Goal: Task Accomplishment & Management: Manage account settings

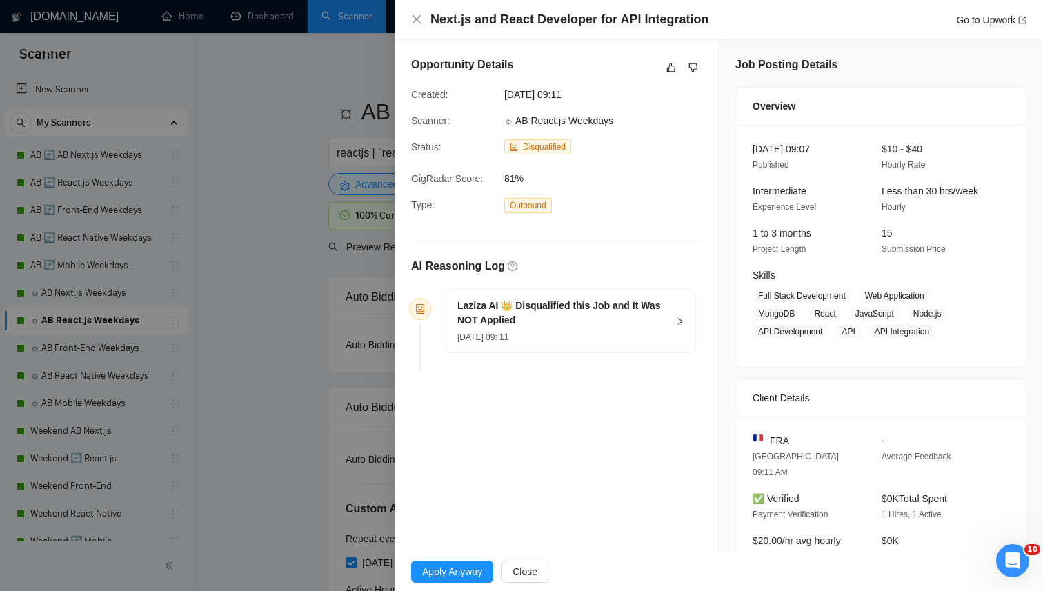
scroll to position [119, 0]
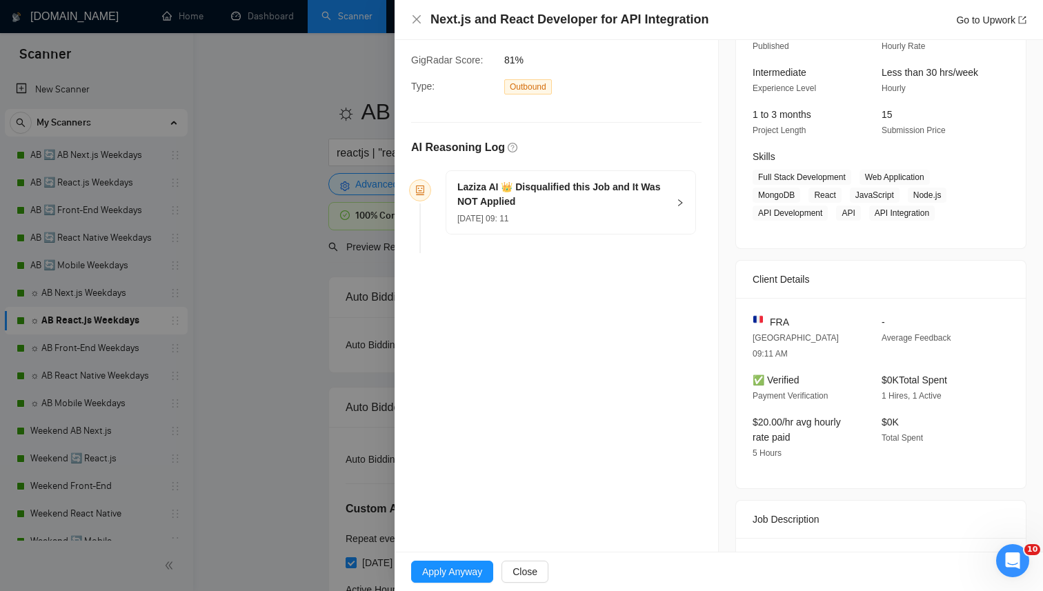
click at [675, 200] on div "Laziza AI 👑 Disqualified this Job and It Was NOT Applied 08 Sep, 2025 09: 11" at bounding box center [570, 202] width 249 height 63
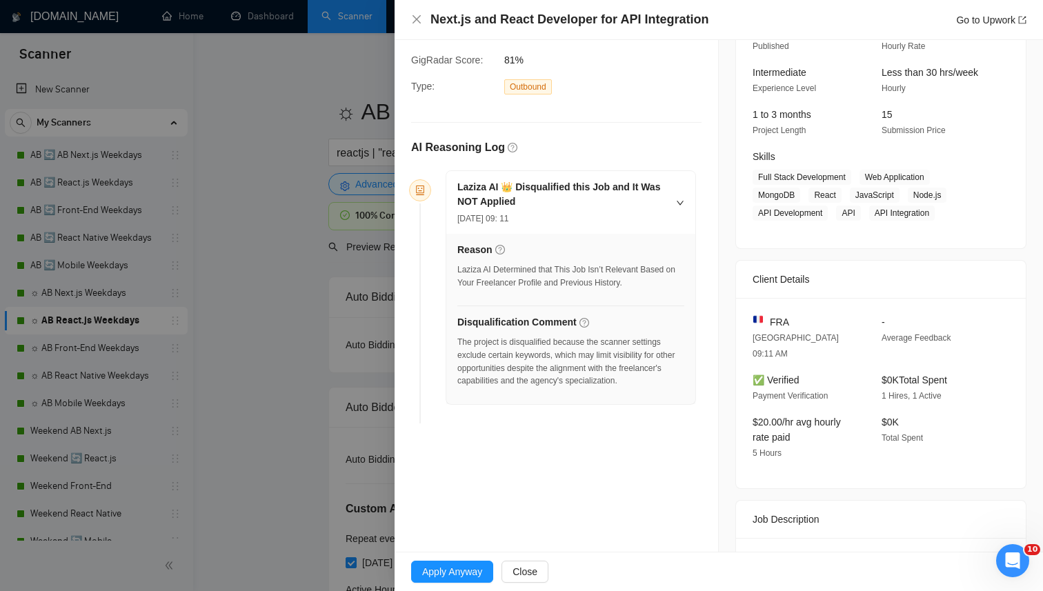
scroll to position [156, 0]
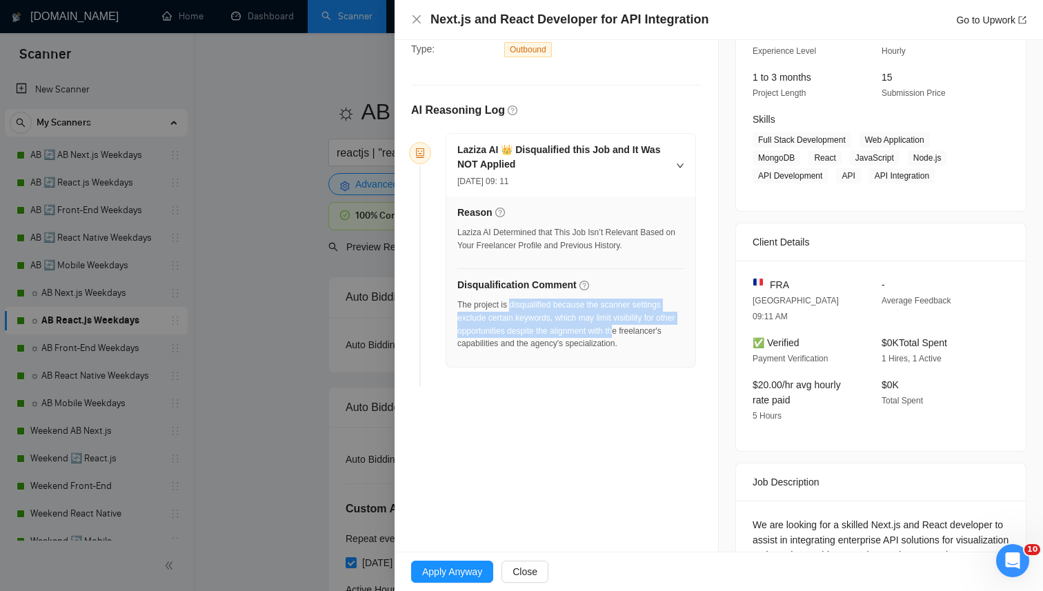
drag, startPoint x: 512, startPoint y: 307, endPoint x: 649, endPoint y: 335, distance: 139.5
click at [648, 333] on div "The project is disqualified because the scanner settings exclude certain keywor…" at bounding box center [571, 325] width 227 height 52
click at [649, 335] on div "The project is disqualified because the scanner settings exclude certain keywor…" at bounding box center [571, 325] width 227 height 52
drag, startPoint x: 460, startPoint y: 328, endPoint x: 777, endPoint y: 337, distance: 317.5
click at [778, 337] on div "Opportunity Details Created: 08 Sep, 2025 09:11 Scanner: ☼ AB React.js Weekdays…" at bounding box center [719, 326] width 649 height 885
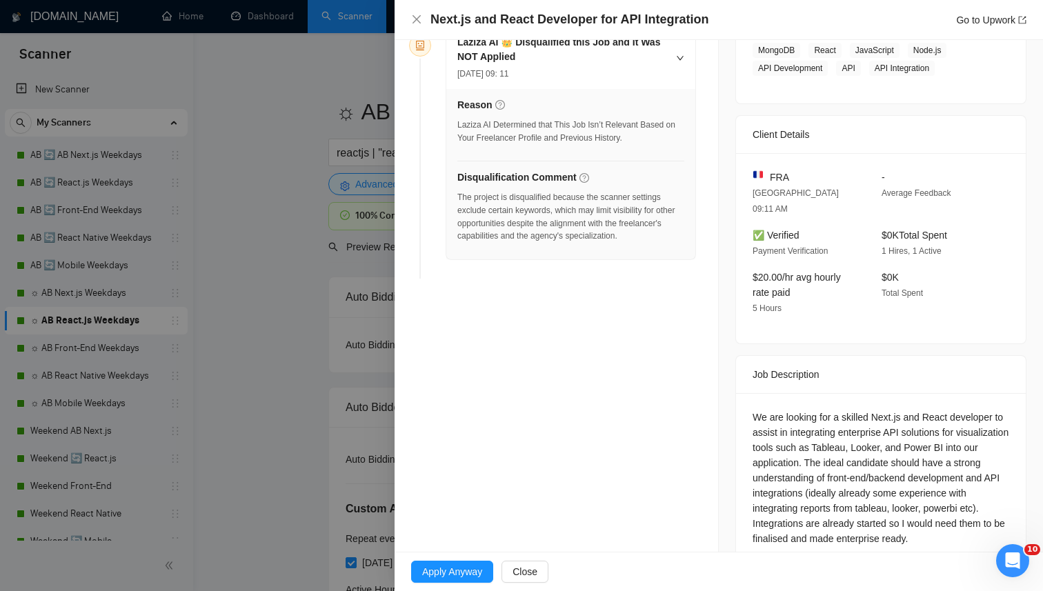
scroll to position [355, 0]
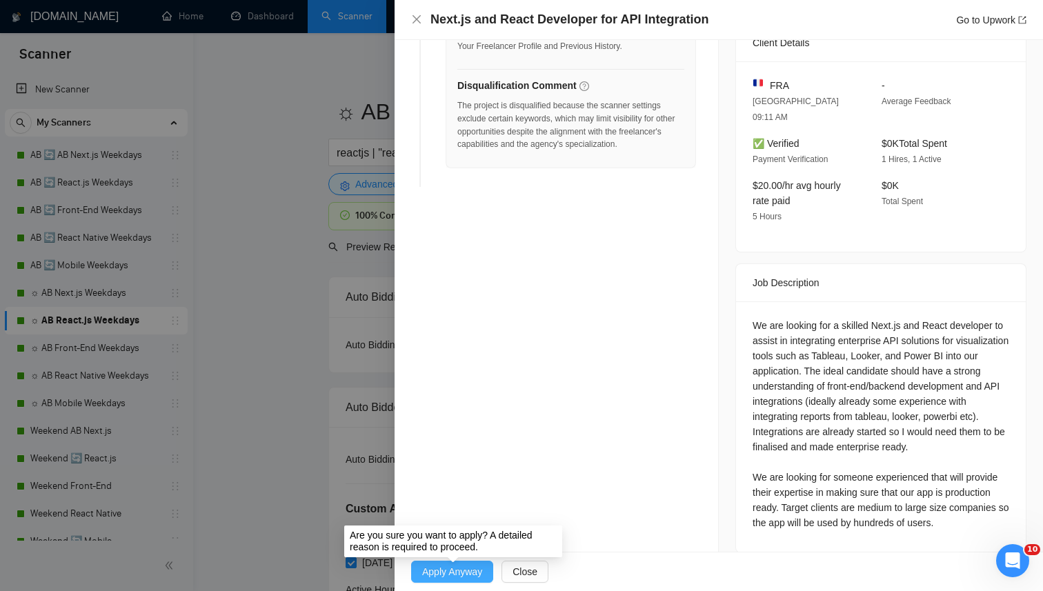
click at [433, 566] on span "Apply Anyway" at bounding box center [452, 571] width 60 height 15
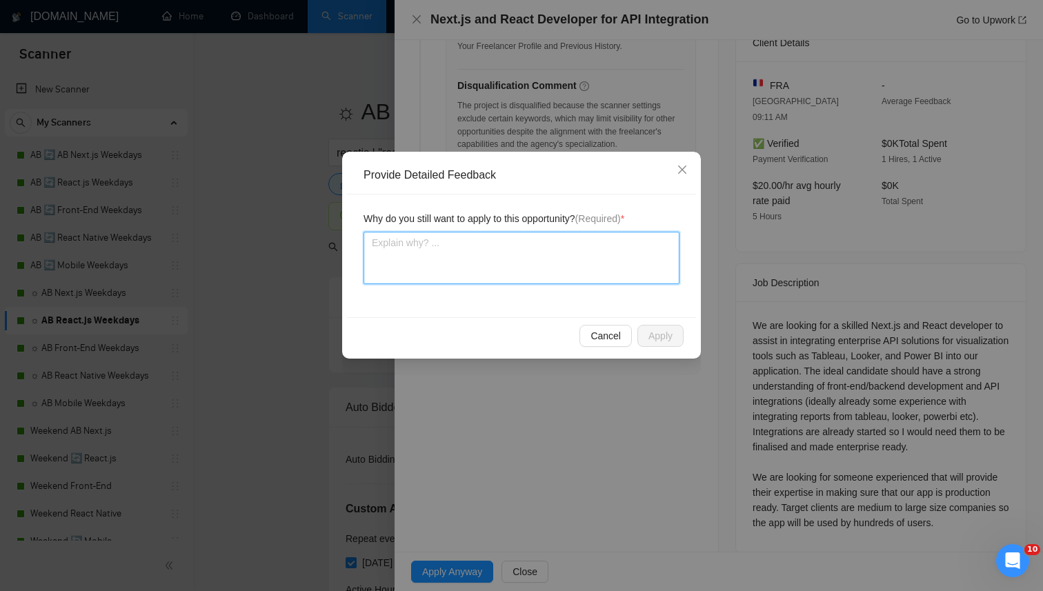
click at [524, 275] on textarea at bounding box center [522, 258] width 316 height 52
type textarea "M"
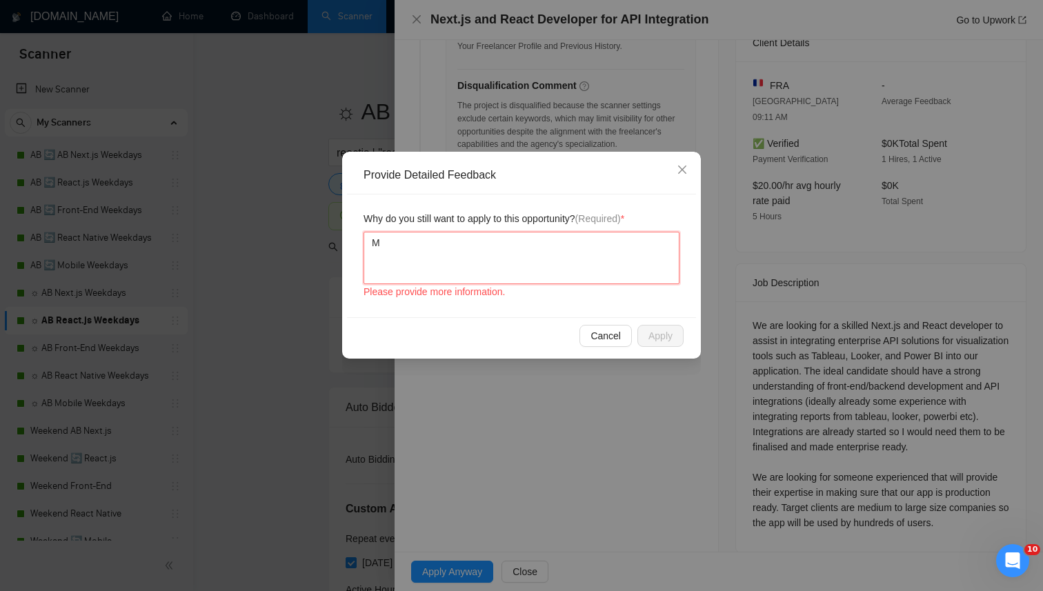
type textarea "Mi"
type textarea "Mia"
type textarea "Mian"
type textarea "Mianl"
type textarea "Mianly"
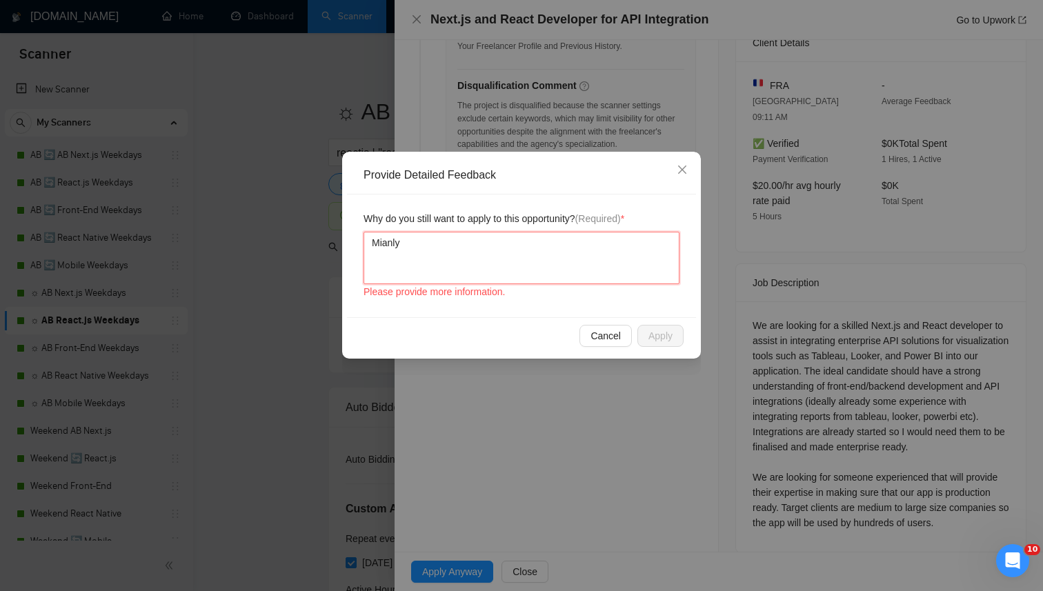
type textarea "Mianl"
type textarea "M"
type textarea "Ma"
type textarea "Mai"
type textarea "Main"
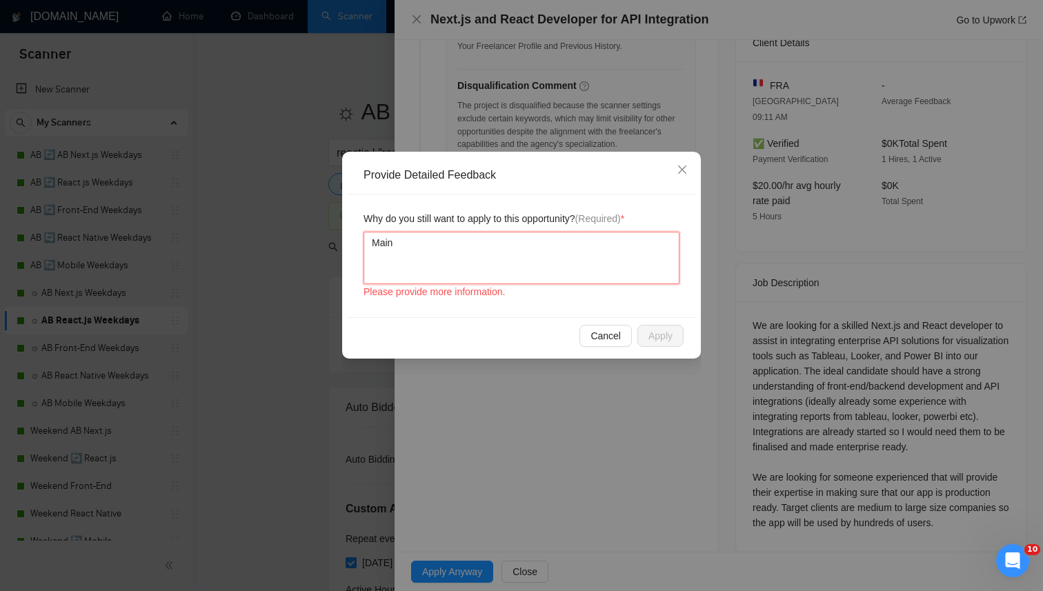
type textarea "Mainl"
type textarea "Mainly"
type textarea "Mainly,"
type textarea "Mainly, t"
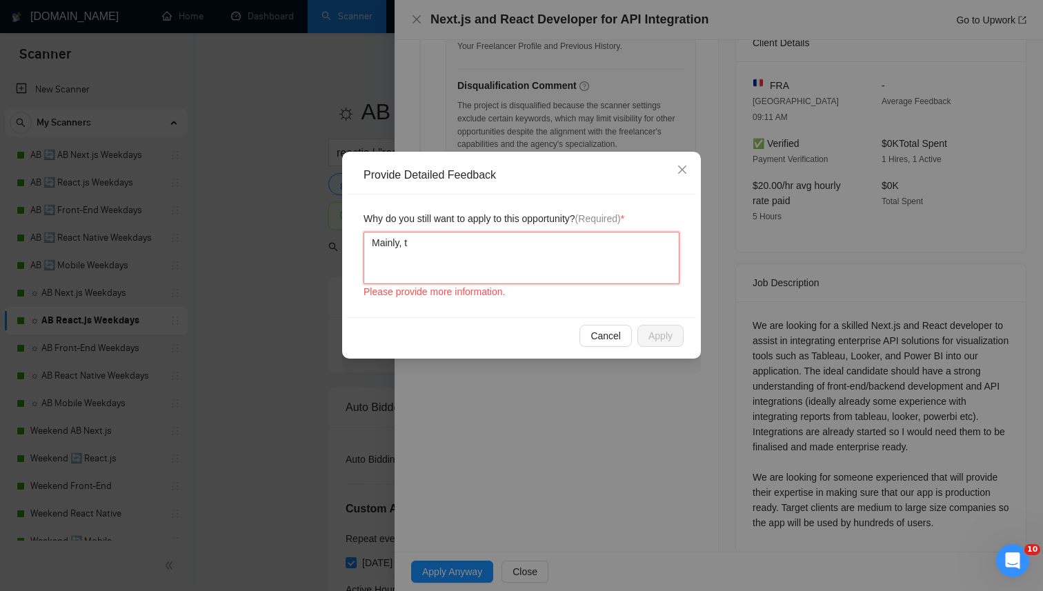
type textarea "Mainly, th"
type textarea "Mainly, the"
type textarea "Mainly, the cl"
type textarea "Mainly, the clo"
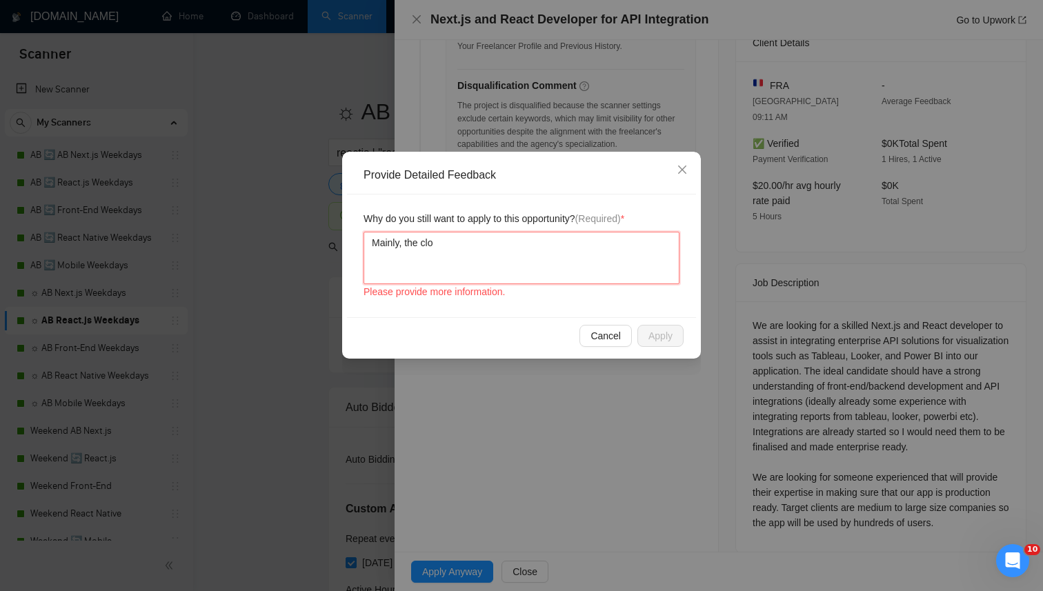
type textarea "Mainly, the cloe"
type textarea "Mainly, the cloen"
type textarea "Mainly, the cloe"
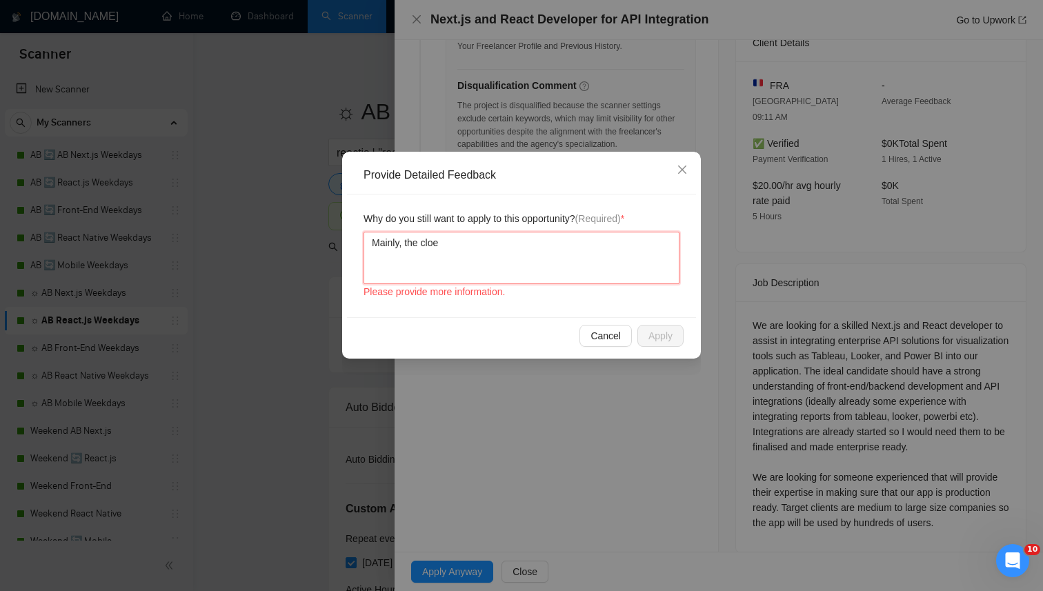
type textarea "Mainly, the clo"
type textarea "Mainly, the cl"
type textarea "Mainly, the clie"
type textarea "Mainly, the clien"
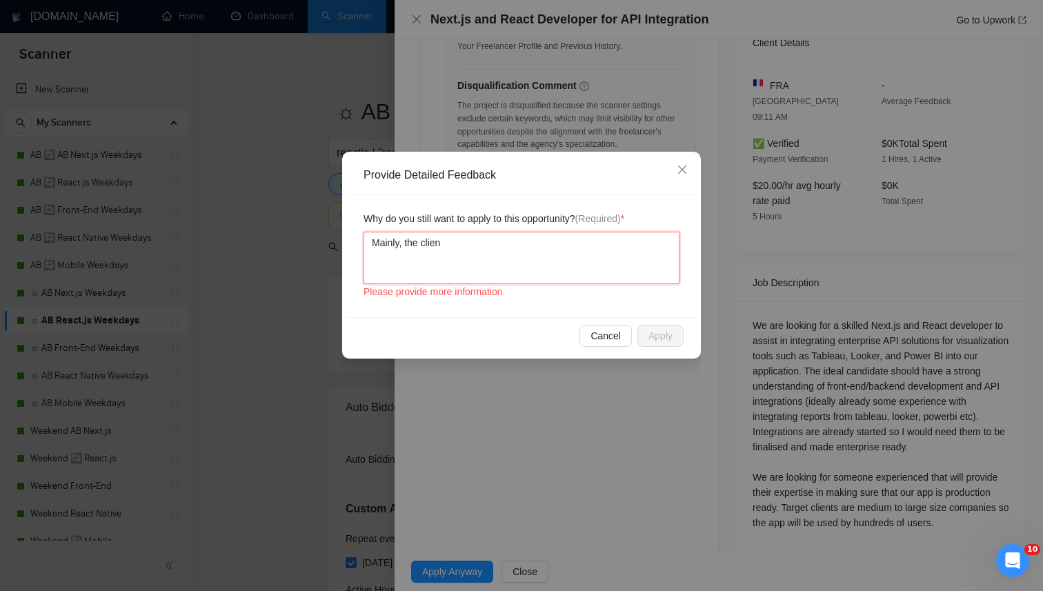
type textarea "Mainly, the client"
type textarea "Mainly, the client i"
type textarea "Mainly, the client is"
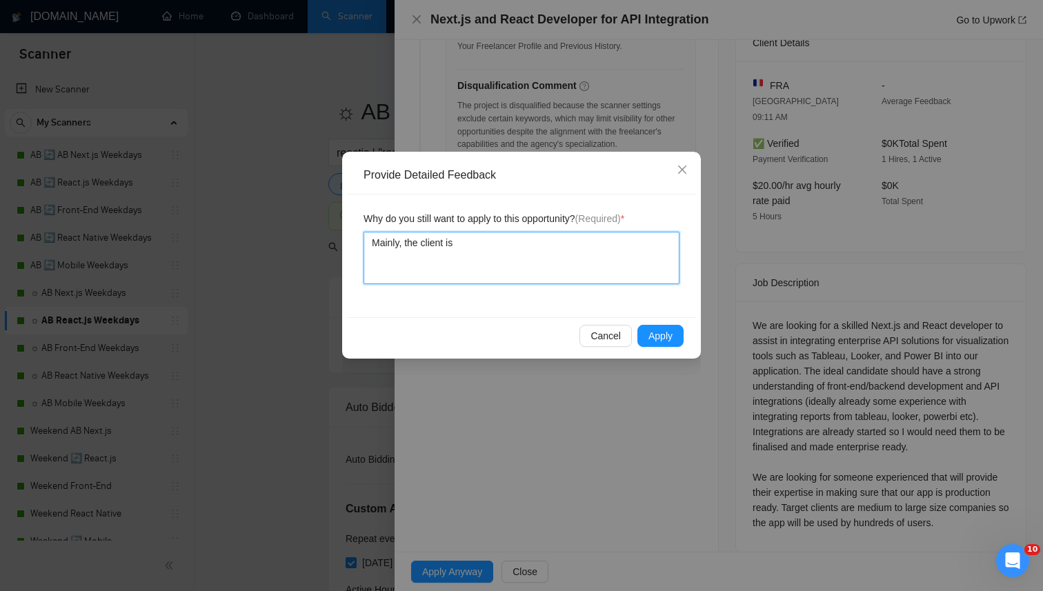
type textarea "Mainly, the client is l"
type textarea "Mainly, the client is lo"
type textarea "Mainly, the client is loo"
type textarea "Mainly, the client is look"
type textarea "Mainly, the client is lookin"
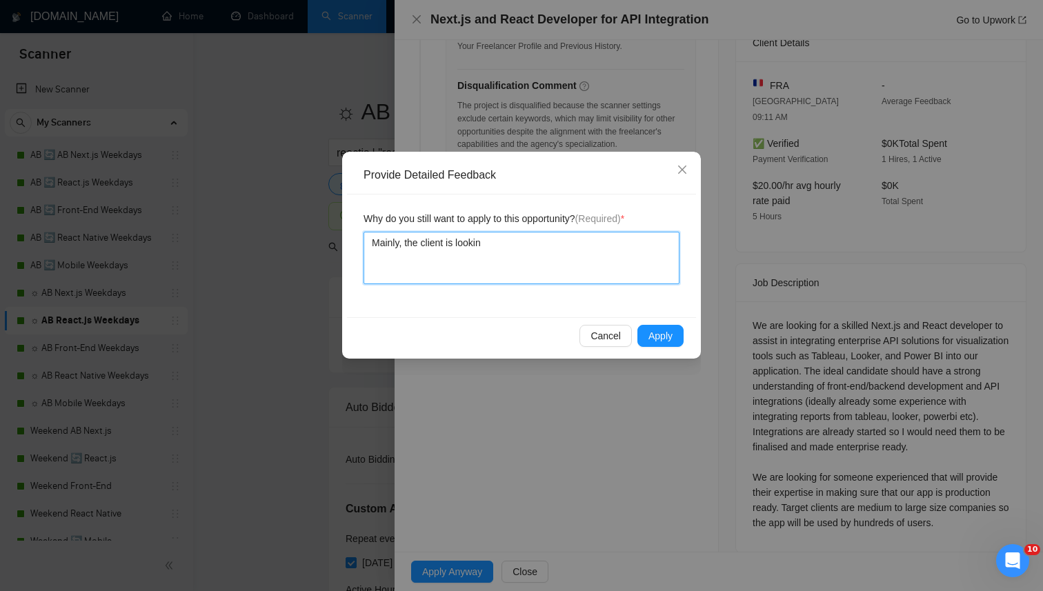
type textarea "Mainly, the client is looking"
type textarea "Mainly, the client is looking f"
type textarea "Mainly, the client is looking fo"
type textarea "Mainly, the client is looking for"
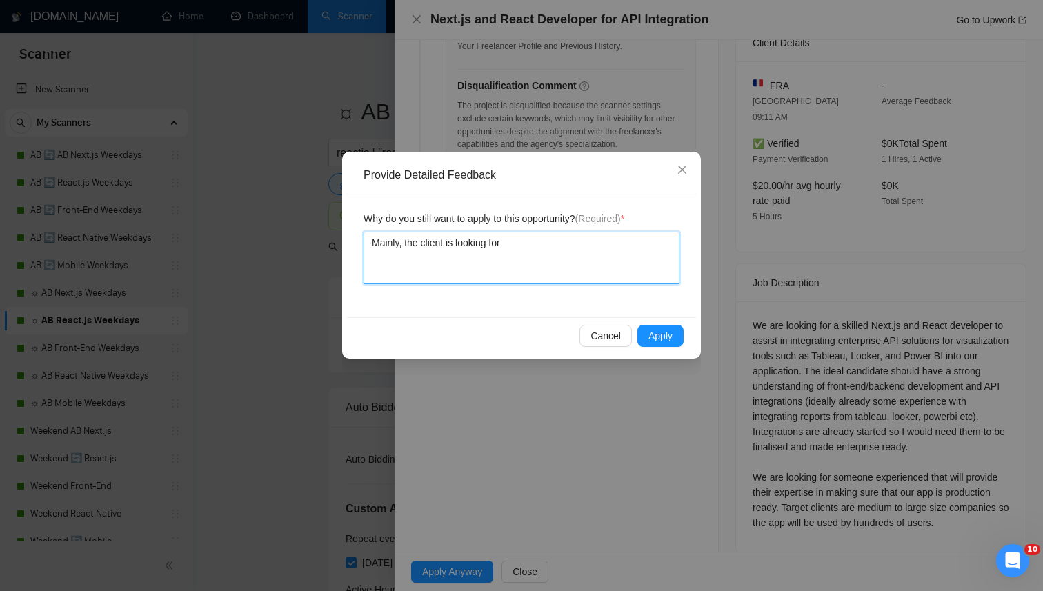
type textarea "Mainly, the client is looking for"
type textarea "Mainly, the client is looking for a"
type textarea "Mainly, the client is looking for a F"
type textarea "Mainly, the client is looking for a FE"
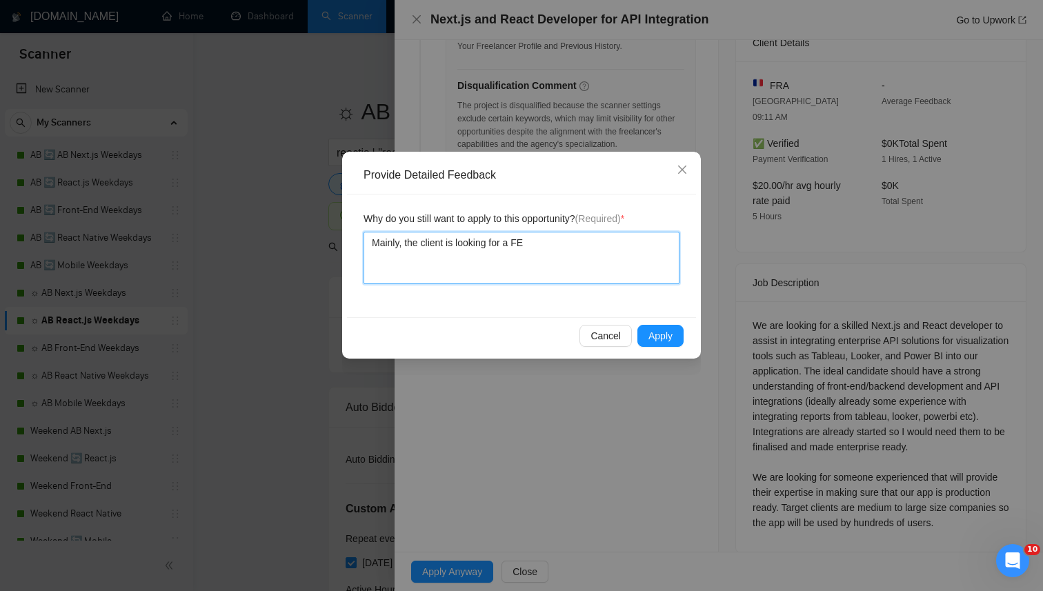
type textarea "Mainly, the client is looking for a FE"
type textarea "Mainly, the client is looking for a F"
type textarea "Mainly, the client is looking for a"
type textarea "Mainly, the client is looking for a f"
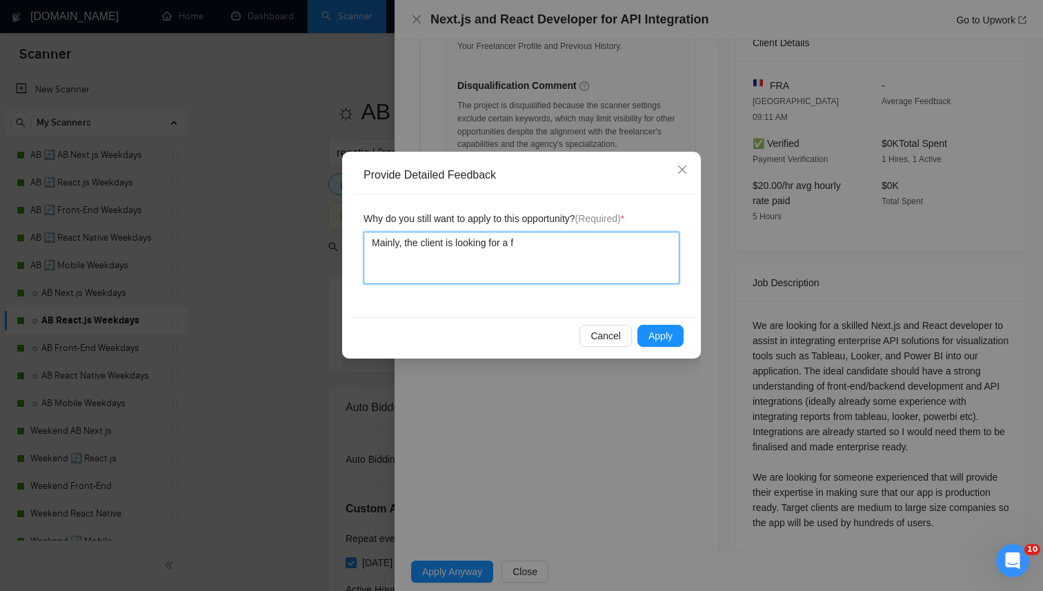
type textarea "Mainly, the client is looking for a fr"
type textarea "Mainly, the client is looking for a fro"
type textarea "Mainly, the client is looking for a fron"
type textarea "Mainly, the client is looking for a front"
type textarea "Mainly, the client is looking for a front-"
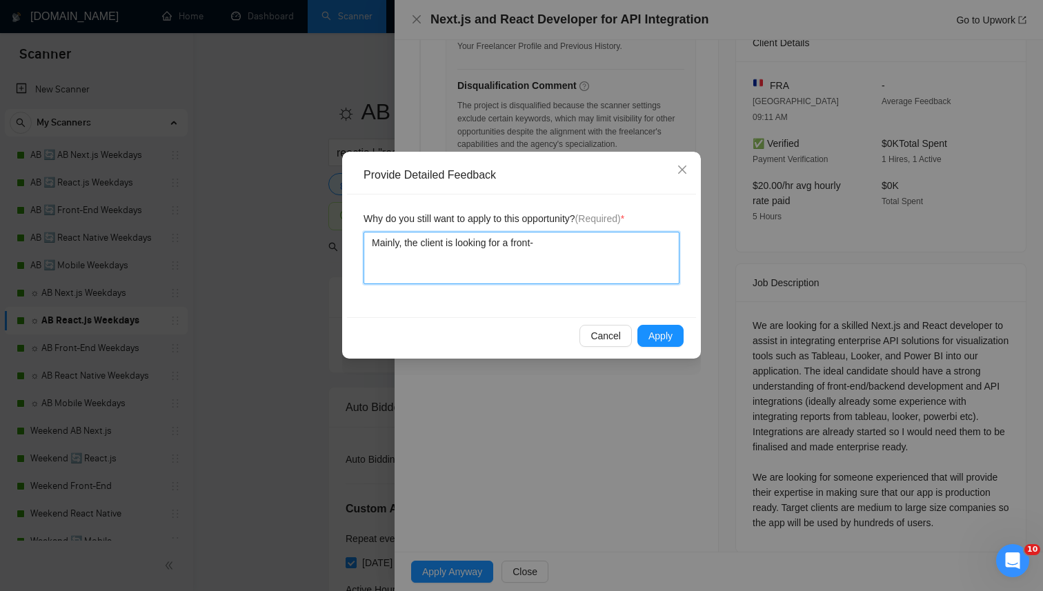
type textarea "Mainly, the client is looking for a front-e"
type textarea "Mainly, the client is looking for a front-en"
type textarea "Mainly, the client is looking for a front-end"
type textarea "Mainly, the client is looking for a front-end d"
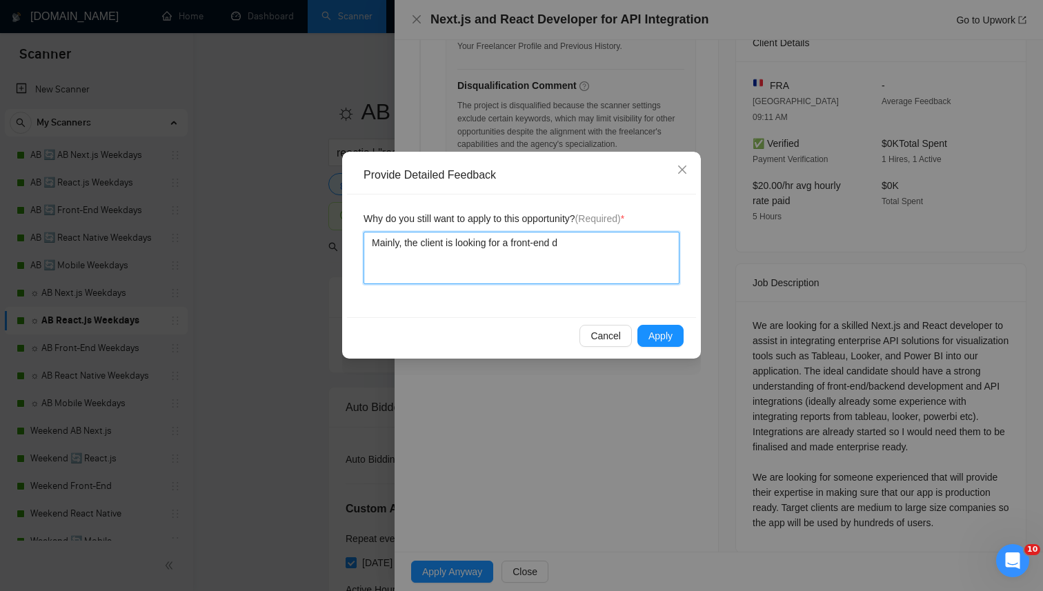
type textarea "Mainly, the client is looking for a front-end de"
type textarea "Mainly, the client is looking for a front-end dev"
type textarea "Mainly, the client is looking for a front-end deve"
type textarea "Mainly, the client is looking for a front-end devel"
type textarea "Mainly, the client is looking for a front-end develop"
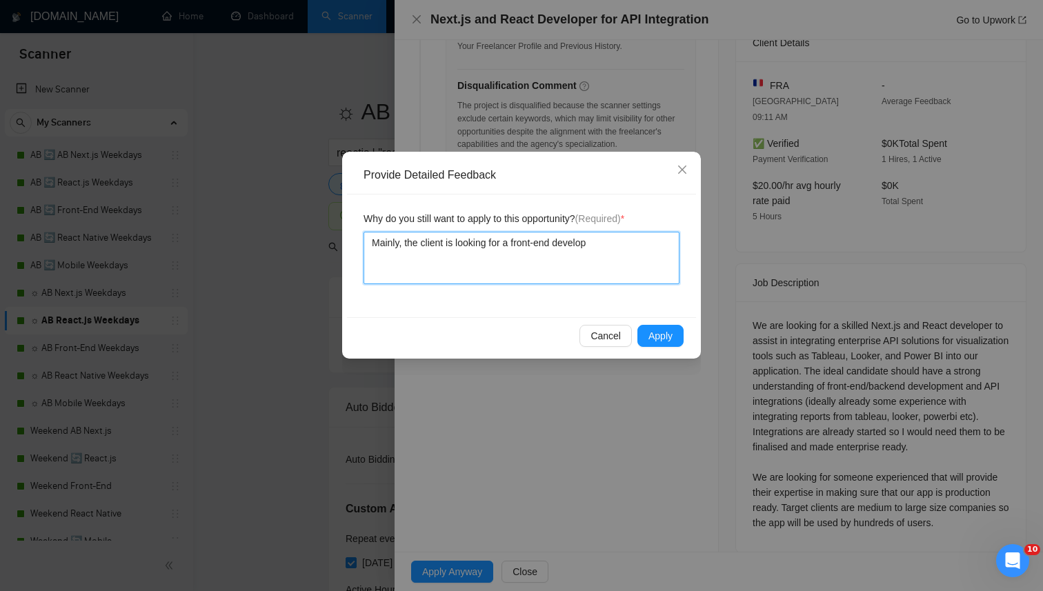
type textarea "Mainly, the client is looking for a front-end develope"
type textarea "Mainly, the client is looking for a front-end developer"
type textarea "Mainly, the client is looking for a front-end developer w"
type textarea "Mainly, the client is looking for a front-end developer w/"
type textarea "Mainly, the client is looking for a front-end developer w/ R"
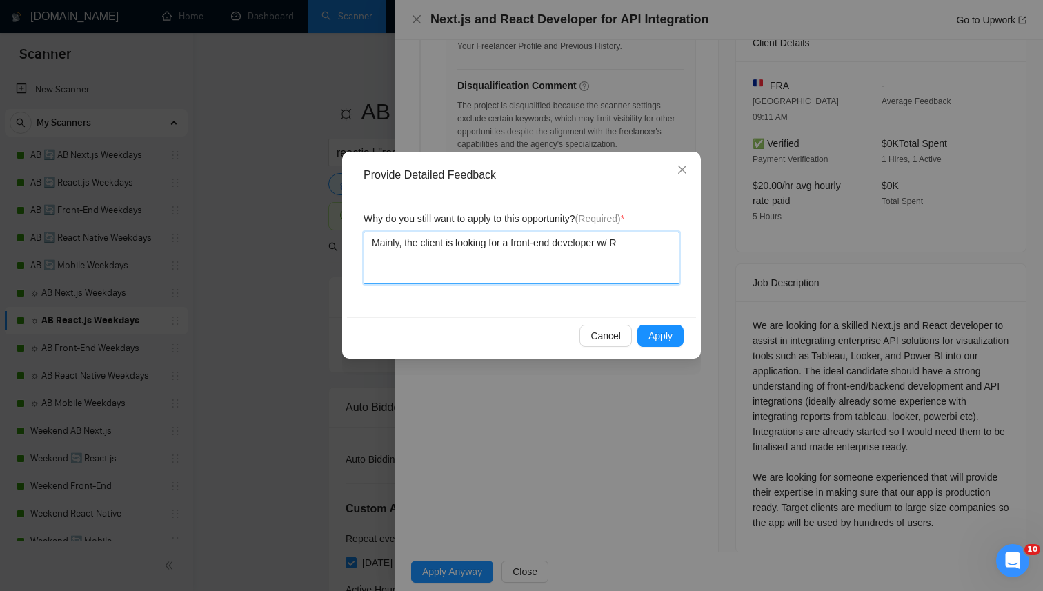
type textarea "Mainly, the client is looking for a front-end developer w/ Re"
type textarea "Mainly, the client is looking for a front-end developer w/ Rea"
type textarea "Mainly, the client is looking for a front-end developer w/ Reac"
type textarea "Mainly, the client is looking for a front-end developer w/ Reac."
type textarea "Mainly, the client is looking for a front-end developer w/ Reac.t"
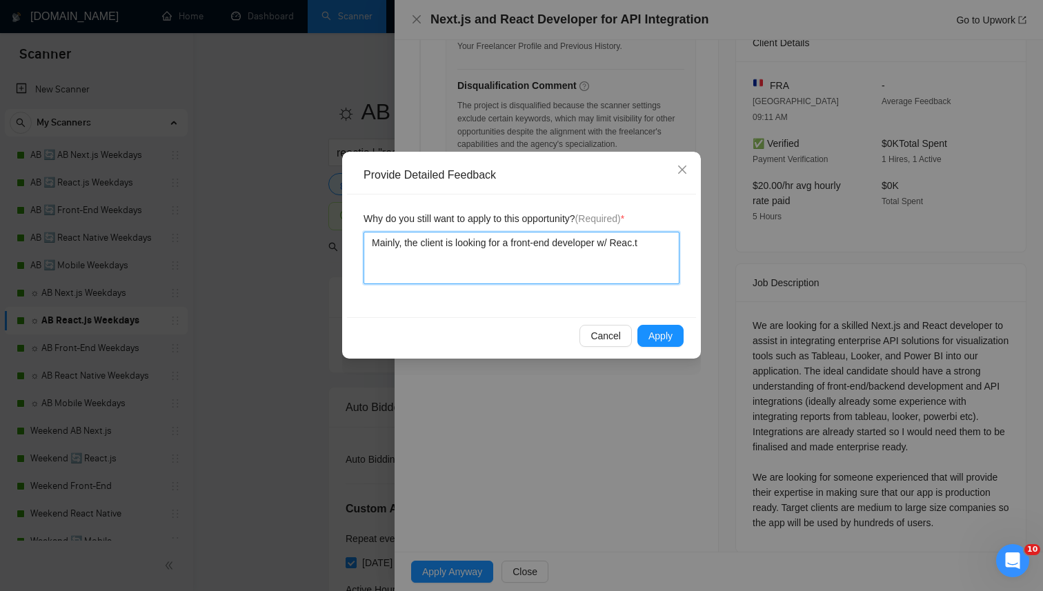
type textarea "Mainly, the client is looking for a front-end developer w/ Reac."
type textarea "Mainly, the client is looking for a front-end developer w/ React"
type textarea "Mainly, the client is looking for a front-end developer w/ React."
type textarea "Mainly, the client is looking for a front-end developer w/ React. j"
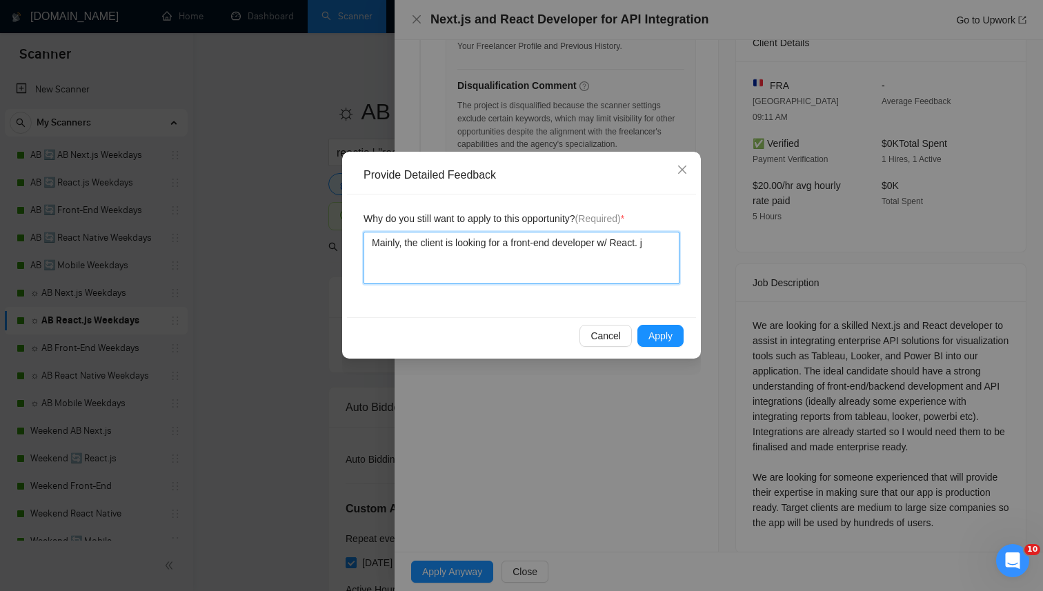
type textarea "Mainly, the client is looking for a front-end developer w/ React. js"
type textarea "Mainly, the client is looking for a front-end developer w/ React. js a"
type textarea "Mainly, the client is looking for a front-end developer w/ React. js an"
type textarea "Mainly, the client is looking for a front-end developer w/ React. js and"
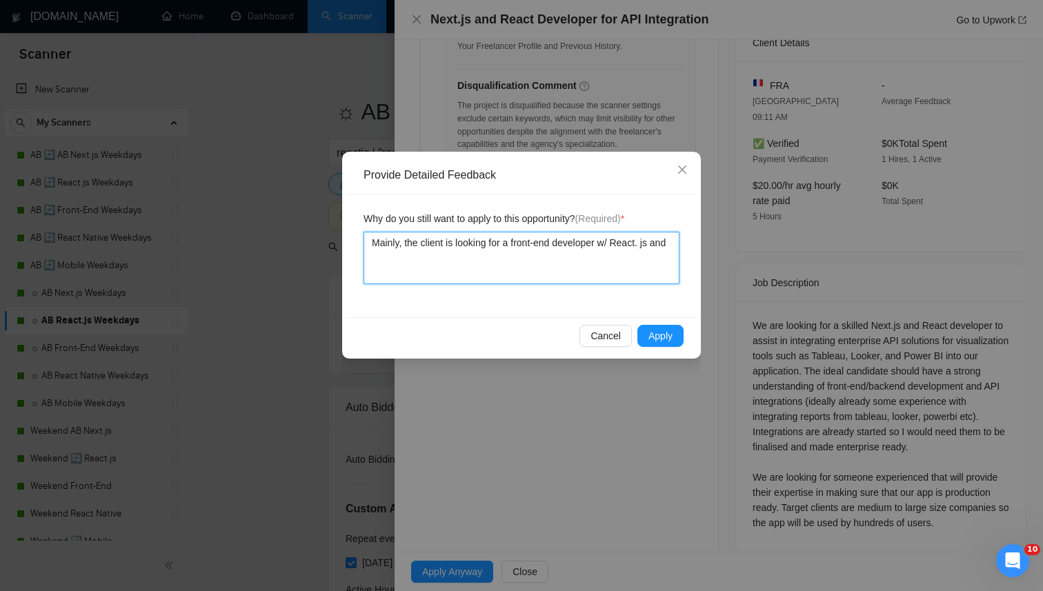
type textarea "Mainly, the client is looking for a front-end developer w/ React. js and"
type textarea "Mainly, the client is looking for a front-end developer w/ React. js and N"
type textarea "Mainly, the client is looking for a front-end developer w/ React. js and Ne"
type textarea "Mainly, the client is looking for a front-end developer w/ React. js and Nex"
type textarea "Mainly, the client is looking for a front-end developer w/ React. js and Next"
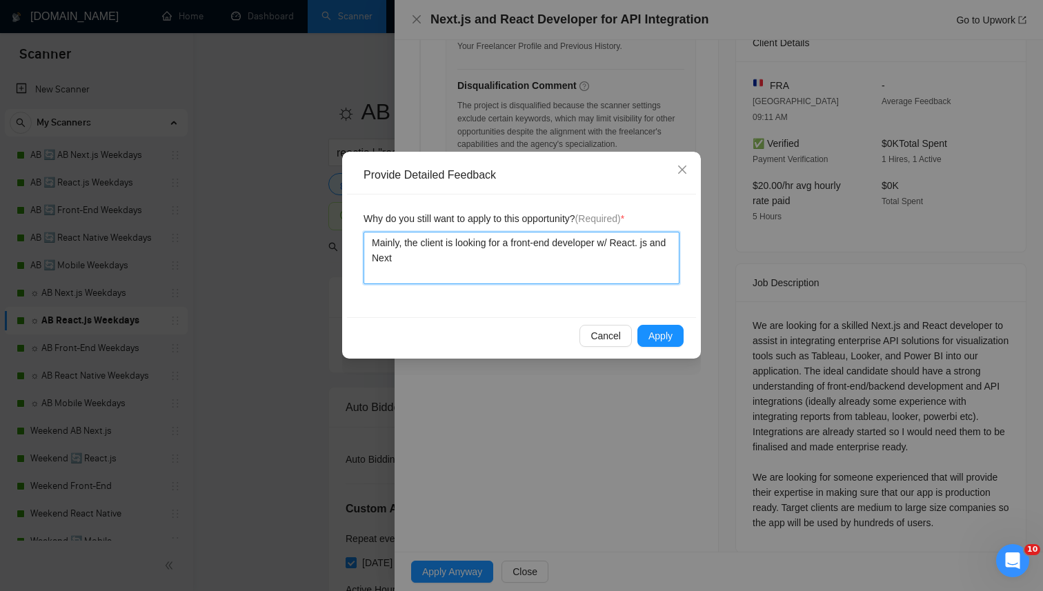
type textarea "Mainly, the client is looking for a front-end developer w/ React. js and Next."
type textarea "Mainly, the client is looking for a front-end developer w/ React. js and Next.js"
type textarea "Mainly, the client is looking for a front-end developer w/ React. js and Next.j"
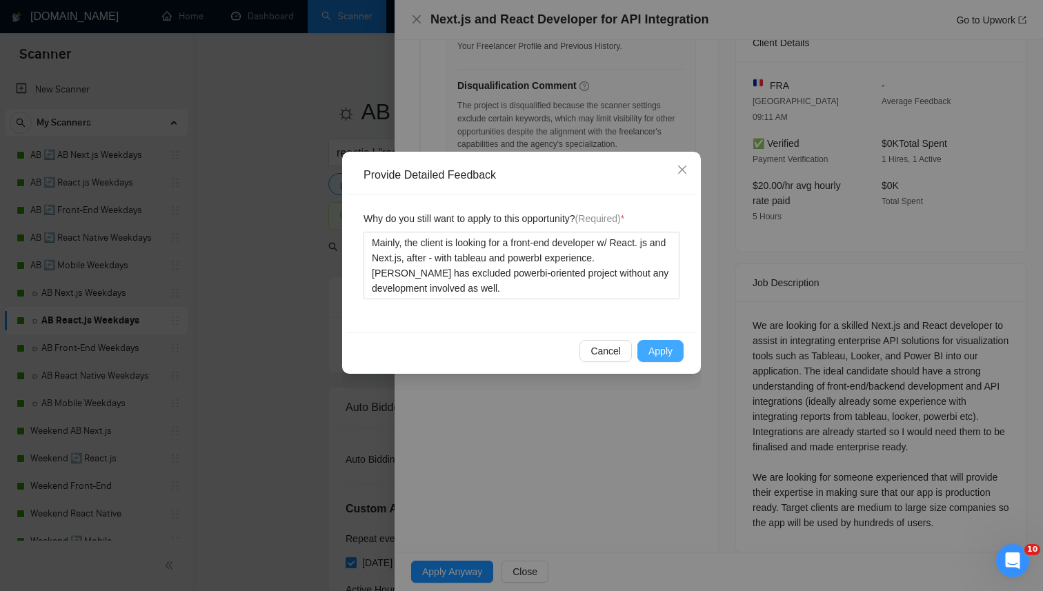
click at [663, 349] on span "Apply" at bounding box center [661, 351] width 24 height 15
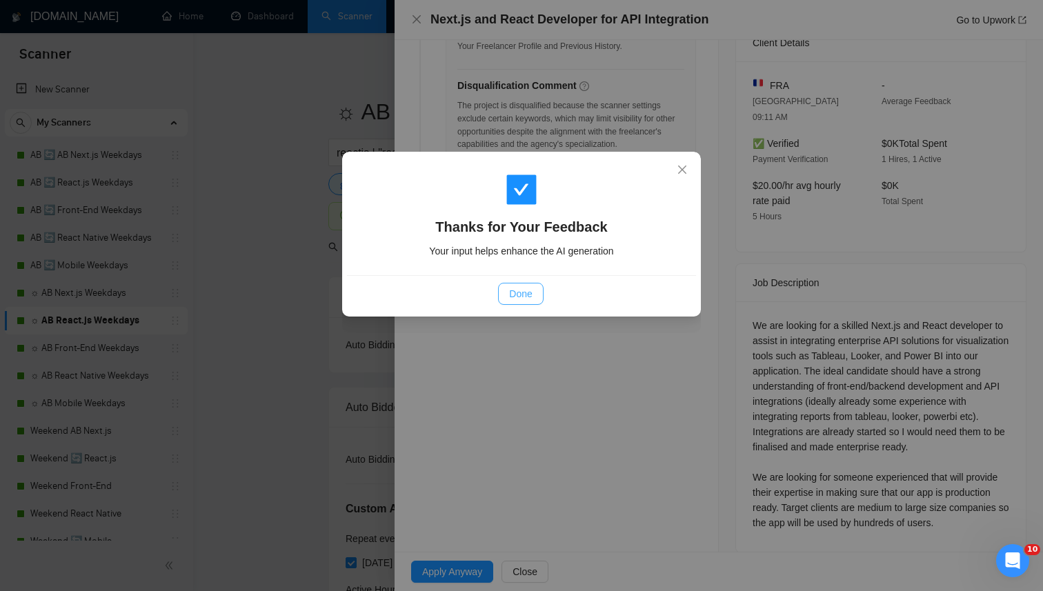
click at [531, 288] on span "Done" at bounding box center [520, 293] width 23 height 15
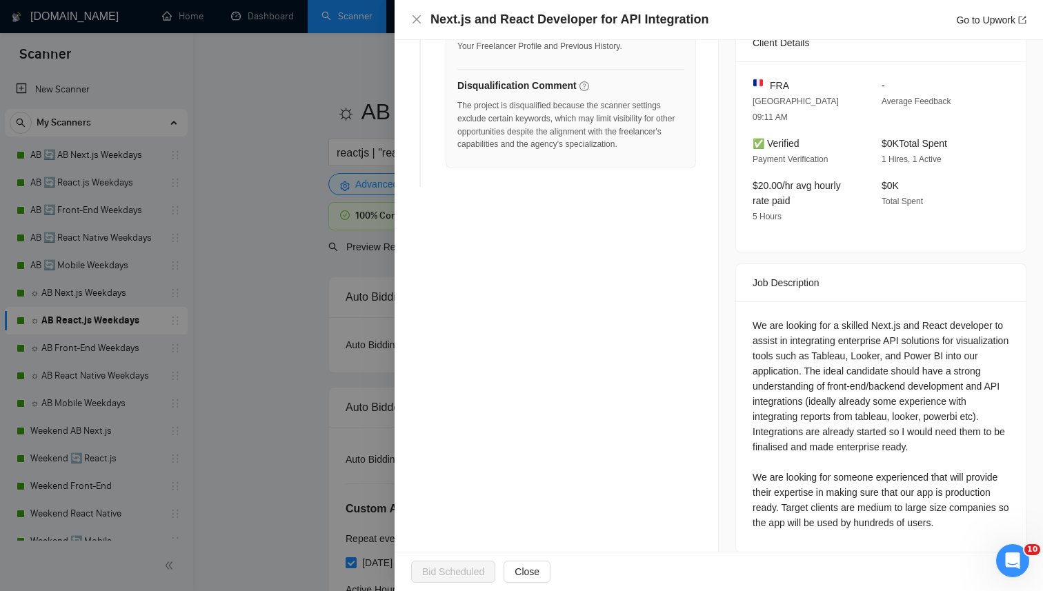
scroll to position [0, 0]
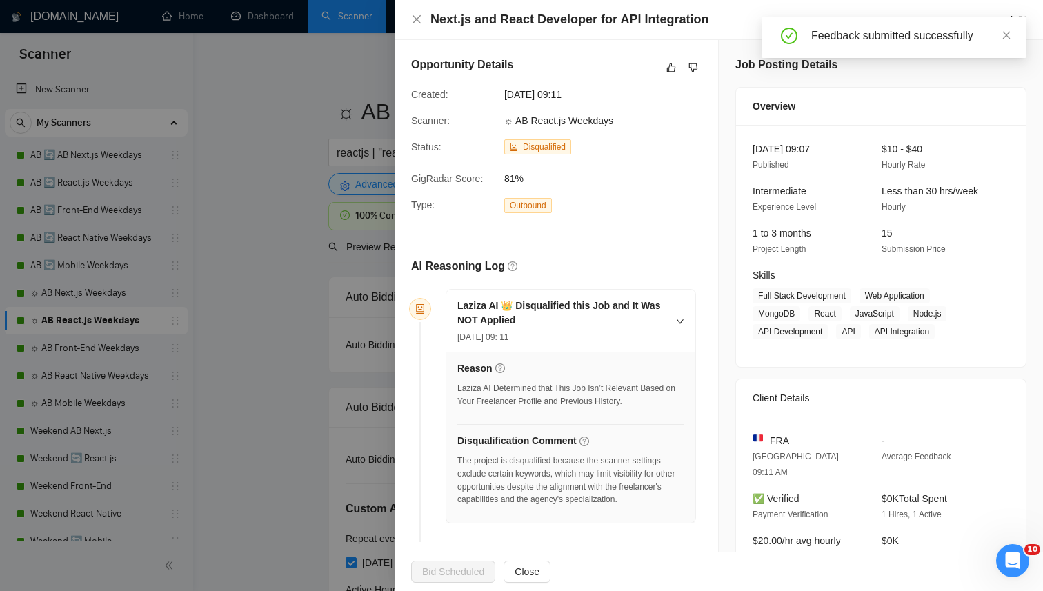
click at [334, 216] on div at bounding box center [521, 295] width 1043 height 591
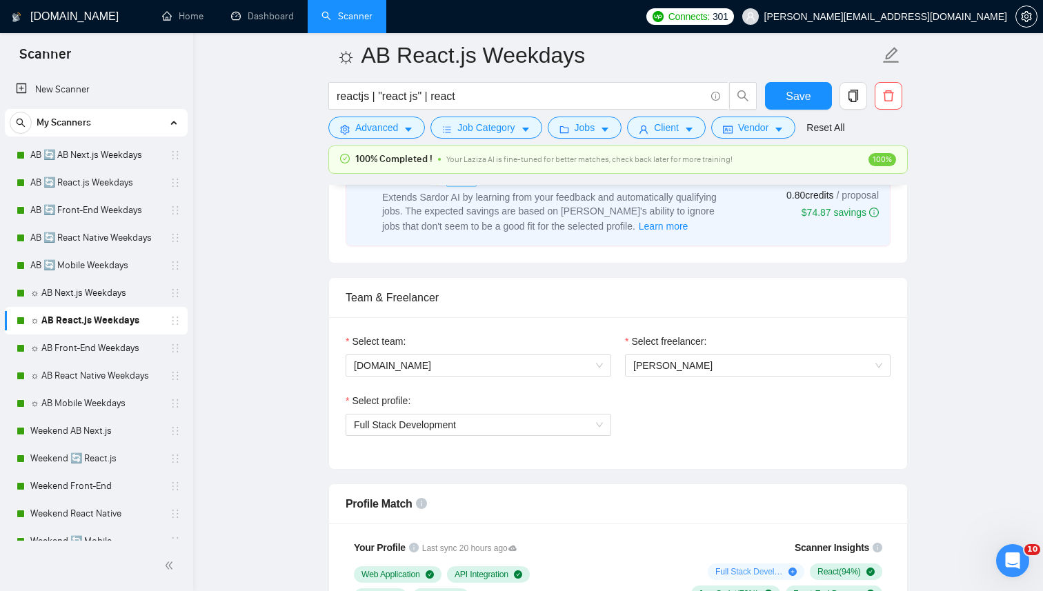
click at [97, 135] on div "My Scanners" at bounding box center [96, 123] width 173 height 28
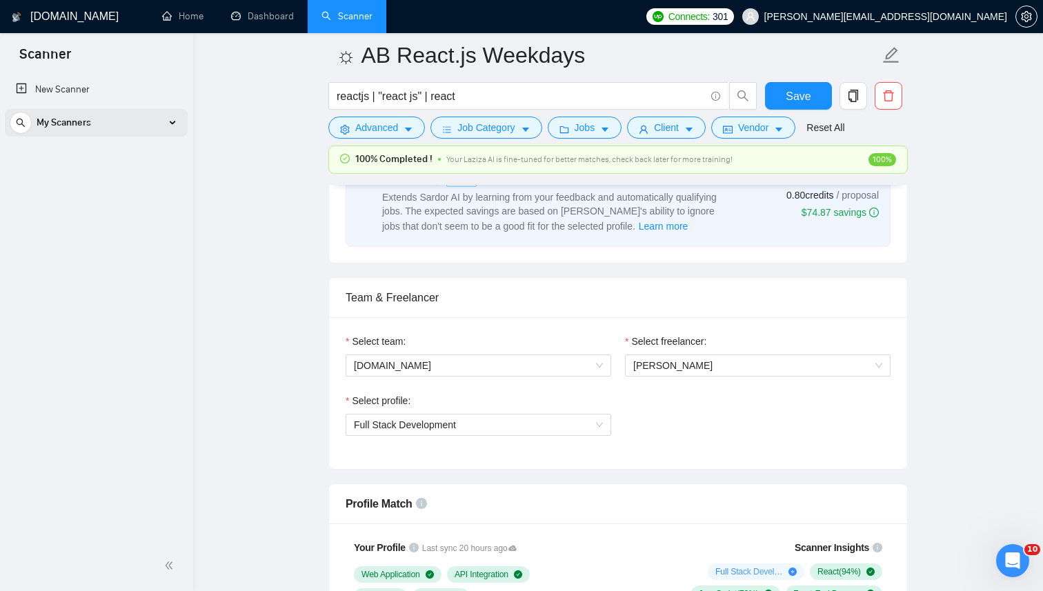
click at [97, 125] on div "My Scanners" at bounding box center [96, 123] width 173 height 28
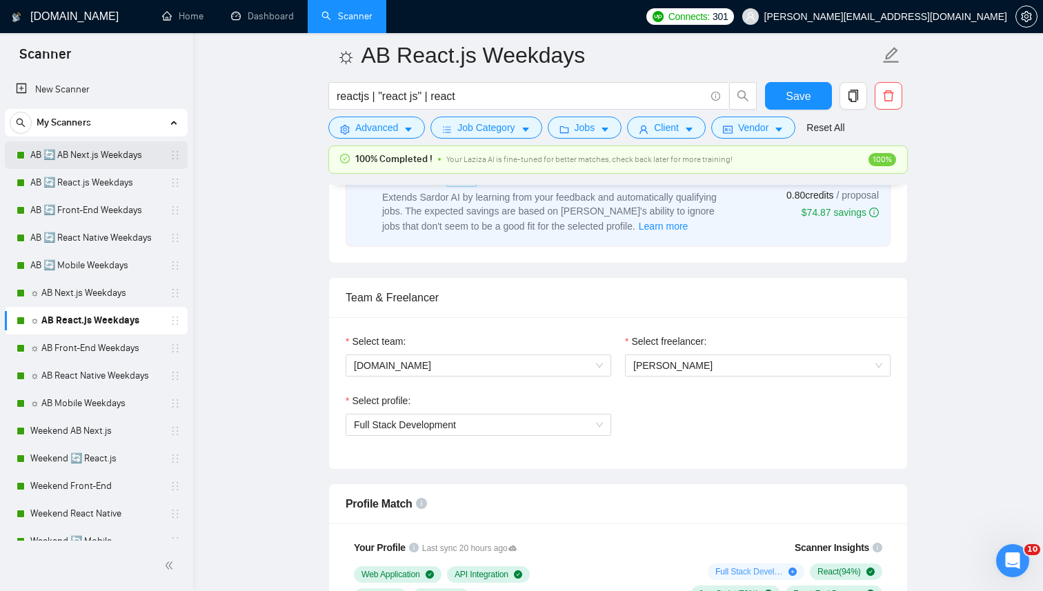
click at [106, 149] on link "AB 🔄 AB Next.js Weekdays" at bounding box center [95, 155] width 131 height 28
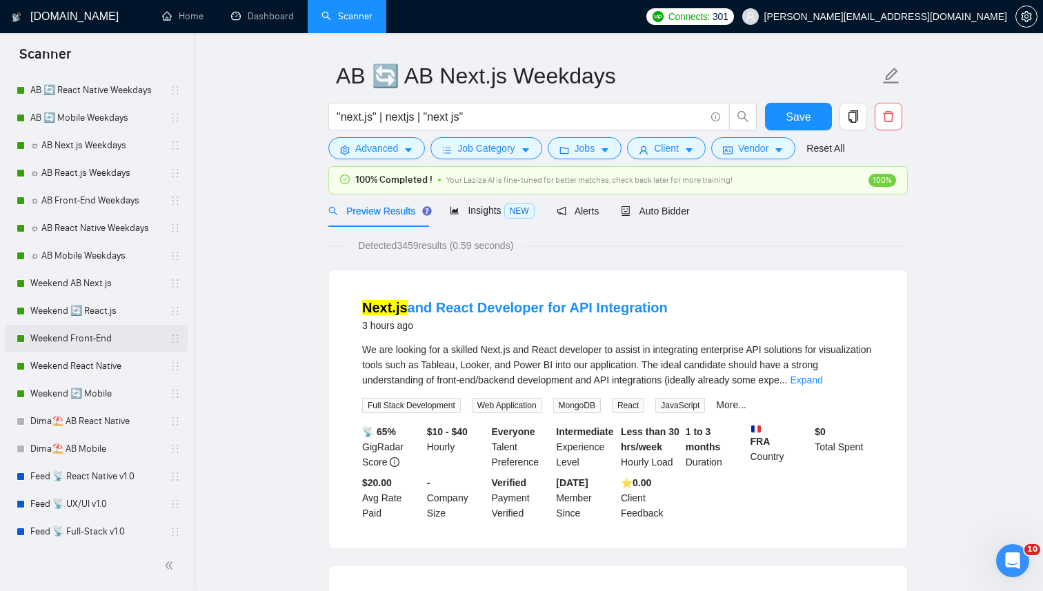
scroll to position [150, 0]
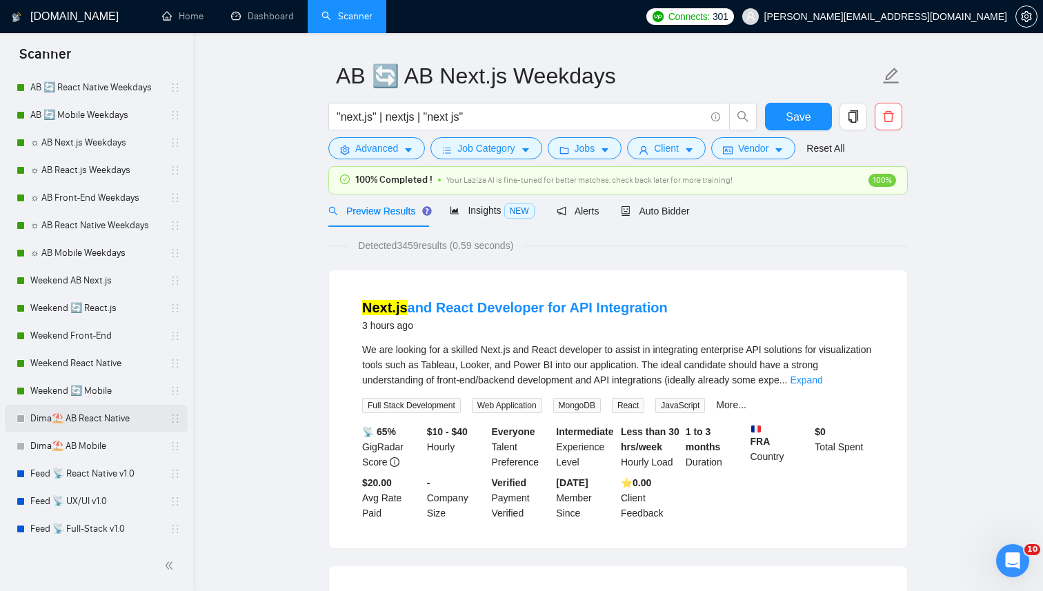
click at [109, 411] on link "Dima⛱️ AB React Native" at bounding box center [95, 419] width 131 height 28
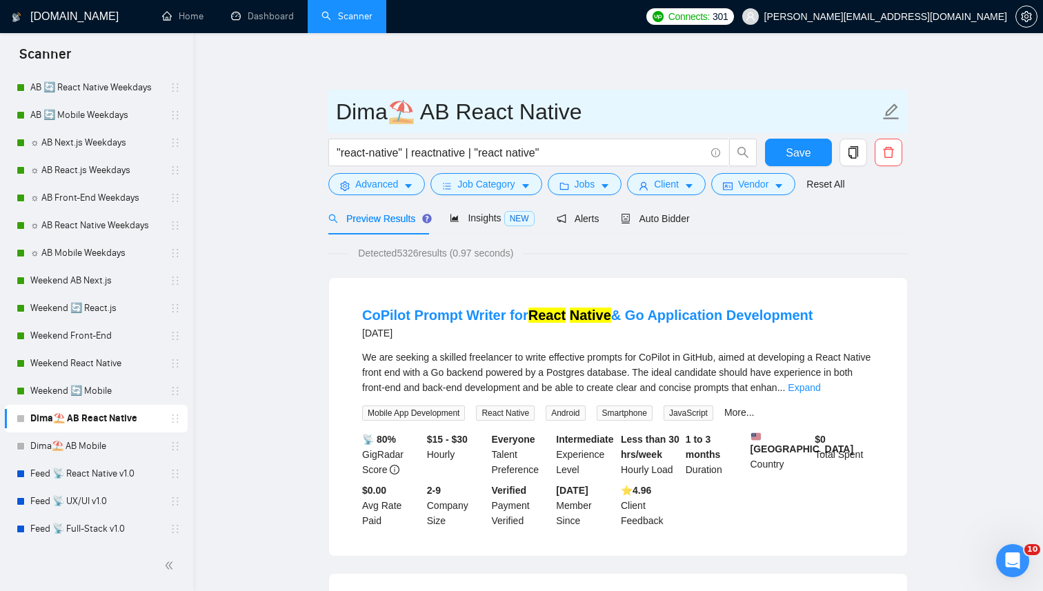
drag, startPoint x: 406, startPoint y: 108, endPoint x: 384, endPoint y: 108, distance: 22.8
click at [384, 108] on input "Dima⛱️ AB React Native" at bounding box center [608, 112] width 544 height 35
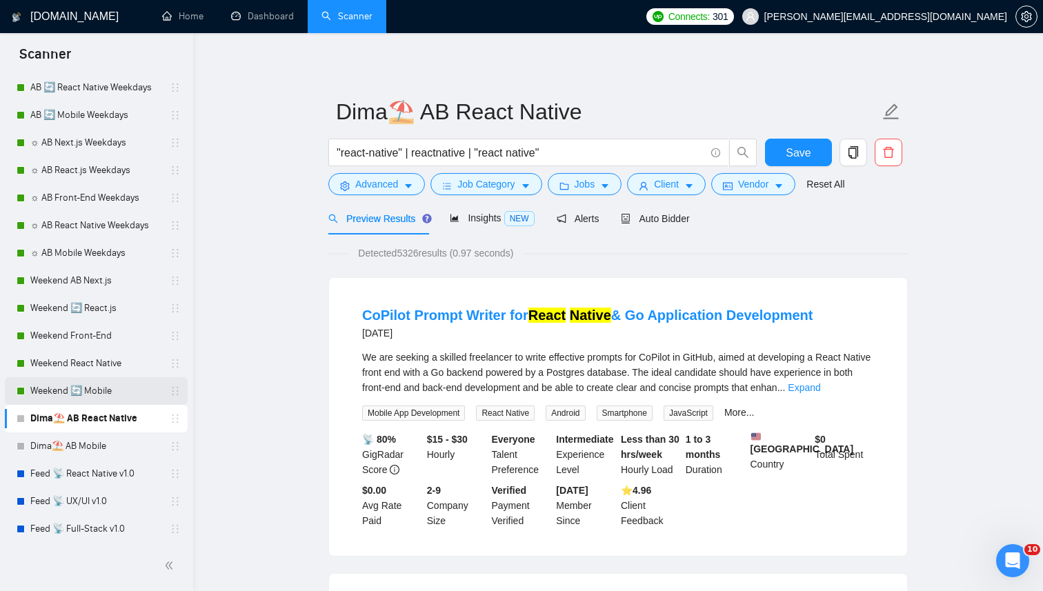
click at [106, 386] on link "Weekend 🔄 Mobile" at bounding box center [95, 391] width 131 height 28
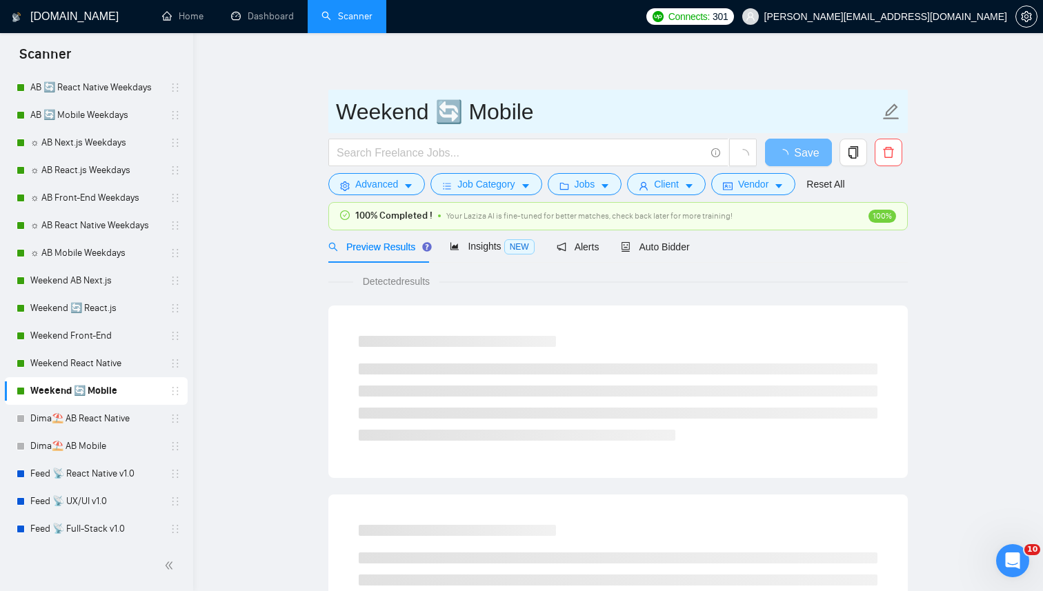
click at [463, 104] on input "Weekend 🔄 Mobile" at bounding box center [608, 112] width 544 height 35
drag, startPoint x: 424, startPoint y: 115, endPoint x: 178, endPoint y: 115, distance: 245.7
paste input "⛱️"
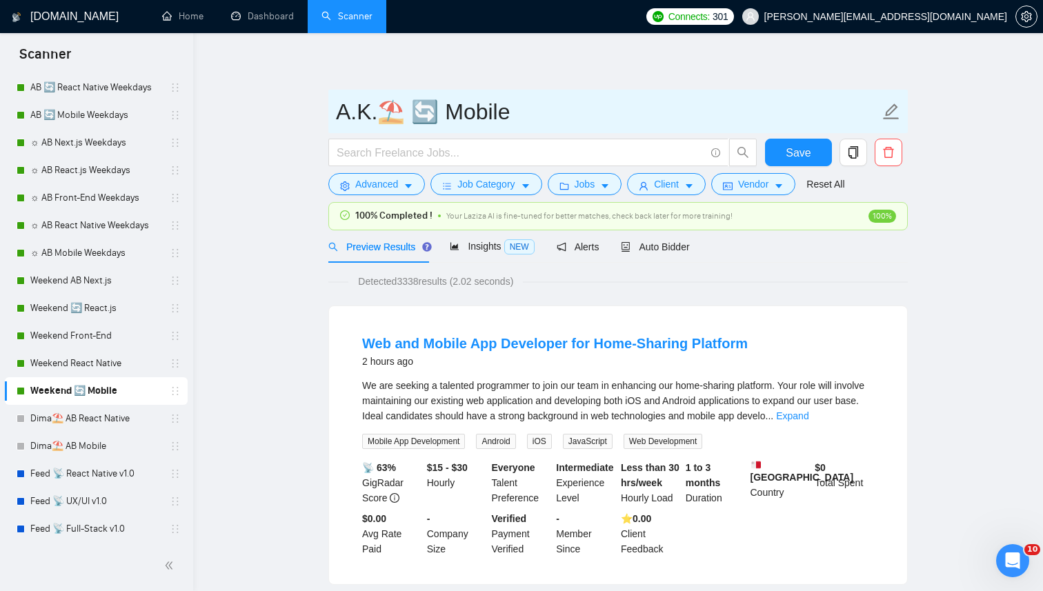
click at [414, 110] on input "A.K.⛱️ 🔄 Mobile" at bounding box center [608, 112] width 544 height 35
click at [395, 102] on input "A.K.⛱️ Mobile" at bounding box center [608, 112] width 544 height 35
paste input "⛱️"
drag, startPoint x: 404, startPoint y: 115, endPoint x: 246, endPoint y: 109, distance: 158.8
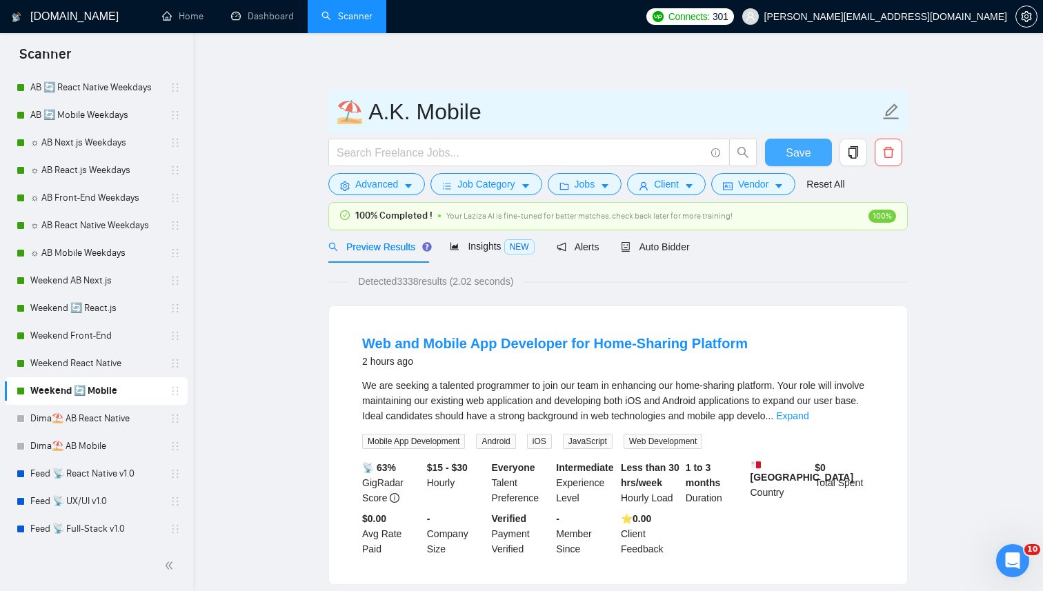
type input "⛱️ A.K. Mobile"
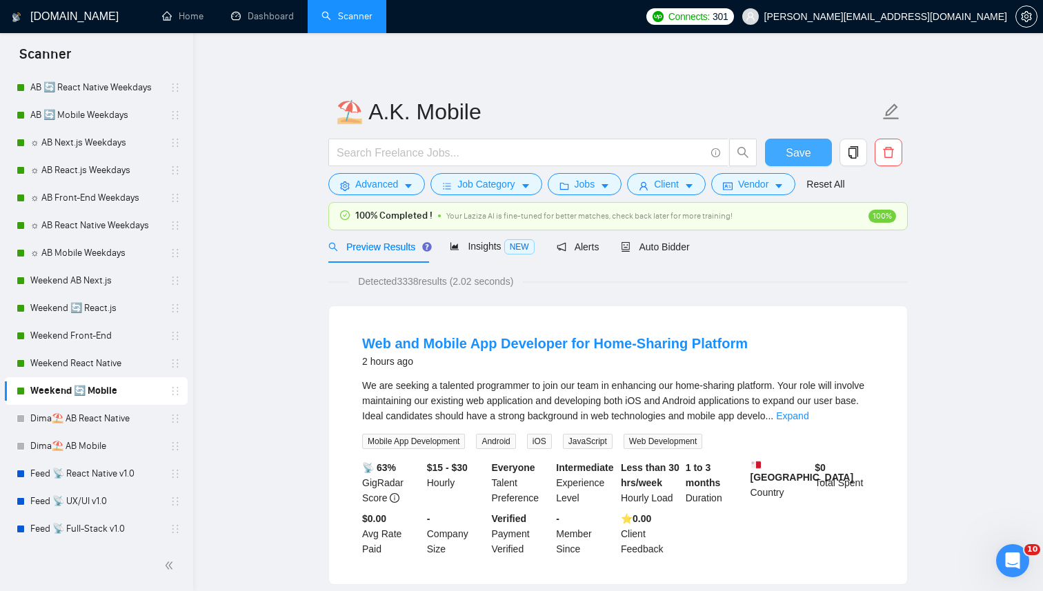
click at [812, 153] on button "Save" at bounding box center [798, 153] width 67 height 28
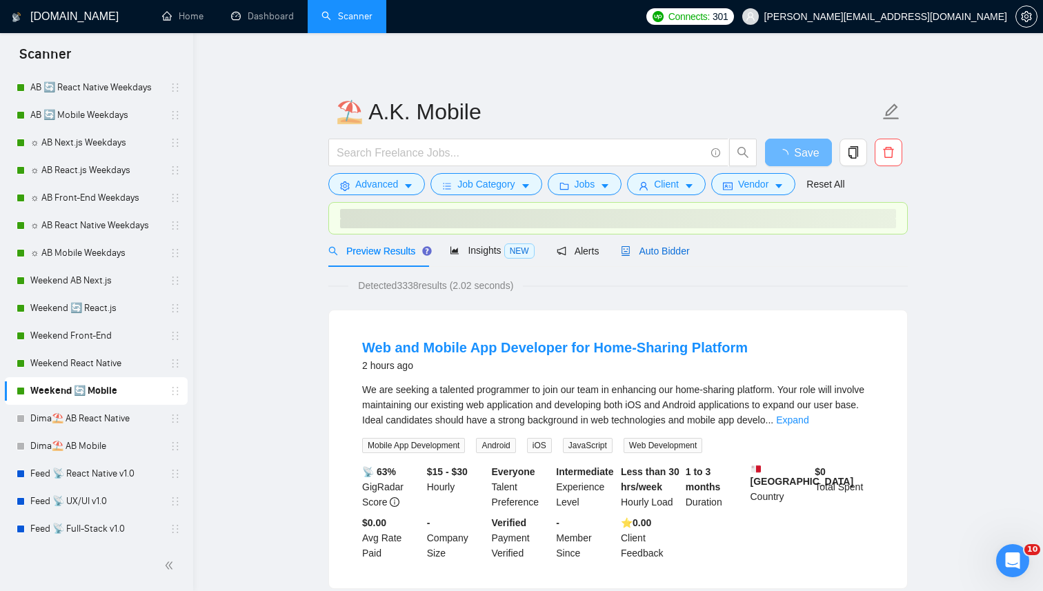
click at [634, 246] on span "Auto Bidder" at bounding box center [655, 251] width 68 height 11
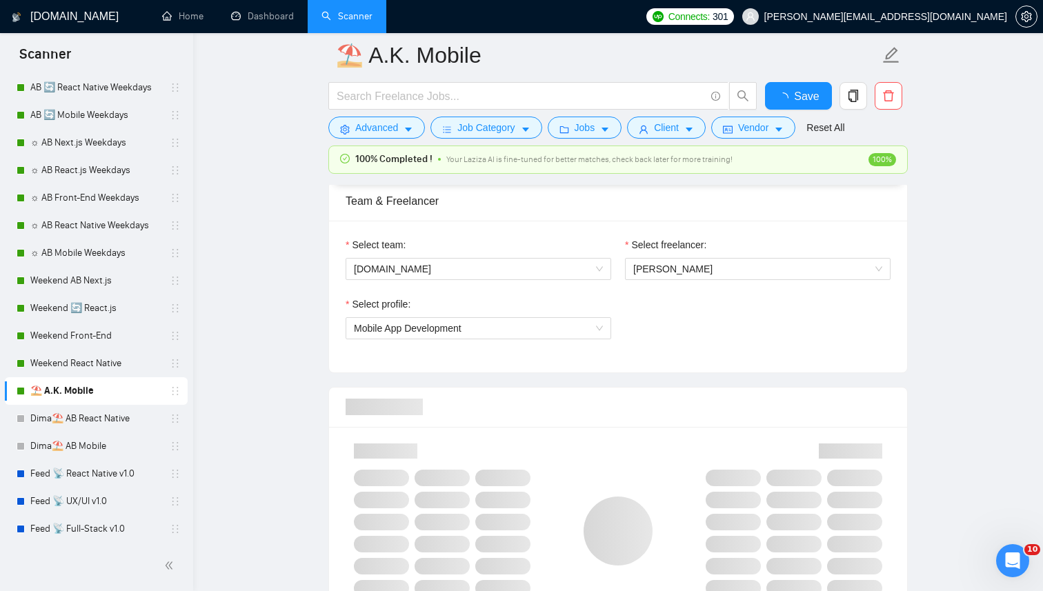
scroll to position [873, 0]
click at [691, 271] on span "Kostiantyn Berehovyi" at bounding box center [673, 267] width 79 height 11
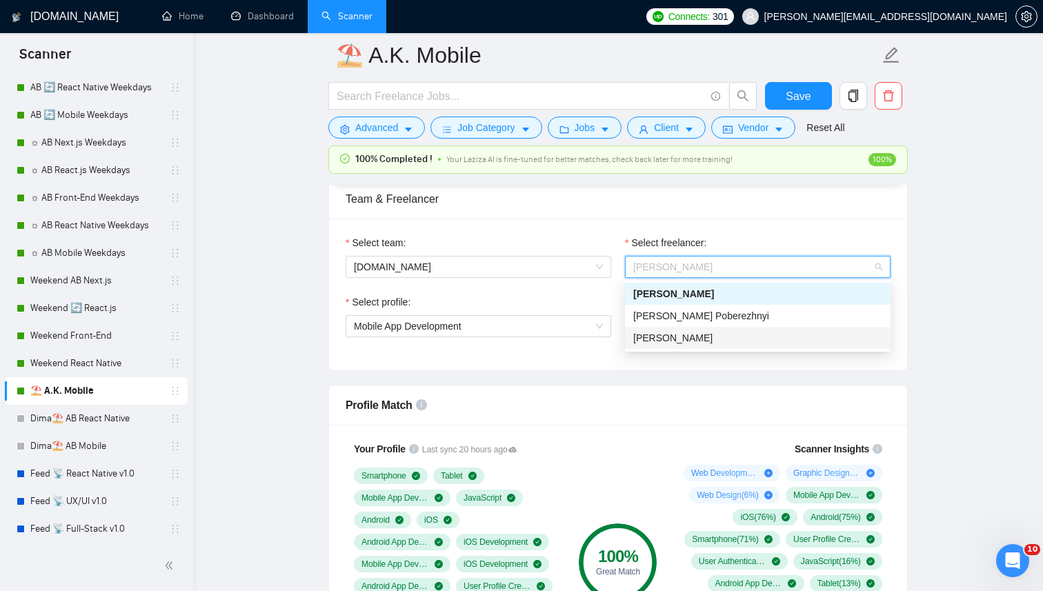
click at [663, 334] on span "[PERSON_NAME]" at bounding box center [673, 338] width 79 height 11
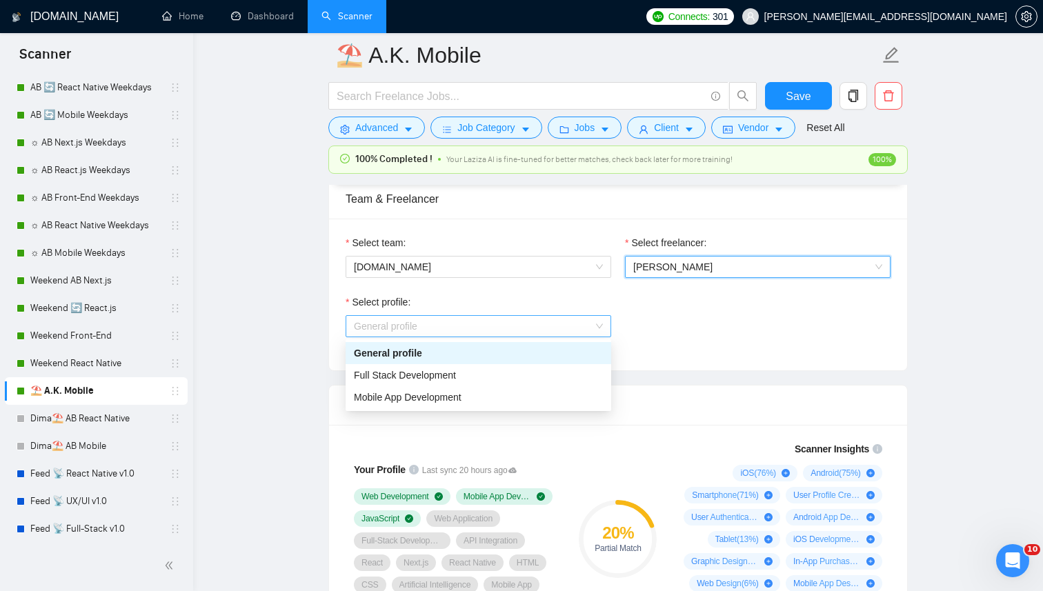
click at [500, 332] on span "General profile" at bounding box center [478, 326] width 249 height 21
click at [417, 393] on span "Mobile App Development" at bounding box center [408, 397] width 108 height 11
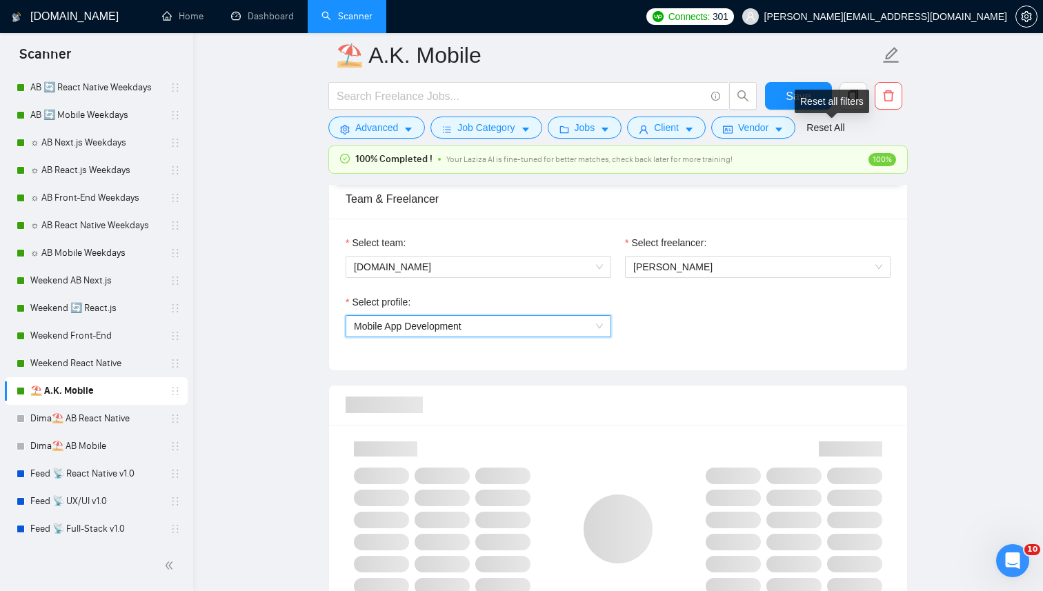
click at [799, 92] on div "Reset all filters" at bounding box center [832, 101] width 75 height 23
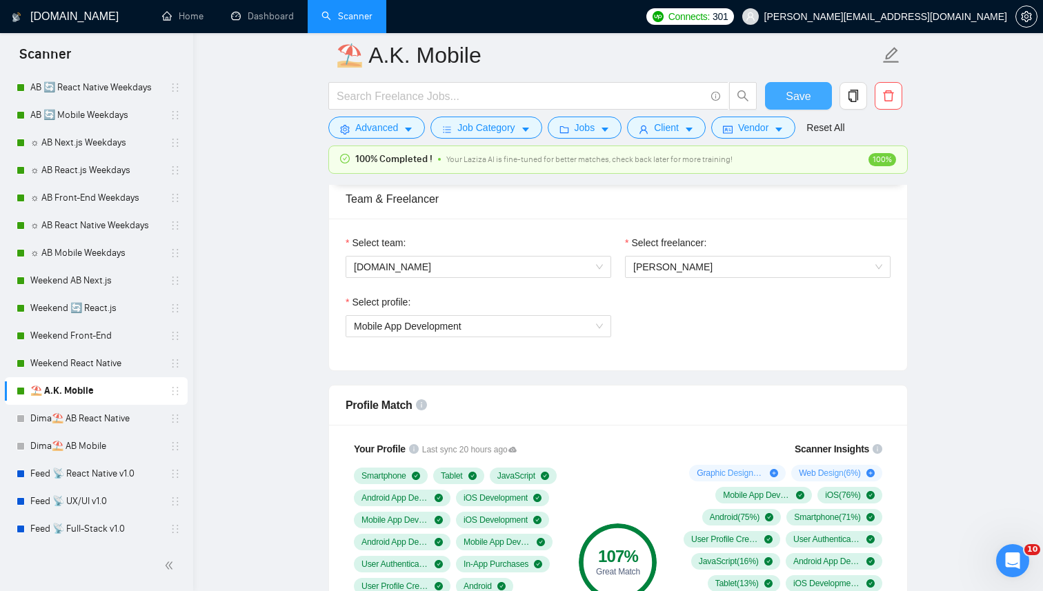
click at [779, 98] on button "Save" at bounding box center [798, 96] width 67 height 28
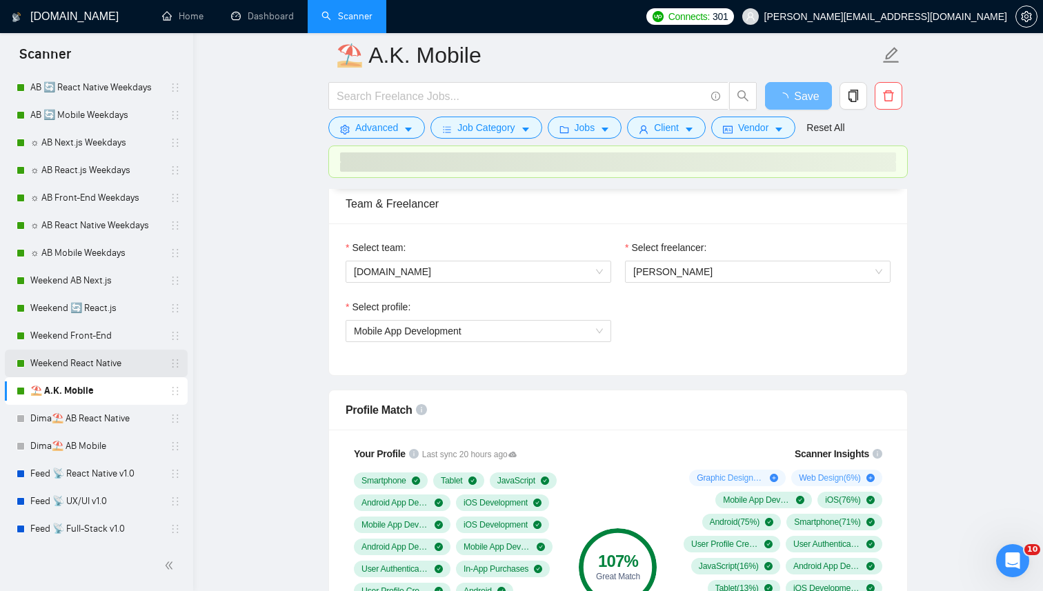
click at [87, 371] on link "Weekend React Native" at bounding box center [95, 364] width 131 height 28
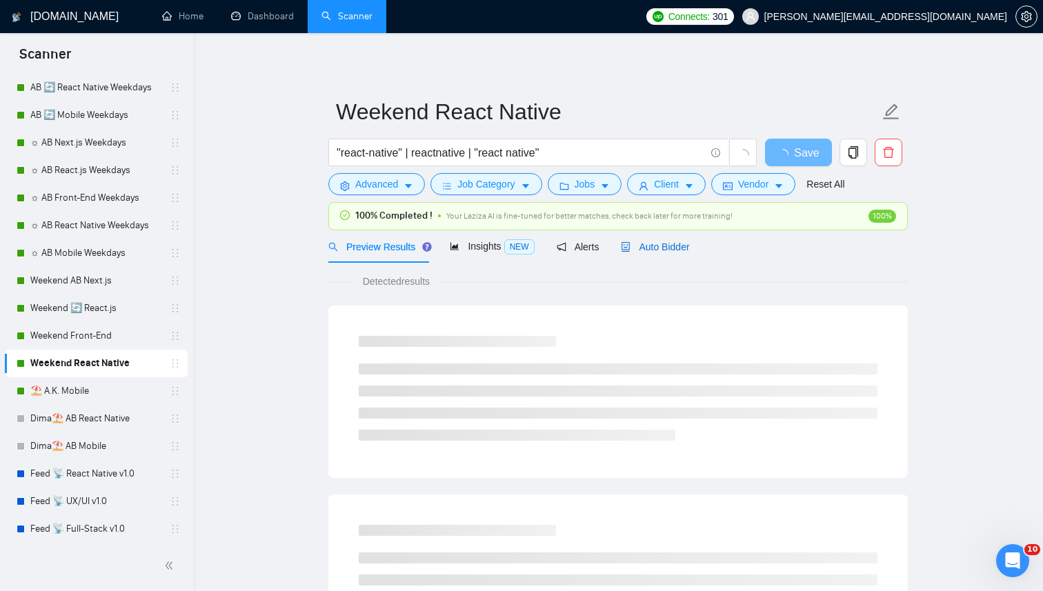
click at [670, 244] on span "Auto Bidder" at bounding box center [655, 247] width 68 height 11
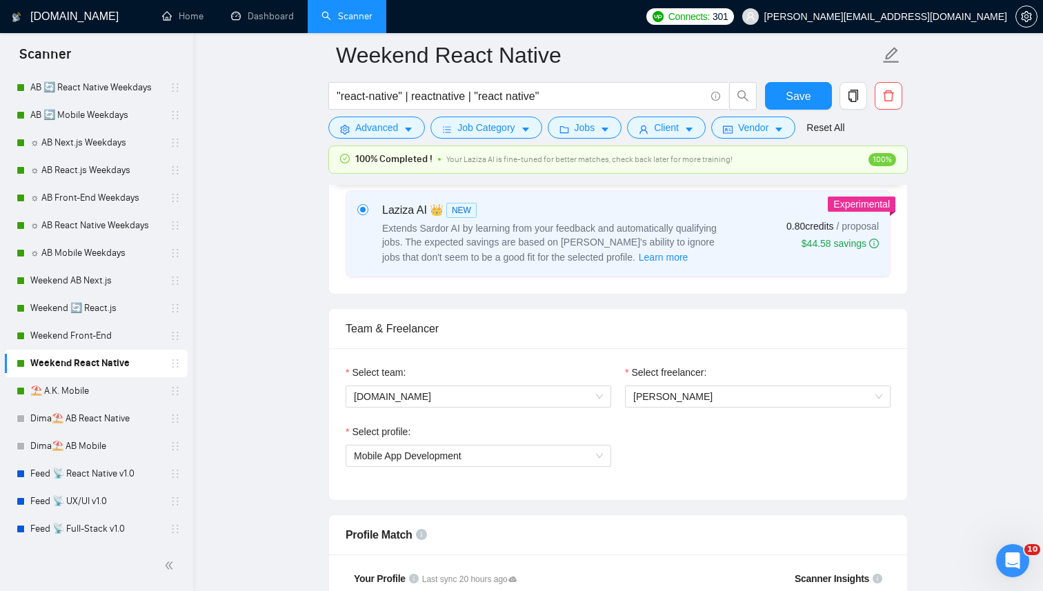
scroll to position [745, 0]
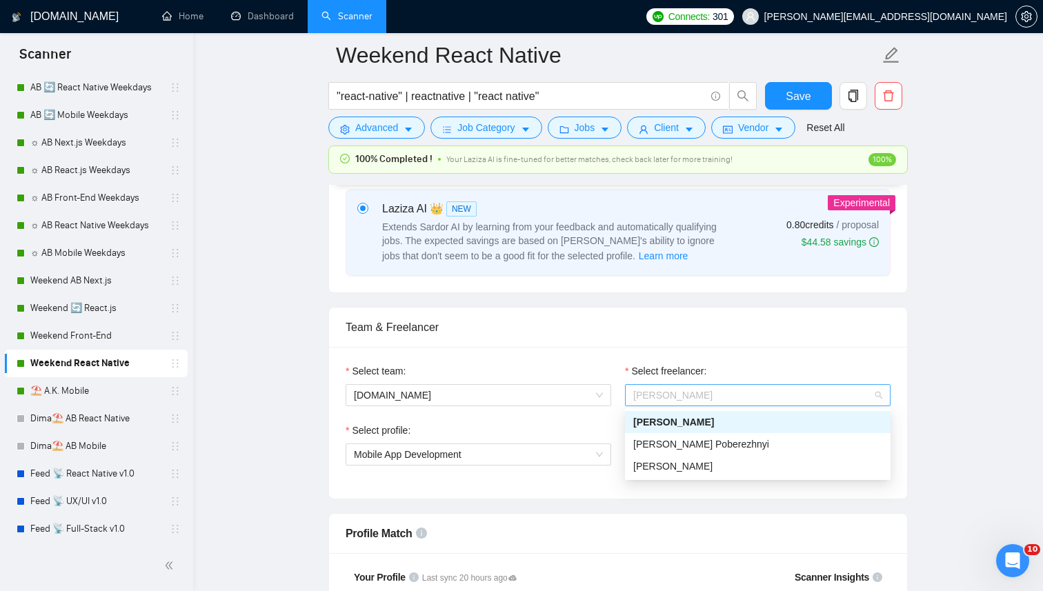
click at [638, 402] on span "Kostiantyn Berehovyi" at bounding box center [758, 395] width 249 height 21
click at [653, 462] on span "Anton Koroliuk" at bounding box center [673, 466] width 79 height 11
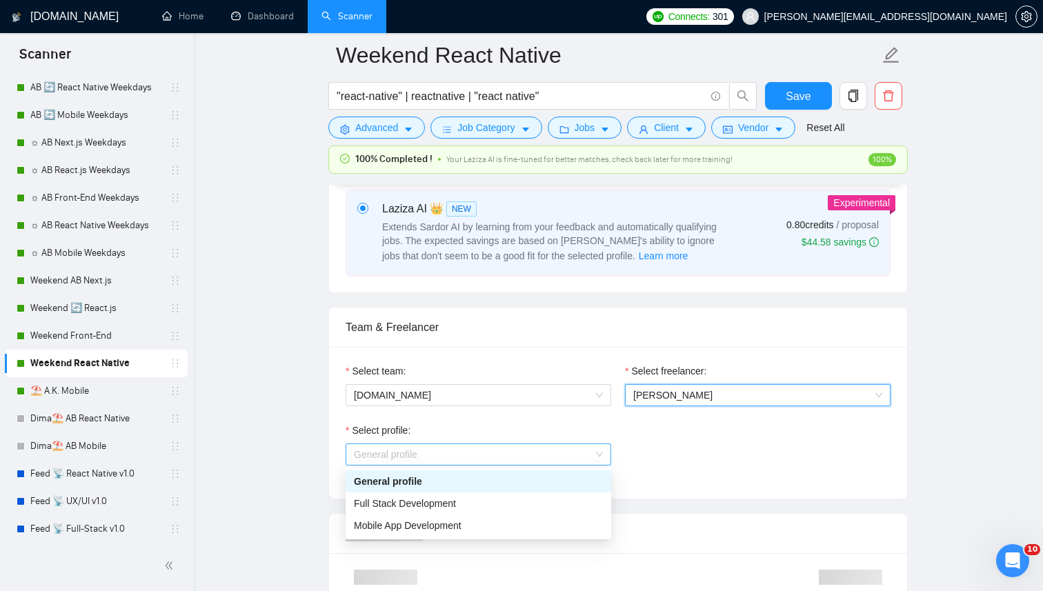
click at [535, 464] on span "General profile" at bounding box center [478, 454] width 249 height 21
click at [445, 527] on span "Mobile App Development" at bounding box center [408, 525] width 108 height 11
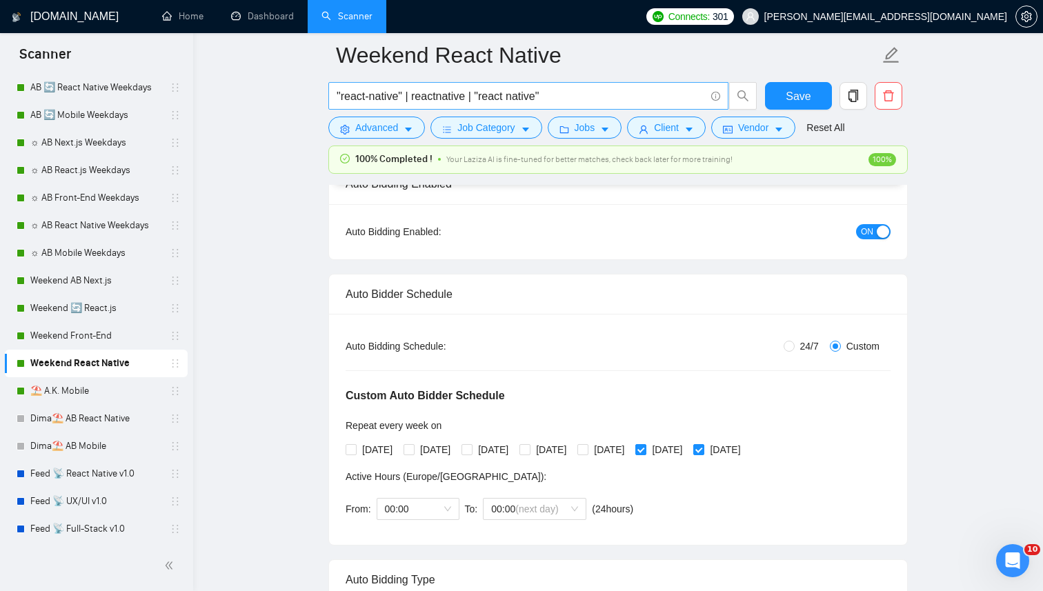
scroll to position [26, 0]
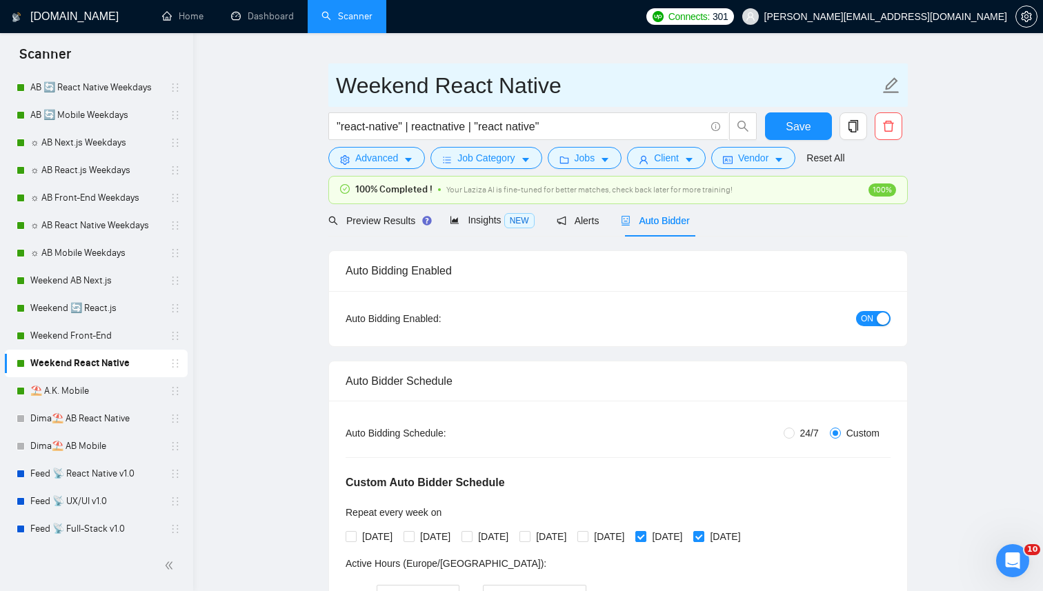
drag, startPoint x: 397, startPoint y: 81, endPoint x: 188, endPoint y: 81, distance: 209.1
paste input "⛱️ A.K."
type input "⛱️ A.K. React Native"
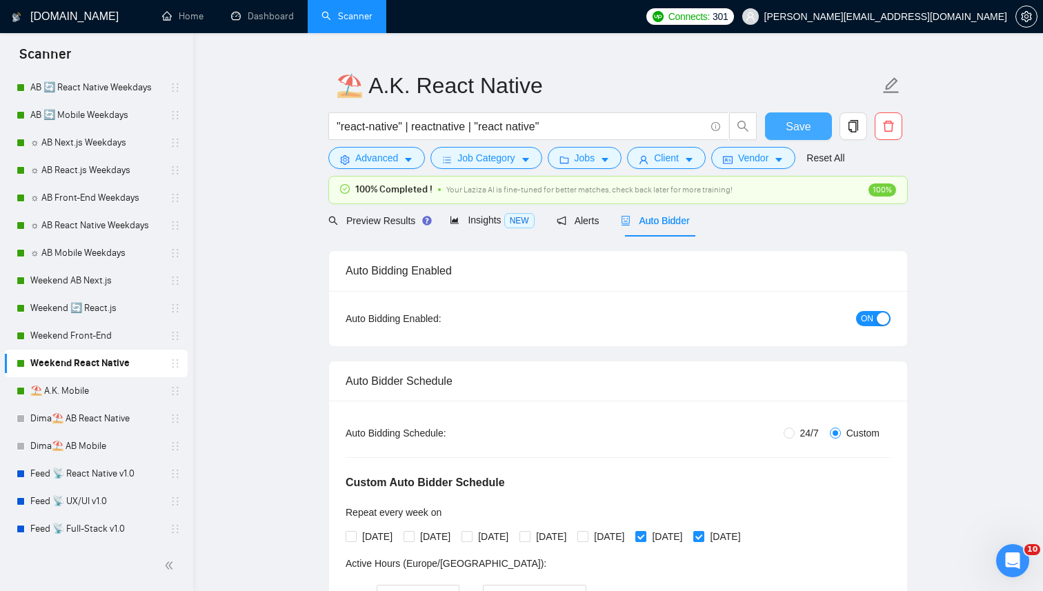
click at [821, 118] on button "Save" at bounding box center [798, 126] width 67 height 28
checkbox input "true"
click at [92, 330] on link "Weekend Front-End" at bounding box center [95, 336] width 131 height 28
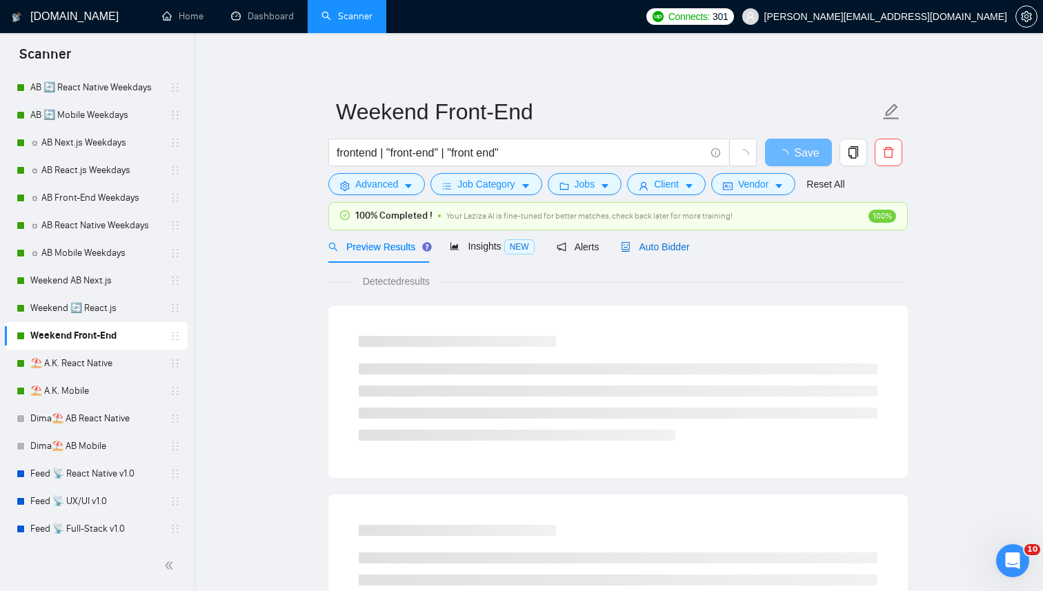
click at [681, 250] on span "Auto Bidder" at bounding box center [655, 247] width 68 height 11
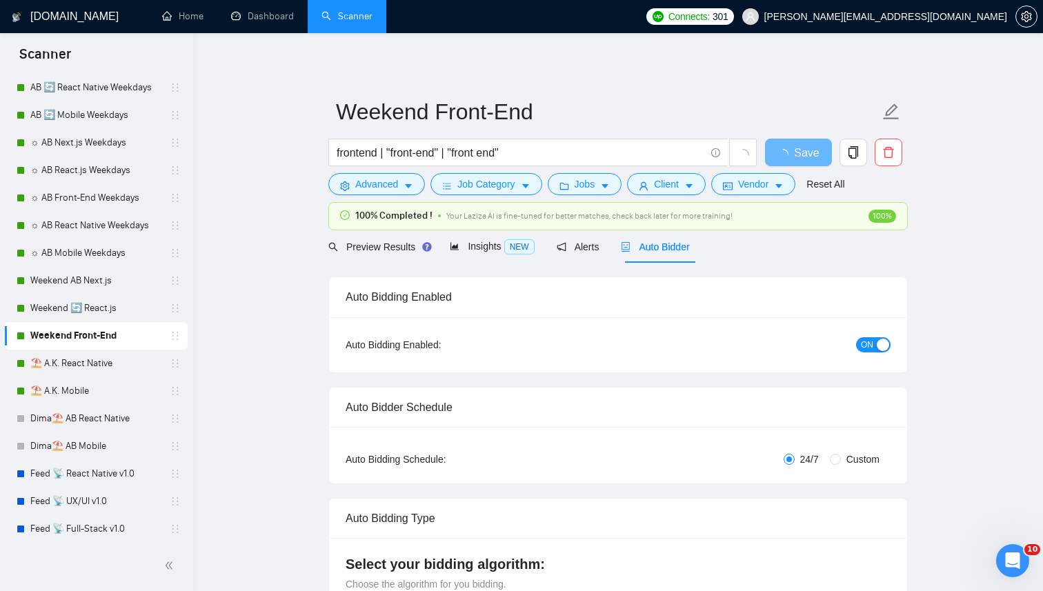
radio input "false"
radio input "true"
checkbox input "true"
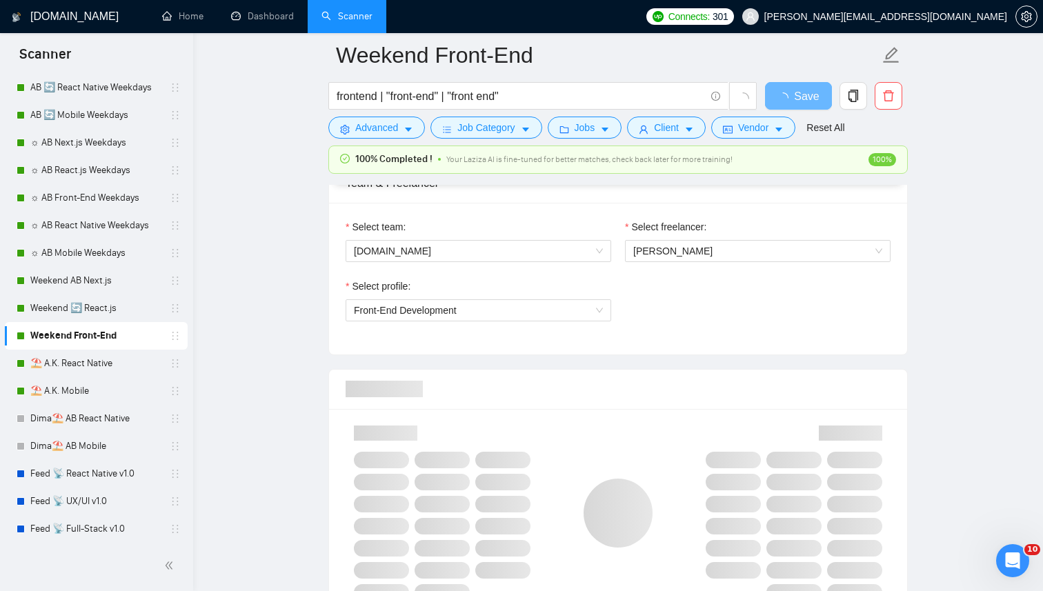
scroll to position [885, 0]
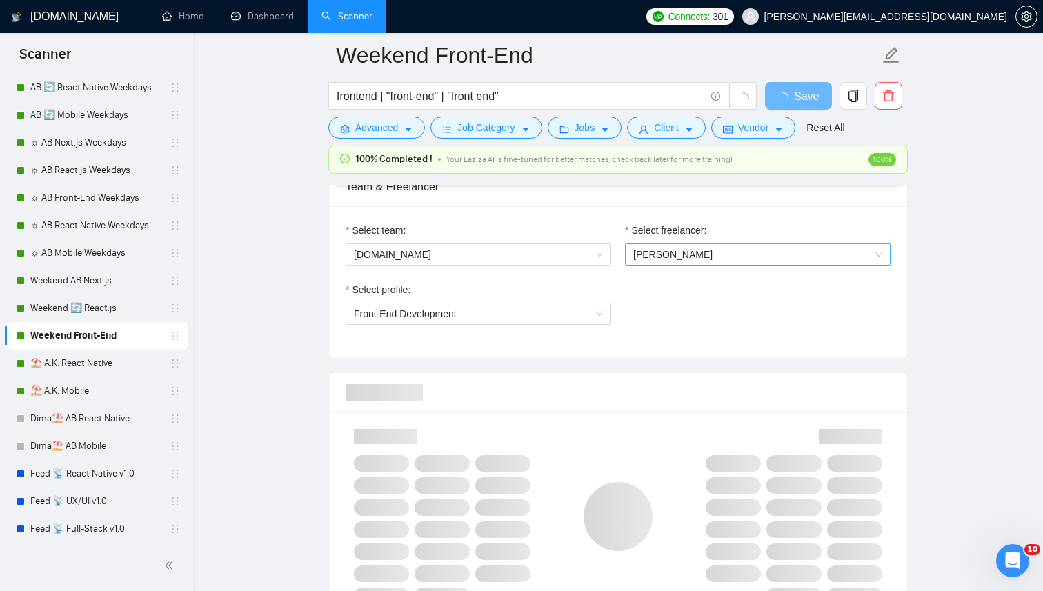
click at [736, 253] on span "Kostiantyn Berehovyi" at bounding box center [758, 254] width 249 height 21
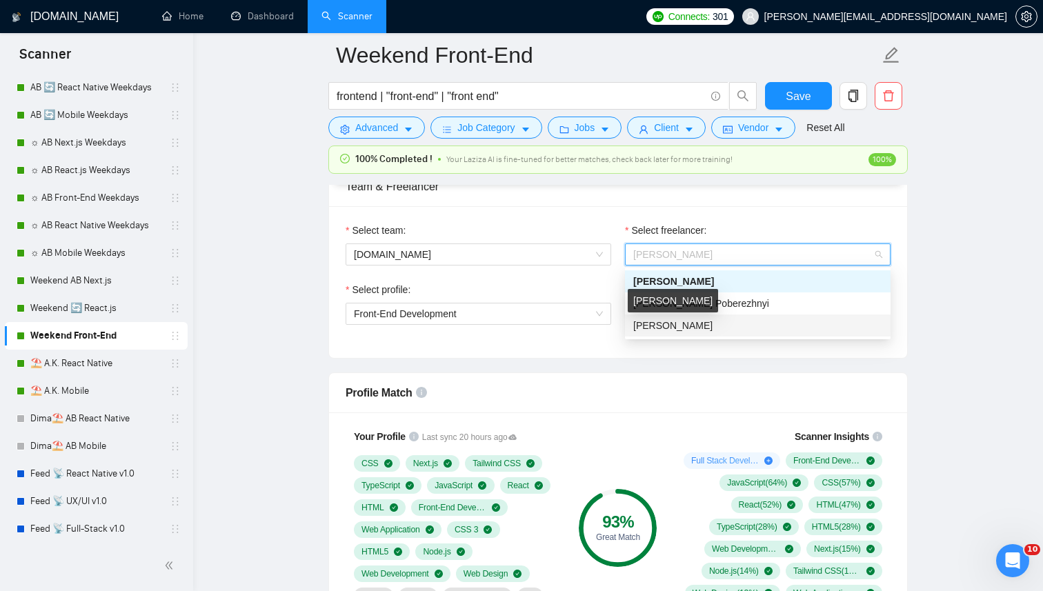
click at [676, 320] on span "Anton Koroliuk" at bounding box center [673, 325] width 79 height 11
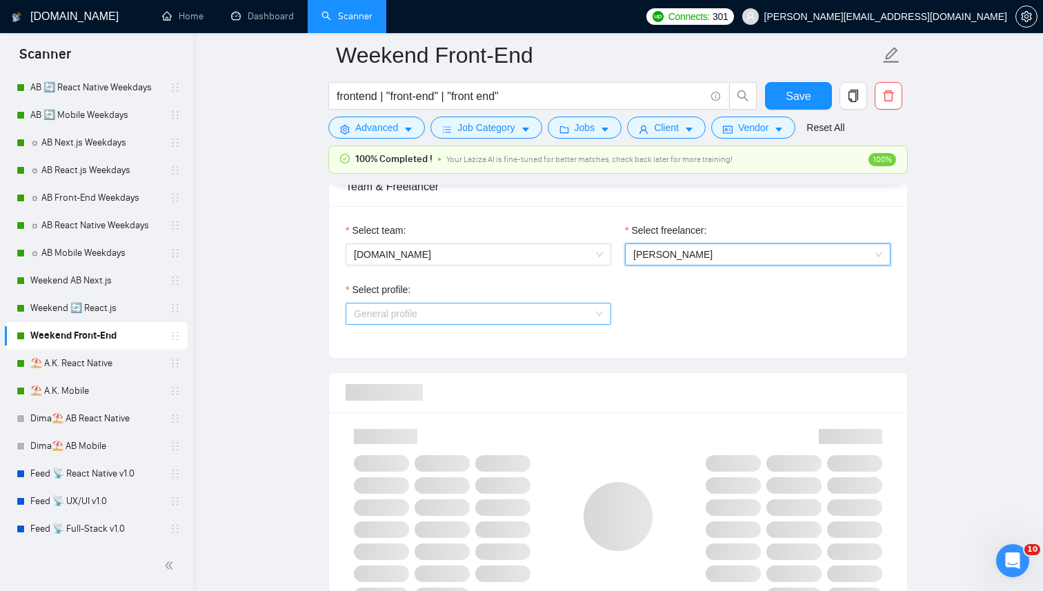
click at [539, 310] on span "General profile" at bounding box center [478, 314] width 249 height 21
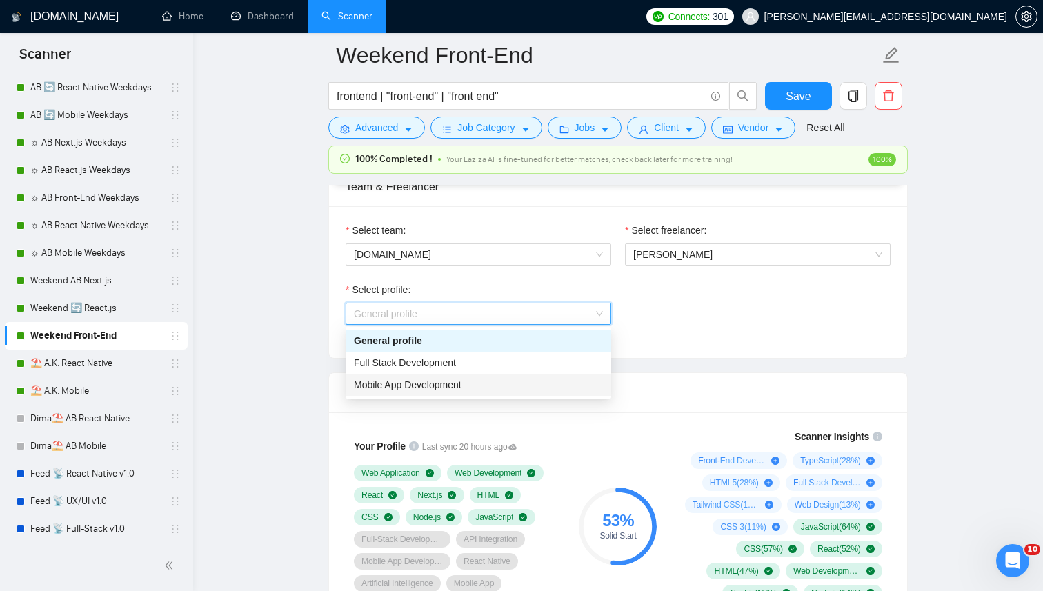
click at [435, 389] on span "Mobile App Development" at bounding box center [408, 385] width 108 height 11
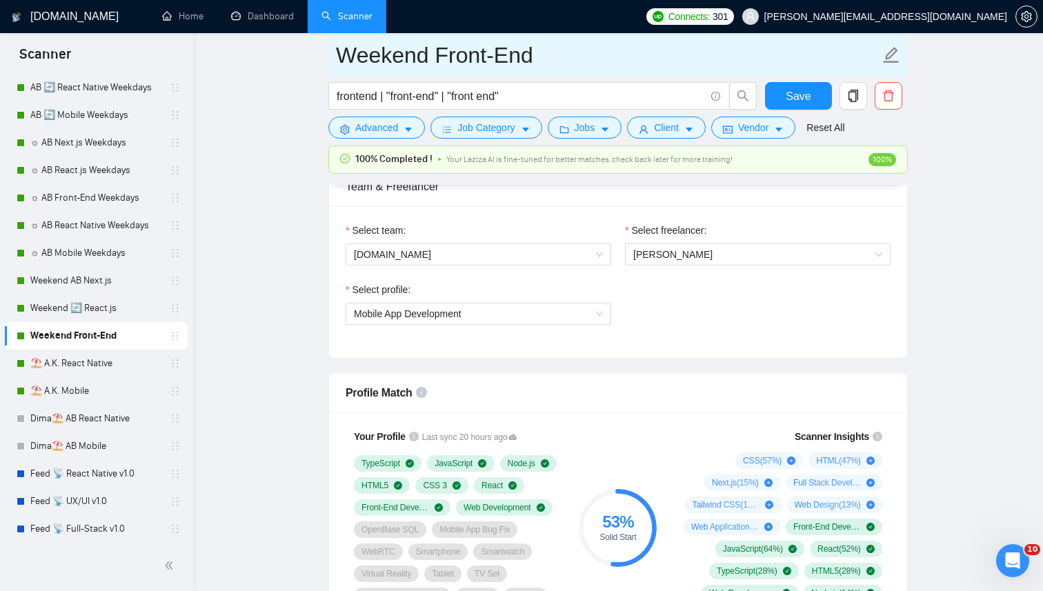
drag, startPoint x: 533, startPoint y: 41, endPoint x: 274, endPoint y: 41, distance: 258.8
paste input "⛱️ A.K."
click at [446, 50] on input "Weekend Front-End" at bounding box center [608, 55] width 544 height 35
drag, startPoint x: 431, startPoint y: 50, endPoint x: 146, endPoint y: 50, distance: 285.0
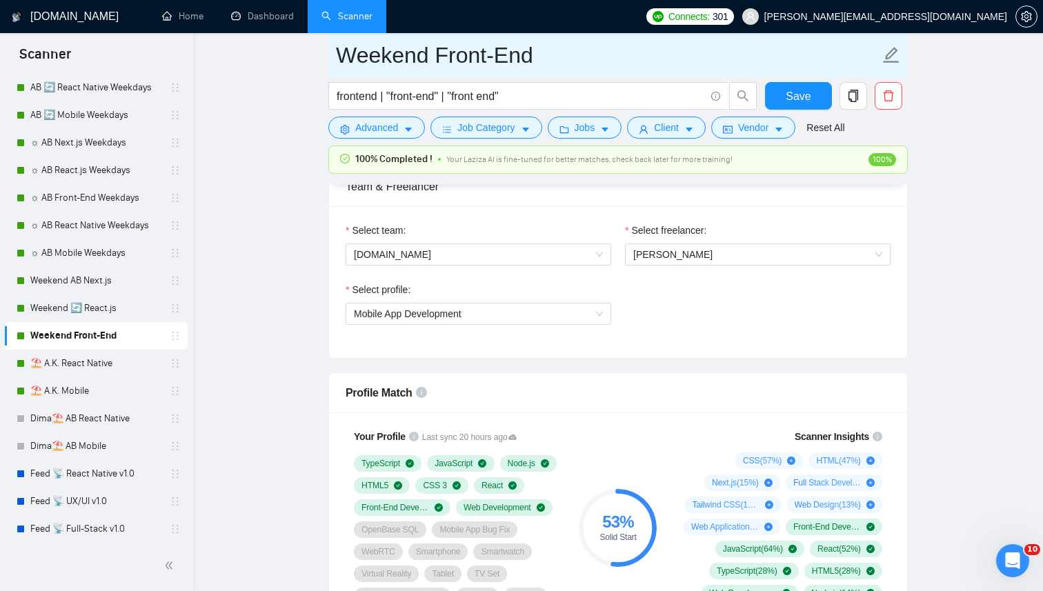
paste input "⛱️ A.K."
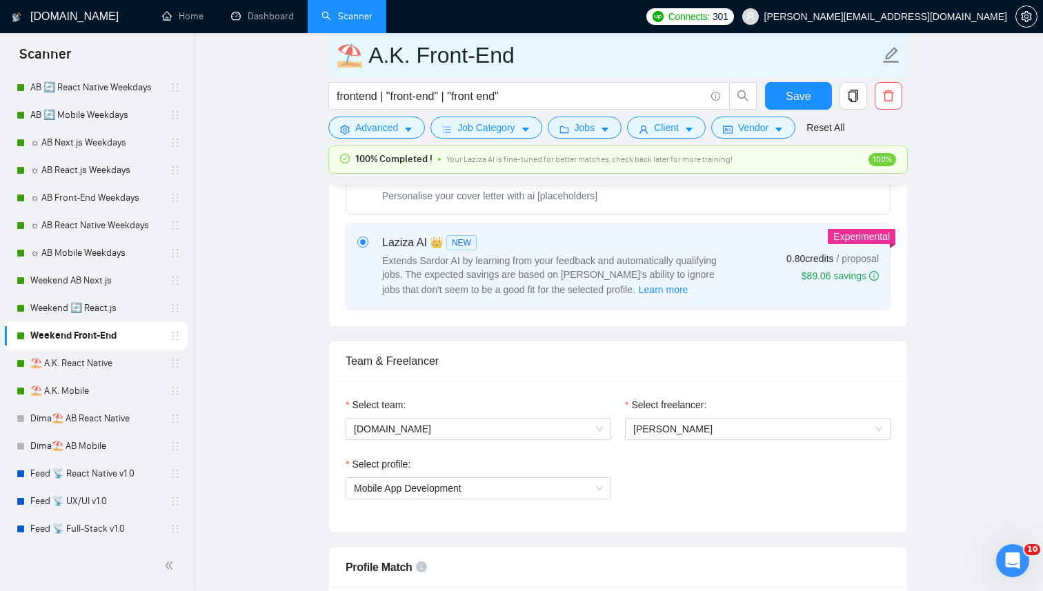
scroll to position [727, 0]
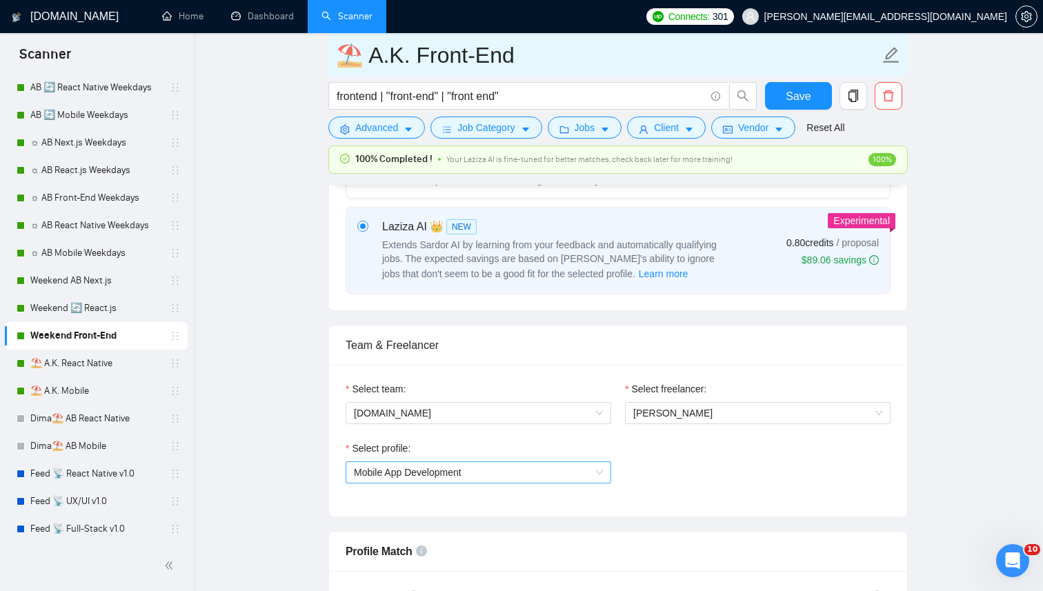
click at [467, 469] on span "Mobile App Development" at bounding box center [478, 472] width 249 height 21
type input "⛱️ A.K. Front-End"
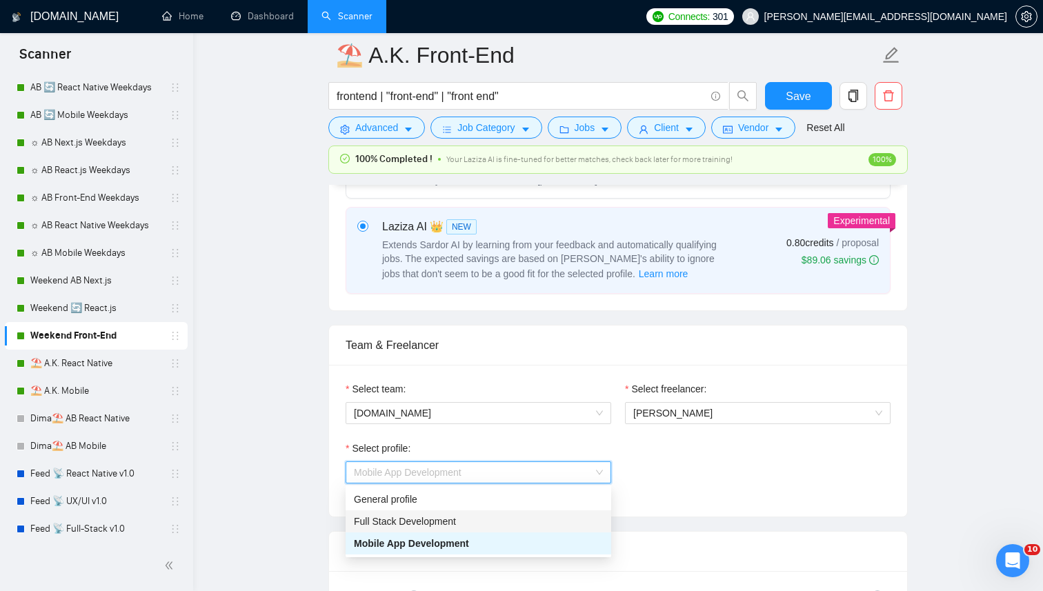
click at [441, 517] on span "Full Stack Development" at bounding box center [405, 521] width 102 height 11
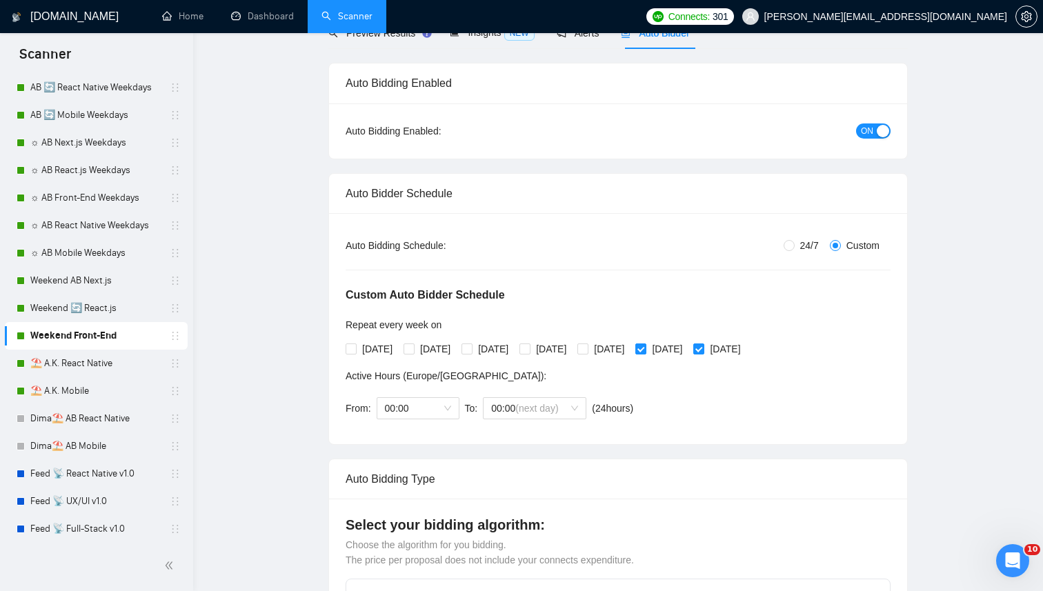
scroll to position [0, 0]
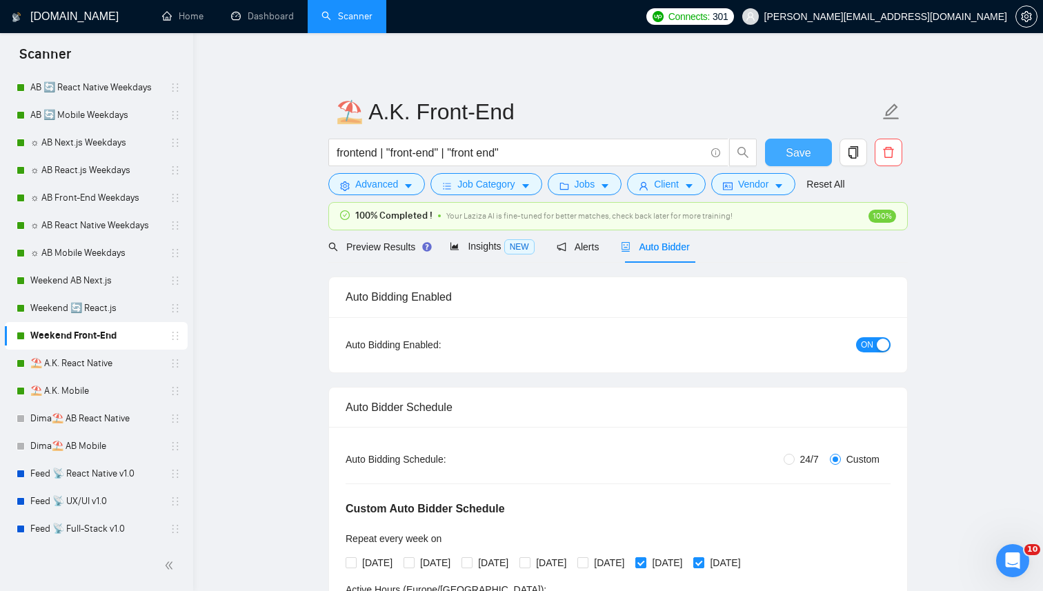
click at [812, 148] on button "Save" at bounding box center [798, 153] width 67 height 28
checkbox input "true"
click at [99, 311] on link "Weekend 🔄 React.js" at bounding box center [95, 309] width 131 height 28
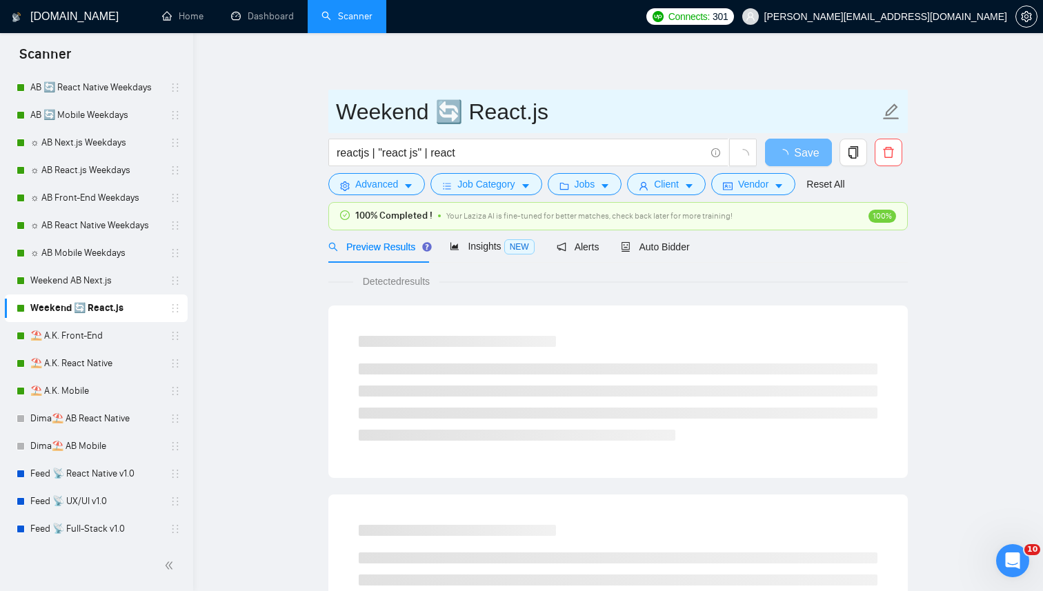
drag, startPoint x: 460, startPoint y: 117, endPoint x: 270, endPoint y: 109, distance: 189.9
paste input "⛱️ A.K."
type input "⛱️ A.K. React.js"
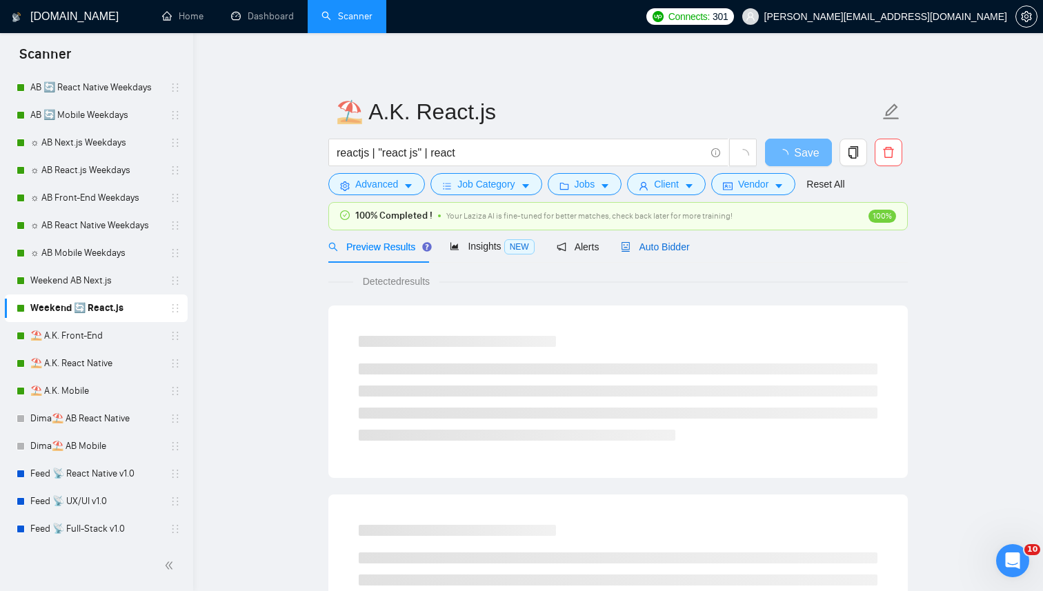
click at [644, 245] on span "Auto Bidder" at bounding box center [655, 247] width 68 height 11
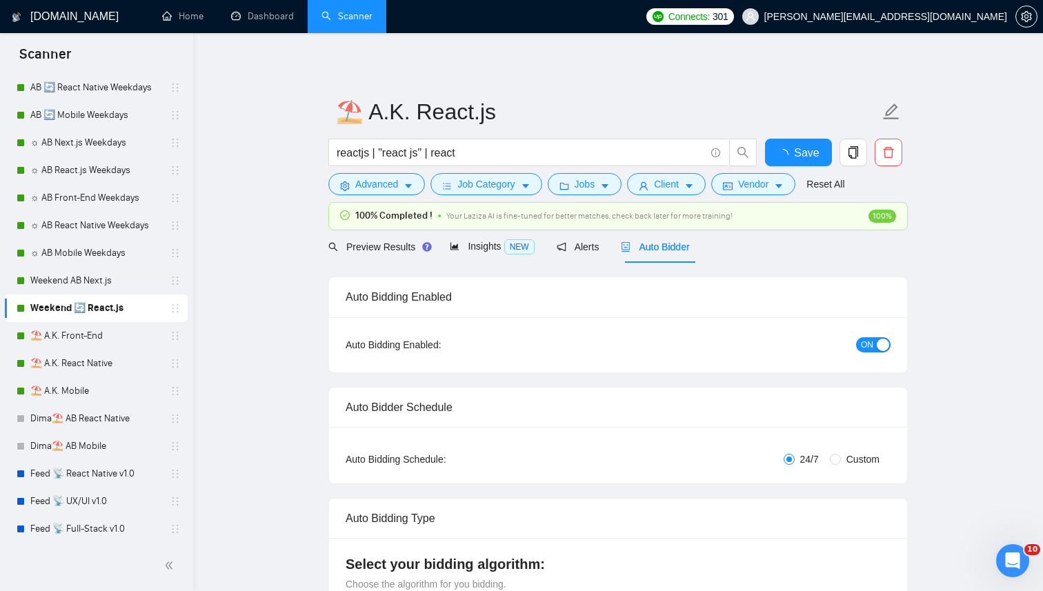
radio input "false"
radio input "true"
checkbox input "true"
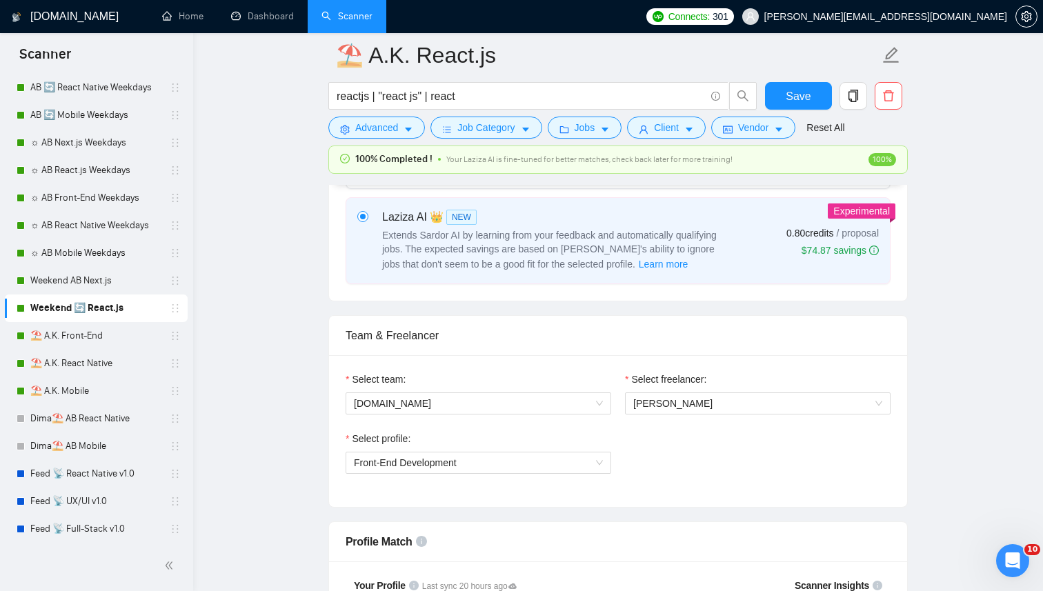
scroll to position [763, 0]
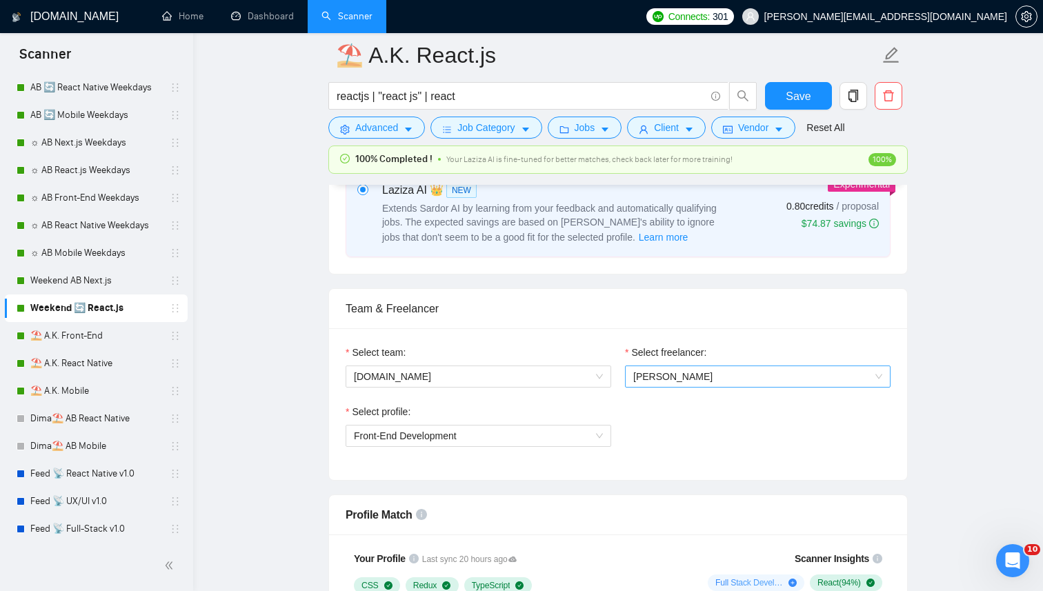
click at [693, 382] on span "Kostiantyn Berehovyi" at bounding box center [758, 376] width 249 height 21
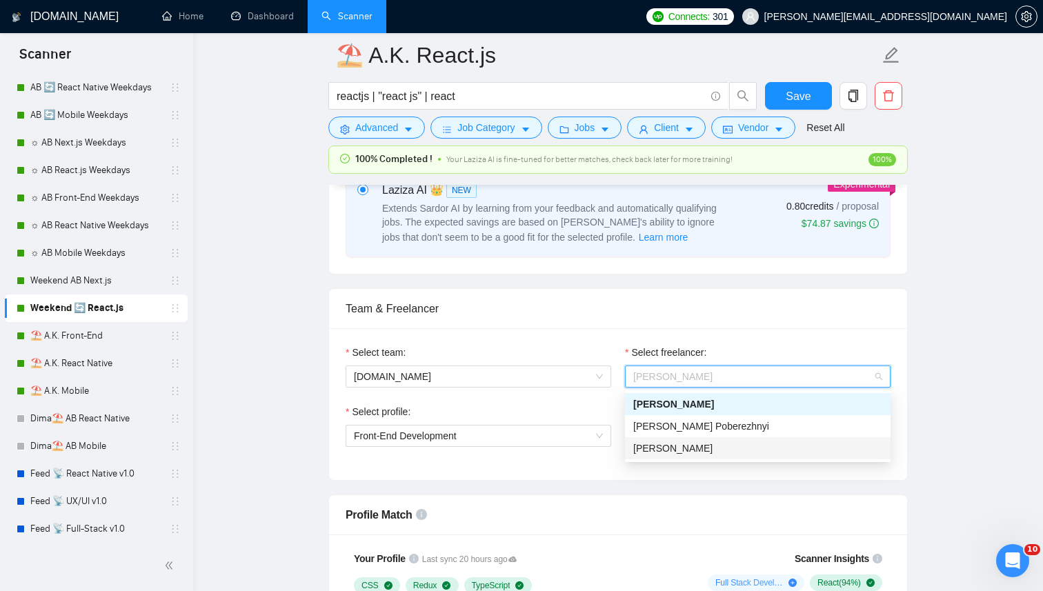
click at [650, 451] on span "[PERSON_NAME]" at bounding box center [673, 448] width 79 height 11
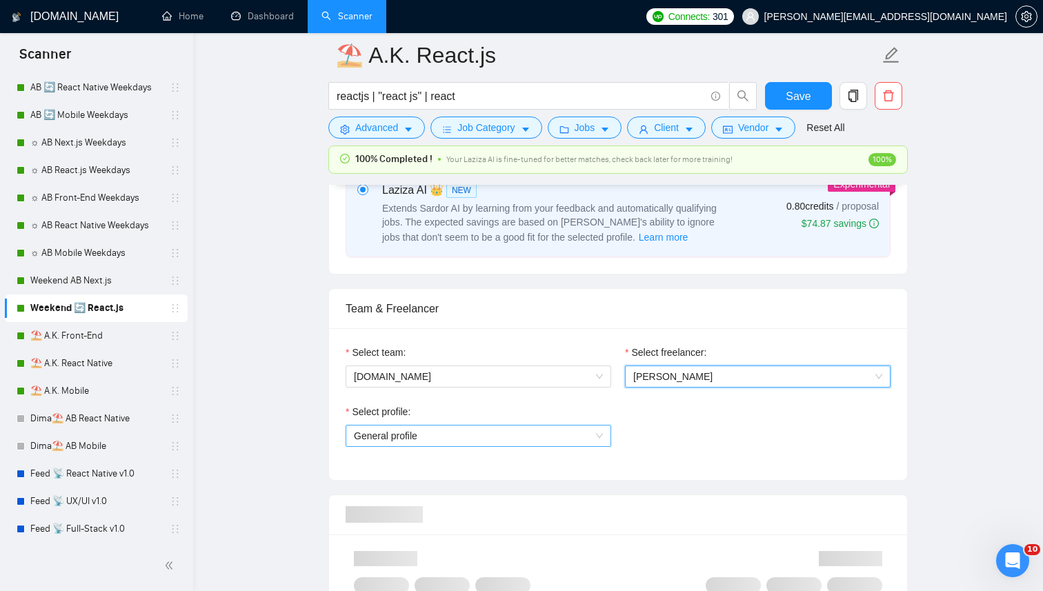
click at [463, 429] on span "General profile" at bounding box center [478, 436] width 249 height 21
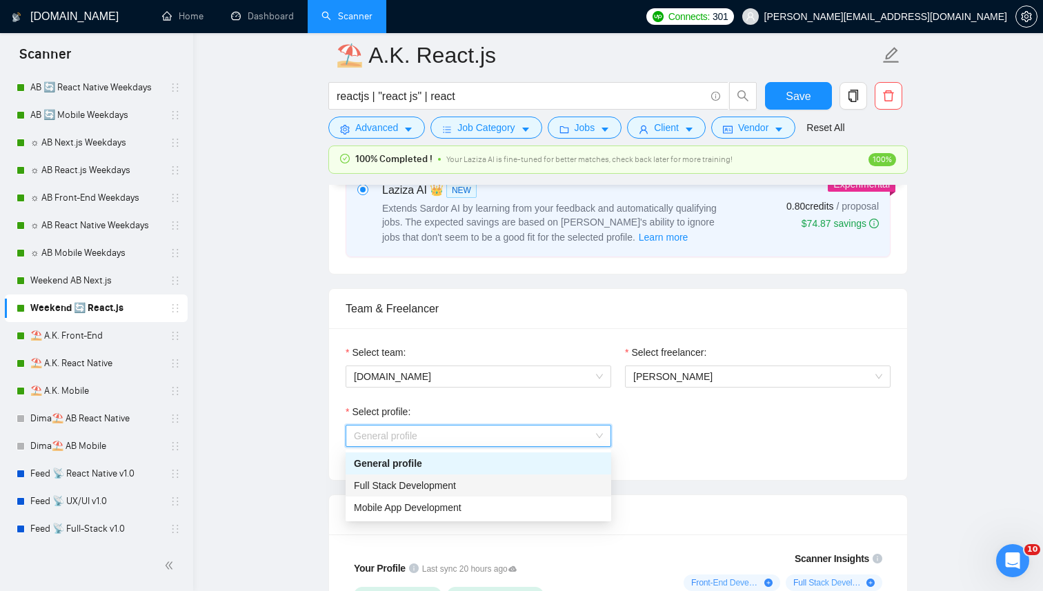
click at [438, 486] on span "Full Stack Development" at bounding box center [405, 485] width 102 height 11
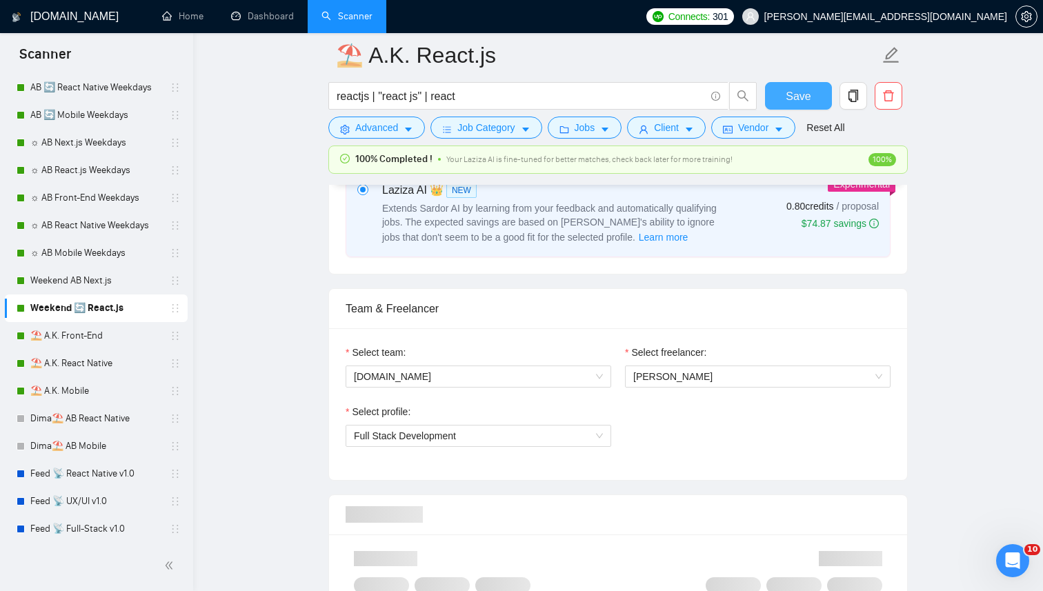
click at [794, 100] on span "Save" at bounding box center [798, 96] width 25 height 17
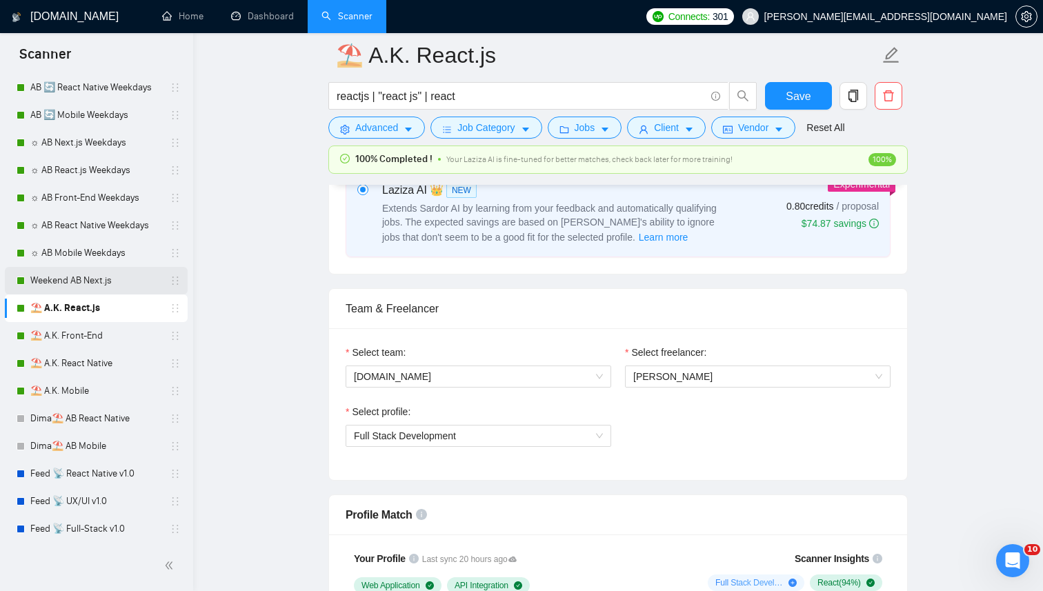
click at [111, 271] on link "Weekend AB Next.js" at bounding box center [95, 281] width 131 height 28
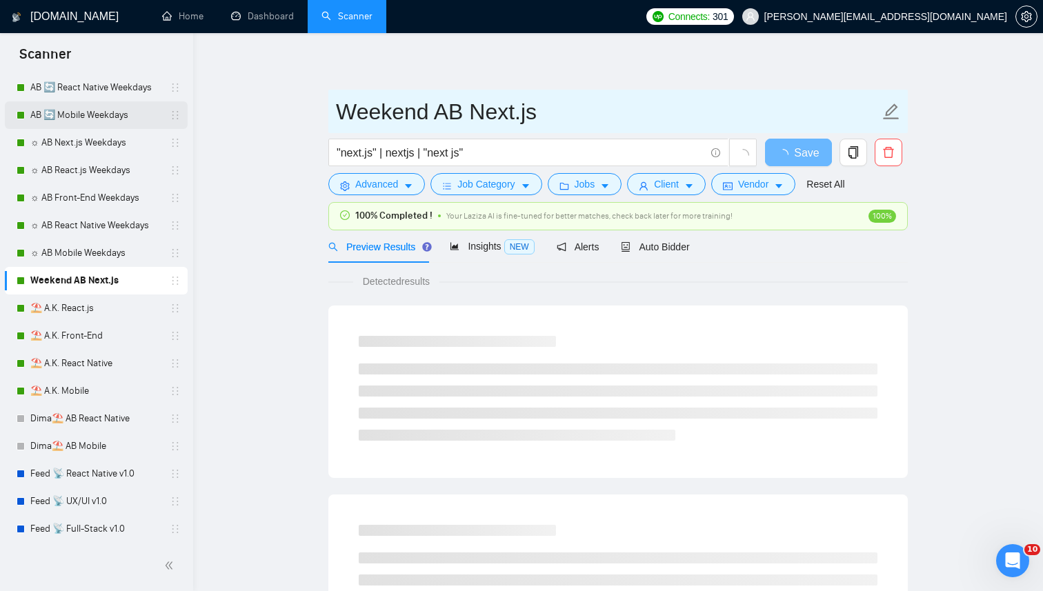
drag, startPoint x: 464, startPoint y: 111, endPoint x: 60, endPoint y: 110, distance: 404.4
paste input "⛱️ A.K."
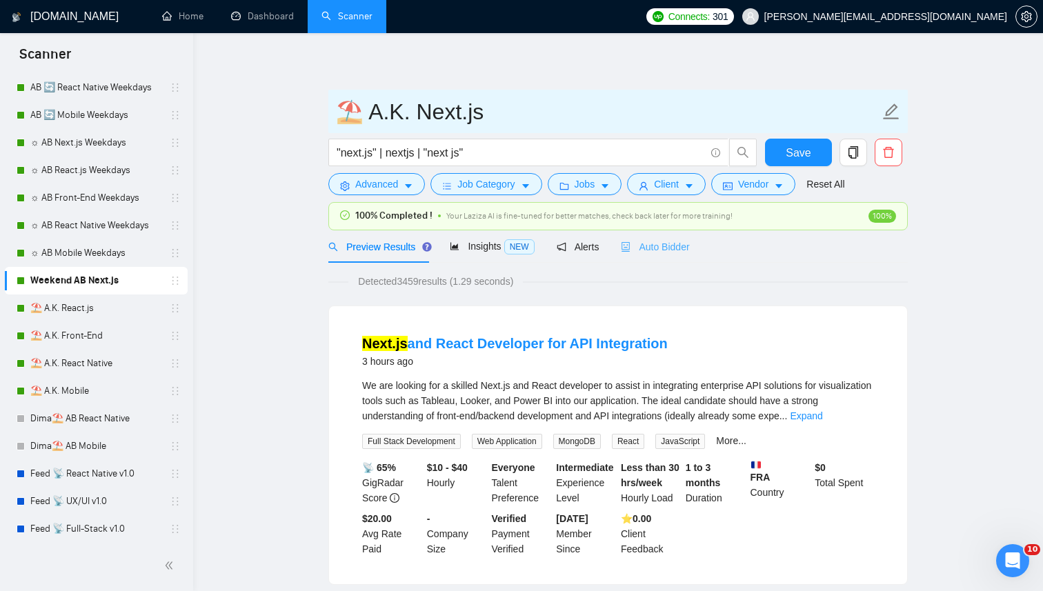
type input "⛱️ A.K. Next.js"
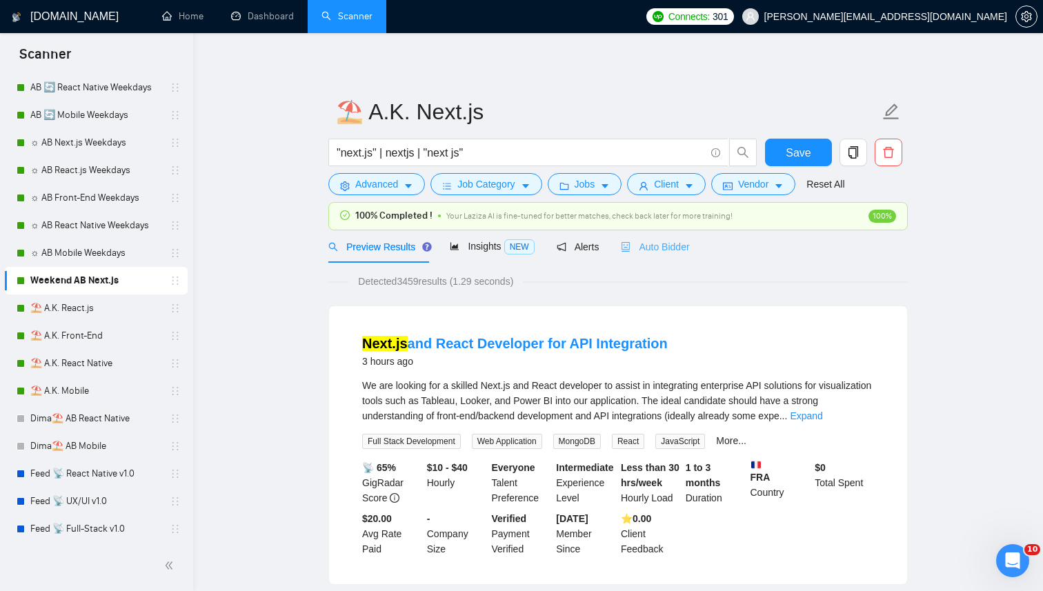
click at [689, 238] on div "Auto Bidder" at bounding box center [655, 246] width 68 height 32
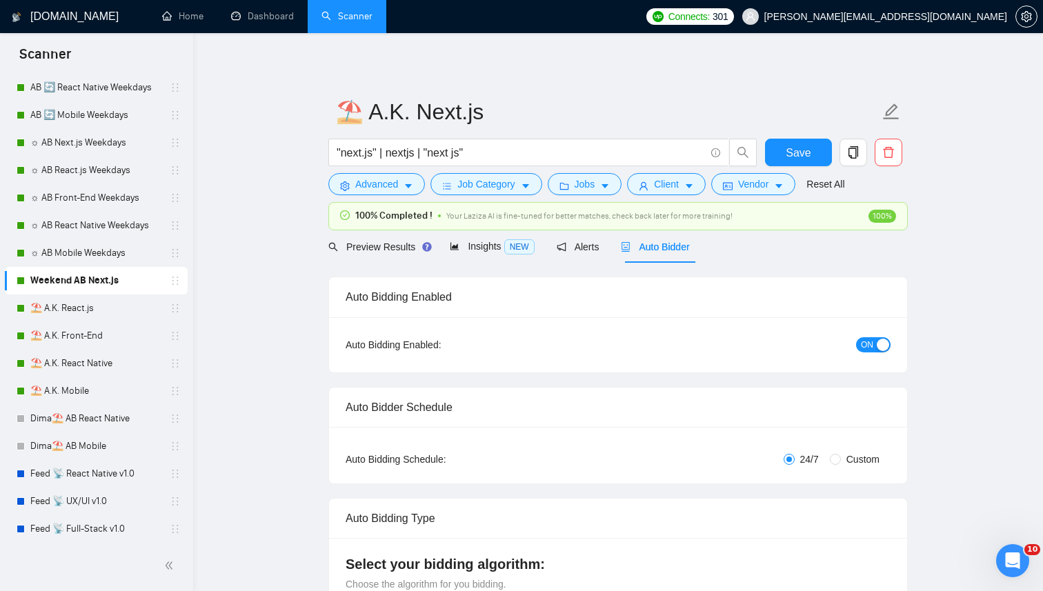
radio input "false"
radio input "true"
checkbox input "true"
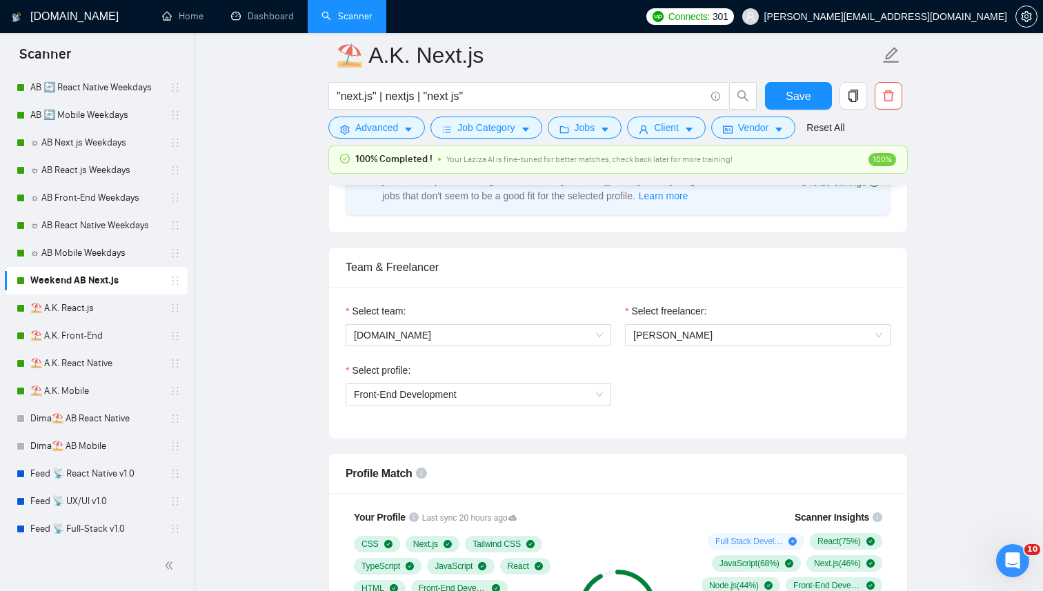
scroll to position [806, 0]
click at [671, 364] on div "Select profile: Front-End Development" at bounding box center [618, 391] width 559 height 59
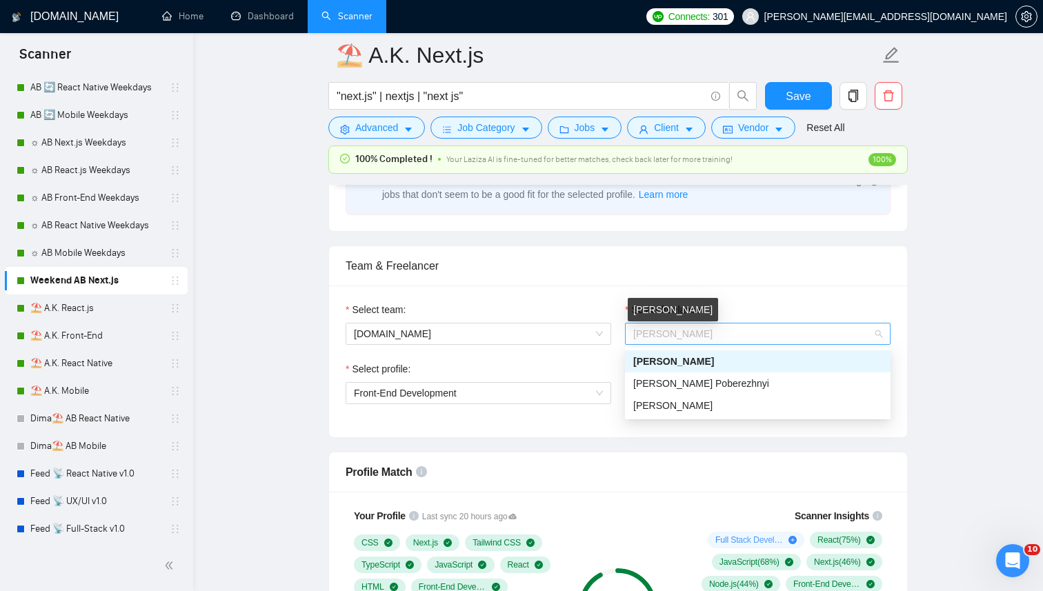
click at [713, 329] on span "Kostiantyn Berehovyi" at bounding box center [673, 333] width 79 height 11
click at [658, 409] on span "[PERSON_NAME]" at bounding box center [673, 405] width 79 height 11
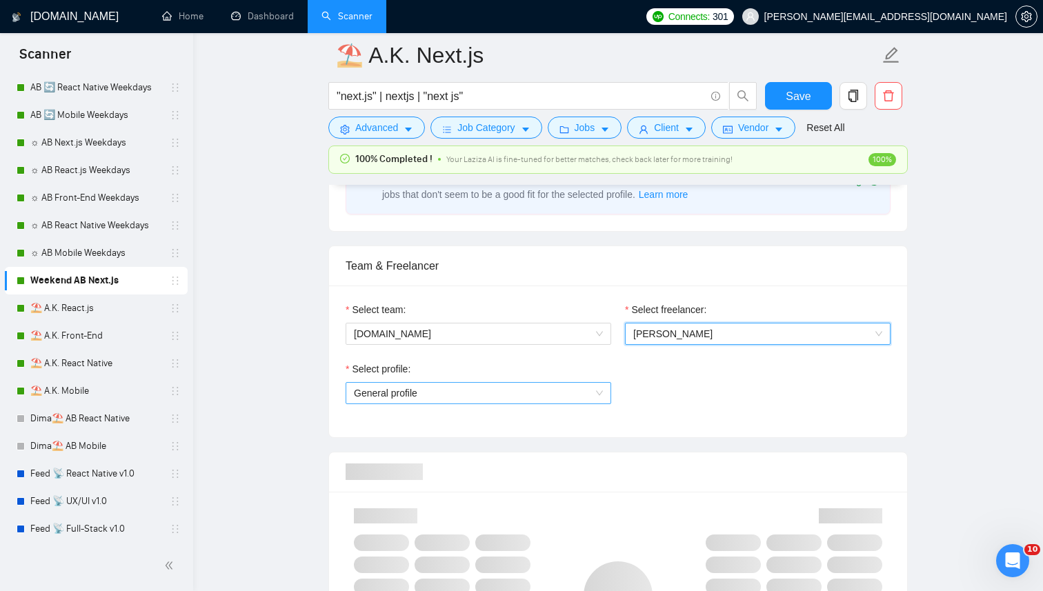
click at [420, 385] on span "General profile" at bounding box center [478, 393] width 249 height 21
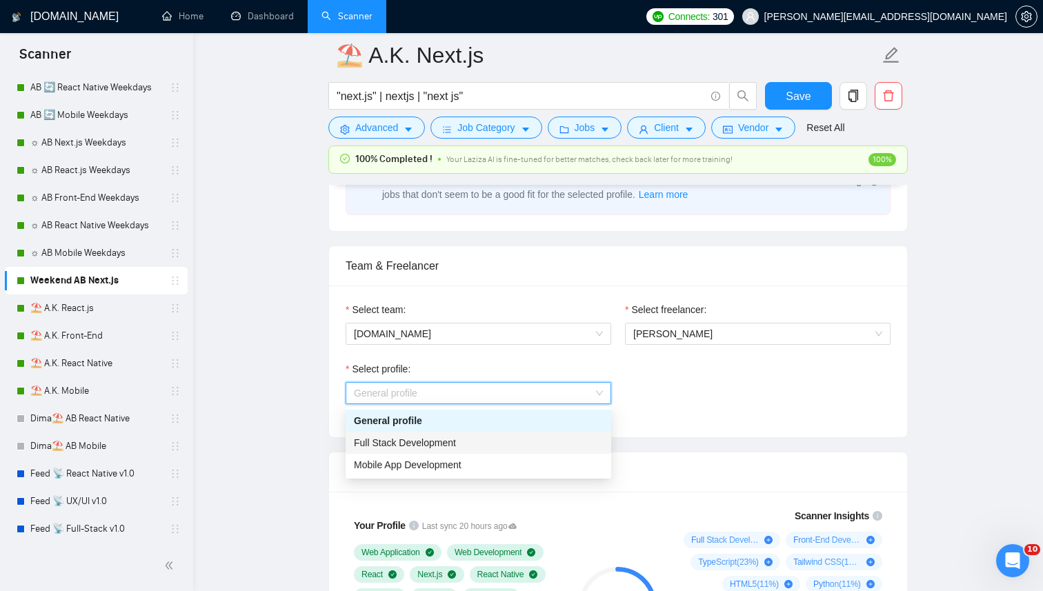
click at [418, 442] on span "Full Stack Development" at bounding box center [405, 443] width 102 height 11
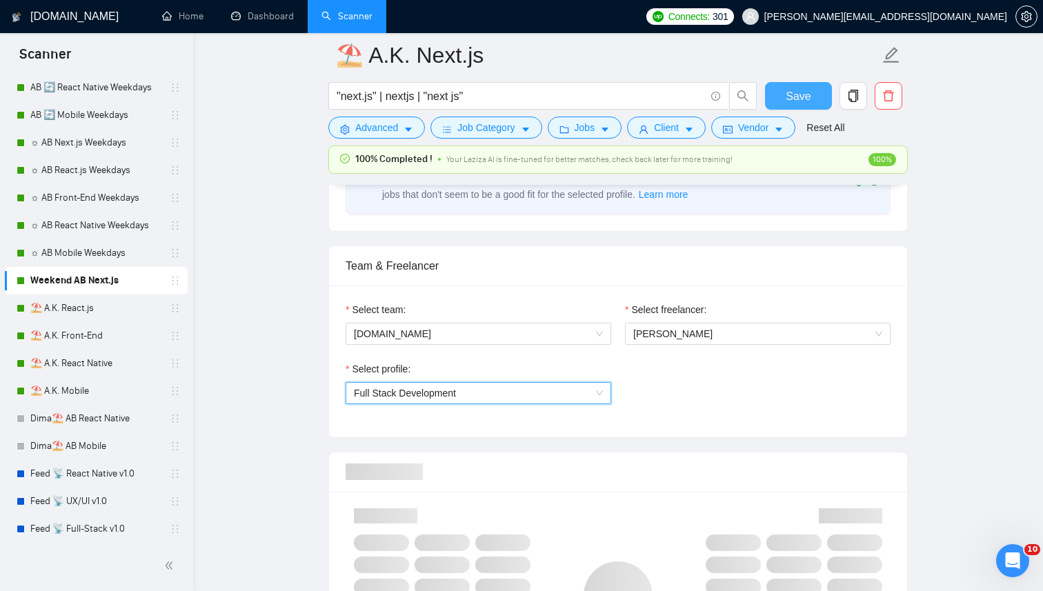
click at [822, 92] on button "Save" at bounding box center [798, 96] width 67 height 28
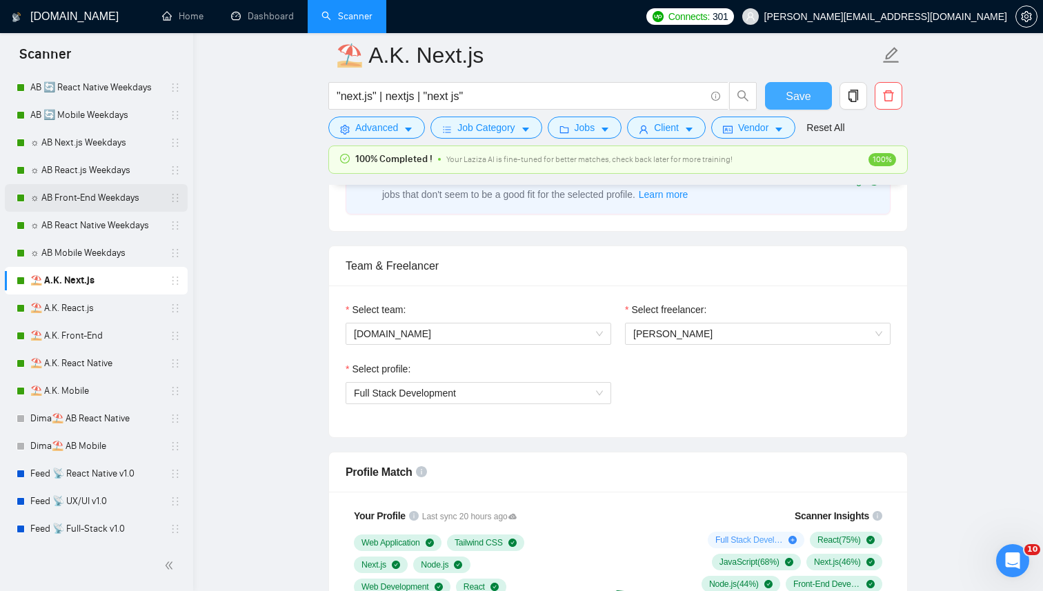
scroll to position [0, 0]
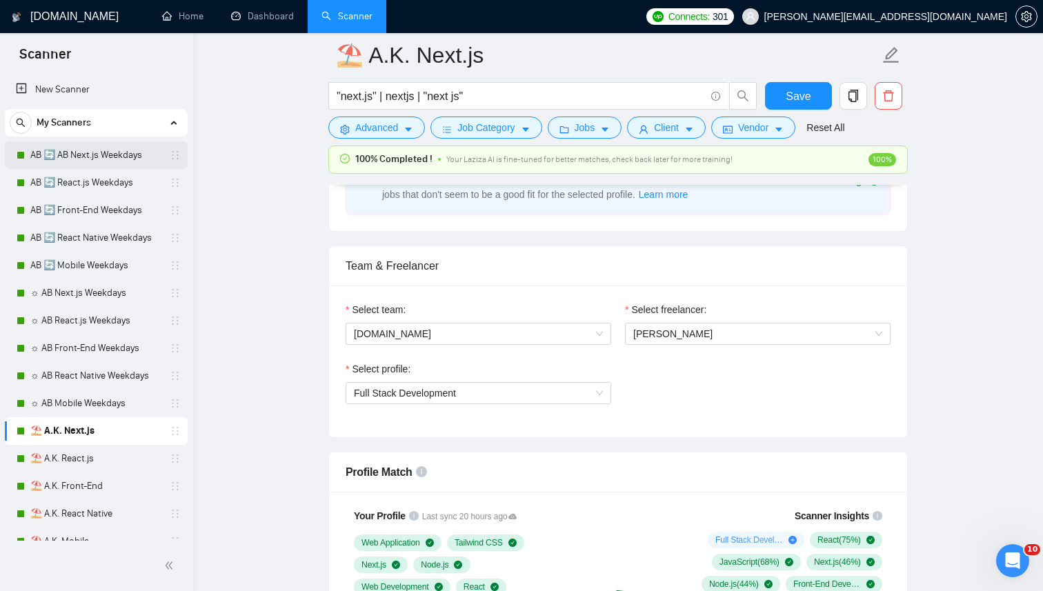
click at [127, 155] on link "AB 🔄 AB Next.js Weekdays" at bounding box center [95, 155] width 131 height 28
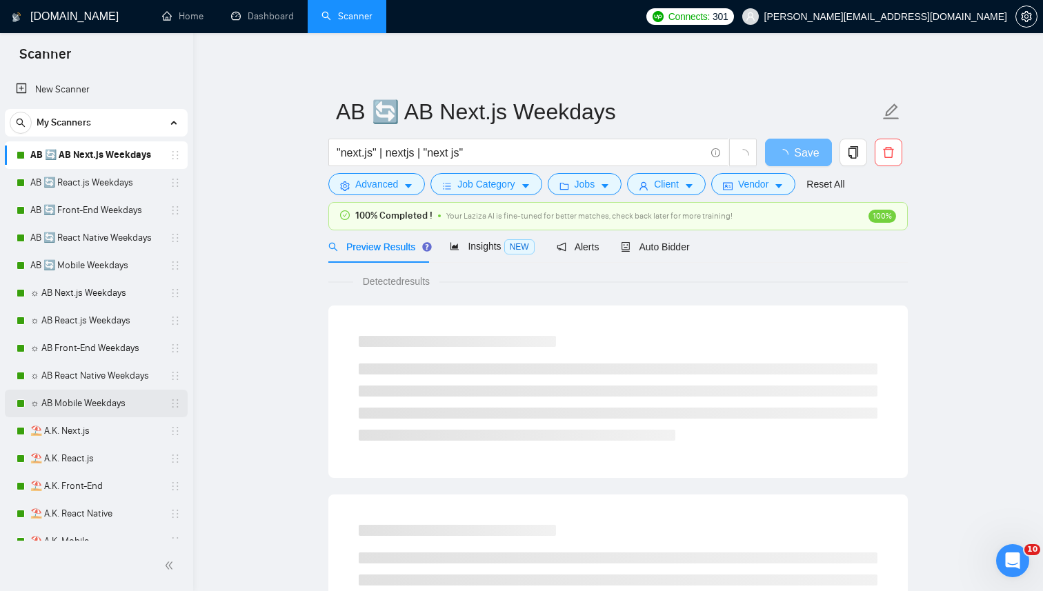
scroll to position [32, 0]
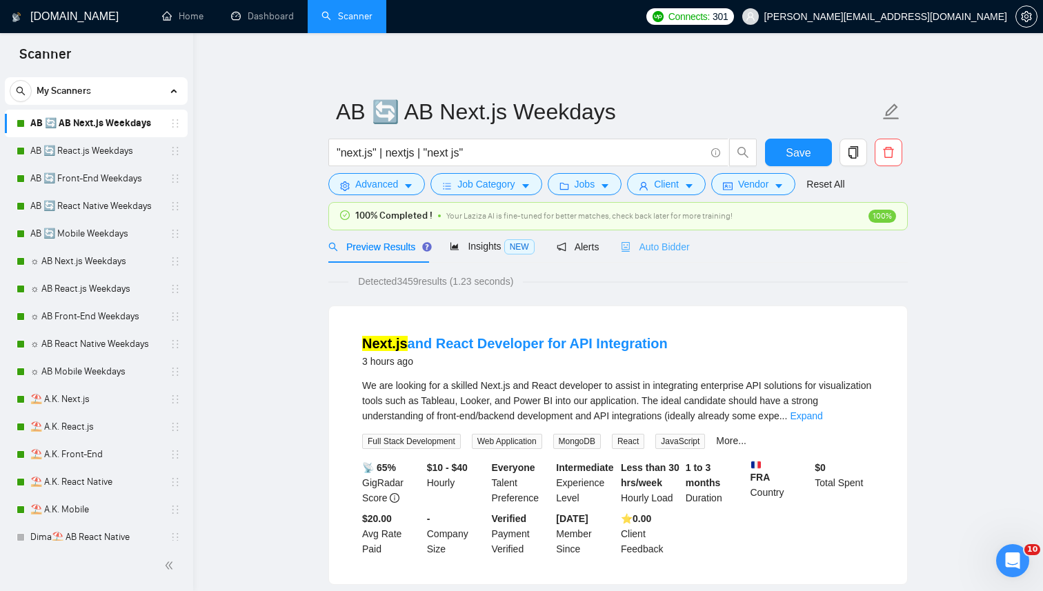
click at [647, 262] on div "Auto Bidder" at bounding box center [655, 246] width 68 height 32
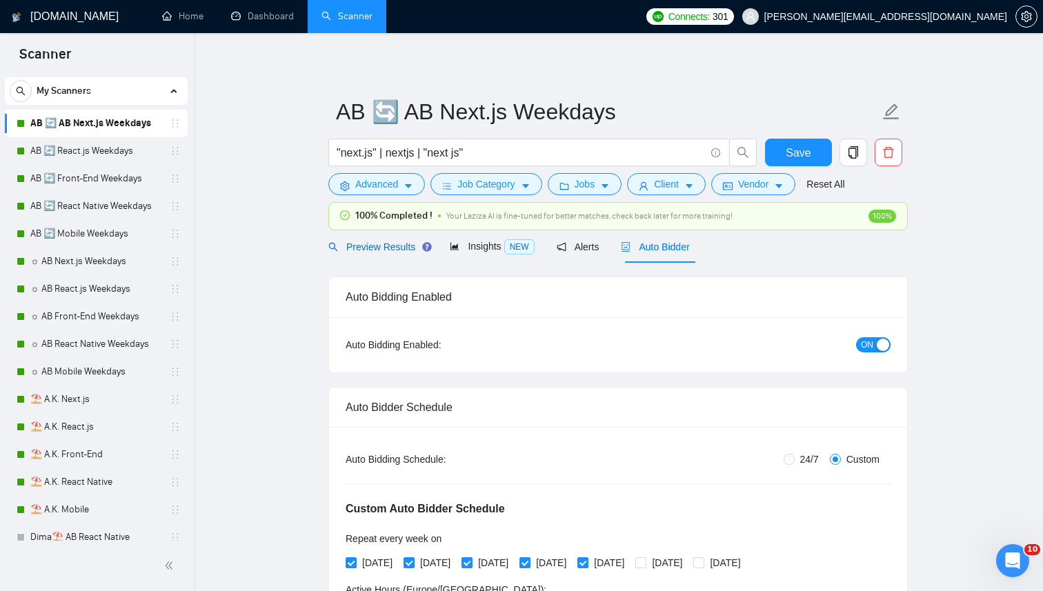
click at [404, 248] on span "Preview Results" at bounding box center [377, 247] width 99 height 11
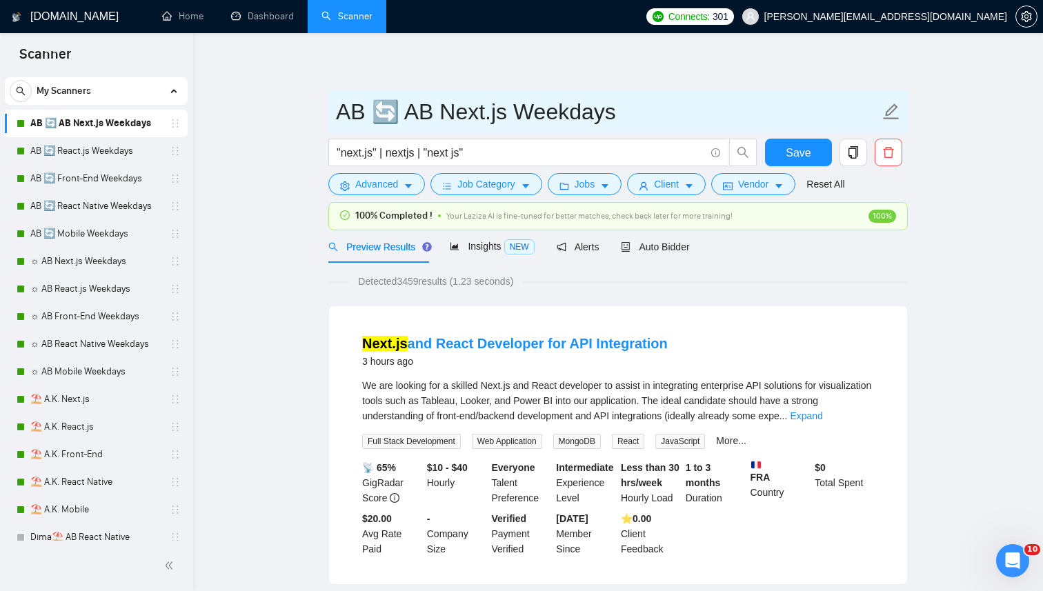
click at [561, 118] on input "AB 🔄 AB Next.js Weekdays" at bounding box center [608, 112] width 544 height 35
drag, startPoint x: 433, startPoint y: 116, endPoint x: 256, endPoint y: 116, distance: 176.7
paste input "⛱️ A.K."
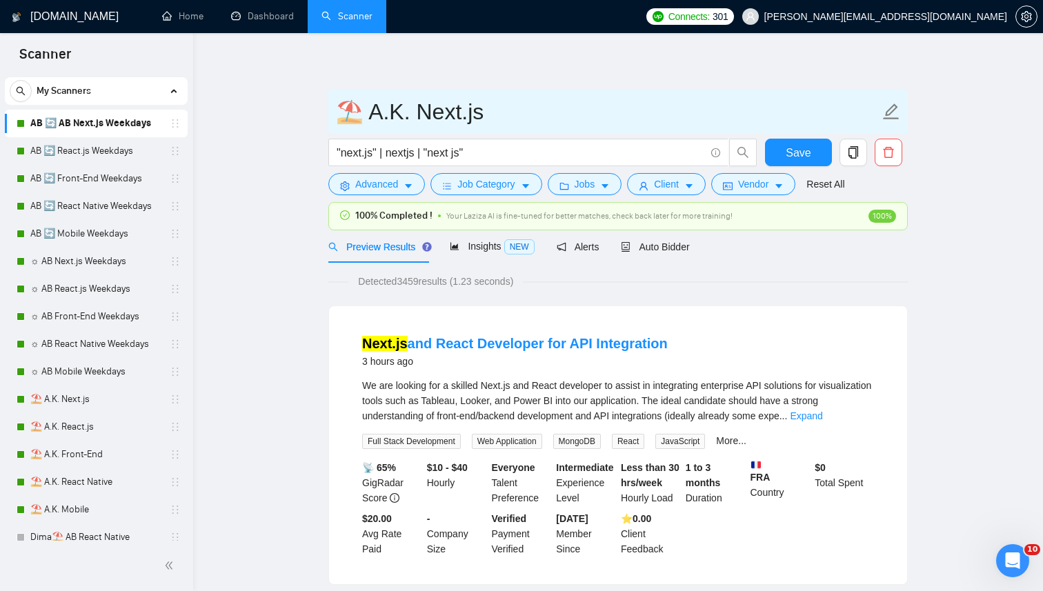
click at [364, 115] on input "⛱️ A.K. Next.js" at bounding box center [608, 112] width 544 height 35
drag, startPoint x: 365, startPoint y: 112, endPoint x: 306, endPoint y: 112, distance: 59.3
paste input "💼"
drag, startPoint x: 412, startPoint y: 111, endPoint x: 287, endPoint y: 106, distance: 125.0
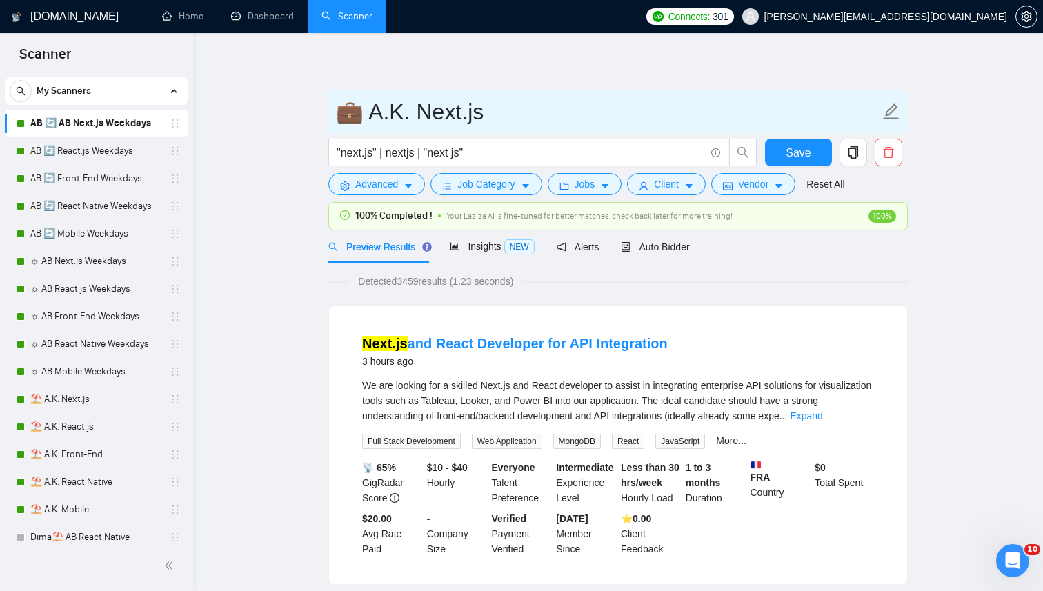
type input "💼 A.K. Next.js"
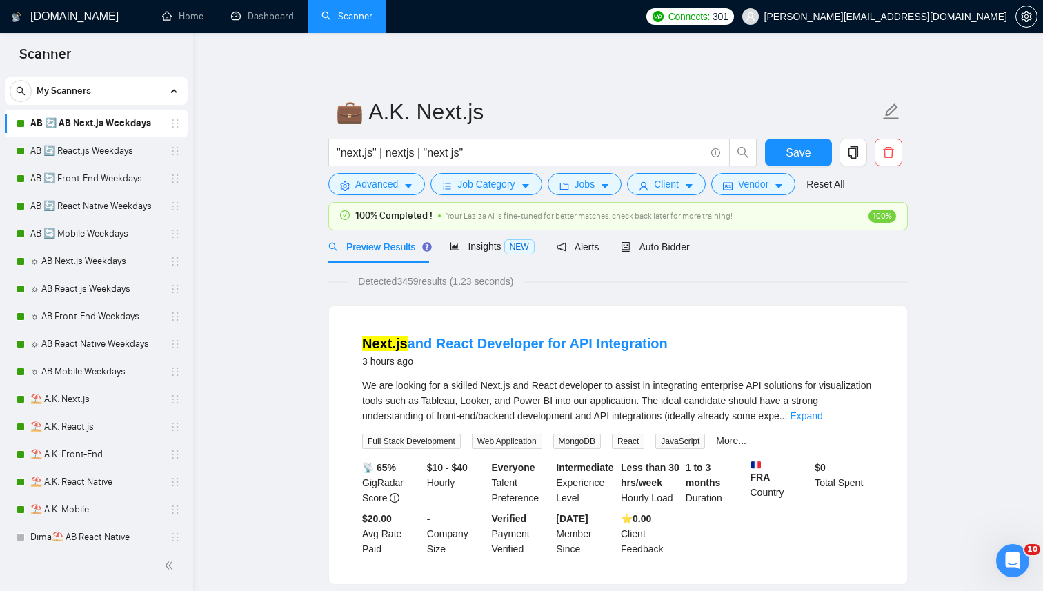
click at [787, 150] on span "Save" at bounding box center [798, 152] width 25 height 17
click at [99, 147] on link "AB 🔄 React.js Weekdays" at bounding box center [95, 151] width 131 height 28
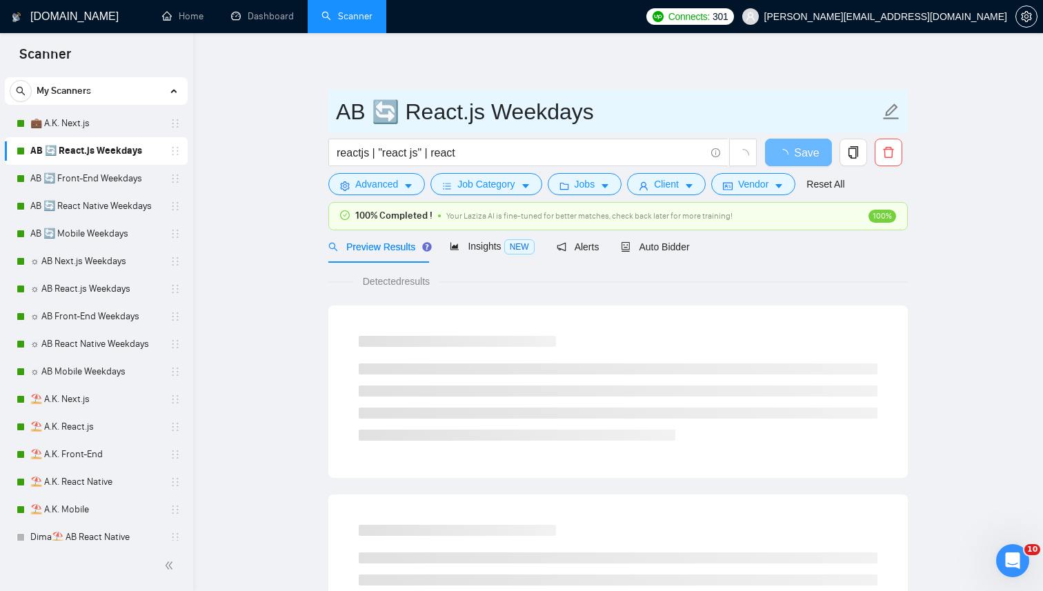
drag, startPoint x: 480, startPoint y: 112, endPoint x: 194, endPoint y: 112, distance: 285.7
paste input "💼 A.K."
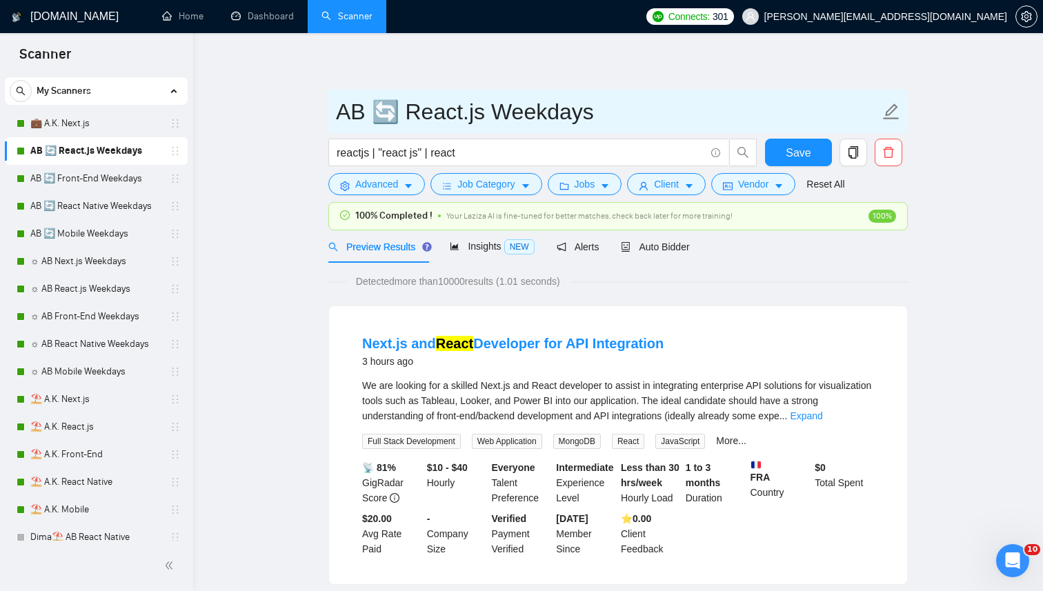
click at [440, 120] on input "AB 🔄 React.js Weekdays" at bounding box center [608, 112] width 544 height 35
drag, startPoint x: 396, startPoint y: 113, endPoint x: 285, endPoint y: 113, distance: 111.1
paste input "💼 A.K."
click at [465, 109] on input "💼 A.K. React.js Weekdays" at bounding box center [608, 112] width 544 height 35
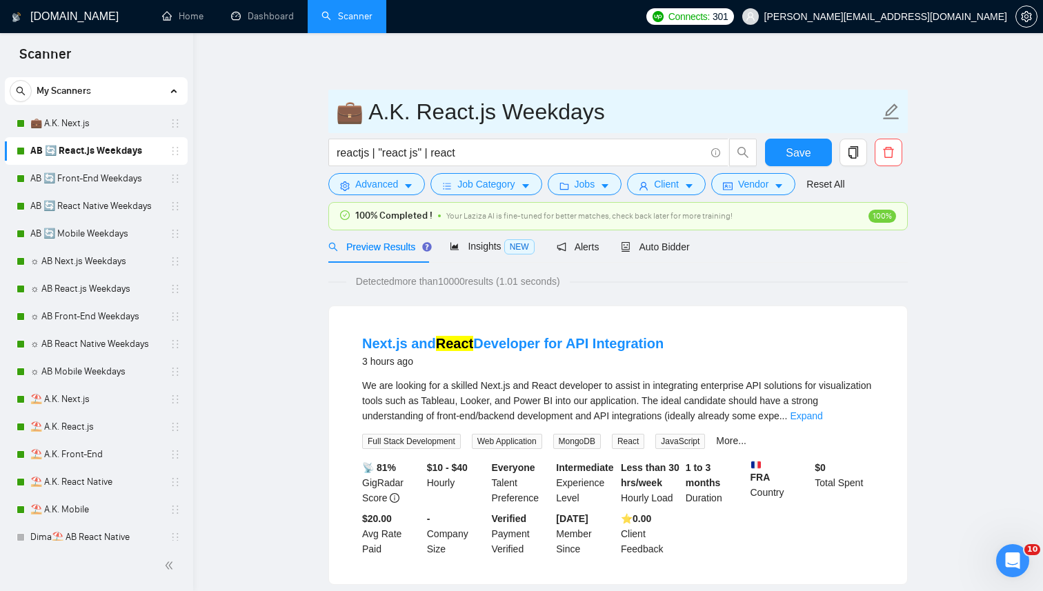
click at [465, 109] on input "💼 A.K. React.js Weekdays" at bounding box center [608, 112] width 544 height 35
click at [491, 112] on input "💼 A.K. React.js Weekdays" at bounding box center [608, 112] width 544 height 35
type input "💼 A.K. React.js"
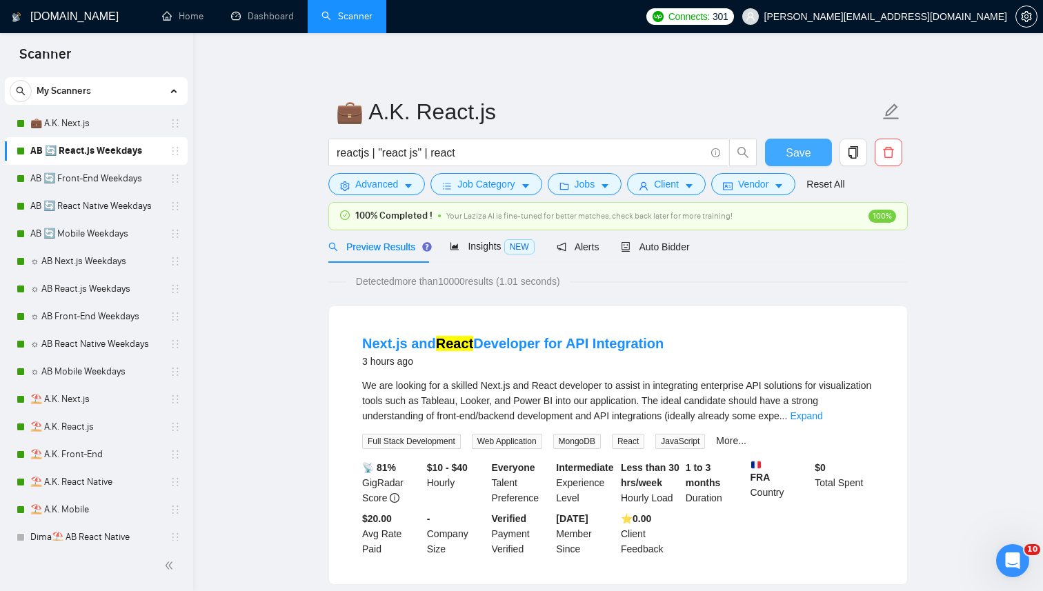
click at [812, 139] on button "Save" at bounding box center [798, 153] width 67 height 28
click at [115, 177] on link "AB 🔄 Front-End Weekdays" at bounding box center [95, 179] width 131 height 28
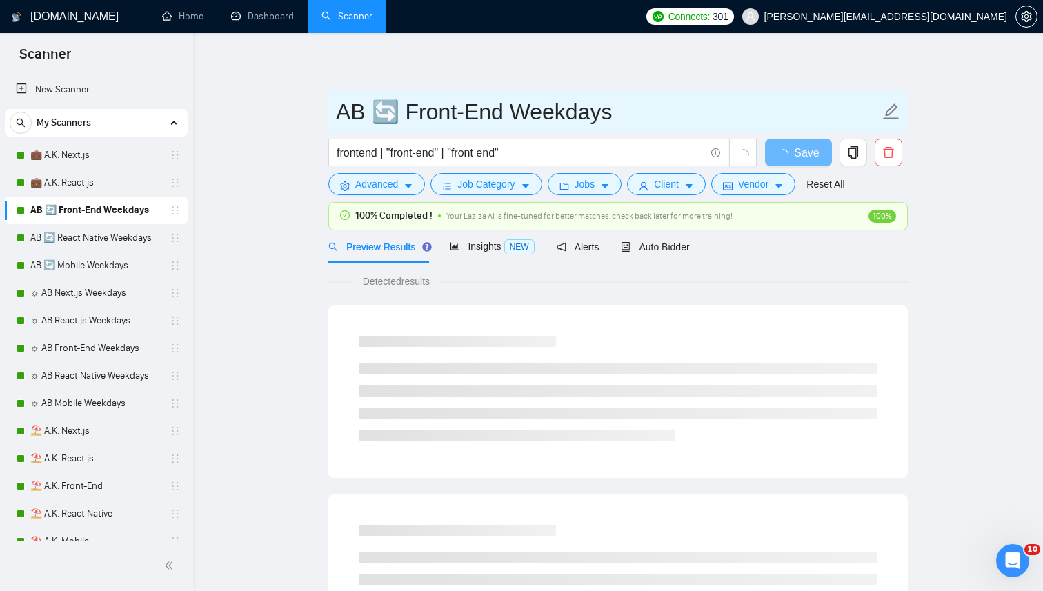
paste input "💼 A.K."
drag, startPoint x: 390, startPoint y: 115, endPoint x: 296, endPoint y: 116, distance: 93.9
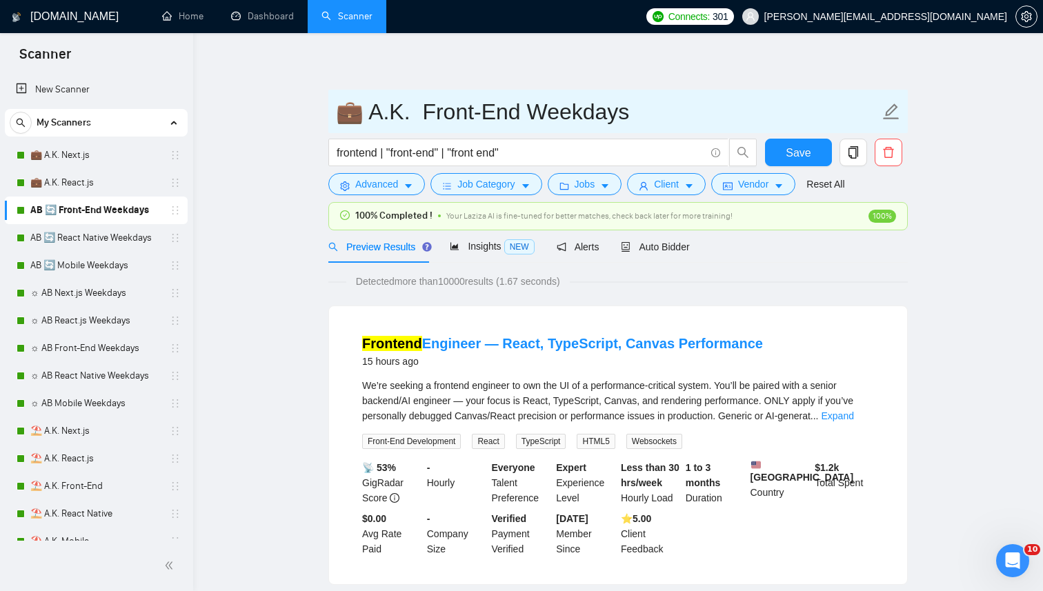
click at [529, 108] on input "💼 A.K. Front-End Weekdays" at bounding box center [608, 112] width 544 height 35
type input "💼 A.K. Front-End"
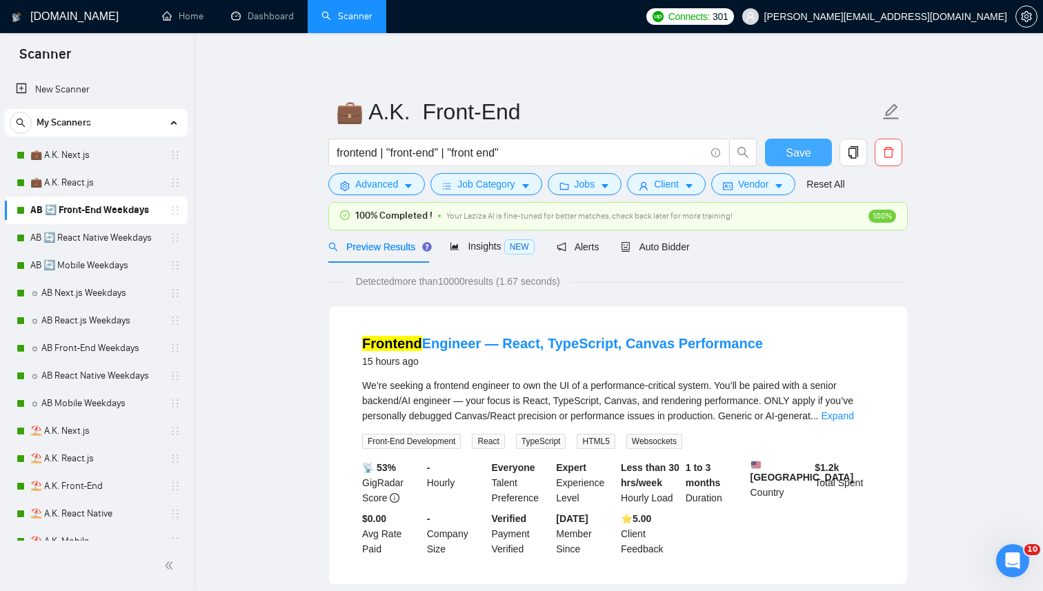
click at [802, 153] on span "Save" at bounding box center [798, 152] width 25 height 17
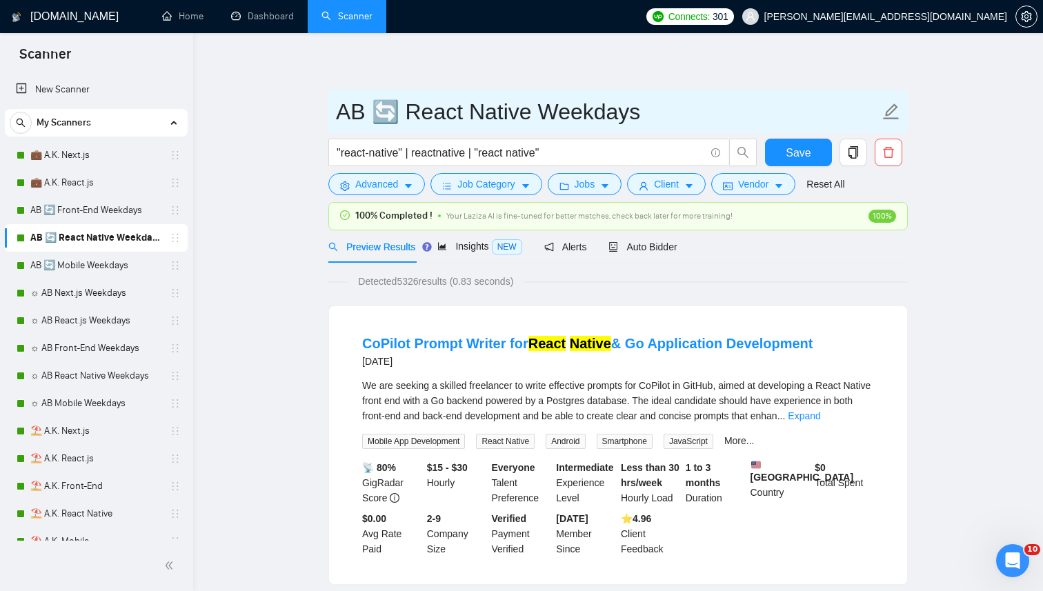
click at [564, 115] on input "AB 🔄 React Native Weekdays" at bounding box center [608, 112] width 544 height 35
drag, startPoint x: 397, startPoint y: 112, endPoint x: 103, endPoint y: 112, distance: 294.0
paste input "💼 A.K."
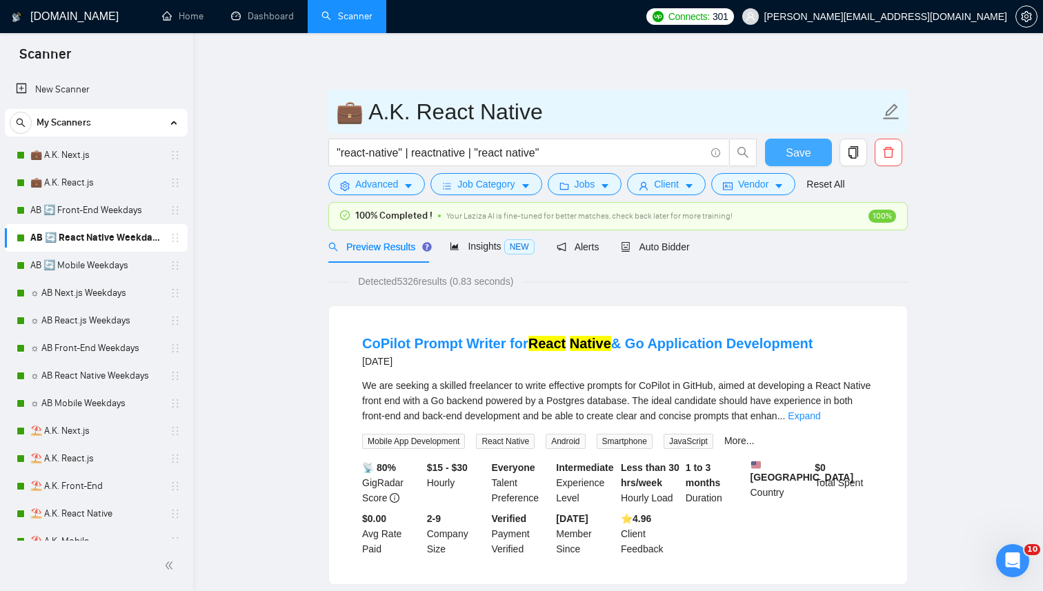
type input "💼 A.K. React Native"
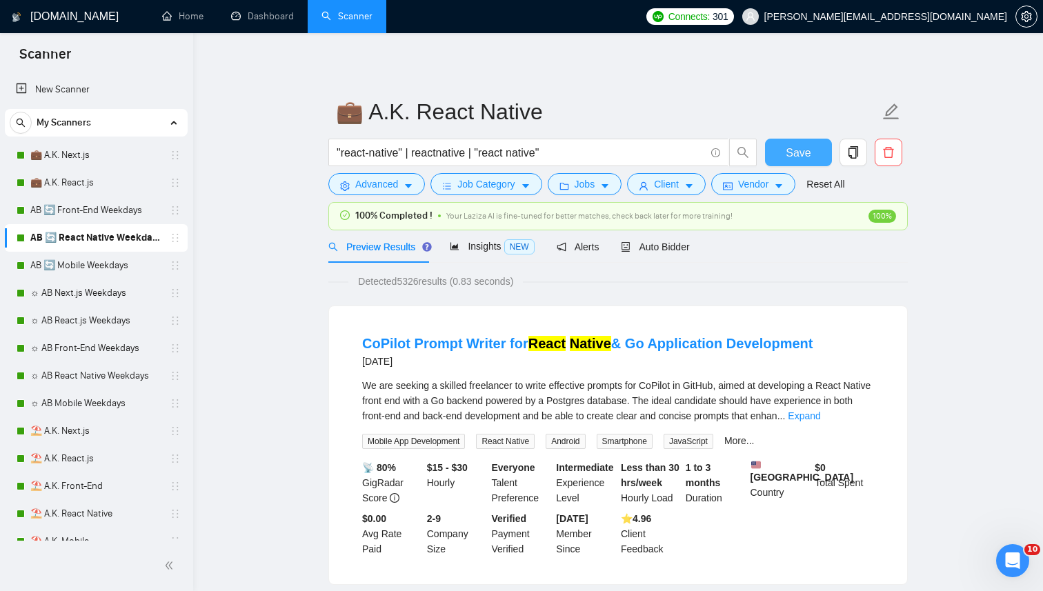
click at [805, 151] on span "Save" at bounding box center [798, 152] width 25 height 17
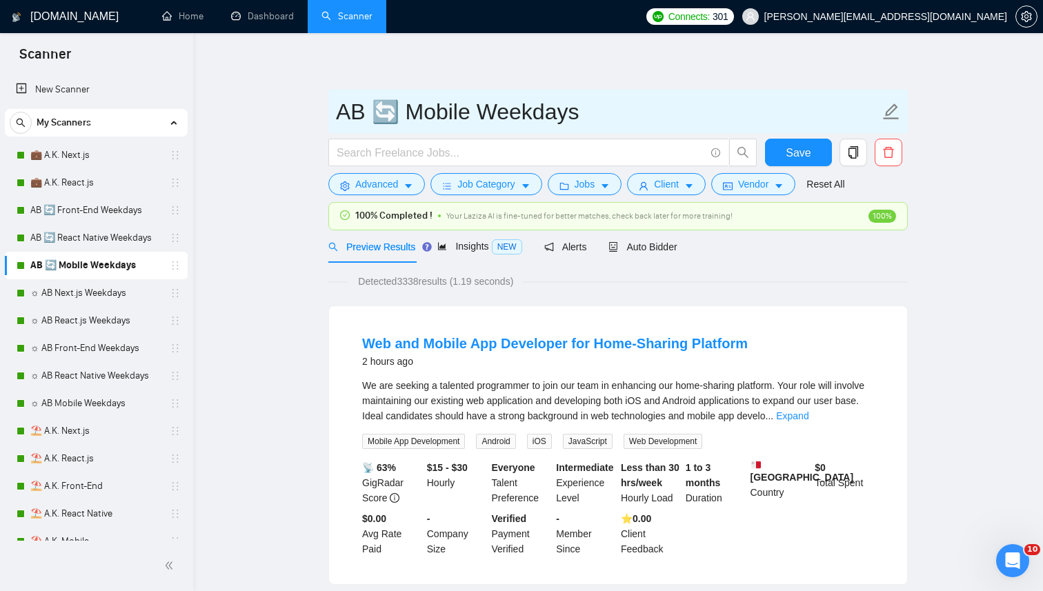
drag, startPoint x: 398, startPoint y: 108, endPoint x: 237, endPoint y: 108, distance: 160.8
paste input "💼 A.K."
click at [527, 102] on input "💼 A.K. Mobile Weekdays" at bounding box center [608, 112] width 544 height 35
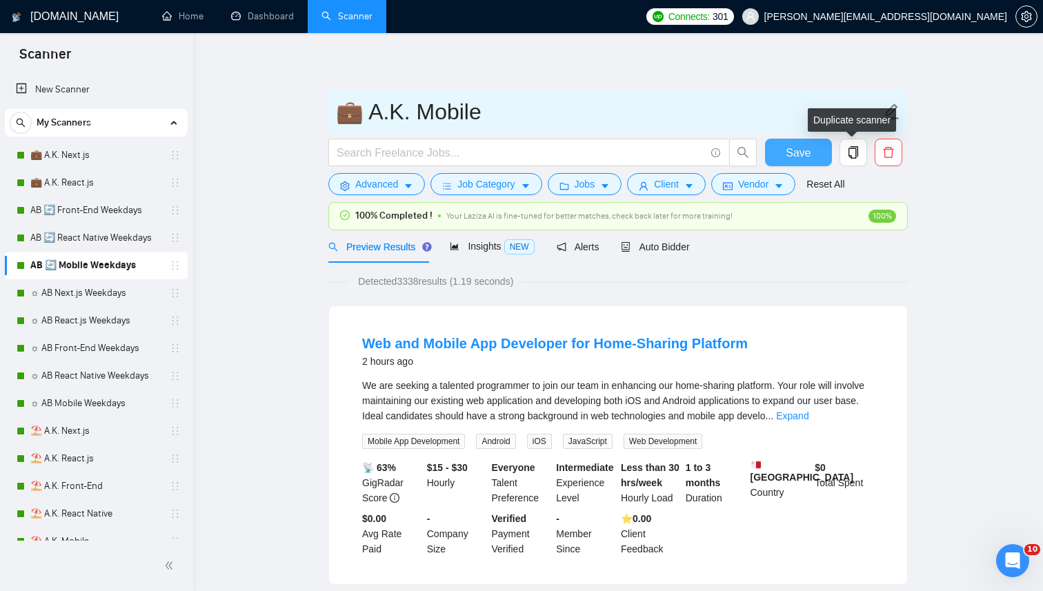
type input "💼 A.K. Mobile"
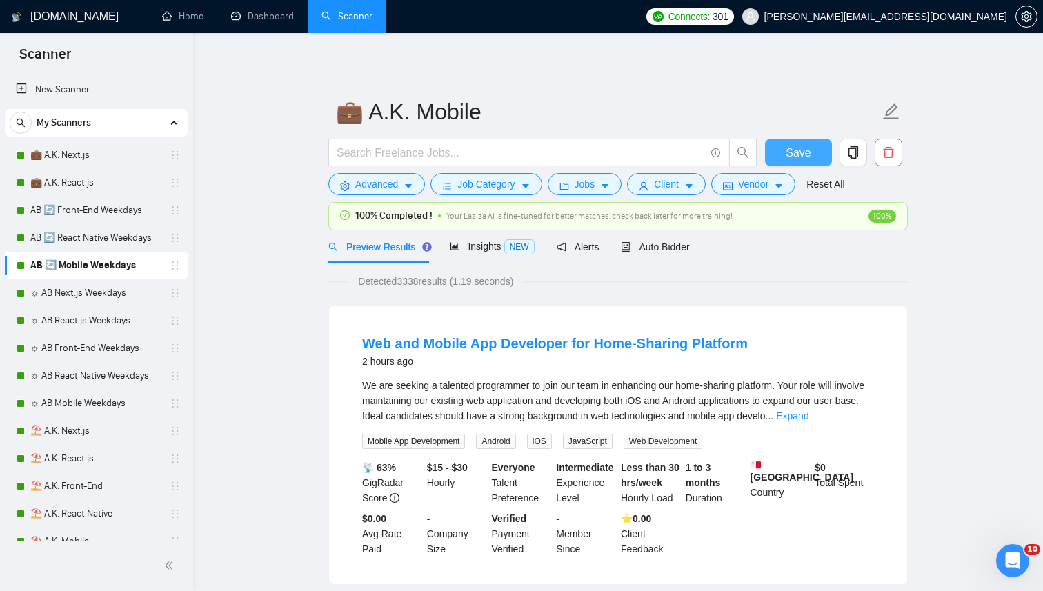
click at [819, 147] on button "Save" at bounding box center [798, 153] width 67 height 28
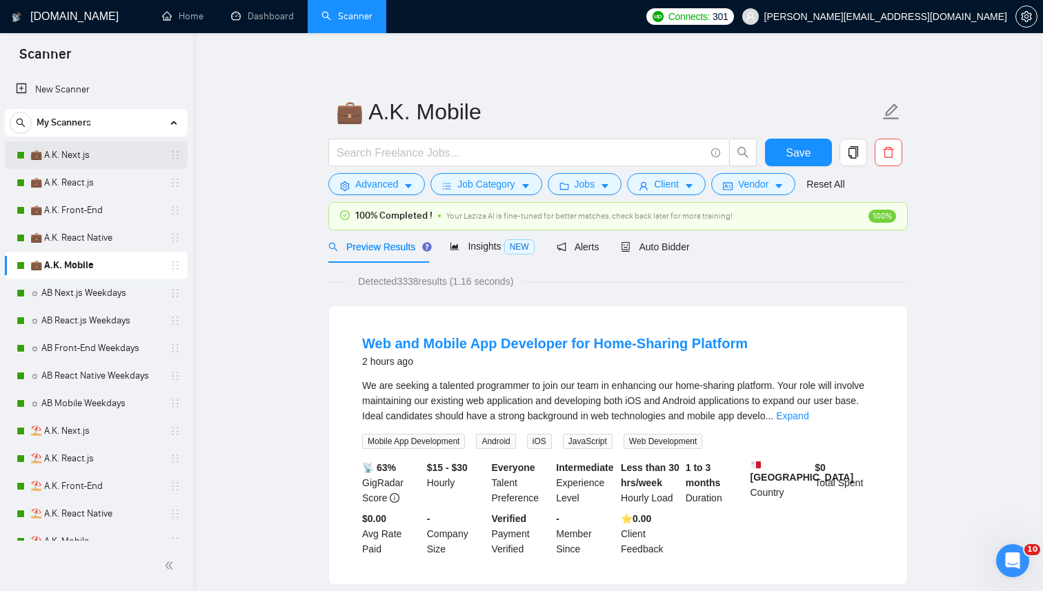
click at [75, 153] on link "💼 A.K. Next.js" at bounding box center [95, 155] width 131 height 28
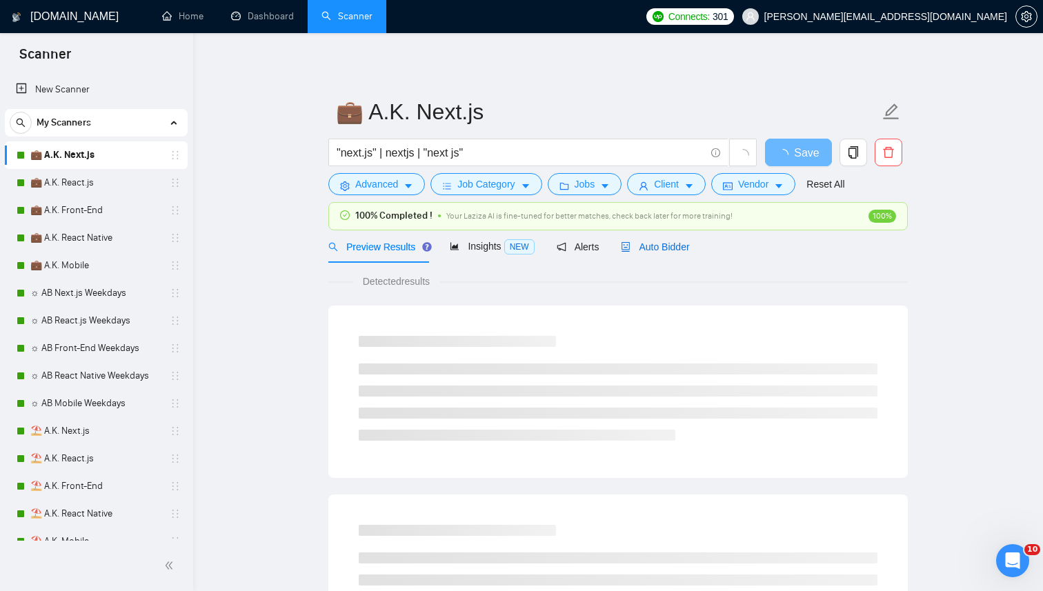
click at [689, 254] on div "Auto Bidder" at bounding box center [655, 246] width 68 height 15
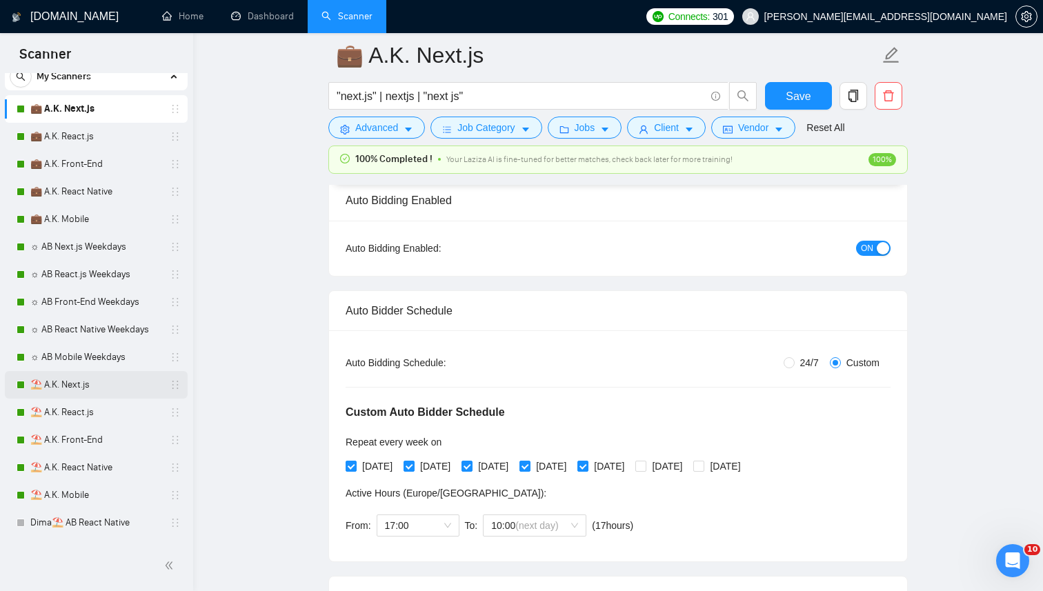
scroll to position [70, 0]
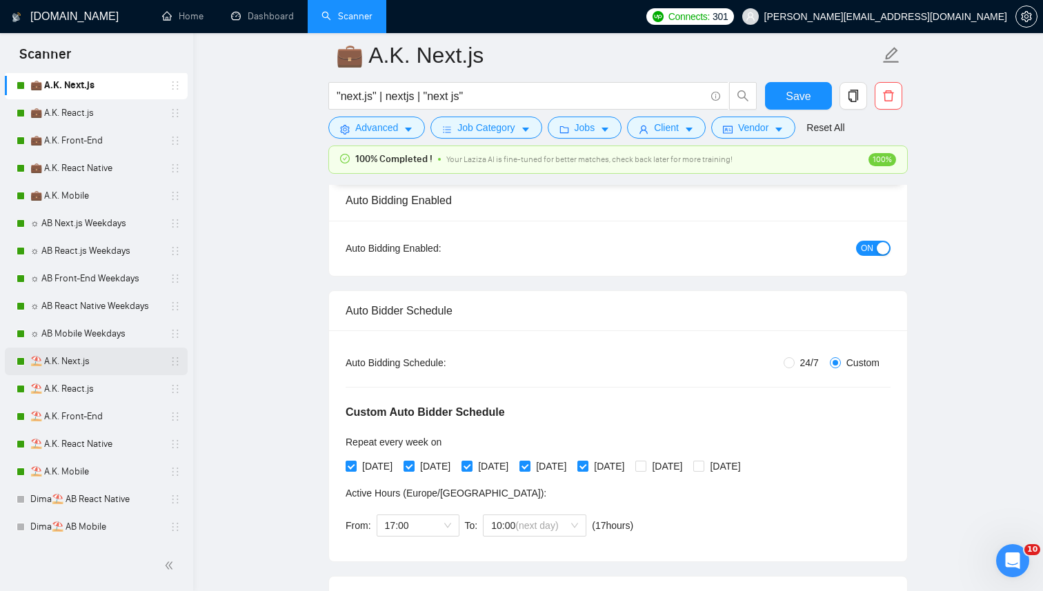
click at [91, 351] on link "⛱️ A.K. Next.js" at bounding box center [95, 362] width 131 height 28
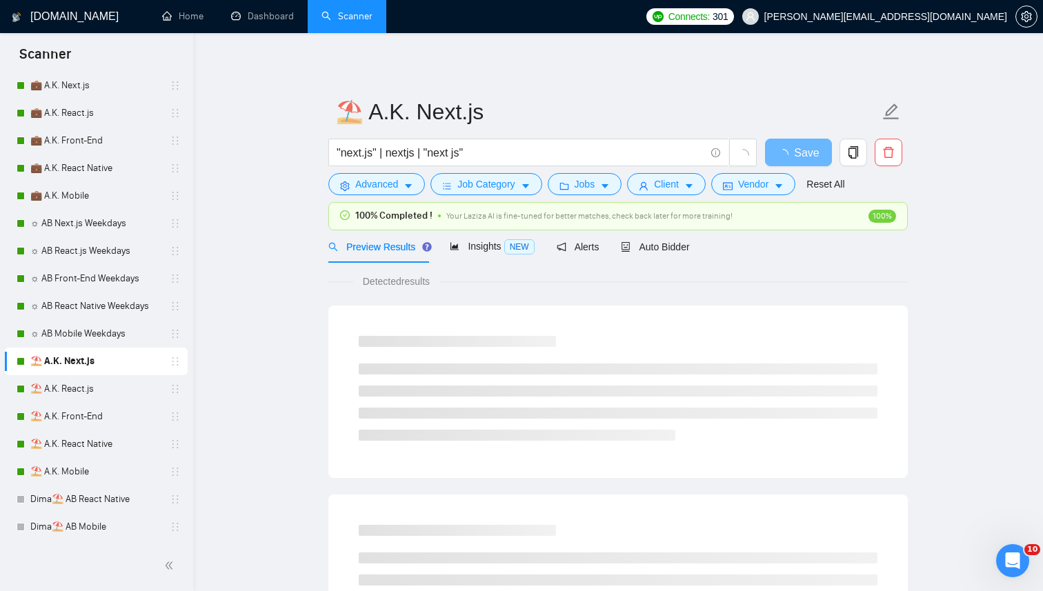
click at [714, 246] on div "Preview Results Insights NEW Alerts Auto Bidder" at bounding box center [618, 246] width 580 height 32
click at [689, 250] on span "Auto Bidder" at bounding box center [655, 247] width 68 height 11
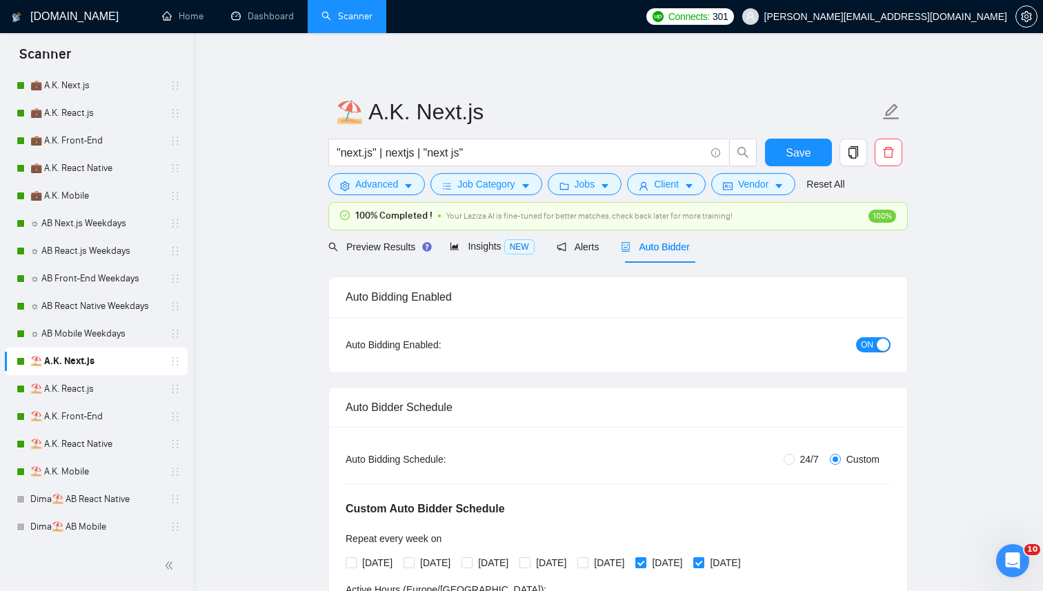
click at [878, 345] on div "button" at bounding box center [883, 345] width 12 height 12
click at [780, 144] on button "Save" at bounding box center [798, 153] width 67 height 28
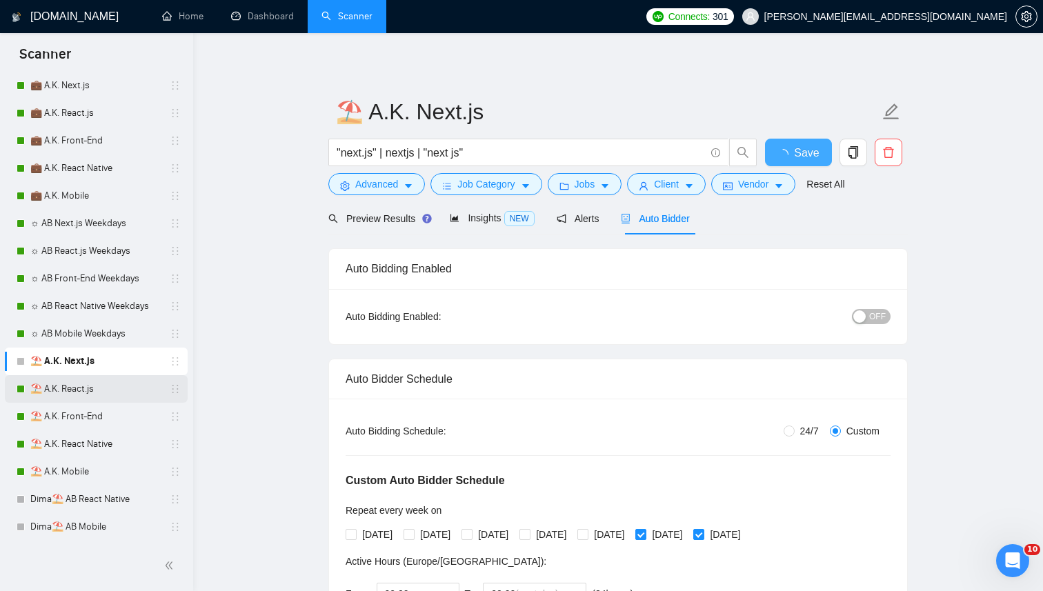
checkbox input "true"
click at [81, 393] on link "⛱️ A.K. React.js" at bounding box center [95, 389] width 131 height 28
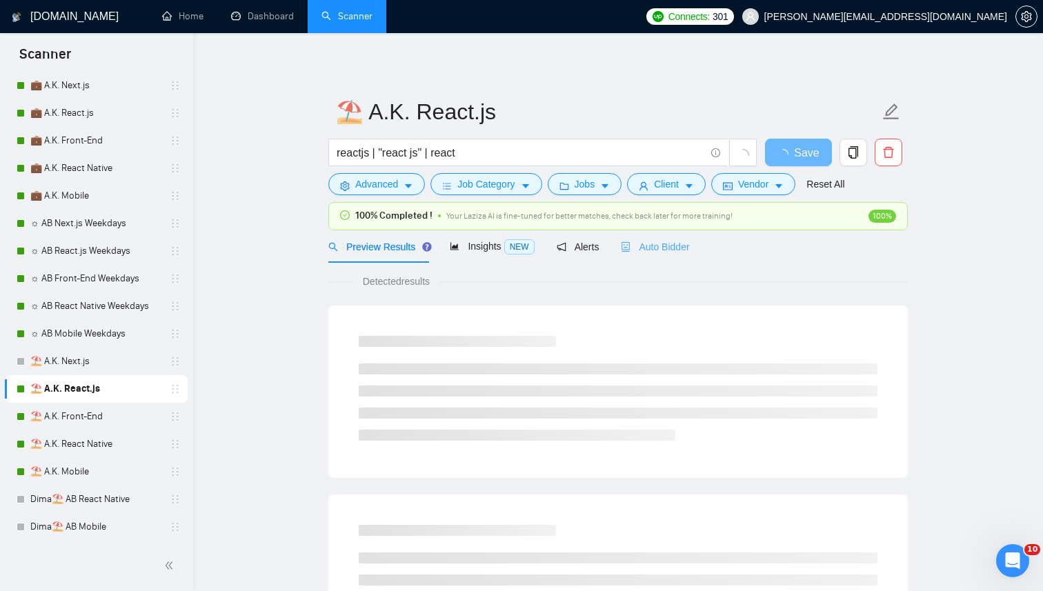
click at [665, 238] on div "Auto Bidder" at bounding box center [655, 246] width 68 height 32
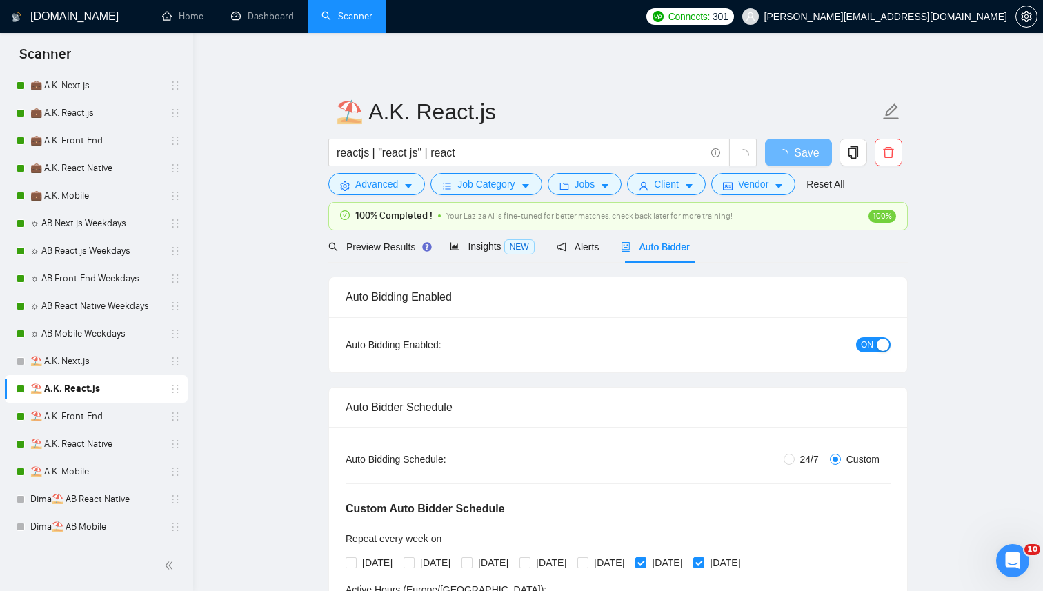
click at [865, 340] on span "ON" at bounding box center [867, 344] width 12 height 15
click at [802, 163] on button "Save" at bounding box center [798, 153] width 67 height 28
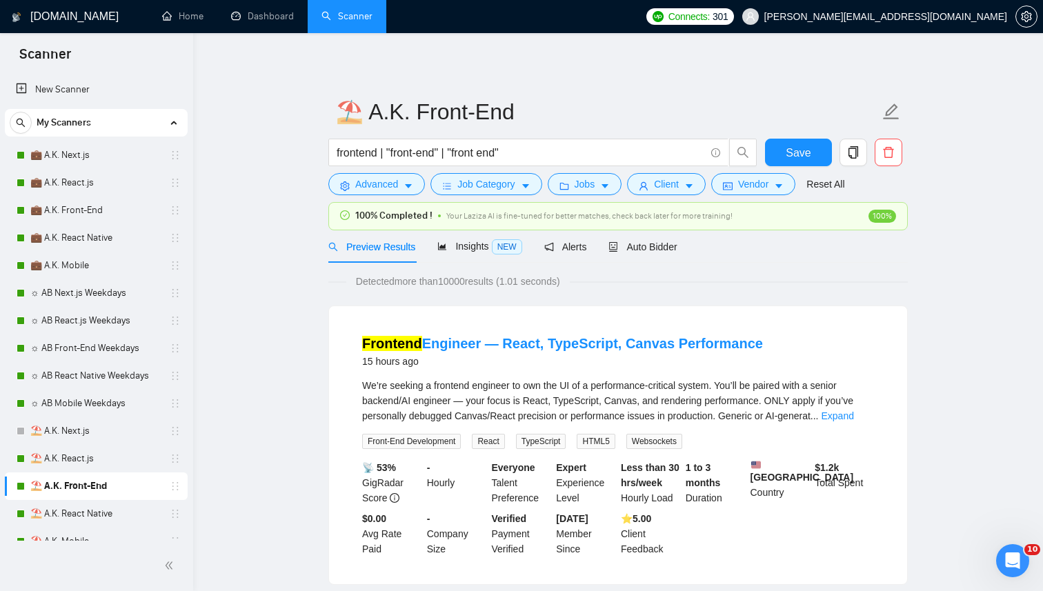
click at [677, 257] on div "Auto Bidder" at bounding box center [643, 246] width 68 height 32
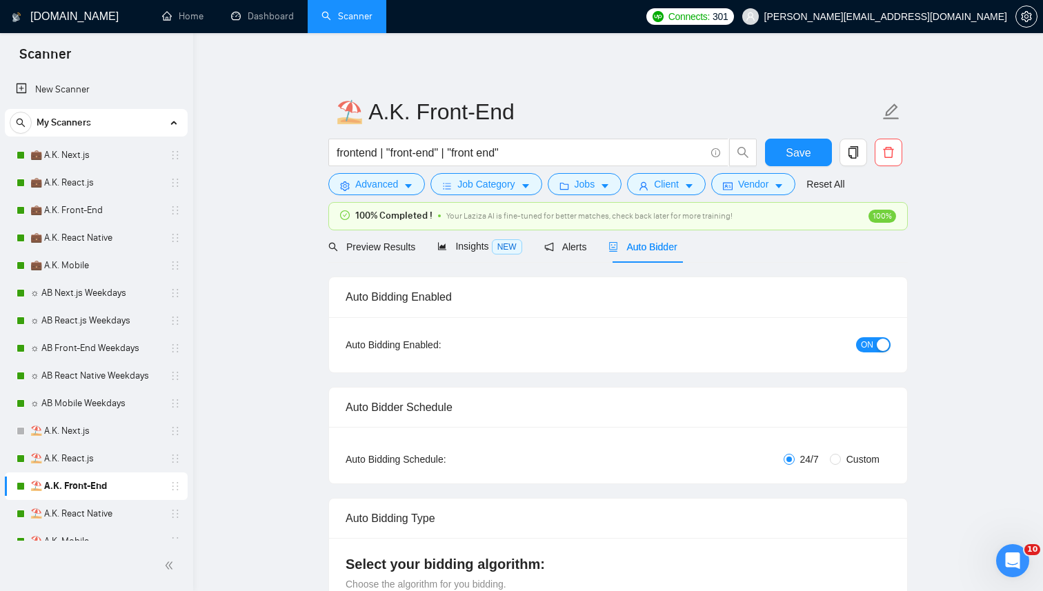
radio input "false"
radio input "true"
checkbox input "true"
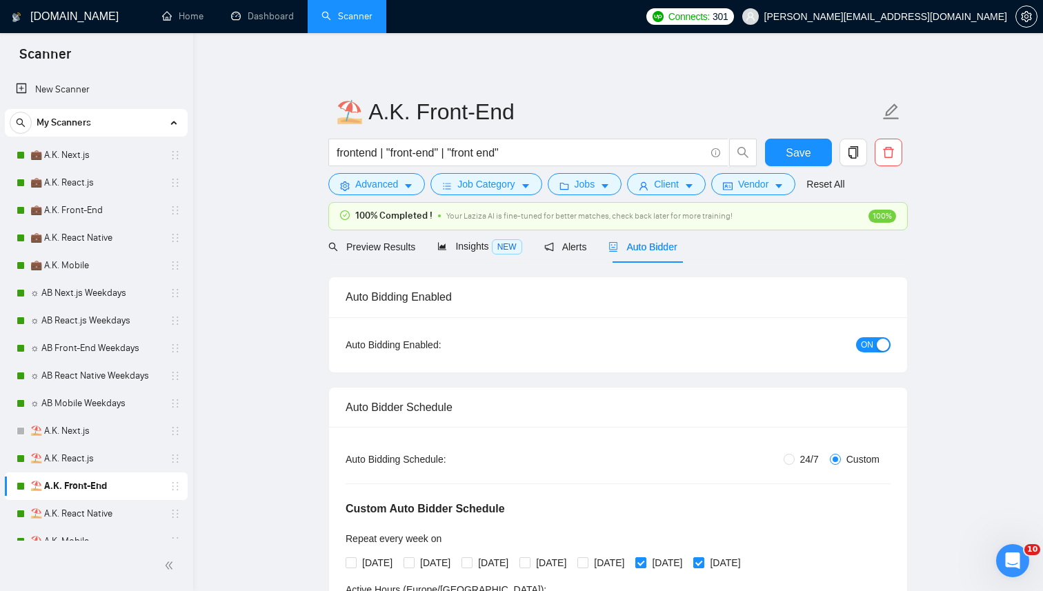
click at [874, 330] on div "Auto Bidding Enabled: ON" at bounding box center [618, 344] width 578 height 55
click at [873, 342] on span "ON" at bounding box center [867, 344] width 12 height 15
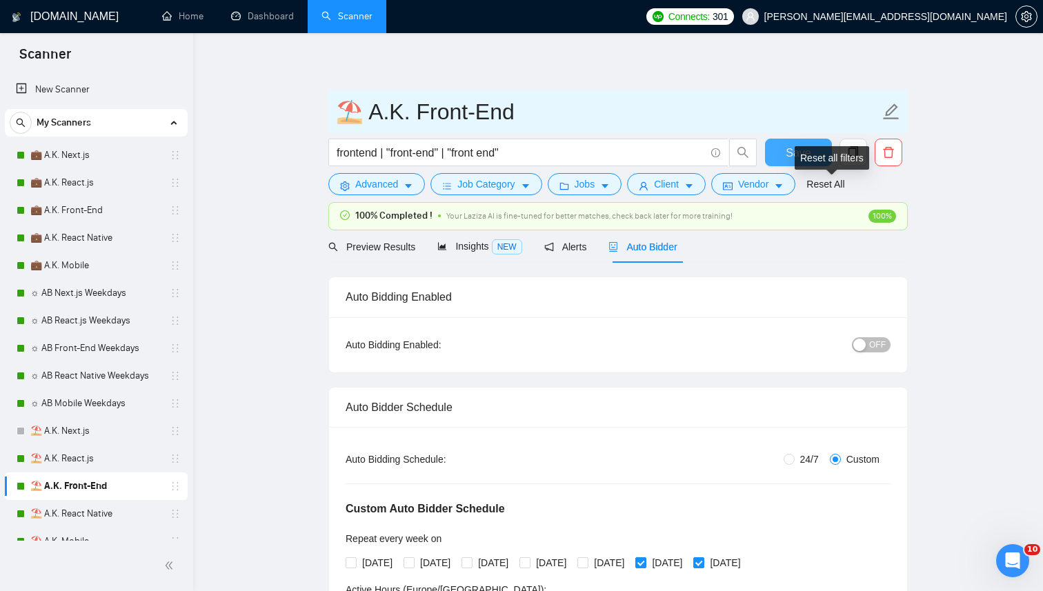
drag, startPoint x: 821, startPoint y: 143, endPoint x: 821, endPoint y: 131, distance: 11.7
click at [821, 143] on button "Save" at bounding box center [798, 153] width 67 height 28
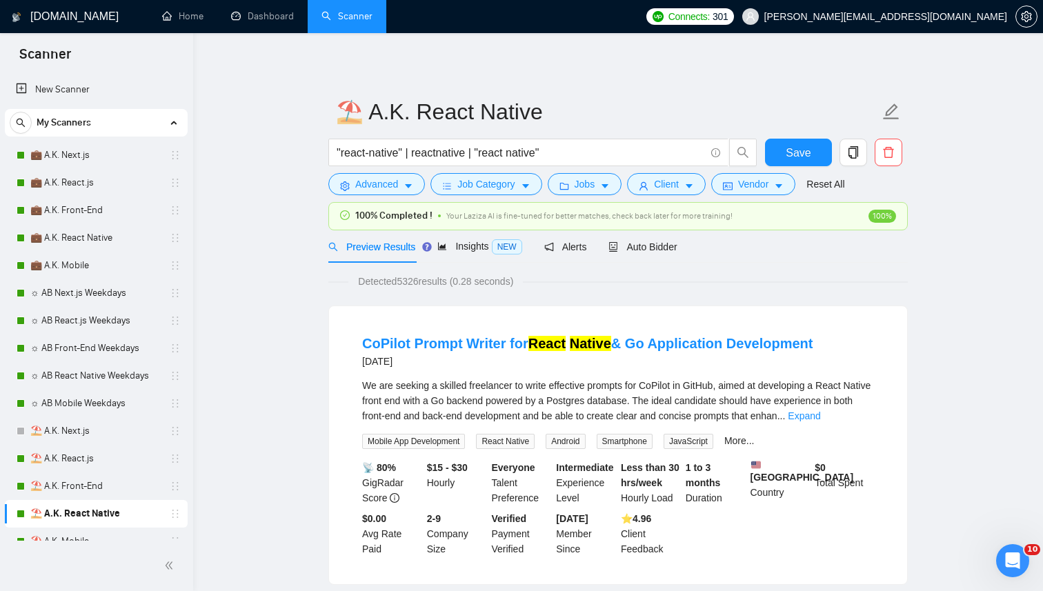
click at [629, 217] on span "Your Laziza AI is fine-tuned for better matches, check back later for more trai…" at bounding box center [589, 216] width 286 height 10
click at [629, 238] on div "Auto Bidder" at bounding box center [643, 246] width 68 height 32
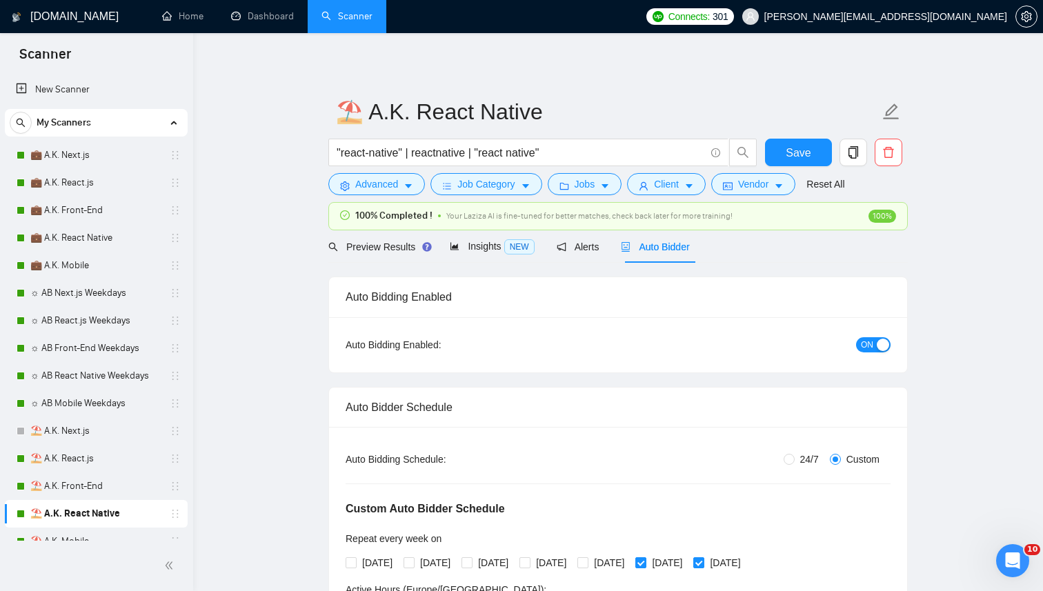
click at [881, 351] on div "button" at bounding box center [883, 345] width 12 height 12
click at [796, 161] on button "Save" at bounding box center [798, 153] width 67 height 28
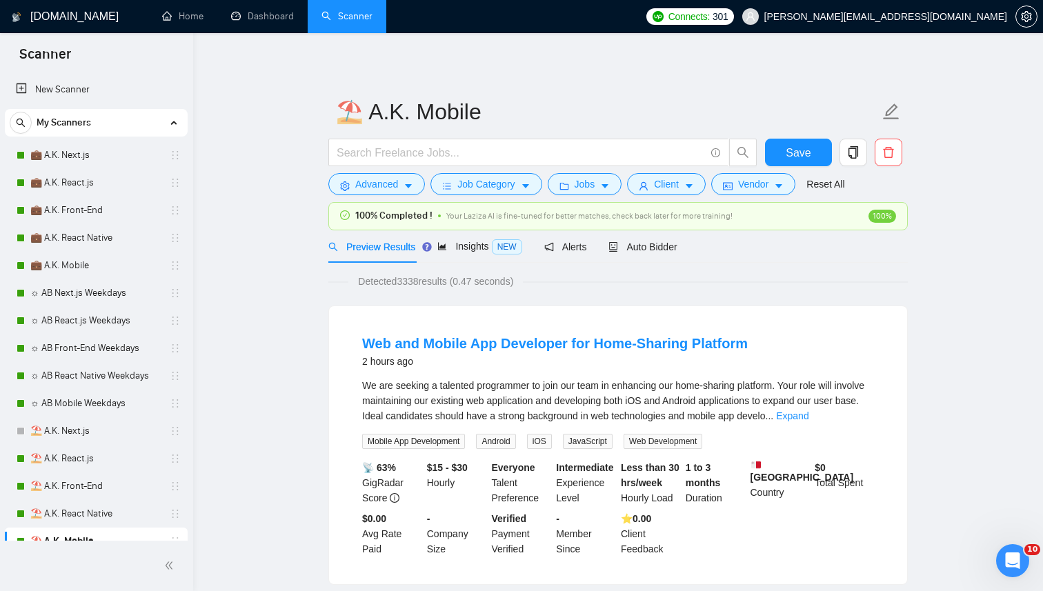
click at [651, 260] on div "Auto Bidder" at bounding box center [643, 246] width 68 height 32
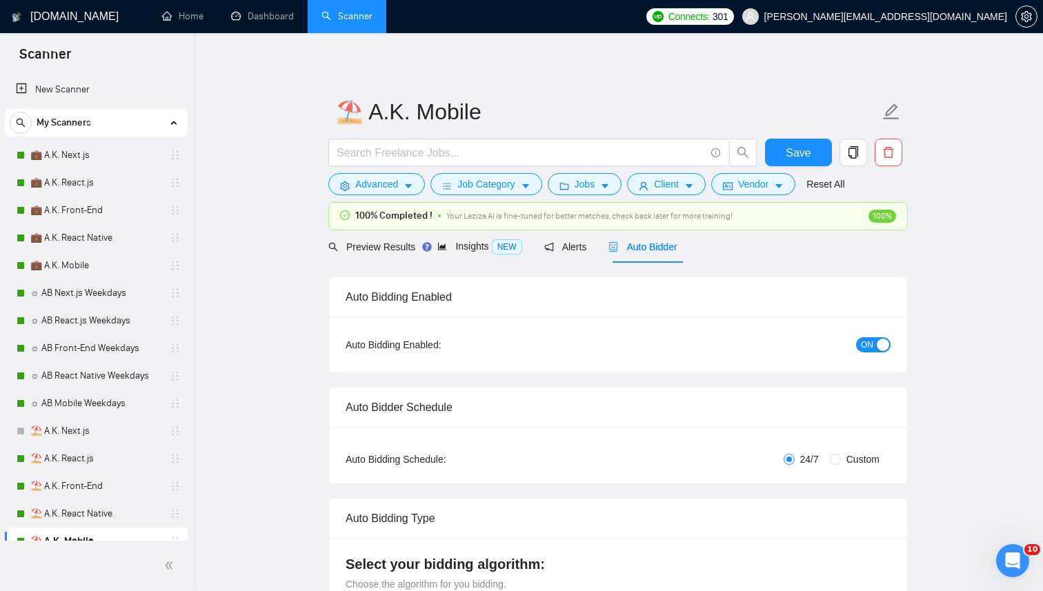
radio input "false"
radio input "true"
checkbox input "true"
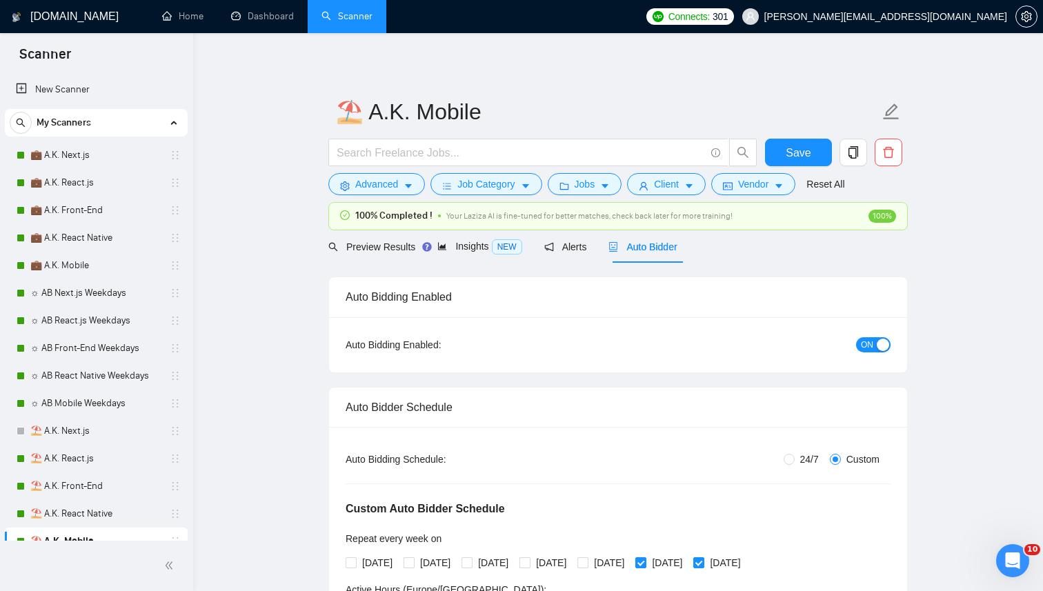
click at [867, 348] on span "ON" at bounding box center [867, 344] width 12 height 15
click at [801, 155] on span "Save" at bounding box center [798, 152] width 25 height 17
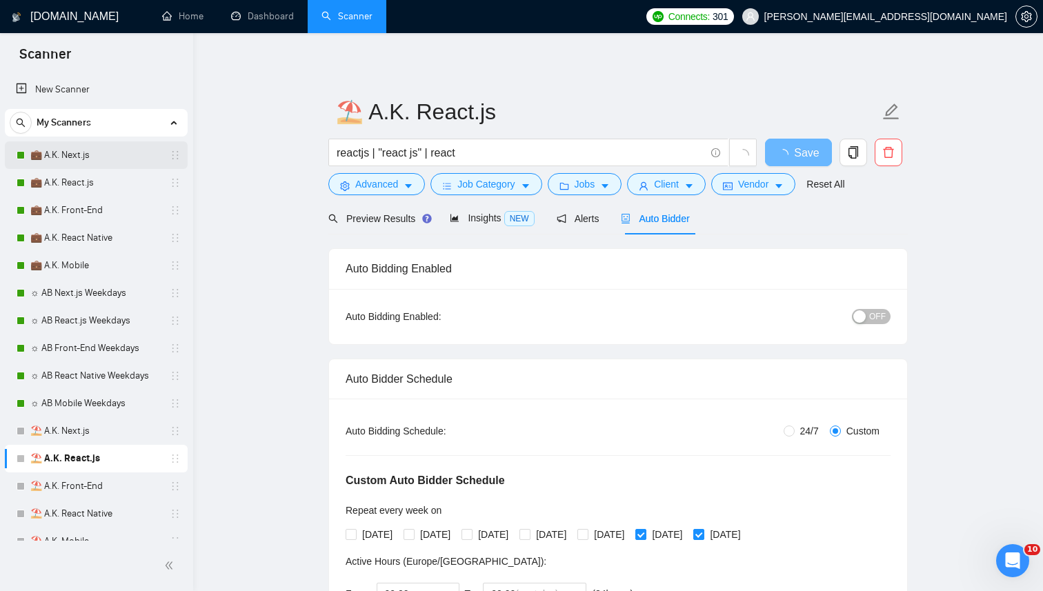
click at [117, 159] on link "💼 A.K. Next.js" at bounding box center [95, 155] width 131 height 28
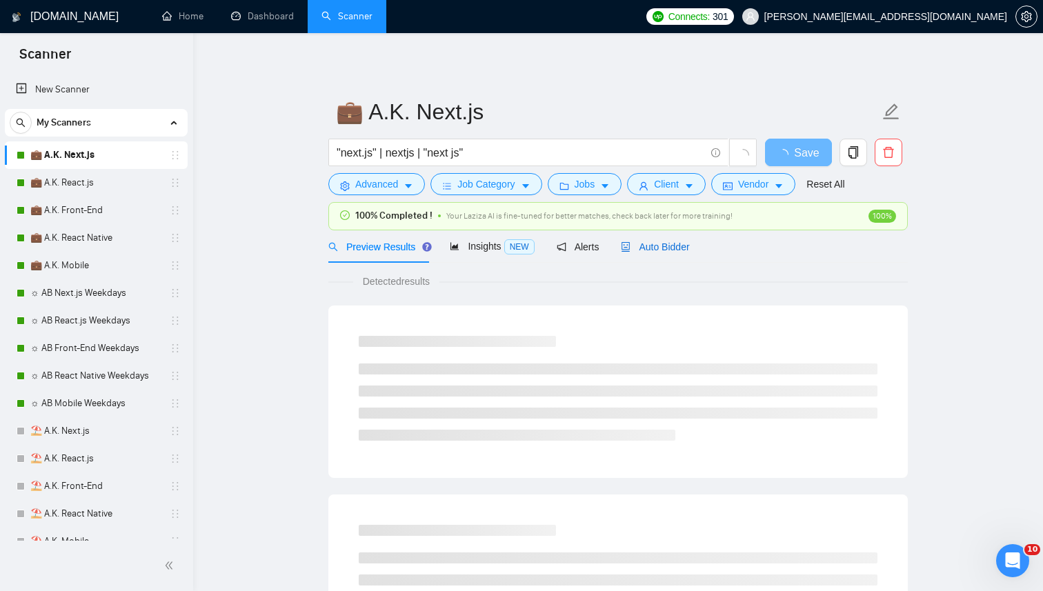
click at [660, 253] on div "Auto Bidder" at bounding box center [655, 246] width 68 height 15
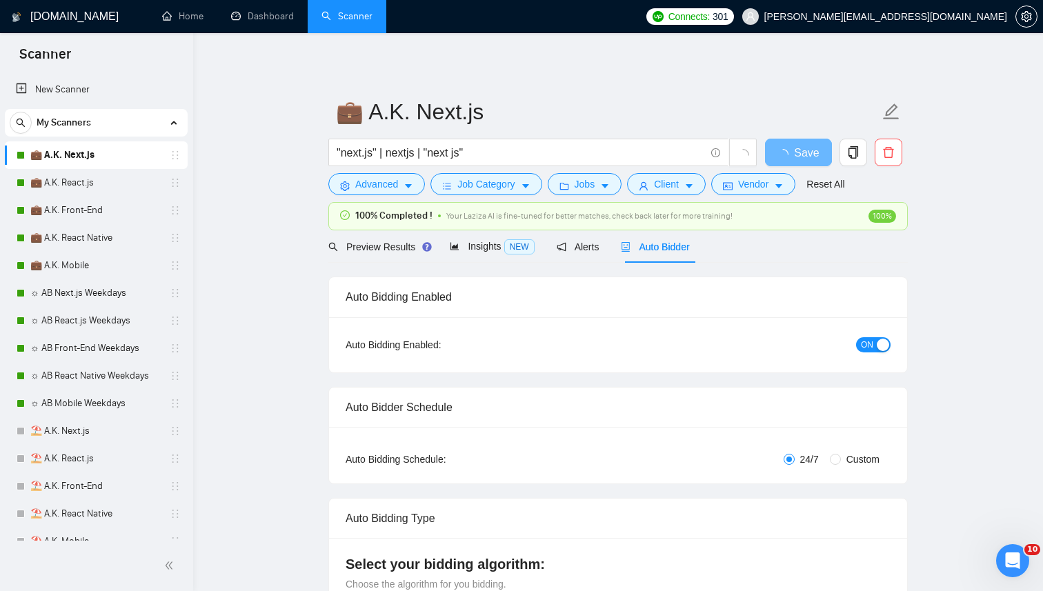
radio input "false"
radio input "true"
checkbox input "true"
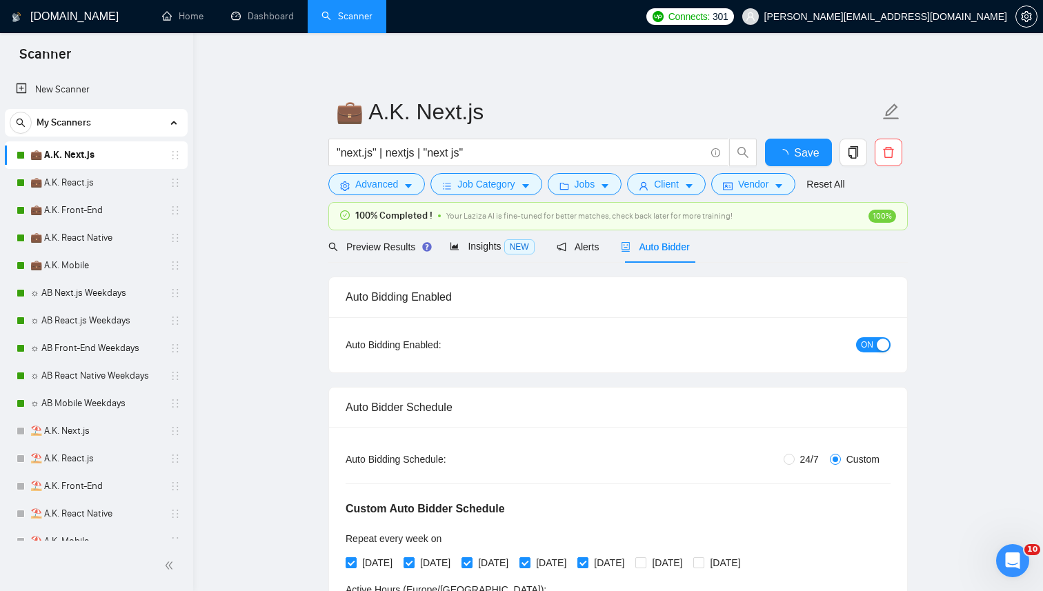
scroll to position [68, 0]
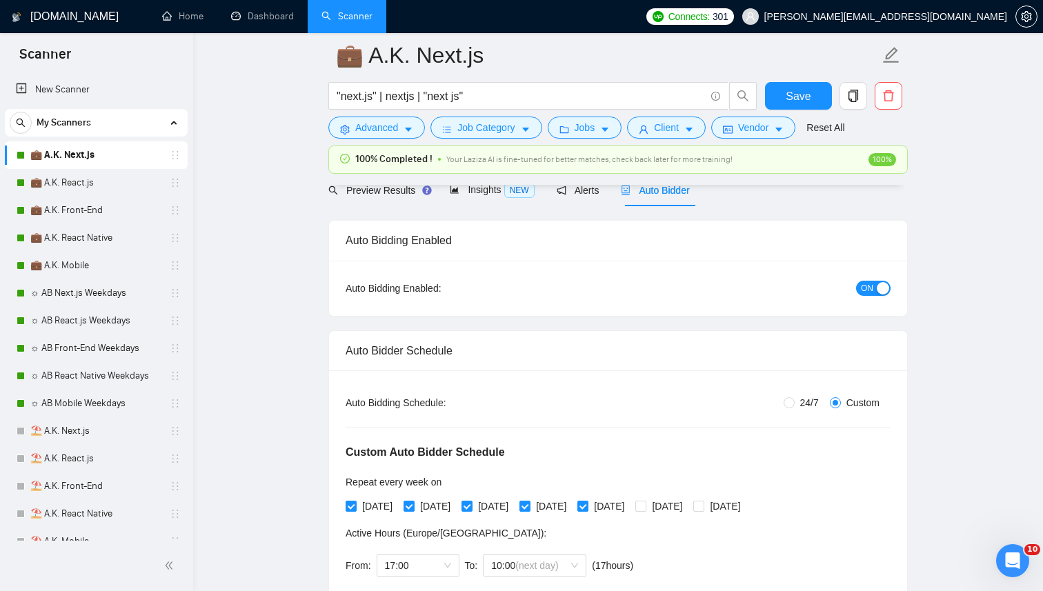
click at [801, 393] on div "Auto Bidding Type: Automated (recommended) Semi-automated Auto Bidding Schedule…" at bounding box center [618, 486] width 578 height 231
click at [787, 401] on input "24/7" at bounding box center [789, 402] width 11 height 11
radio input "true"
radio input "false"
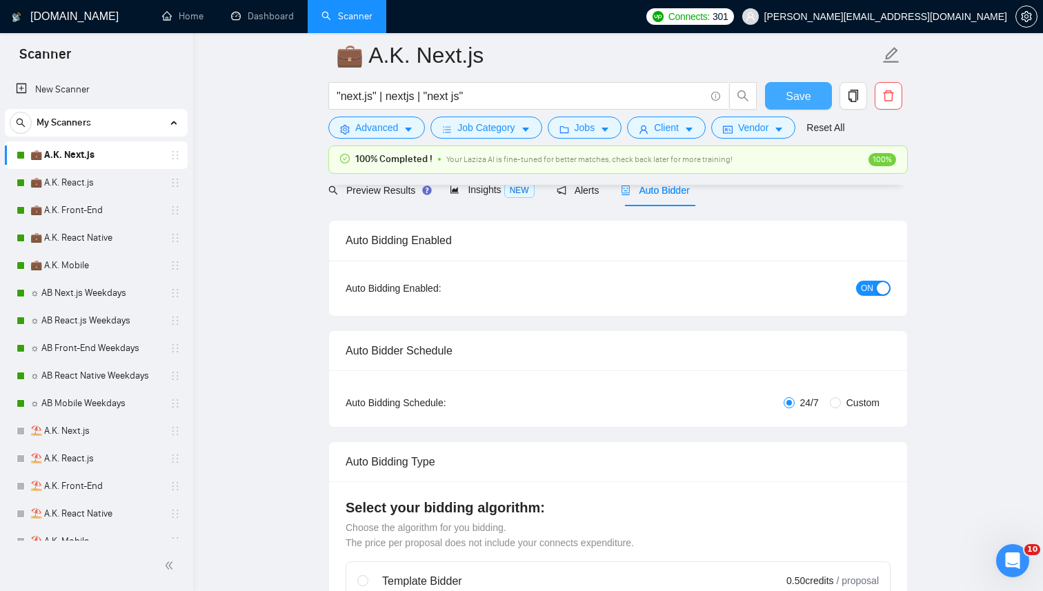
click at [799, 88] on span "Save" at bounding box center [798, 96] width 25 height 17
click at [89, 294] on link "☼ AB Next.js Weekdays" at bounding box center [95, 293] width 131 height 28
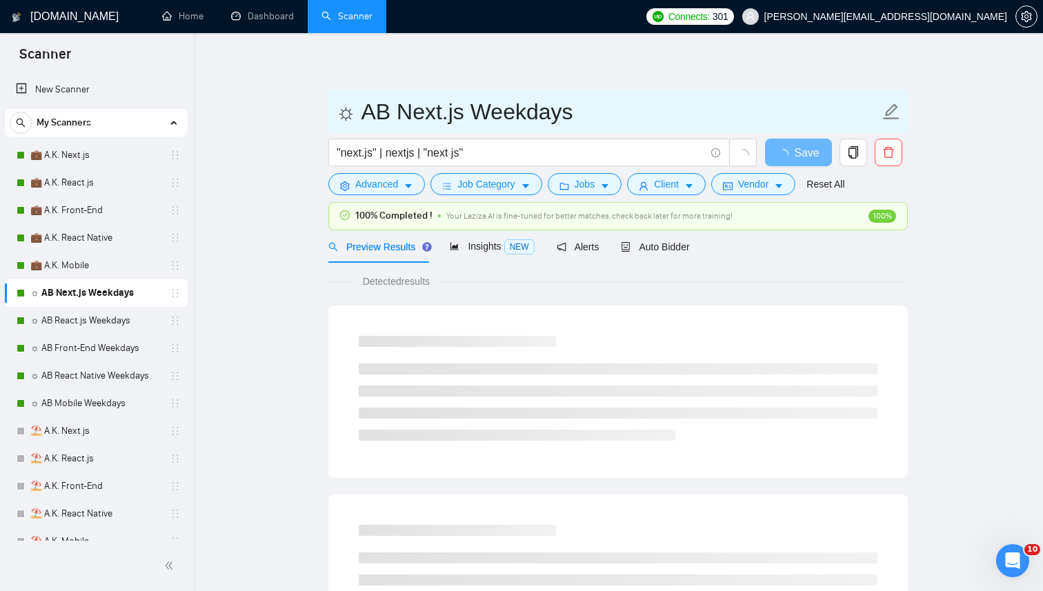
click at [558, 122] on input "☼ AB Next.js Weekdays" at bounding box center [608, 112] width 544 height 35
drag, startPoint x: 397, startPoint y: 110, endPoint x: 284, endPoint y: 110, distance: 113.9
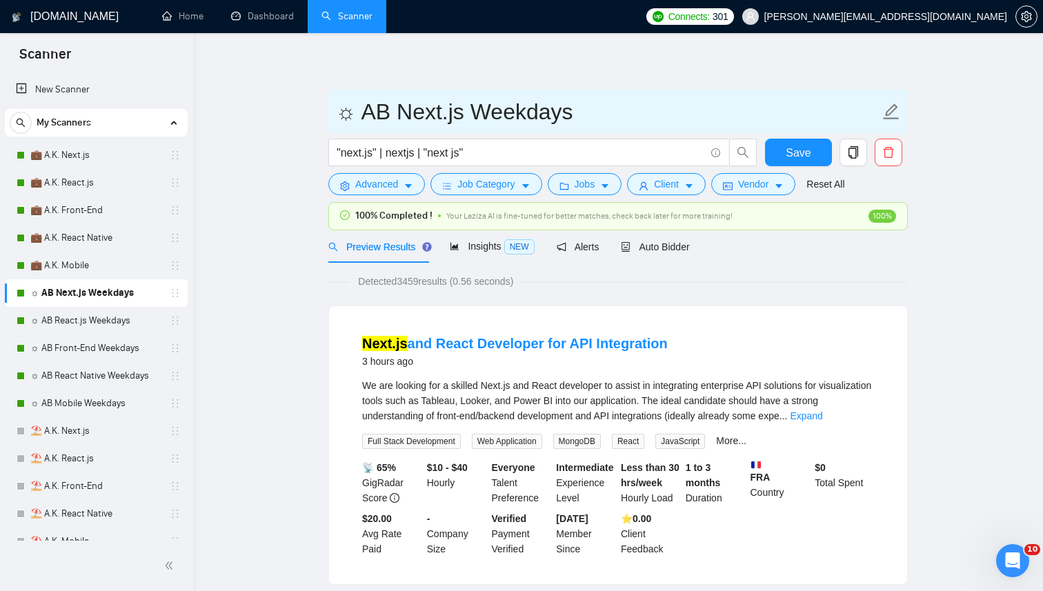
paste input "💼 A.K."
click at [406, 115] on input "💼 A.K. Next.js Weekdays" at bounding box center [608, 112] width 544 height 35
click at [549, 111] on input "💼 D.P. Next.js Weekdays" at bounding box center [608, 112] width 544 height 35
drag, startPoint x: 402, startPoint y: 115, endPoint x: 306, endPoint y: 115, distance: 95.9
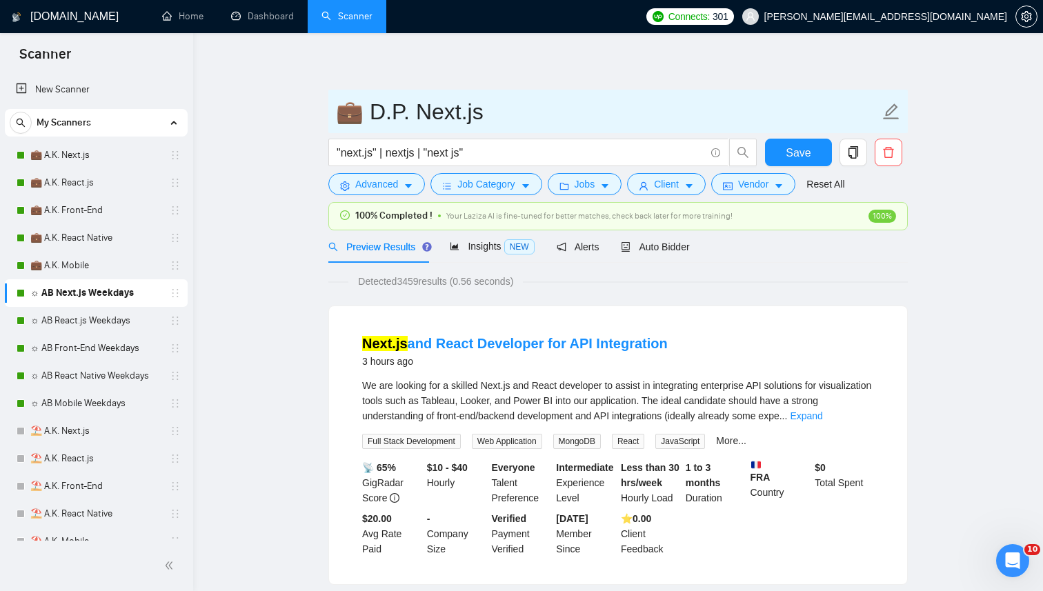
type input "💼 D.P. Next.js"
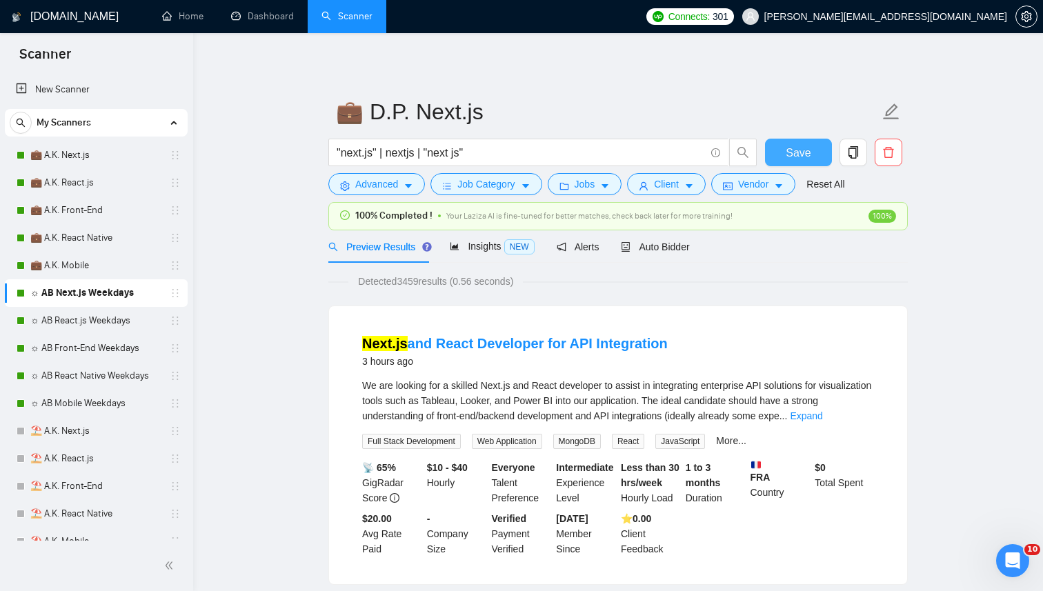
click at [807, 147] on span "Save" at bounding box center [798, 152] width 25 height 17
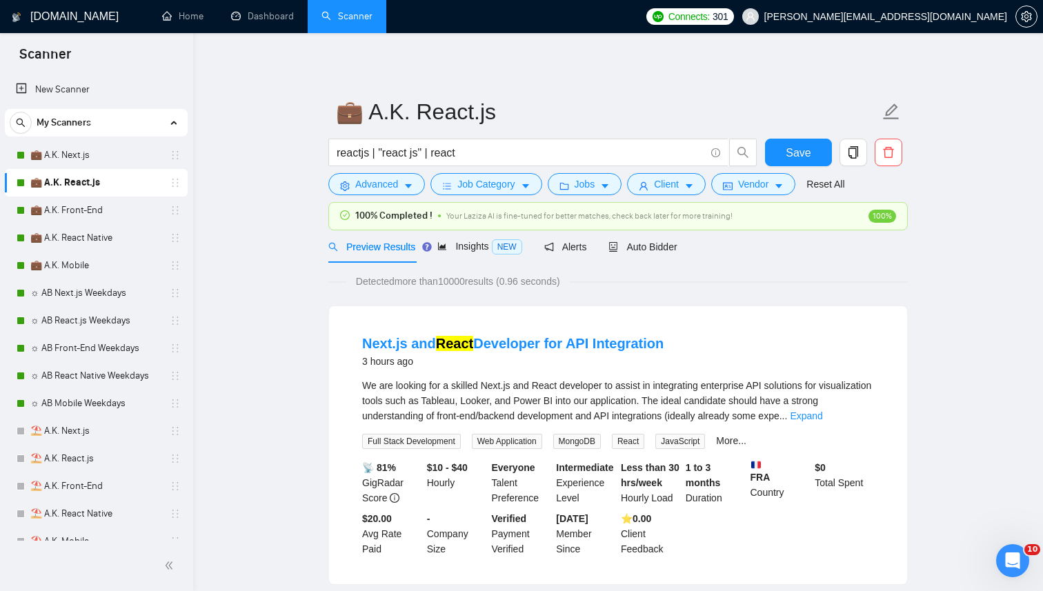
click at [674, 224] on div at bounding box center [618, 224] width 556 height 1
click at [674, 233] on div "Auto Bidder" at bounding box center [643, 246] width 68 height 32
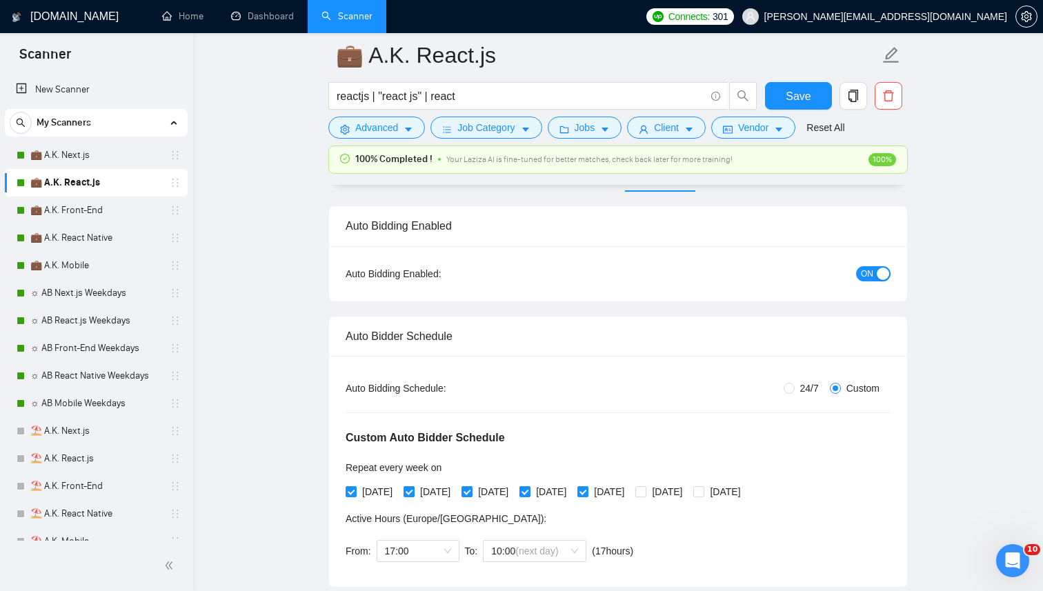
scroll to position [99, 0]
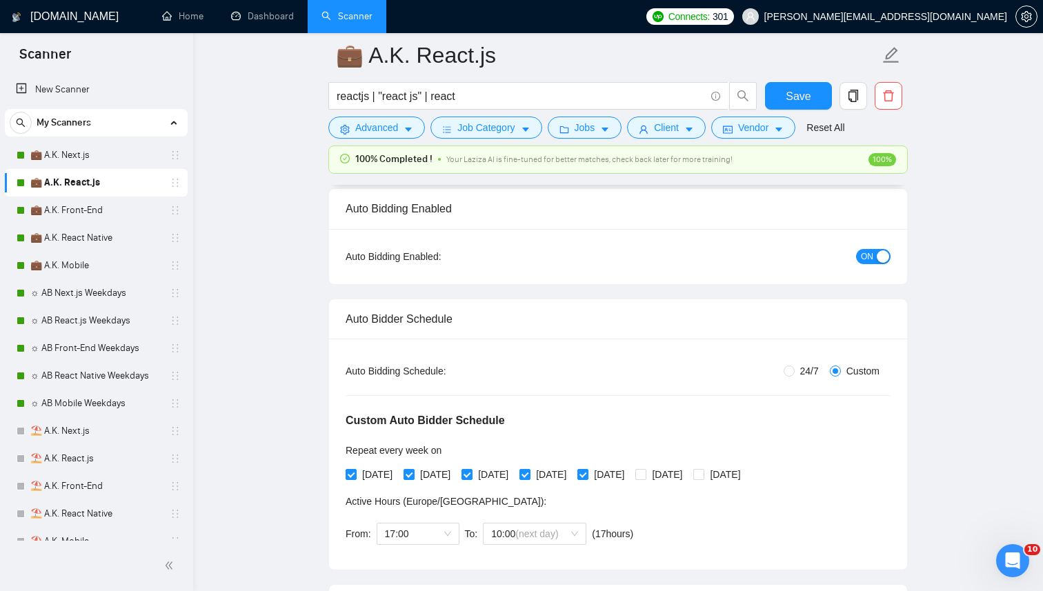
click at [787, 362] on div "Auto Bidding Type: Automated (recommended) Semi-automated Auto Bidding Schedule…" at bounding box center [618, 454] width 578 height 231
click at [789, 366] on input "24/7" at bounding box center [789, 371] width 11 height 11
radio input "true"
radio input "false"
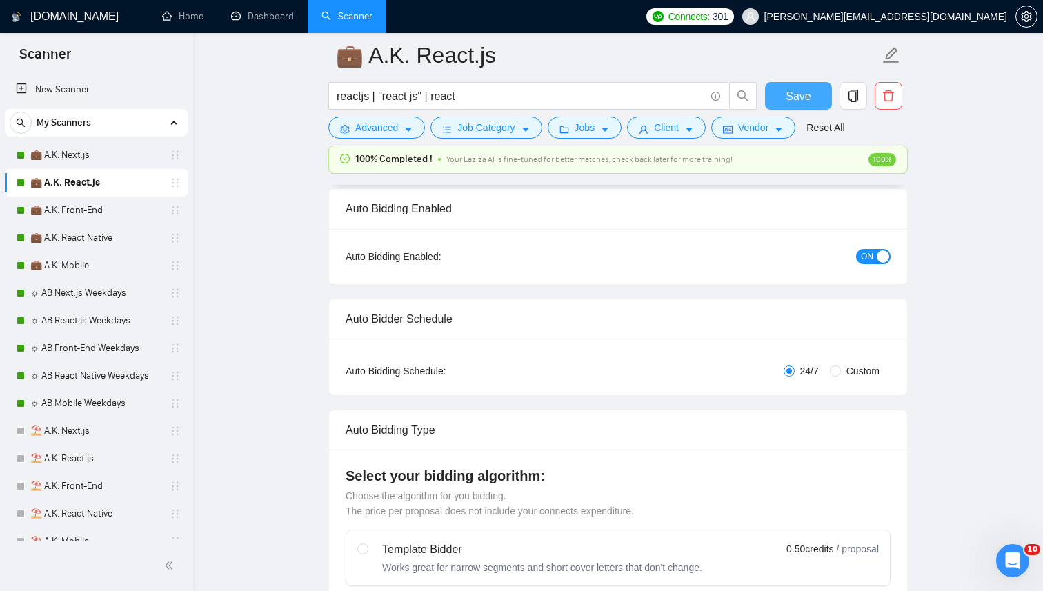
drag, startPoint x: 797, startPoint y: 87, endPoint x: 788, endPoint y: 79, distance: 12.2
click at [797, 88] on span "Save" at bounding box center [798, 96] width 25 height 17
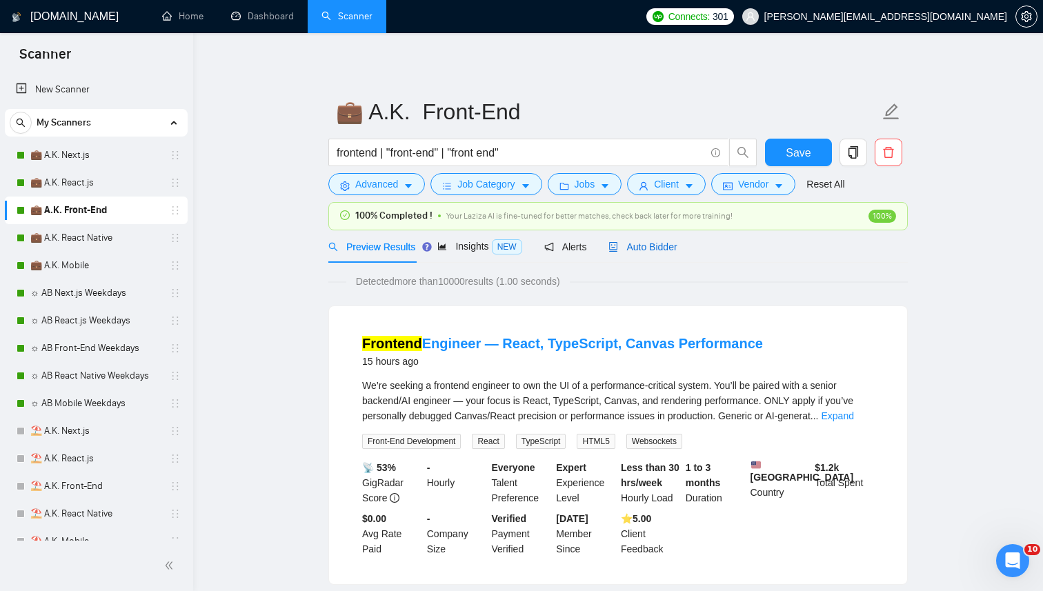
click at [662, 254] on div "Auto Bidder" at bounding box center [643, 246] width 68 height 15
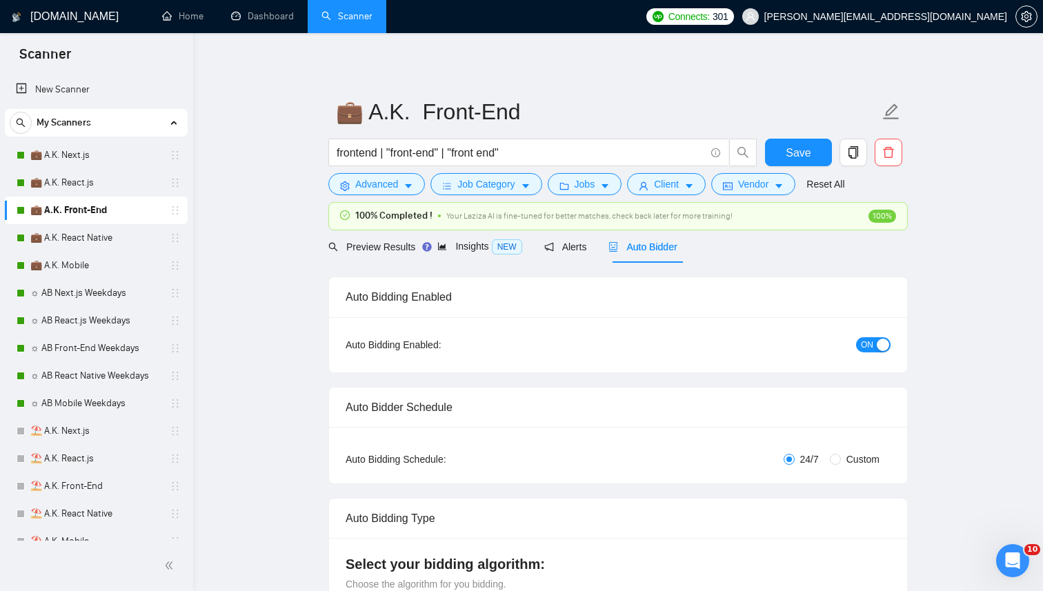
radio input "false"
radio input "true"
checkbox input "true"
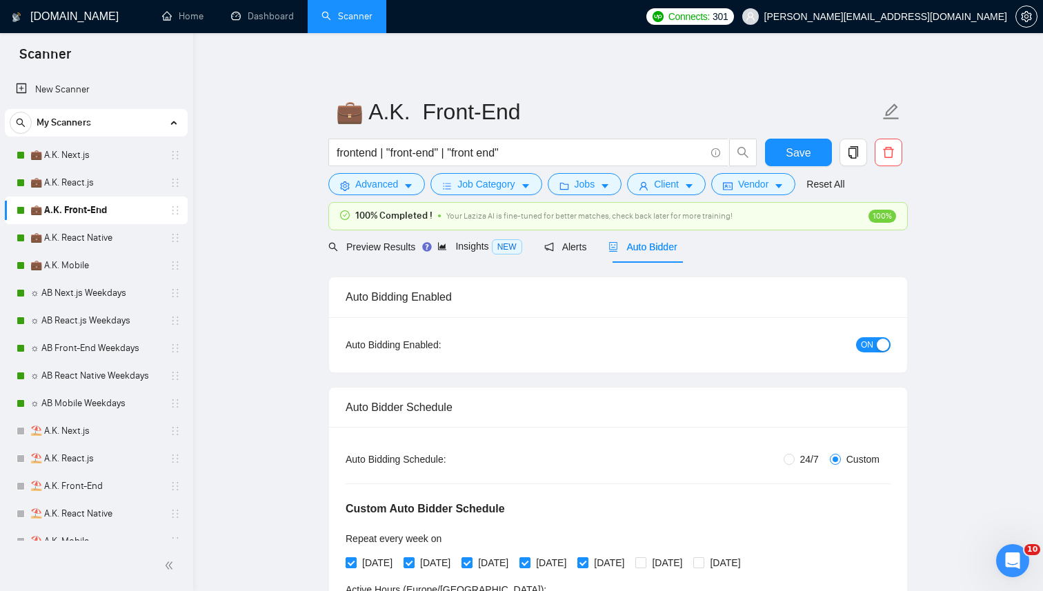
click at [795, 464] on span "24/7" at bounding box center [810, 459] width 30 height 15
click at [795, 464] on input "24/7" at bounding box center [789, 459] width 11 height 11
radio input "true"
radio input "false"
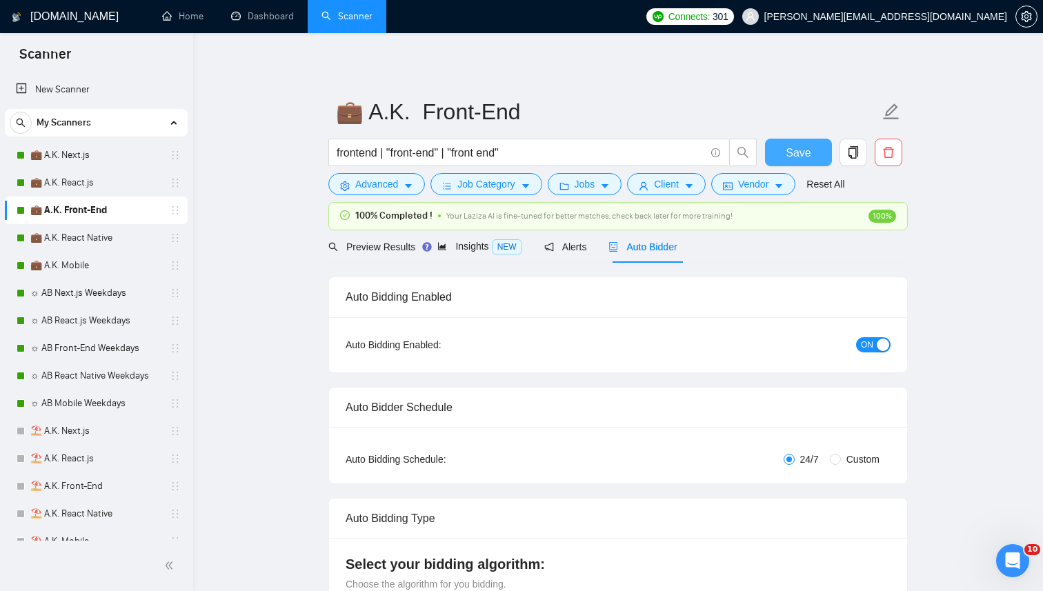
click at [800, 157] on span "Save" at bounding box center [798, 152] width 25 height 17
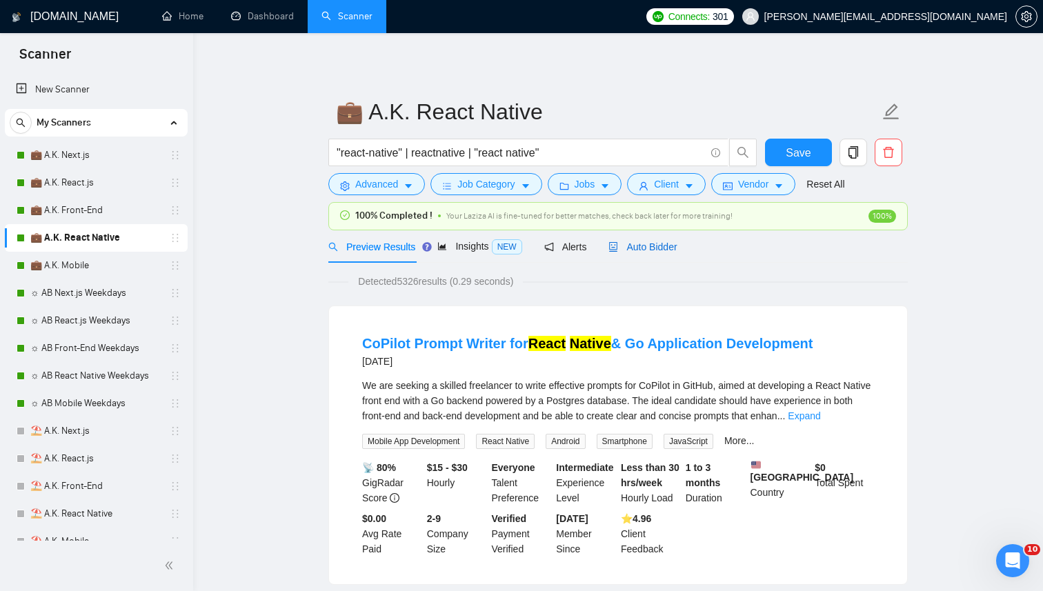
click at [671, 239] on div "Auto Bidder" at bounding box center [643, 246] width 68 height 15
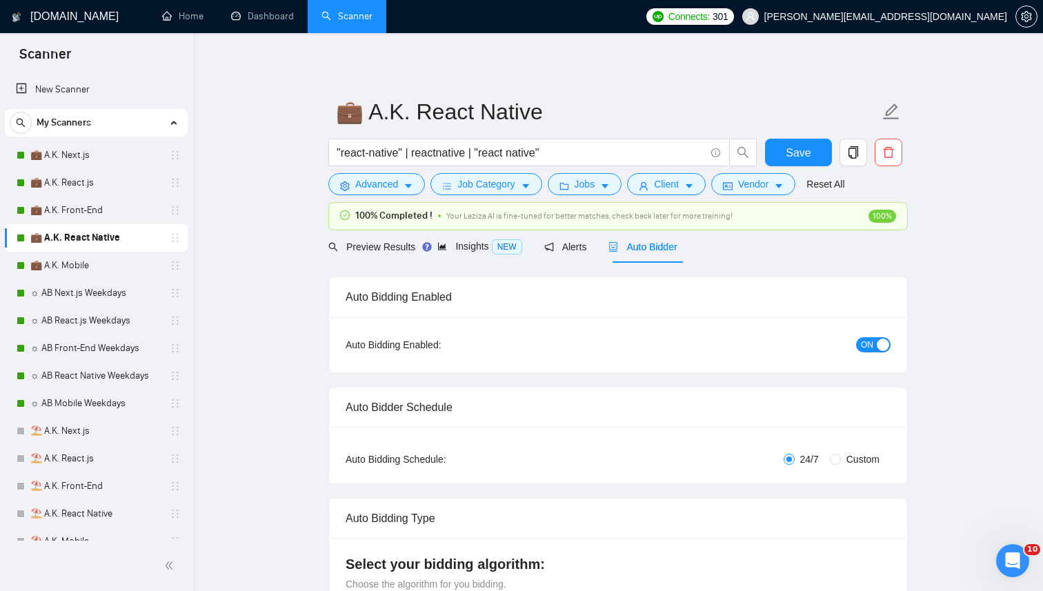
radio input "false"
radio input "true"
checkbox input "true"
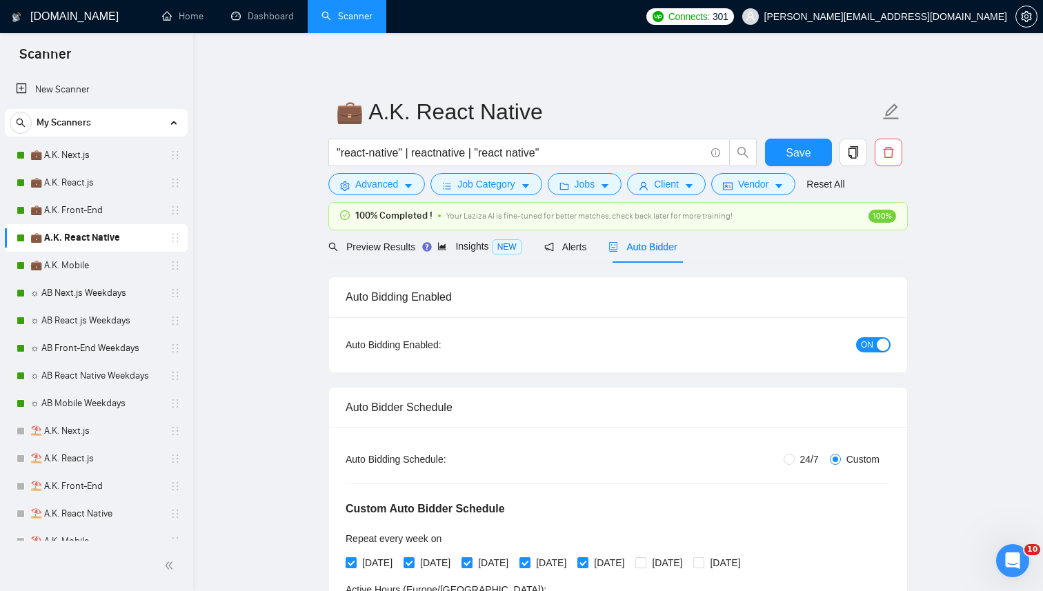
click at [803, 445] on div "Auto Bidding Type: Automated (recommended) Semi-automated Auto Bidding Schedule…" at bounding box center [618, 542] width 578 height 231
click at [797, 449] on div "Auto Bidding Type: Automated (recommended) Semi-automated Auto Bidding Schedule…" at bounding box center [618, 542] width 578 height 231
click at [795, 461] on span "24/7" at bounding box center [810, 459] width 30 height 15
click at [794, 461] on input "24/7" at bounding box center [789, 459] width 11 height 11
radio input "true"
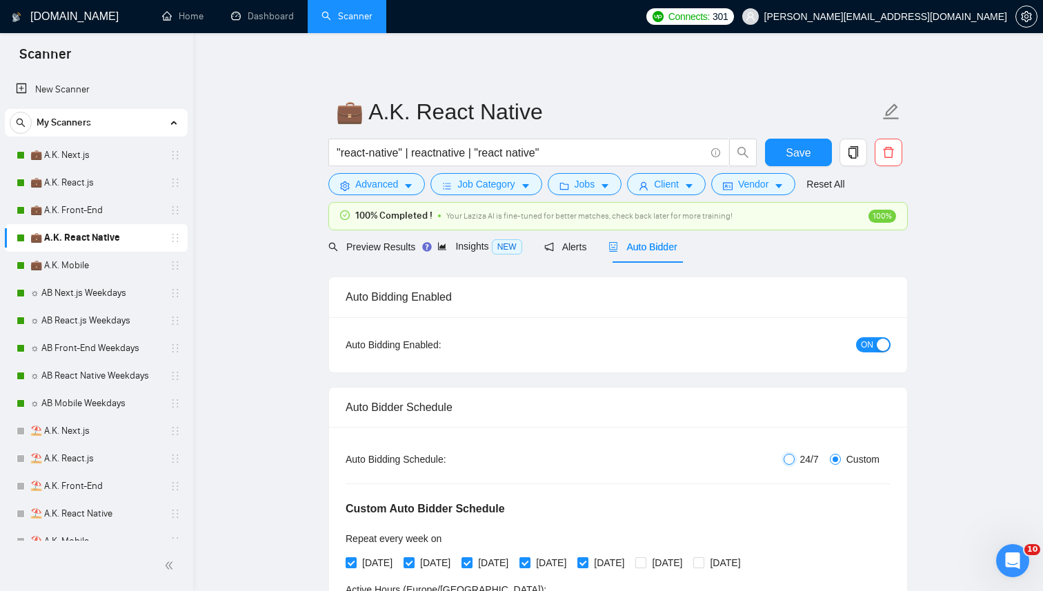
radio input "false"
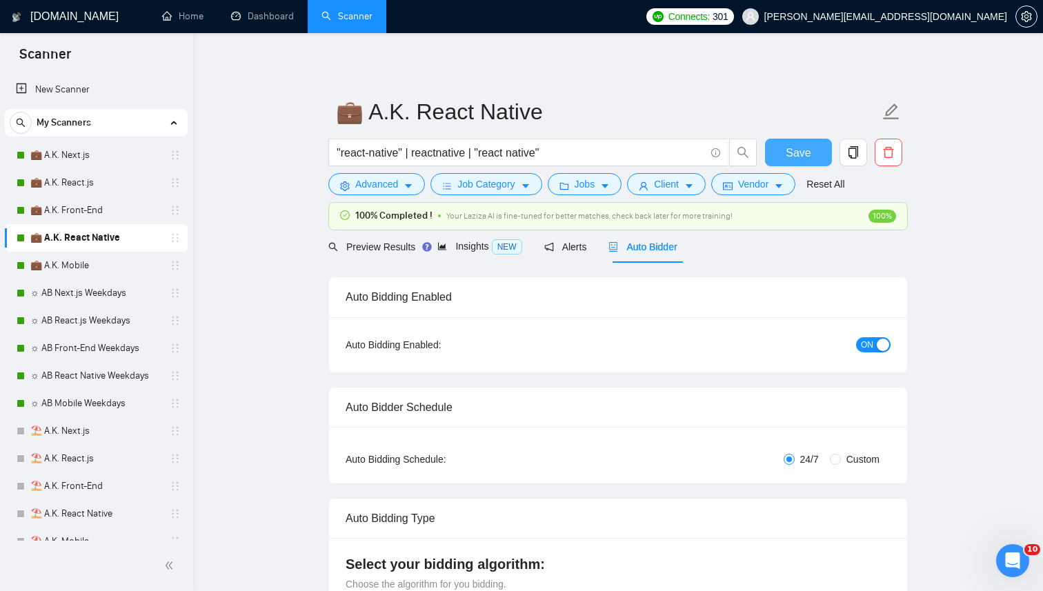
click at [798, 157] on span "Save" at bounding box center [798, 152] width 25 height 17
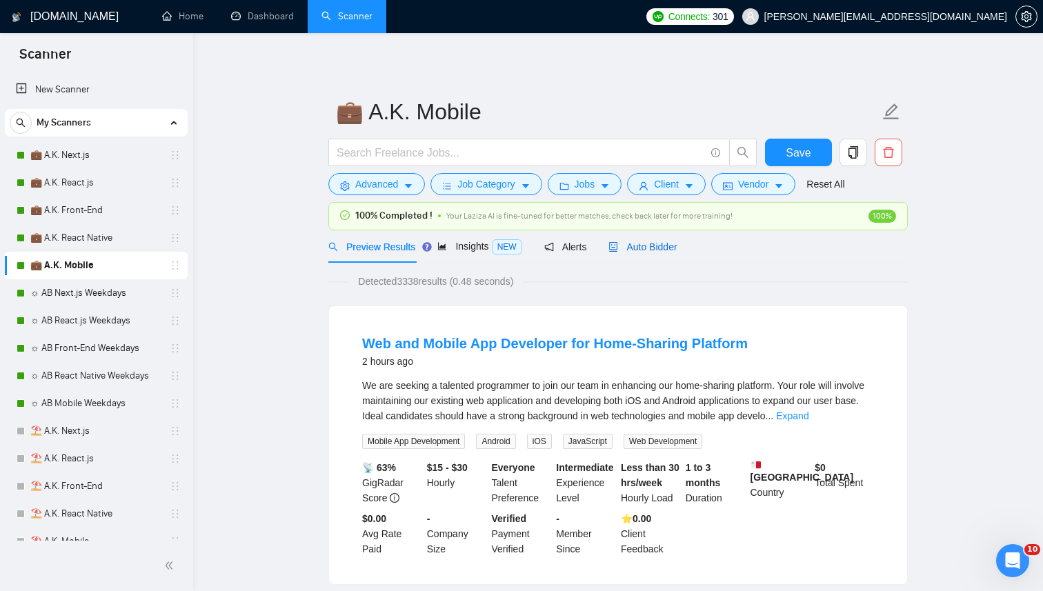
click at [668, 246] on span "Auto Bidder" at bounding box center [643, 247] width 68 height 11
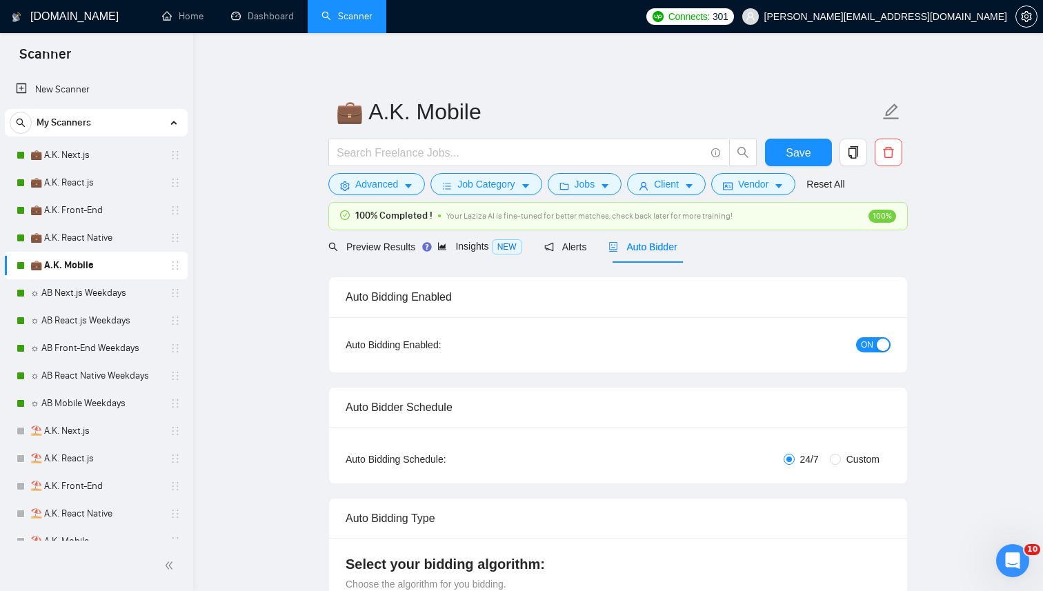
radio input "false"
radio input "true"
checkbox input "true"
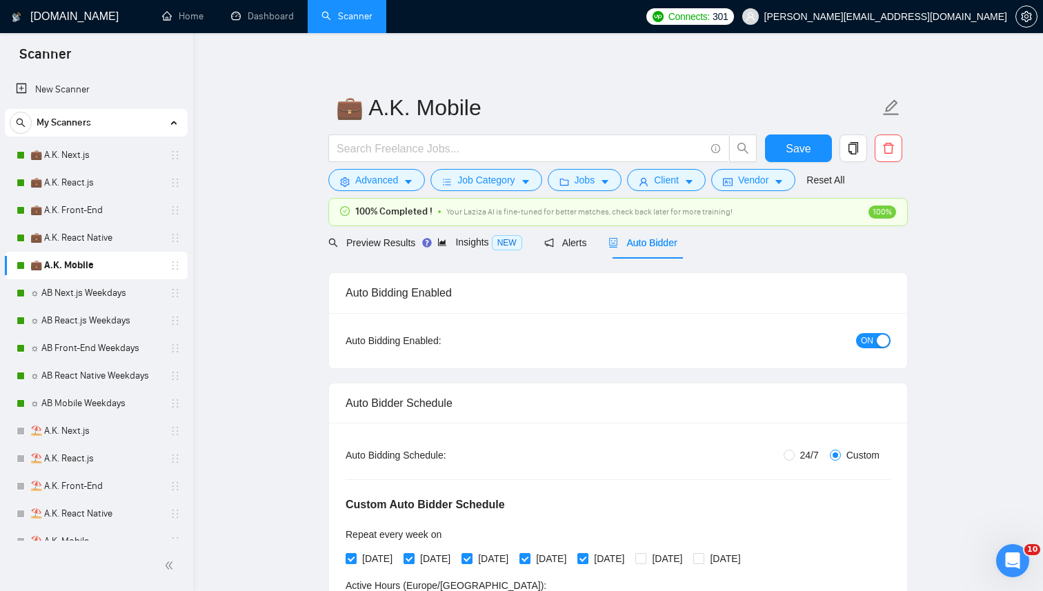
scroll to position [23, 0]
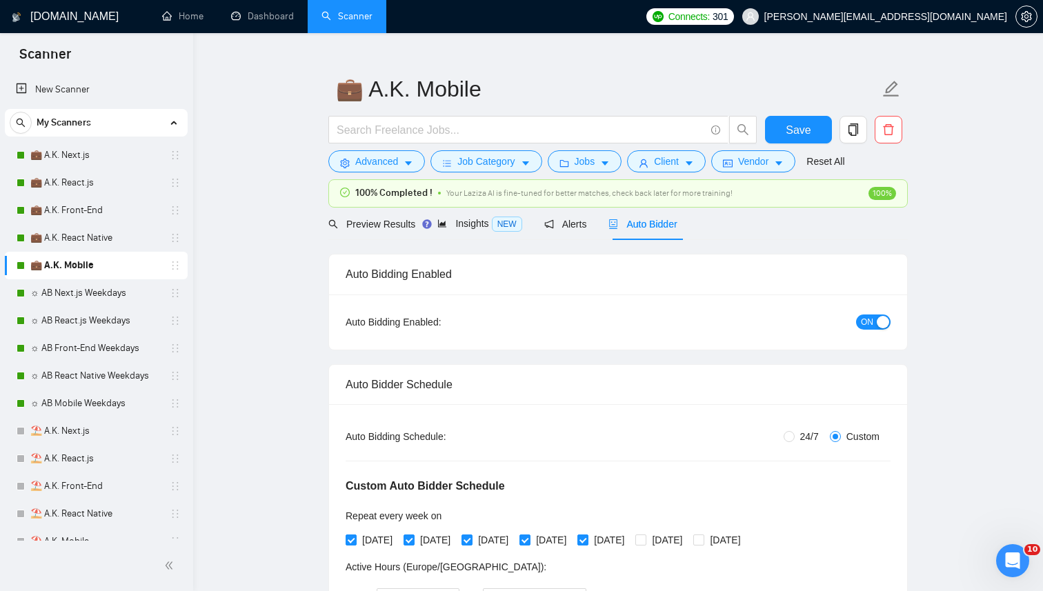
click at [796, 444] on div "Custom Auto Bidder Schedule Repeat every week [DATE] [DATE] [DATE] [DATE] [DATE…" at bounding box center [618, 531] width 545 height 175
click at [796, 438] on span "24/7" at bounding box center [810, 436] width 30 height 15
click at [795, 438] on input "24/7" at bounding box center [789, 436] width 11 height 11
radio input "true"
radio input "false"
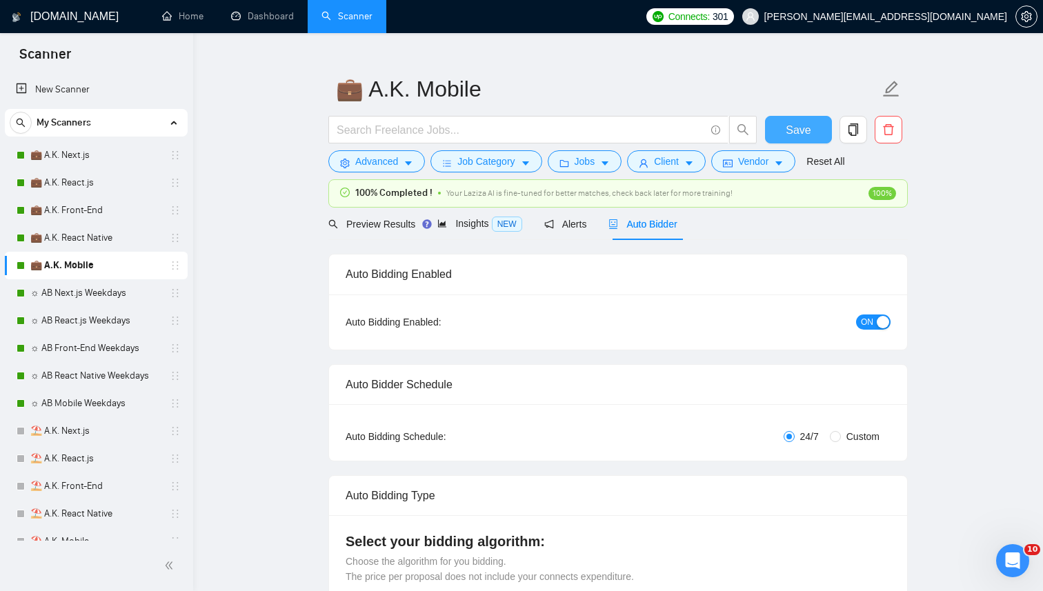
click at [797, 128] on span "Save" at bounding box center [798, 129] width 25 height 17
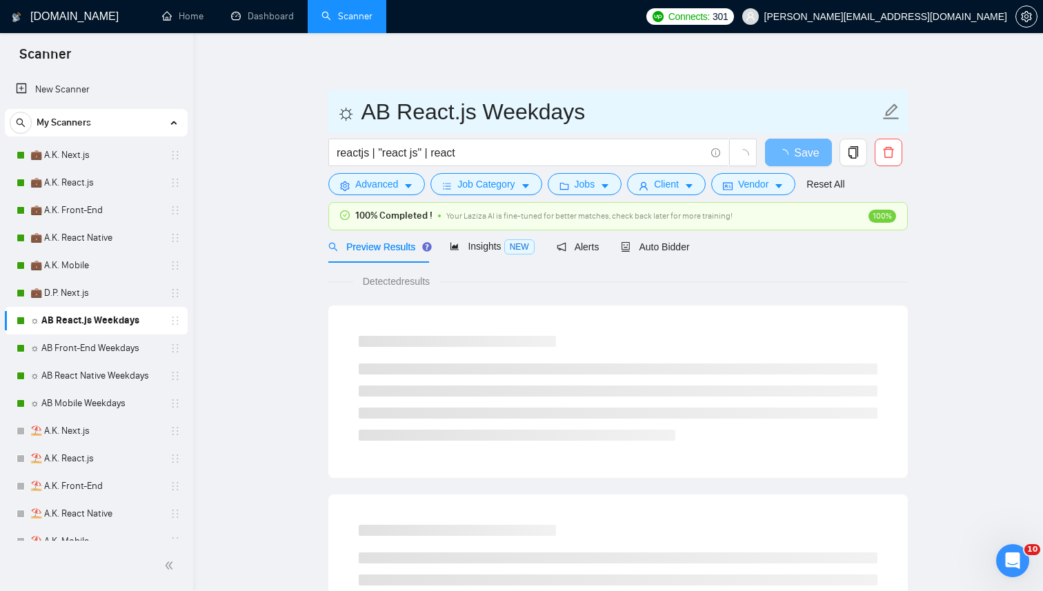
drag, startPoint x: 395, startPoint y: 116, endPoint x: 264, endPoint y: 116, distance: 131.8
paste input "💼 D.P."
click at [506, 110] on input "💼 D.P. React.js Weekdays" at bounding box center [608, 112] width 544 height 35
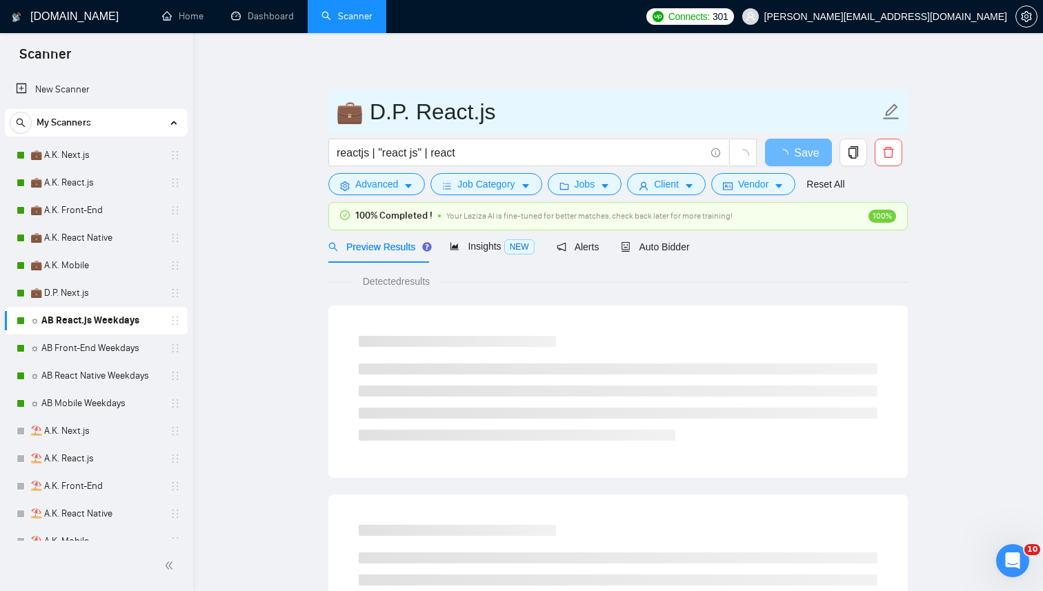
type input "💼 D.P. React.js"
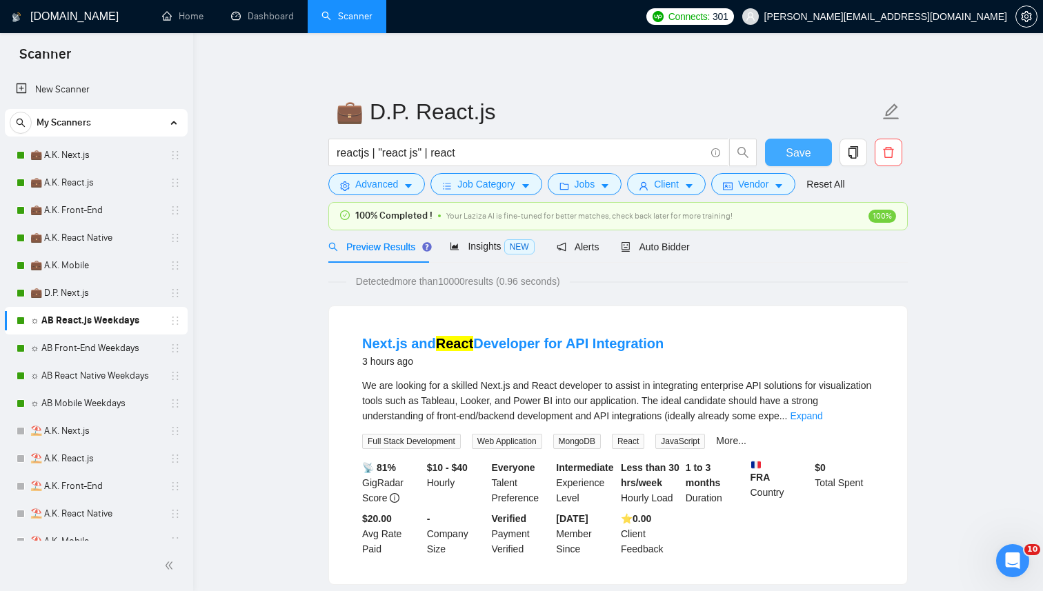
click at [783, 151] on button "Save" at bounding box center [798, 153] width 67 height 28
click at [654, 254] on div "Auto Bidder" at bounding box center [655, 246] width 68 height 15
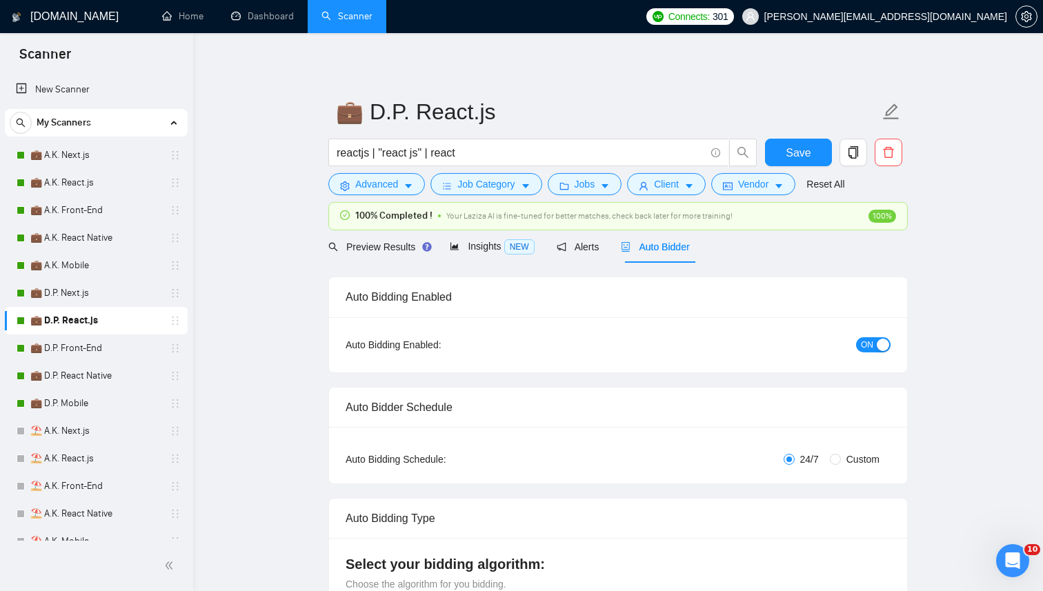
radio input "false"
radio input "true"
checkbox input "true"
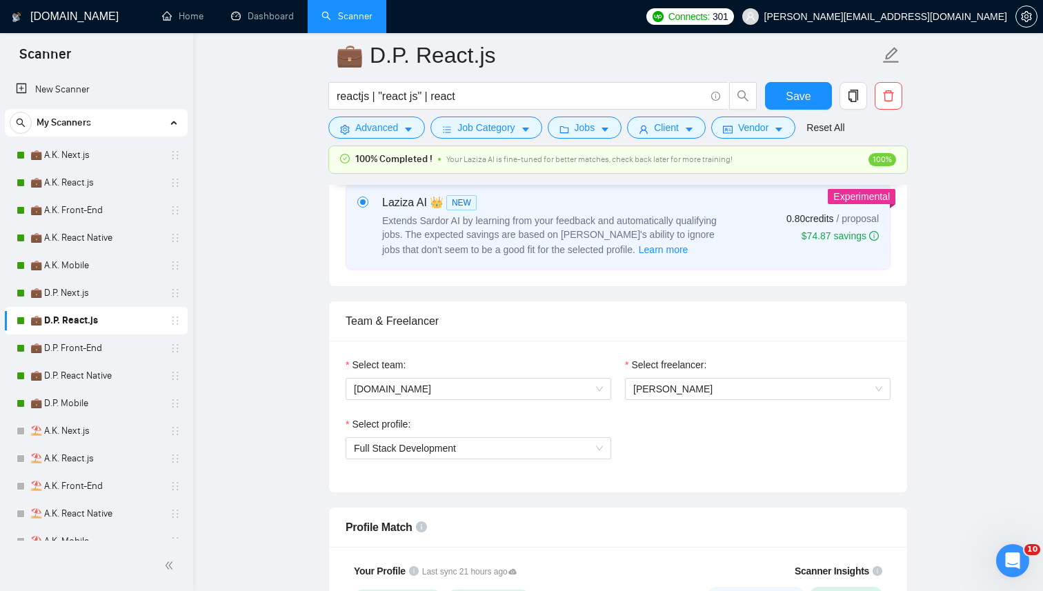
scroll to position [753, 0]
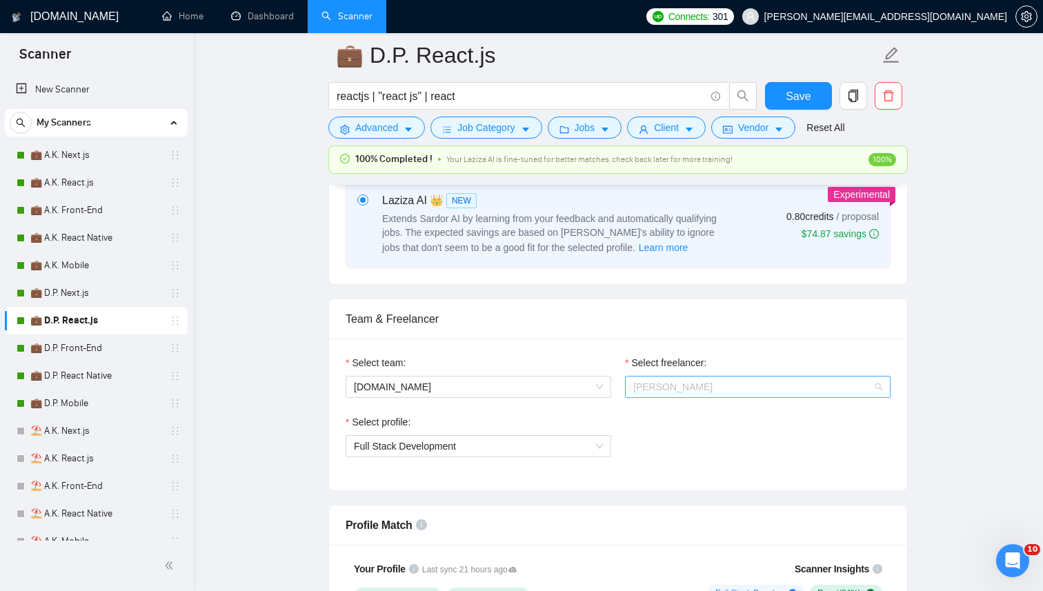
click at [664, 394] on span "[PERSON_NAME]" at bounding box center [758, 387] width 249 height 21
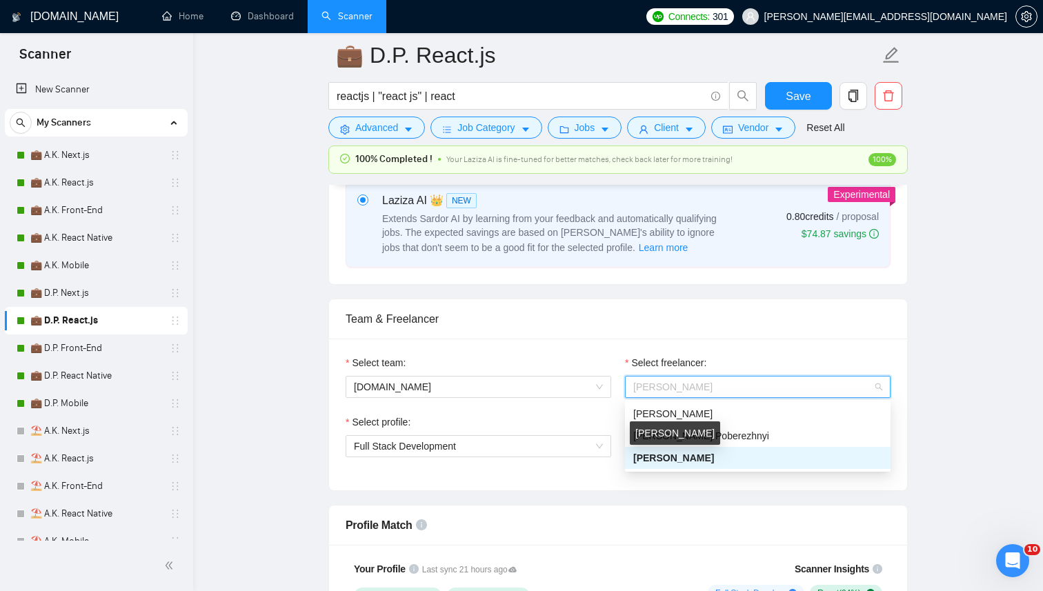
click at [660, 444] on div "[PERSON_NAME]" at bounding box center [675, 433] width 90 height 23
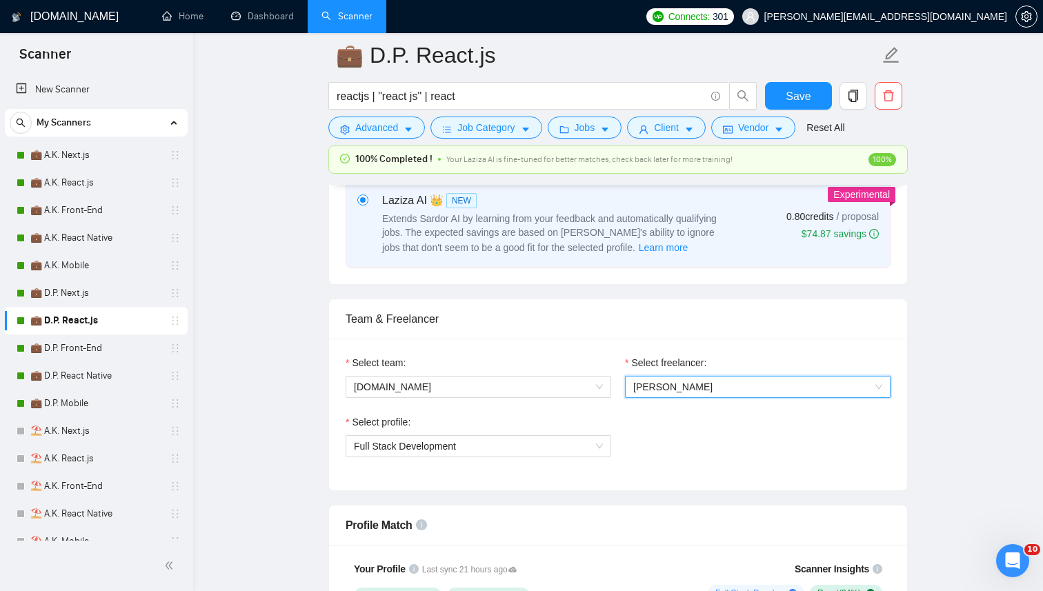
click at [749, 393] on span "[PERSON_NAME]" at bounding box center [758, 387] width 249 height 21
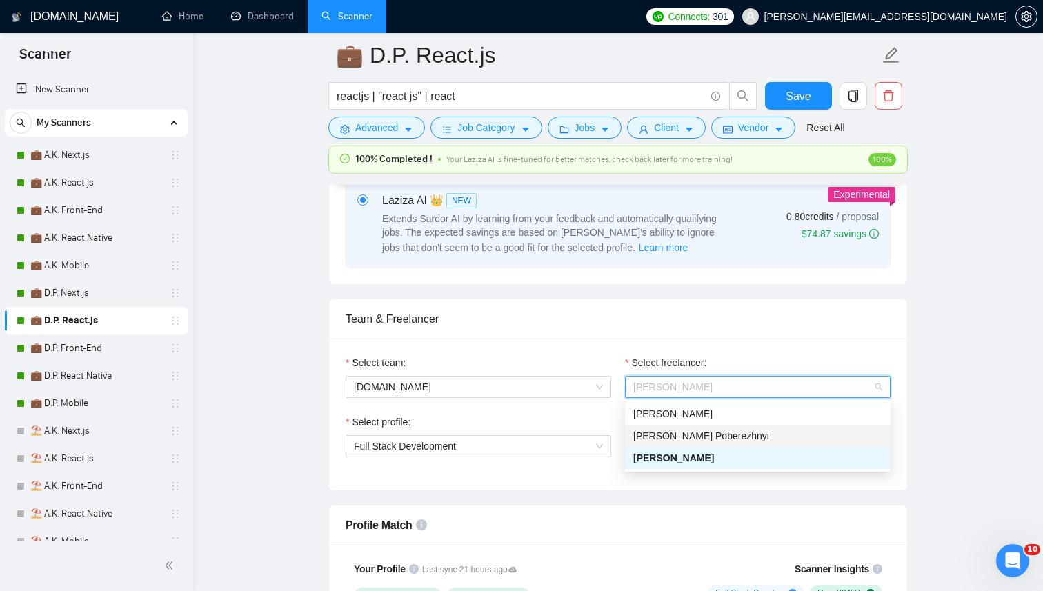
drag, startPoint x: 729, startPoint y: 424, endPoint x: 722, endPoint y: 434, distance: 12.8
click at [722, 434] on div "Kostiantyn Berehovyi Dmytro Poberezhnyi Anton Koroliuk" at bounding box center [758, 436] width 266 height 66
click at [722, 434] on span "[PERSON_NAME] Poberezhnyi" at bounding box center [702, 436] width 136 height 11
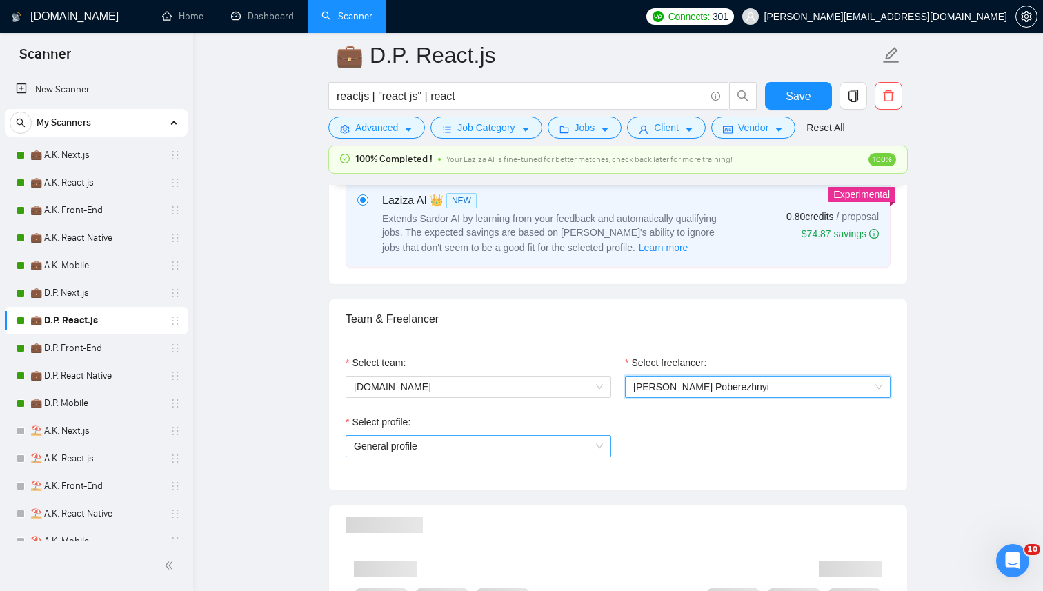
click at [517, 442] on span "General profile" at bounding box center [478, 446] width 249 height 21
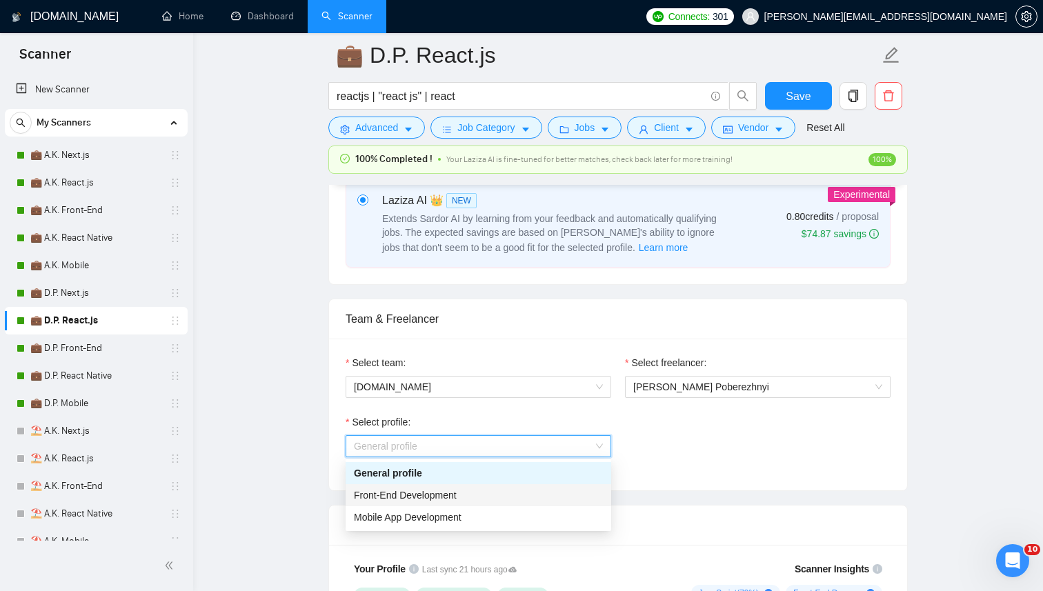
click at [463, 497] on div "Front-End Development" at bounding box center [478, 495] width 249 height 15
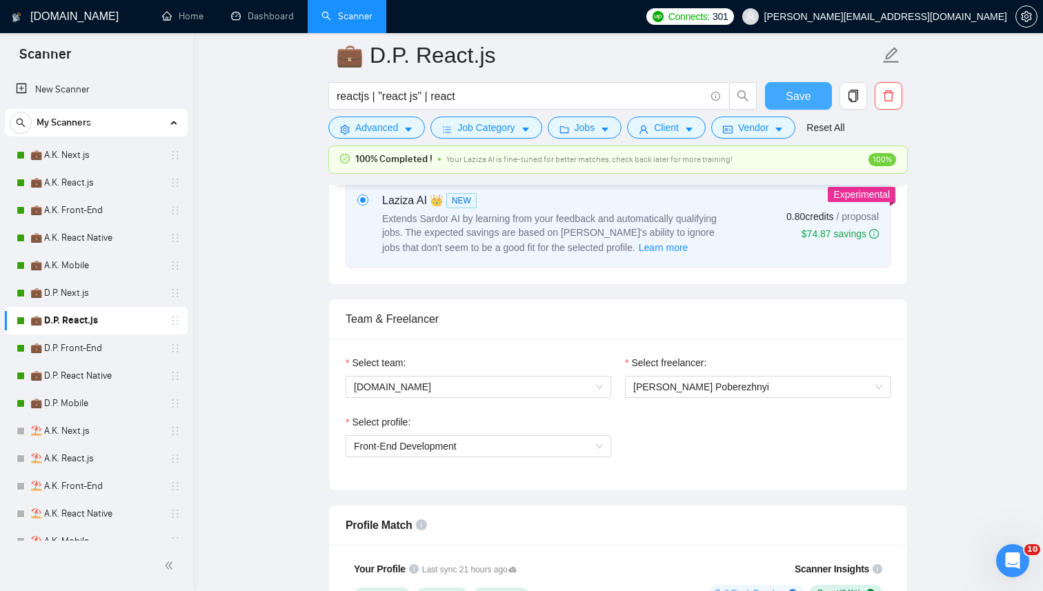
click at [784, 91] on button "Save" at bounding box center [798, 96] width 67 height 28
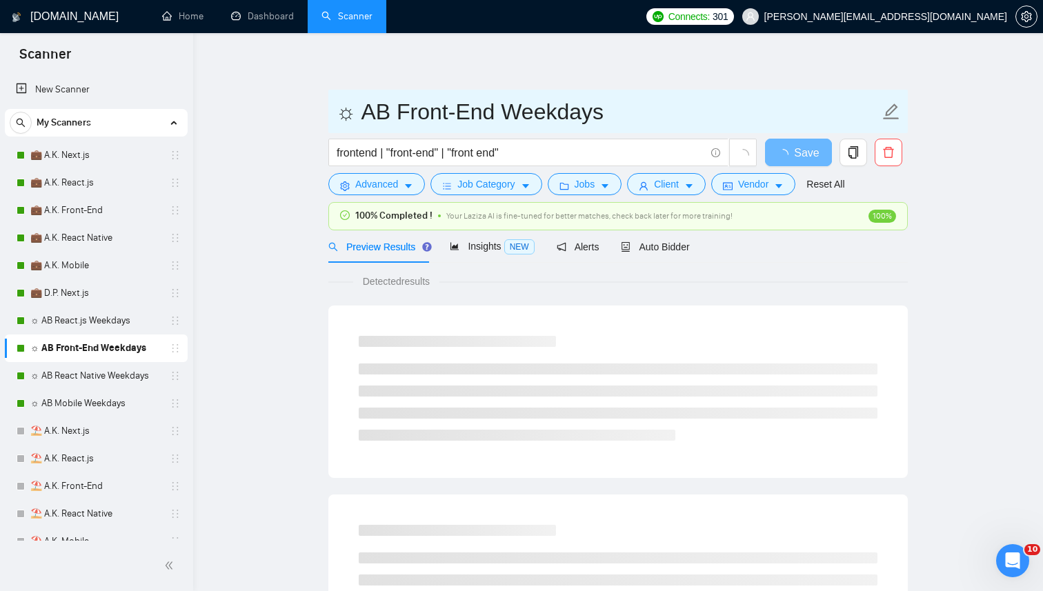
drag, startPoint x: 388, startPoint y: 114, endPoint x: 156, endPoint y: 116, distance: 231.9
paste input "💼 D.P."
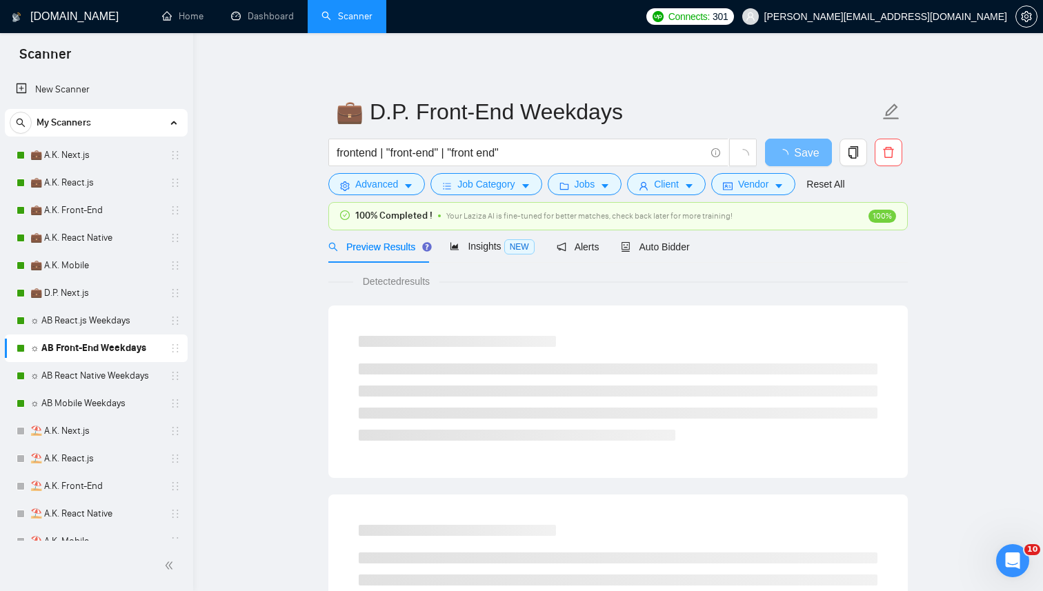
click at [518, 133] on form "💼 D.P. Front-End Weekdays frontend | "front-end" | "front end" Save Advanced Jo…" at bounding box center [618, 146] width 580 height 112
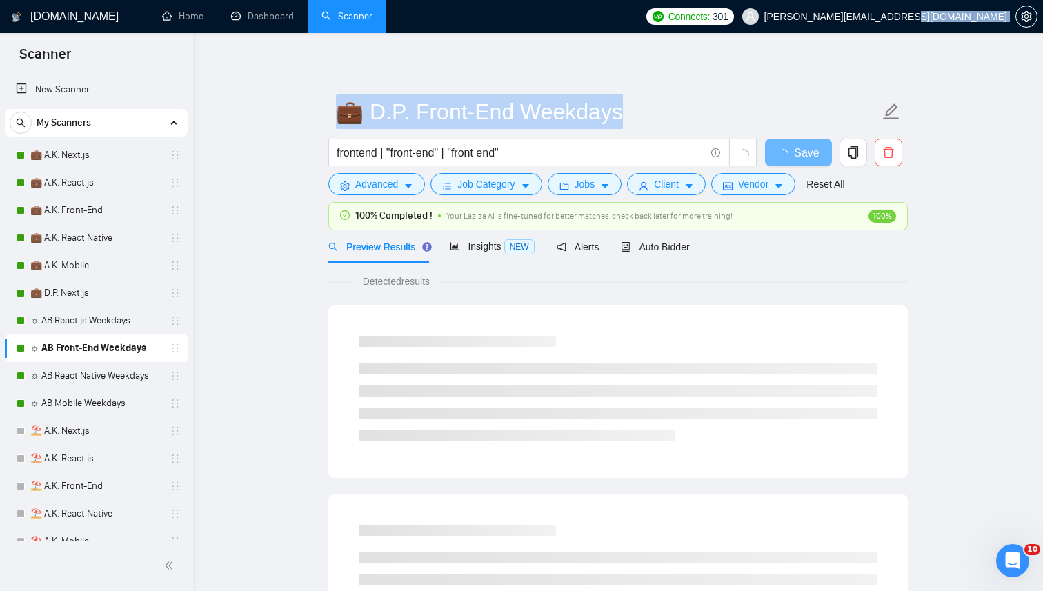
click at [518, 133] on form "💼 D.P. Front-End Weekdays frontend | "front-end" | "front end" Save Advanced Jo…" at bounding box center [618, 146] width 580 height 112
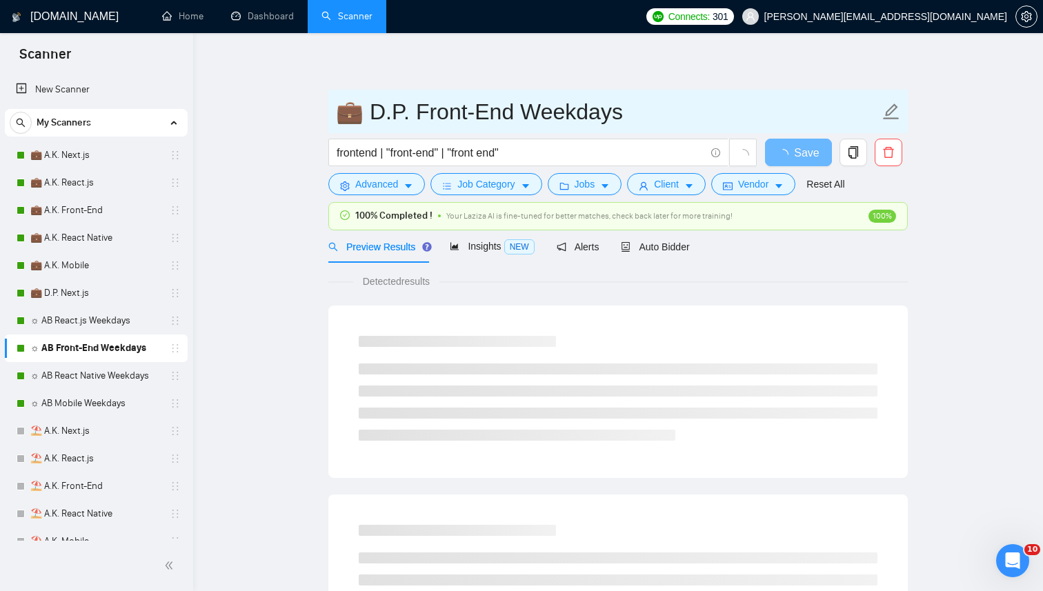
click at [589, 115] on input "💼 D.P. Front-End Weekdays" at bounding box center [608, 112] width 544 height 35
click at [587, 129] on span "💼 D.P. Front-End Weekdays" at bounding box center [618, 111] width 580 height 43
click at [562, 109] on input "💼 D.P. Front-End Weekdays" at bounding box center [608, 112] width 544 height 35
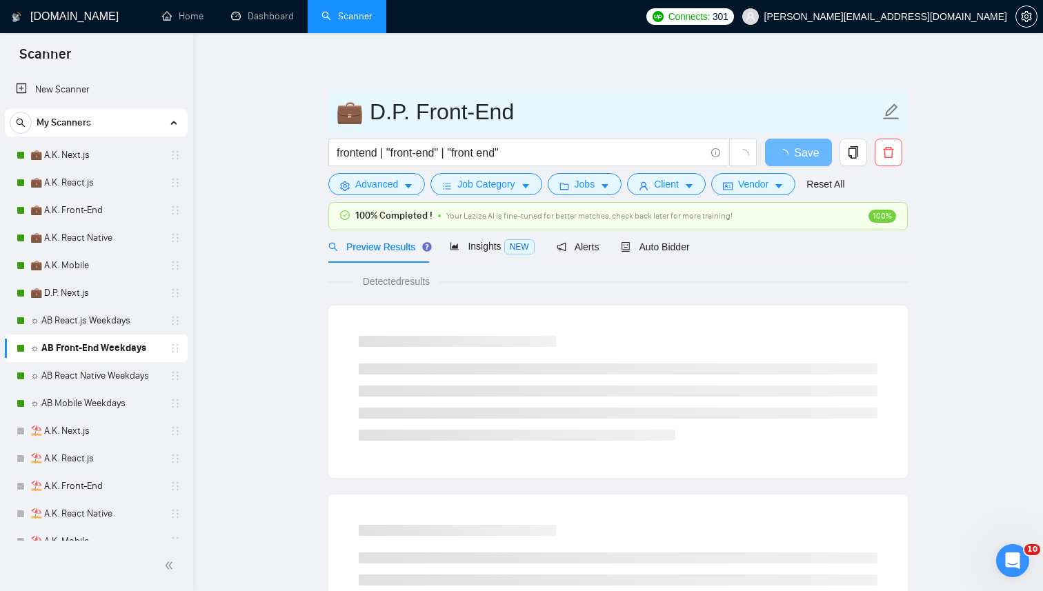
type input "💼 D.P. Front-End"
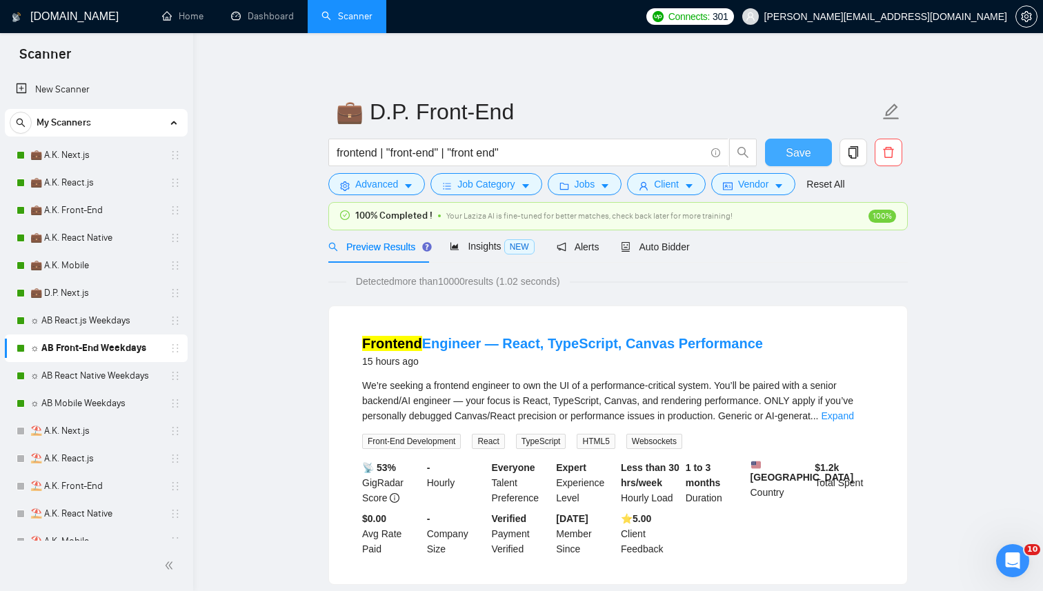
click at [782, 157] on button "Save" at bounding box center [798, 153] width 67 height 28
click at [663, 238] on div "Auto Bidder" at bounding box center [655, 246] width 68 height 32
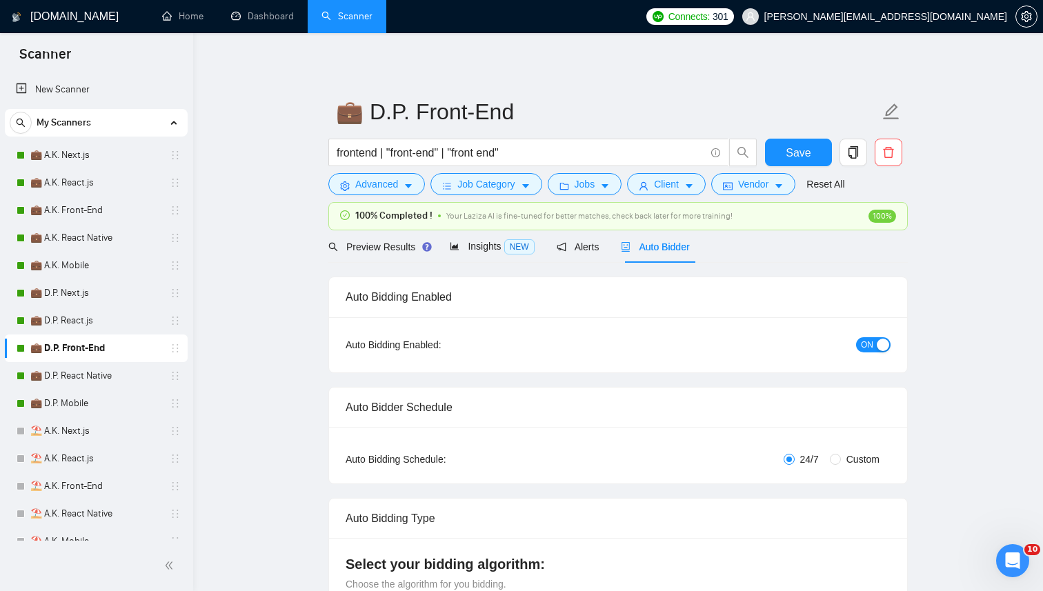
radio input "false"
radio input "true"
checkbox input "true"
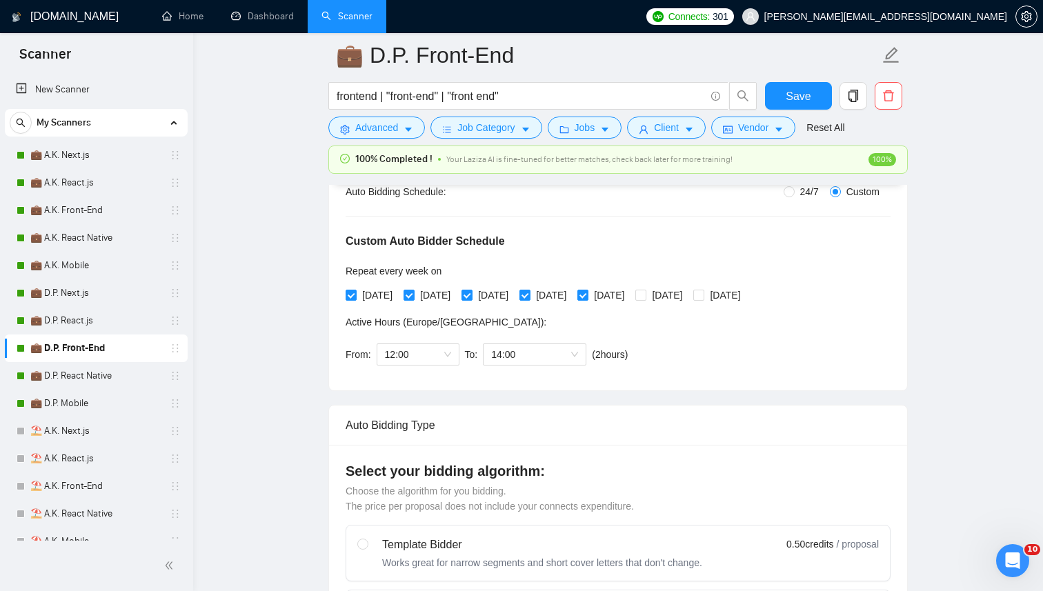
scroll to position [278, 0]
click at [809, 188] on span "24/7" at bounding box center [810, 192] width 30 height 15
click at [795, 188] on input "24/7" at bounding box center [789, 192] width 11 height 11
radio input "true"
radio input "false"
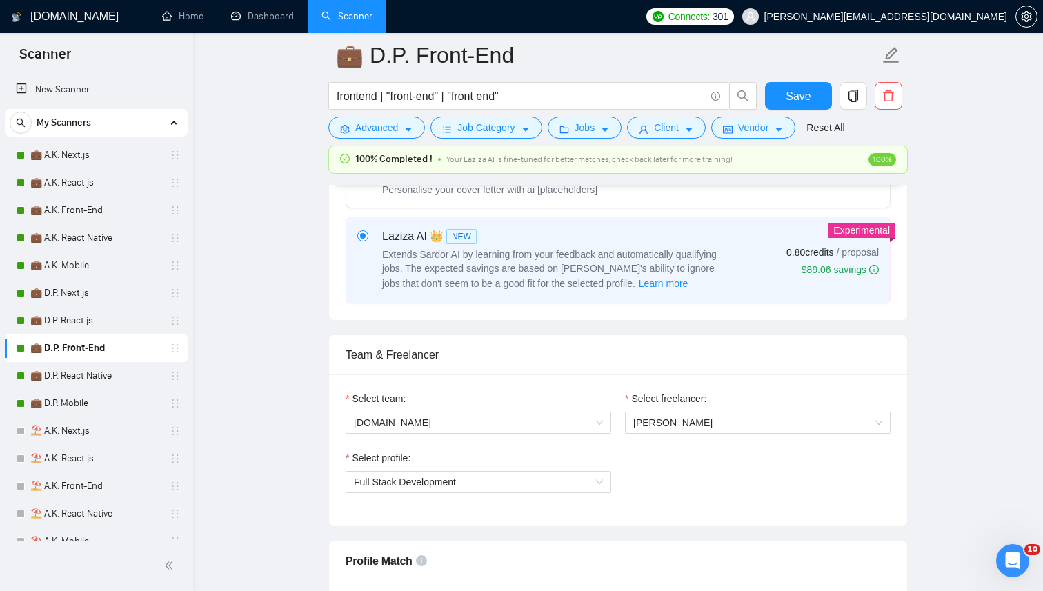
scroll to position [554, 0]
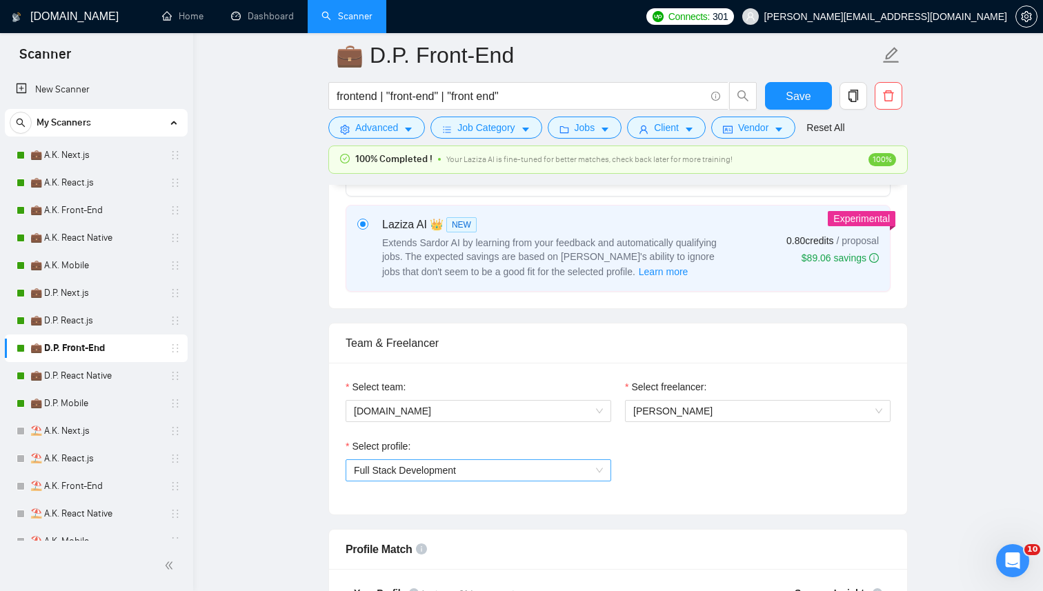
click at [589, 460] on span "Full Stack Development" at bounding box center [478, 470] width 249 height 21
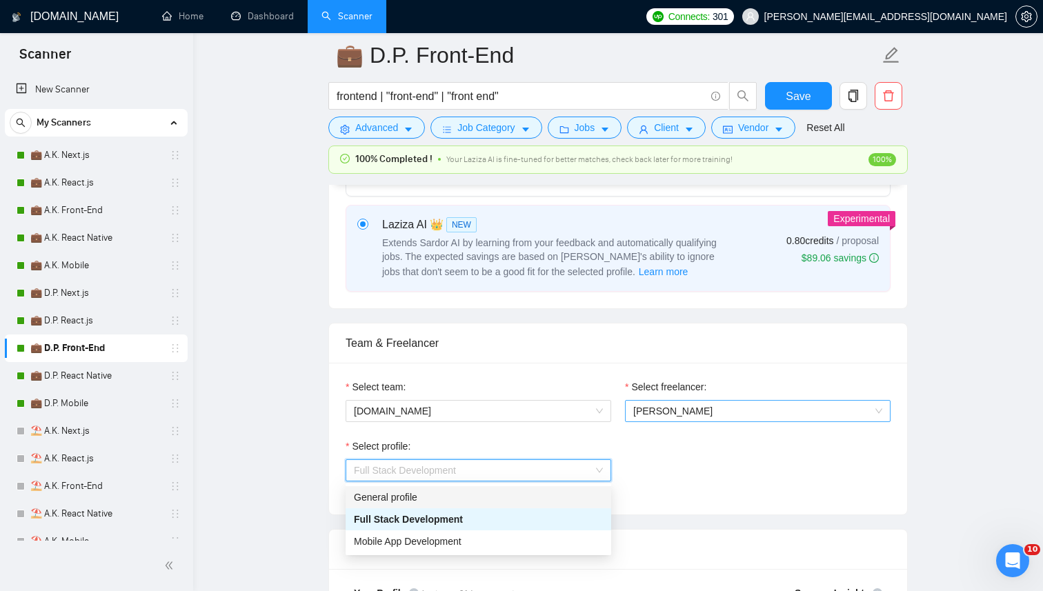
click at [678, 422] on div "Select freelancer: Anton Koroliuk" at bounding box center [757, 409] width 279 height 59
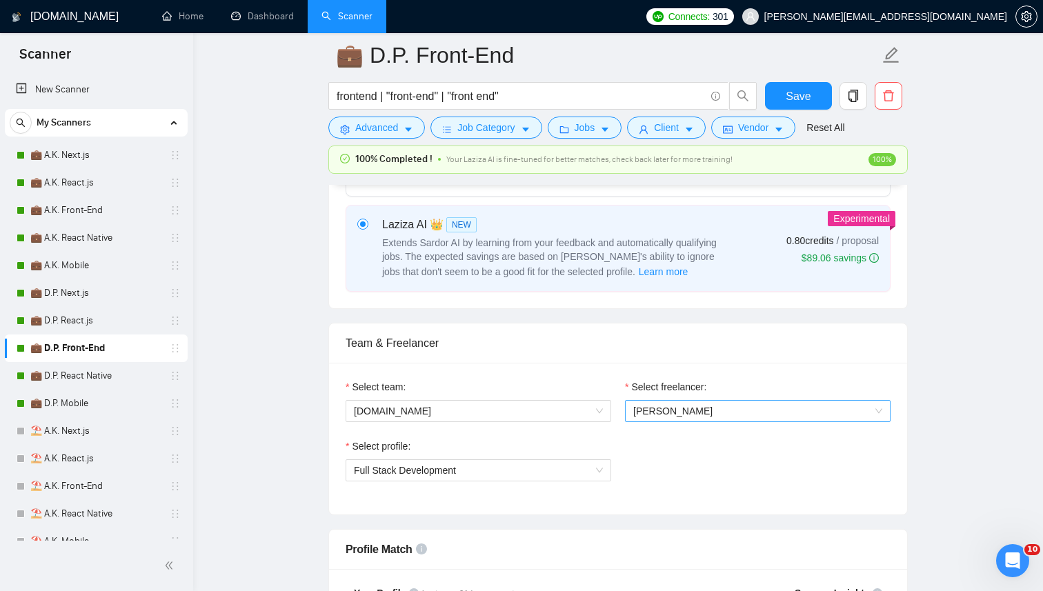
click at [678, 422] on div "[PERSON_NAME]" at bounding box center [758, 411] width 266 height 22
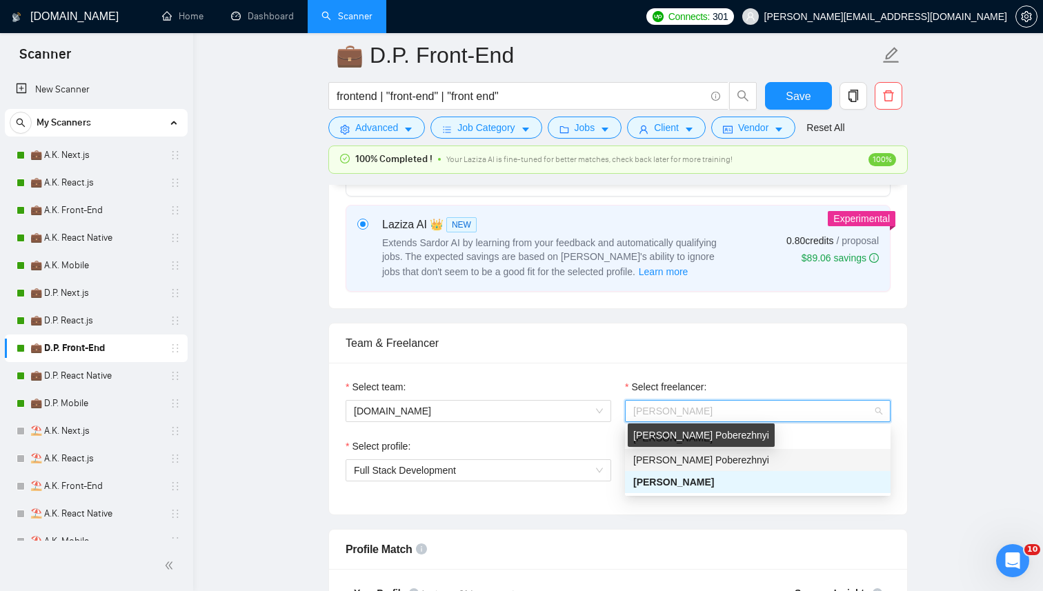
click at [669, 461] on span "[PERSON_NAME] Poberezhnyi" at bounding box center [702, 460] width 136 height 11
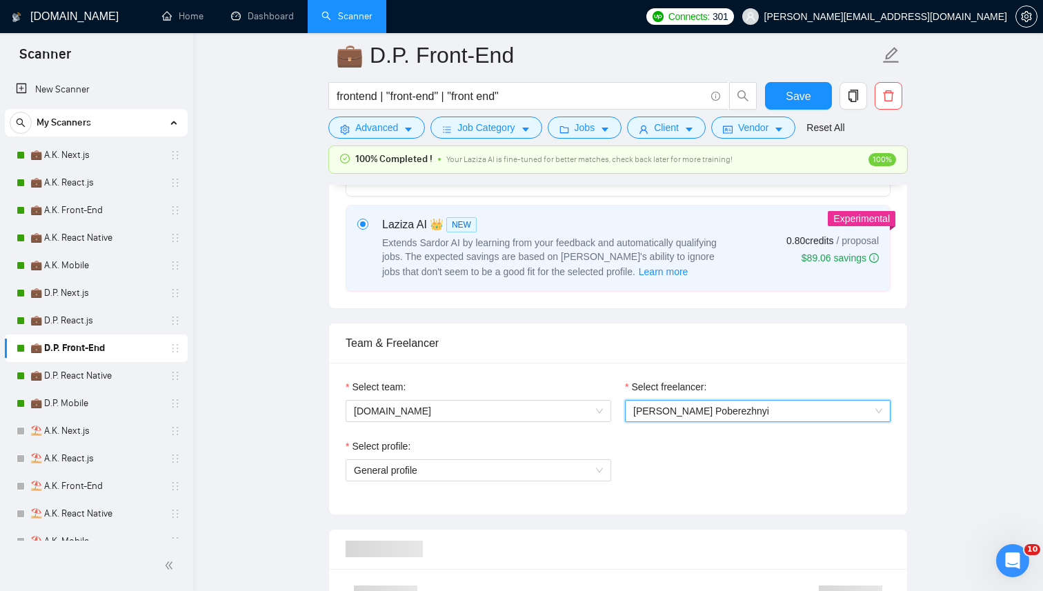
click at [458, 491] on div "Select profile: General profile" at bounding box center [478, 468] width 279 height 59
click at [486, 460] on span "General profile" at bounding box center [478, 470] width 249 height 21
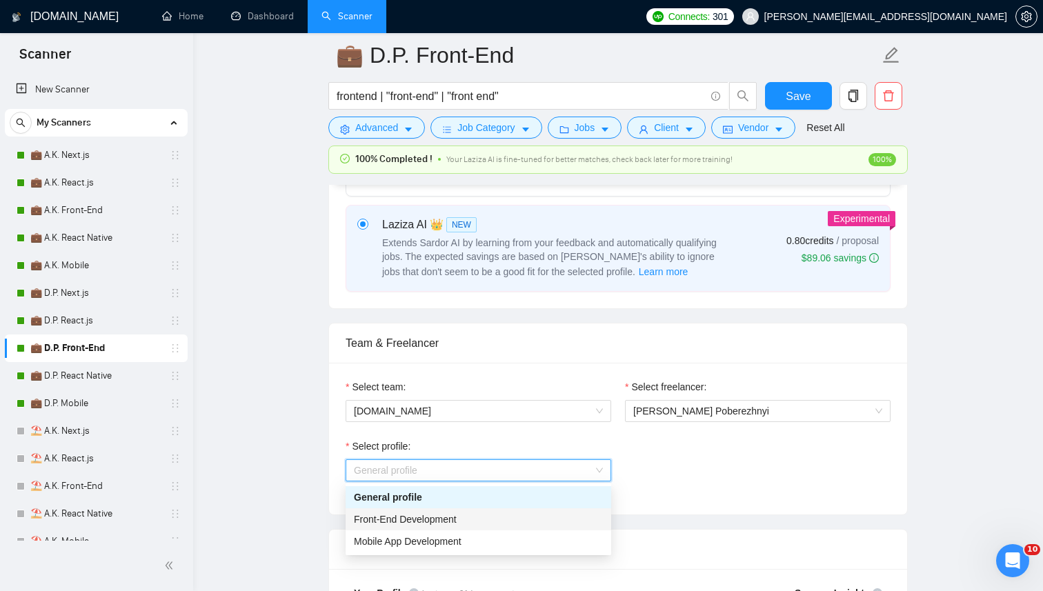
click at [402, 523] on span "Front-End Development" at bounding box center [405, 519] width 103 height 11
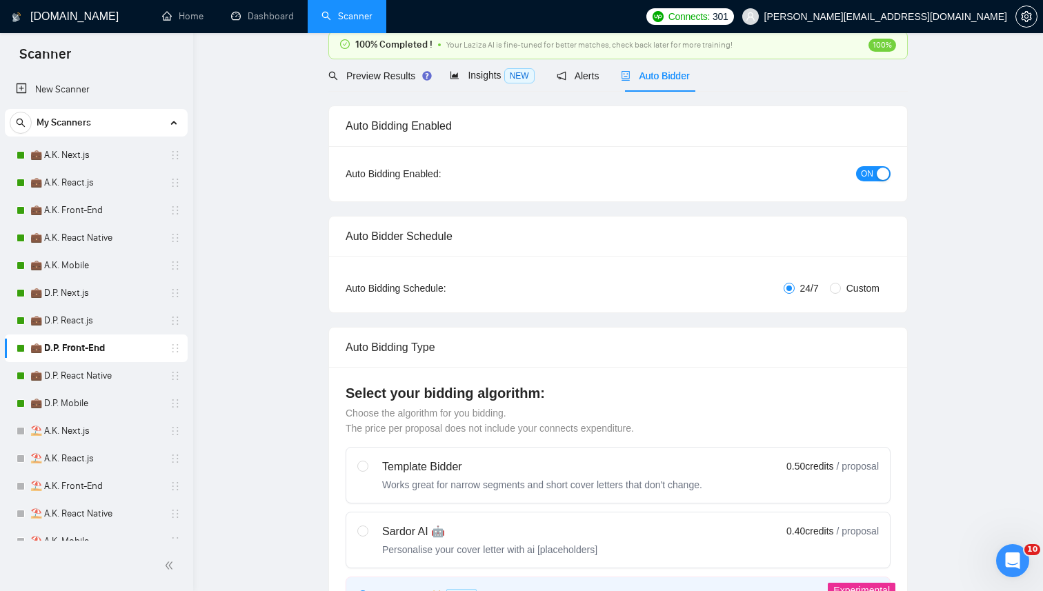
scroll to position [0, 0]
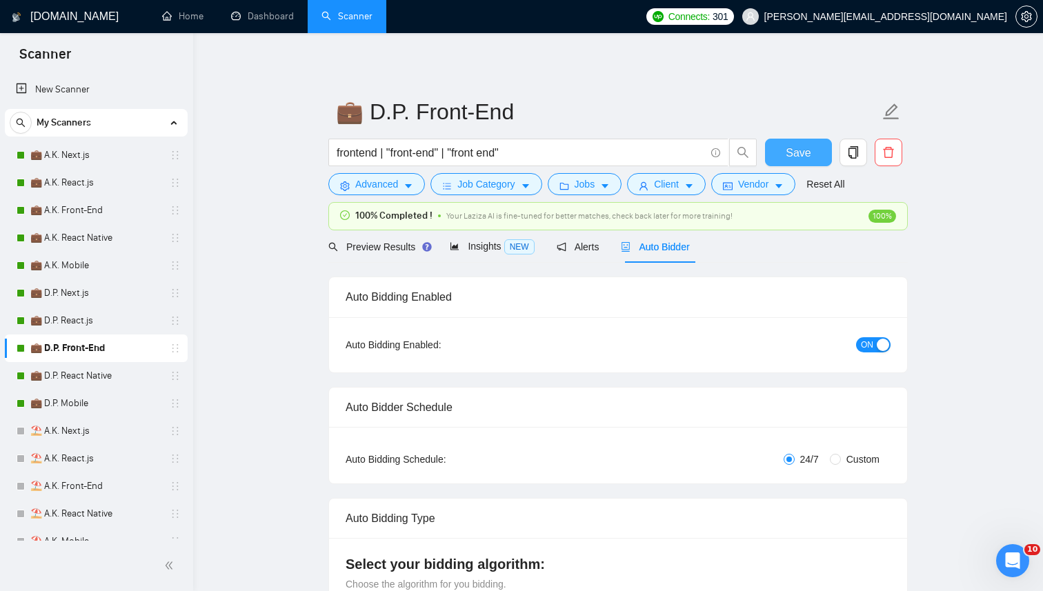
click at [801, 143] on button "Save" at bounding box center [798, 153] width 67 height 28
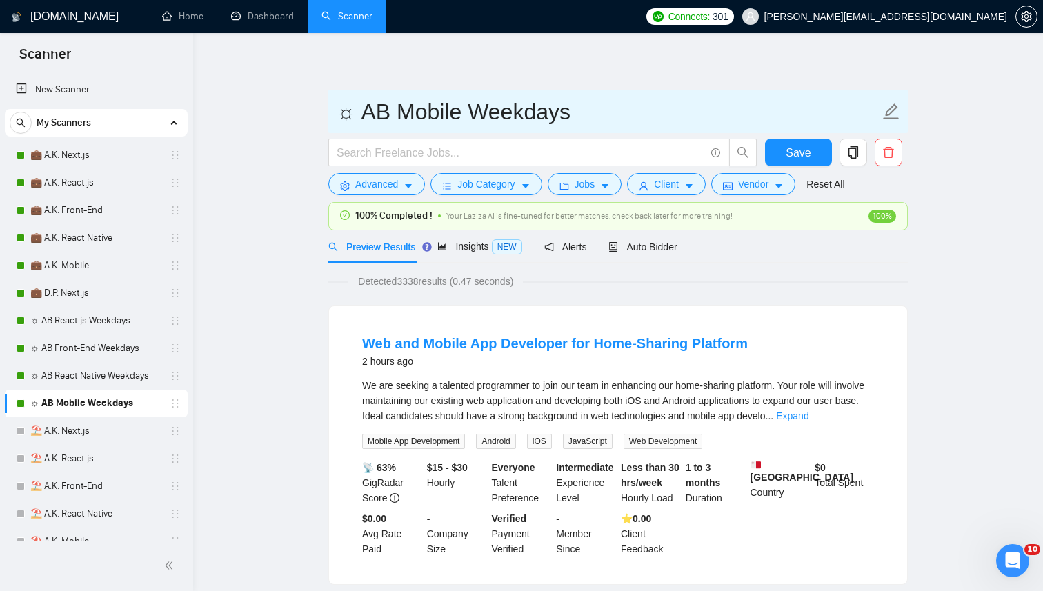
click at [529, 112] on input "☼ AB Mobile Weekdays" at bounding box center [608, 112] width 544 height 35
drag, startPoint x: 356, startPoint y: 112, endPoint x: 288, endPoint y: 112, distance: 67.6
paste input "💼 D.P."
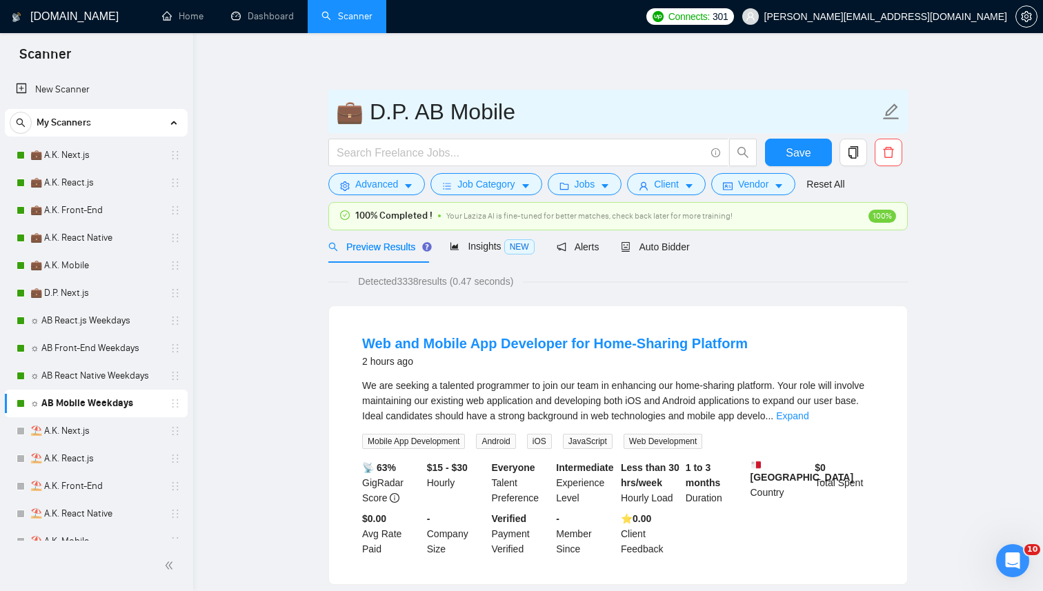
click at [397, 119] on input "💼 D.P. AB Mobile" at bounding box center [608, 112] width 544 height 35
click at [411, 117] on input "💼 D.P. AB Mobile" at bounding box center [608, 112] width 544 height 35
type input "💼 D.P. Mobile"
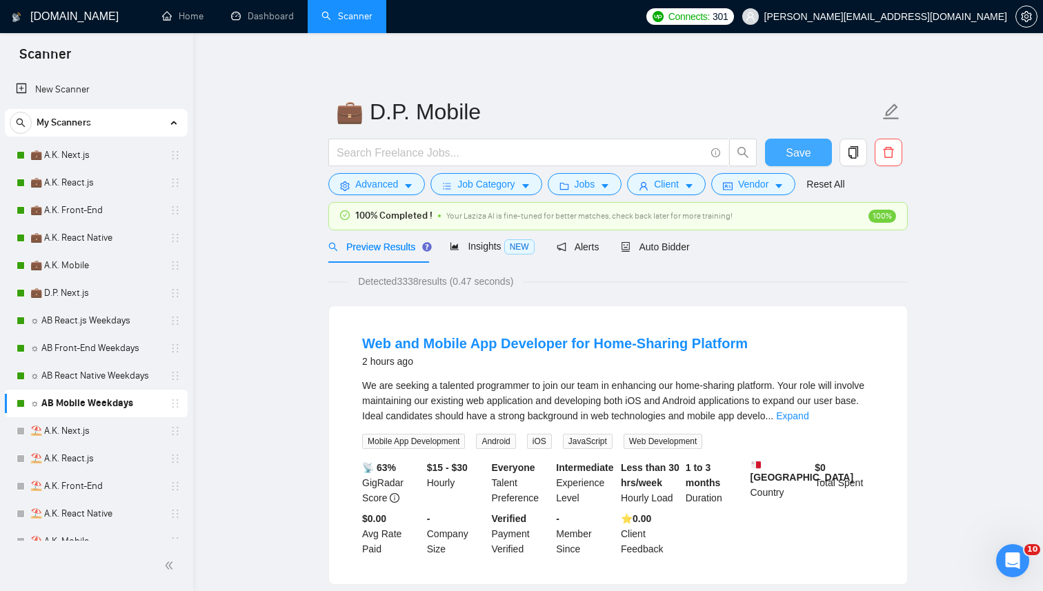
click at [817, 149] on button "Save" at bounding box center [798, 153] width 67 height 28
click at [679, 229] on div "100% Completed ! Your Laziza AI is fine-tuned for better matches, check back la…" at bounding box center [618, 216] width 578 height 27
click at [677, 244] on span "Auto Bidder" at bounding box center [655, 247] width 68 height 11
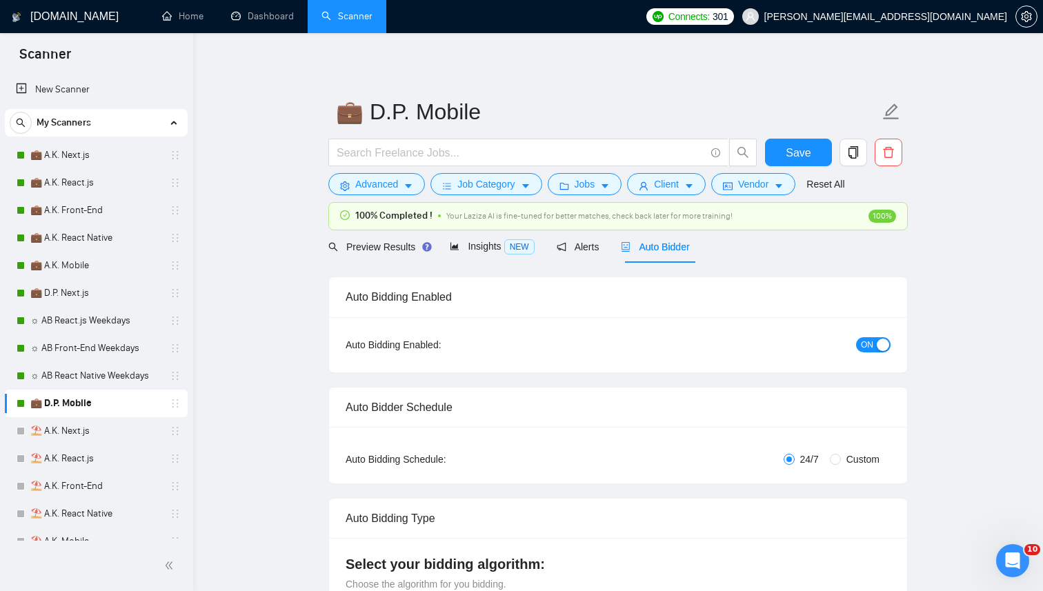
radio input "false"
radio input "true"
checkbox input "true"
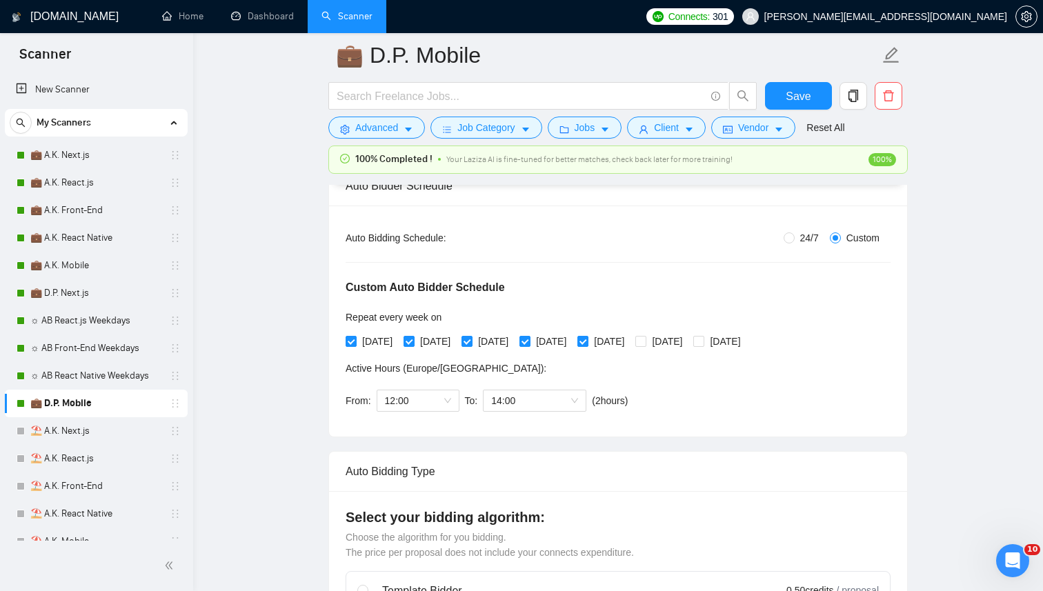
scroll to position [224, 0]
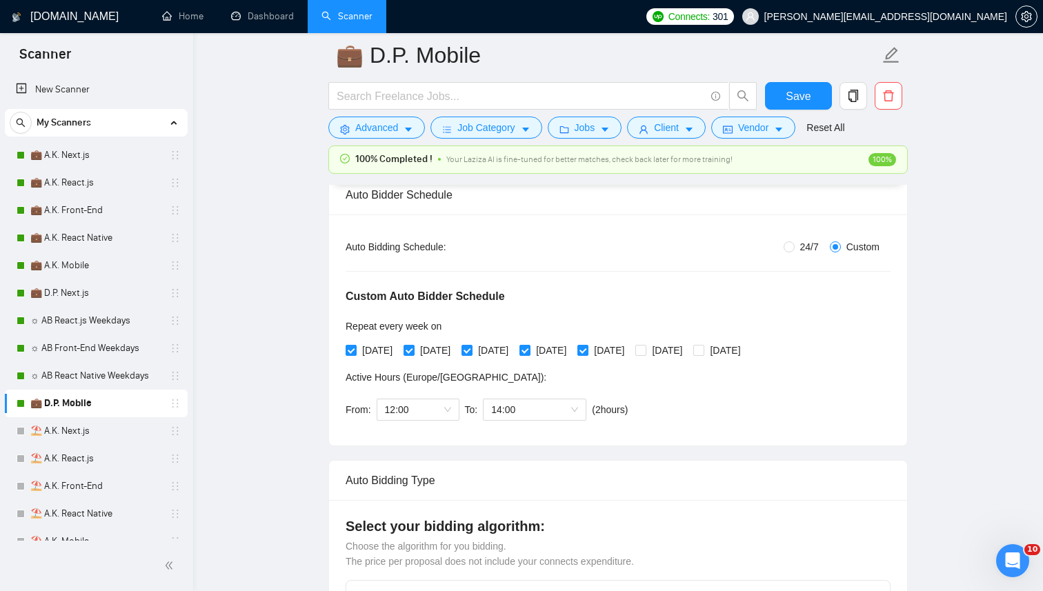
click at [765, 251] on div "24/7 Custom" at bounding box center [709, 246] width 364 height 15
click at [791, 242] on input "24/7" at bounding box center [789, 247] width 11 height 11
radio input "true"
radio input "false"
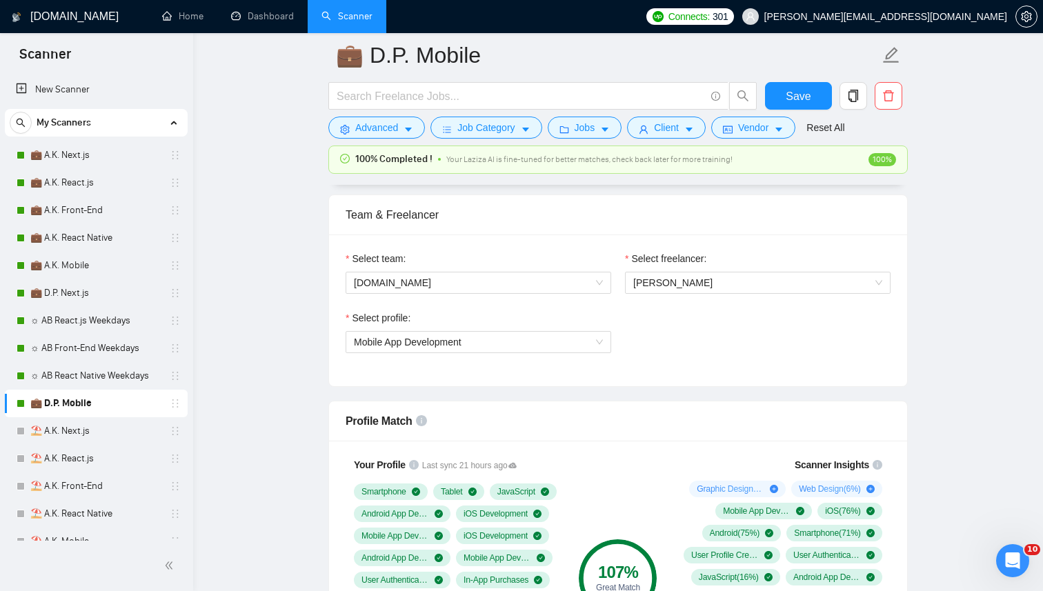
scroll to position [725, 0]
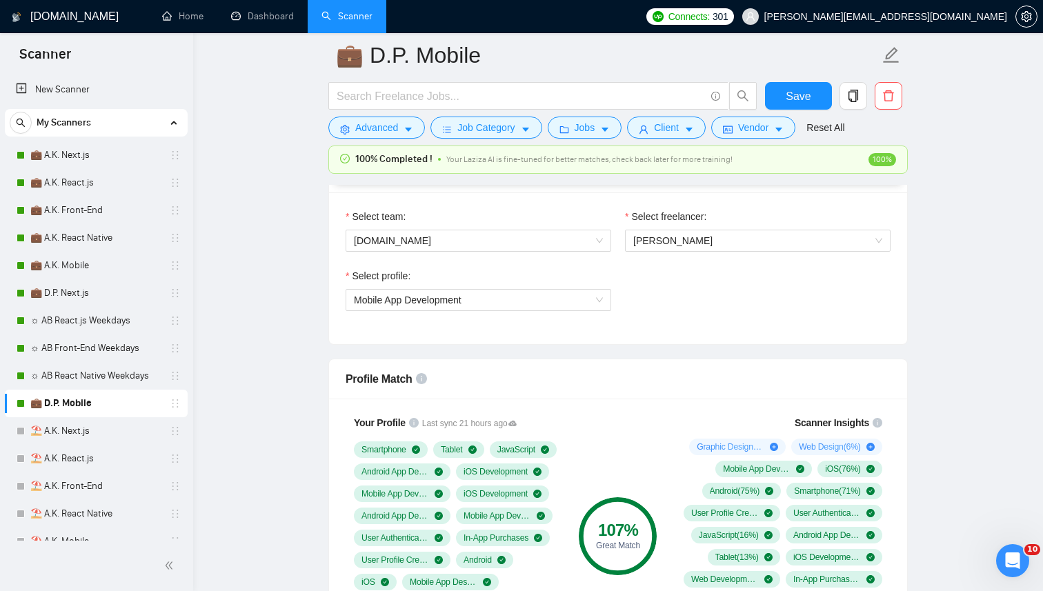
click at [673, 227] on div "Select freelancer:" at bounding box center [758, 219] width 266 height 21
click at [671, 239] on span "Anton Koroliuk" at bounding box center [673, 240] width 79 height 11
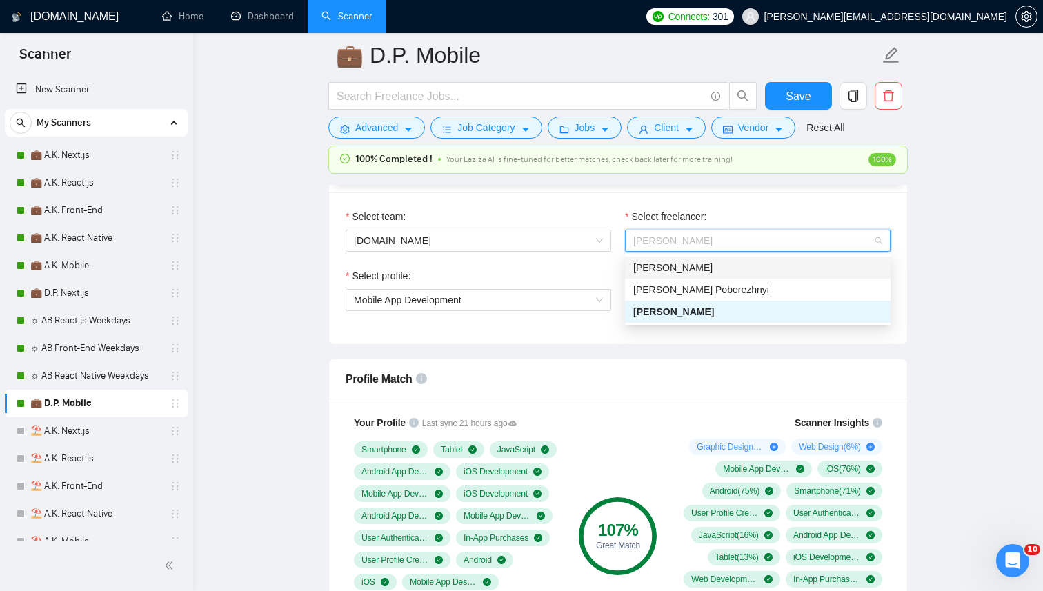
click at [656, 289] on span "[PERSON_NAME] Poberezhnyi" at bounding box center [702, 289] width 136 height 11
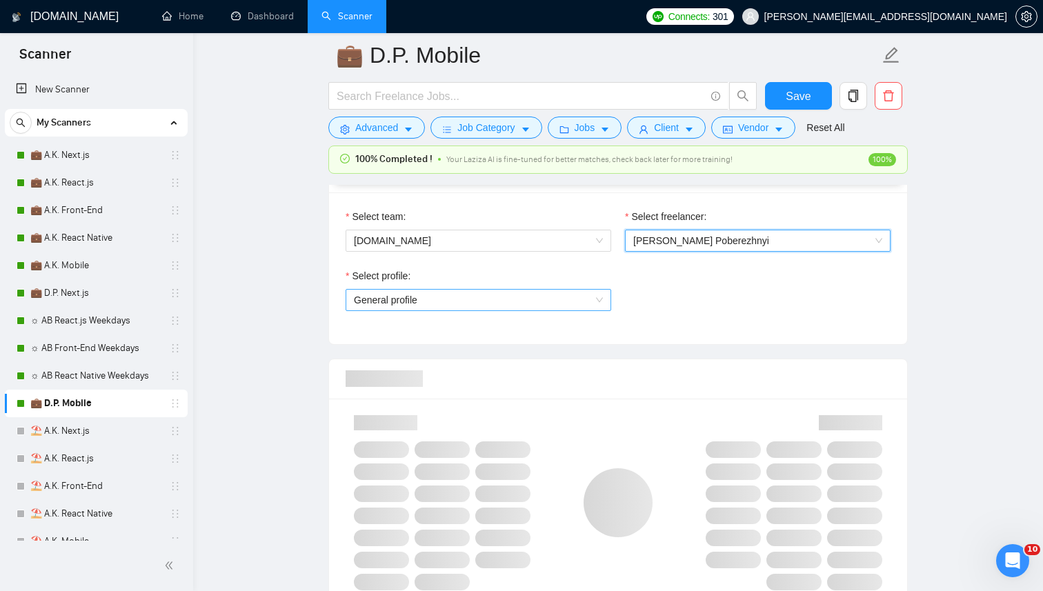
click at [557, 295] on span "General profile" at bounding box center [478, 300] width 249 height 21
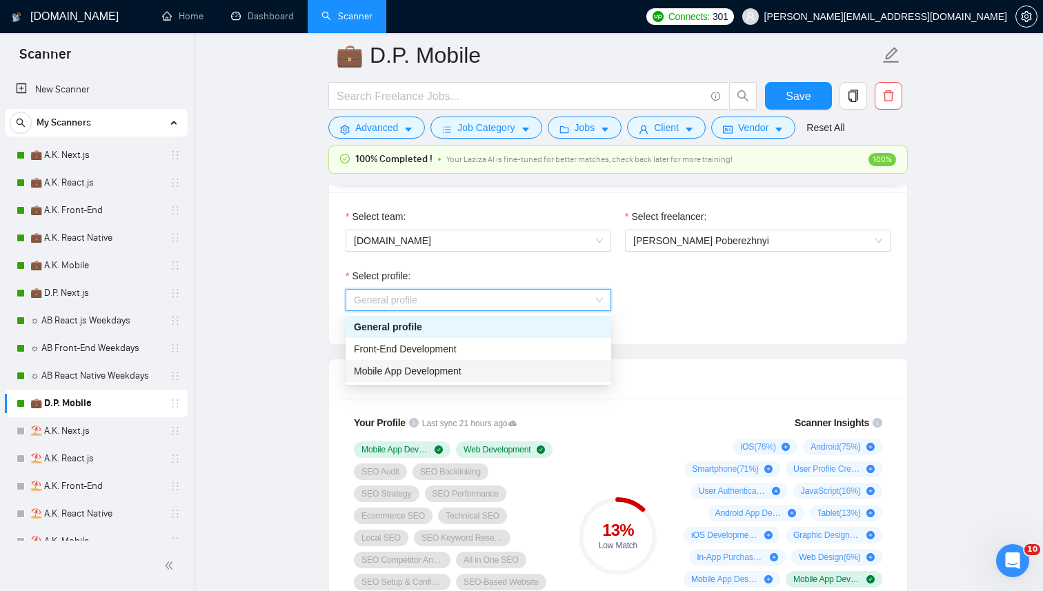
click at [502, 369] on div "Mobile App Development" at bounding box center [478, 371] width 249 height 15
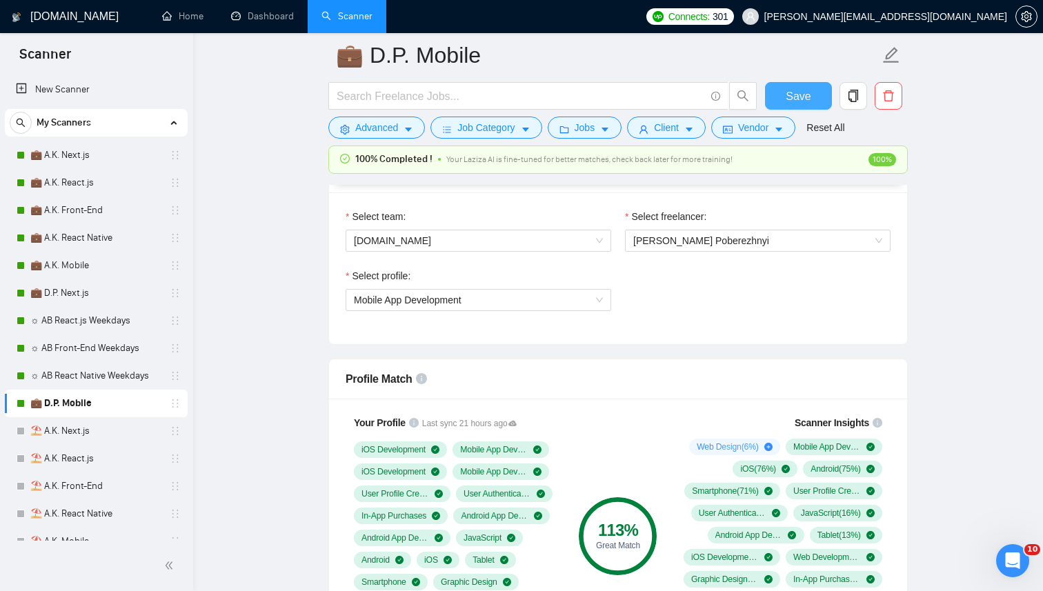
click at [794, 91] on span "Save" at bounding box center [798, 96] width 25 height 17
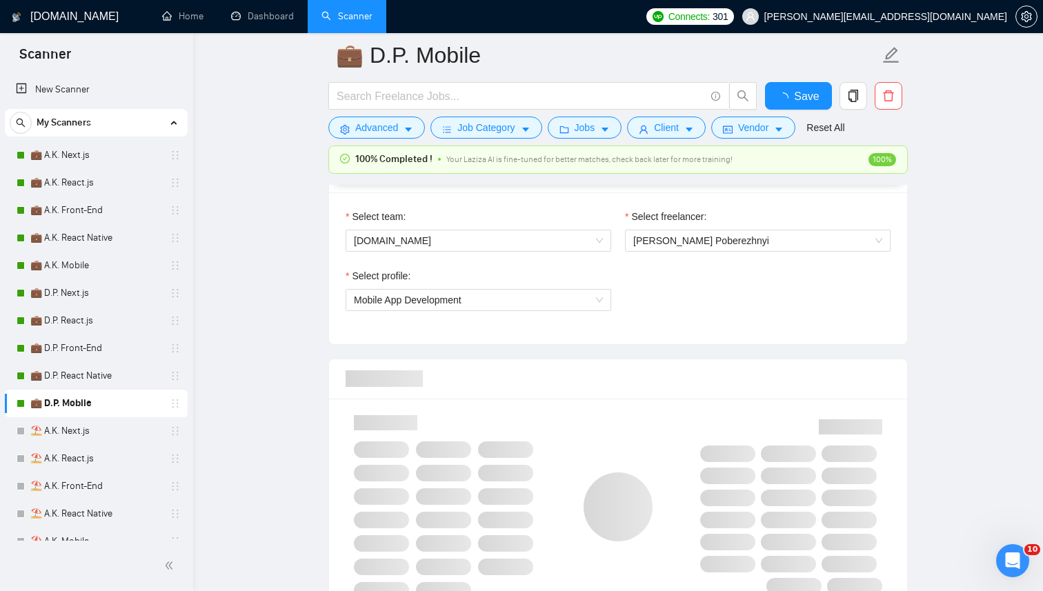
checkbox input "true"
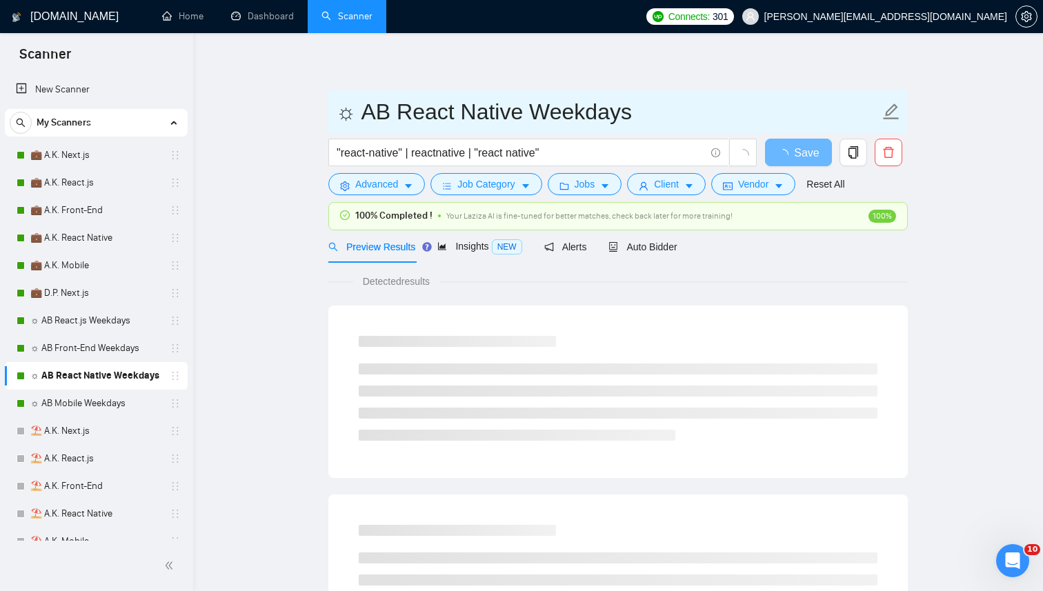
drag, startPoint x: 400, startPoint y: 111, endPoint x: 286, endPoint y: 111, distance: 113.2
paste input "💼 D.P."
click at [596, 126] on input "💼 D.P. React Native Weekdays" at bounding box center [608, 112] width 544 height 35
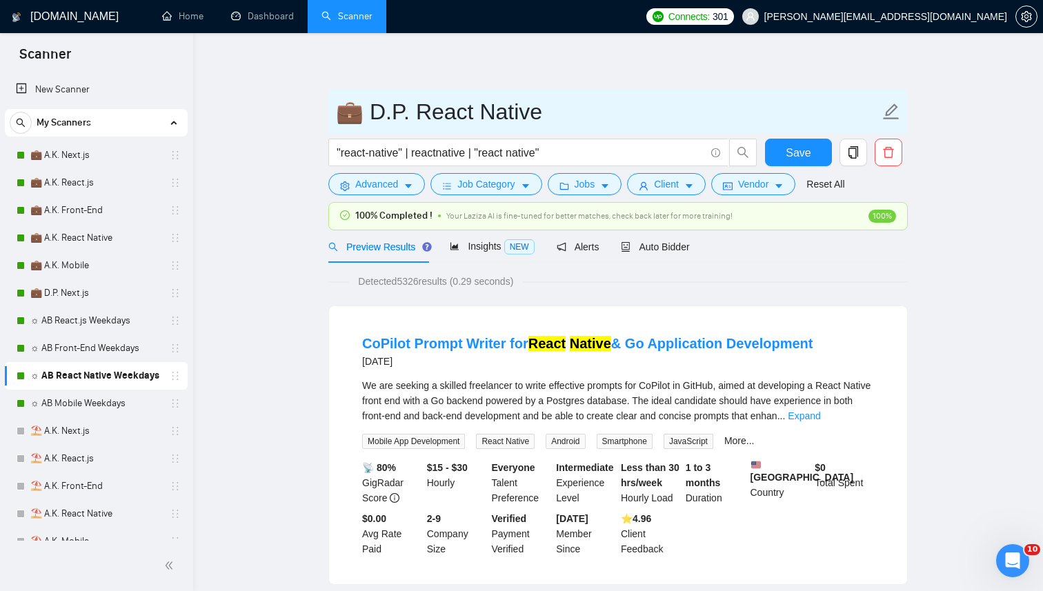
type input "💼 D.P. React Native"
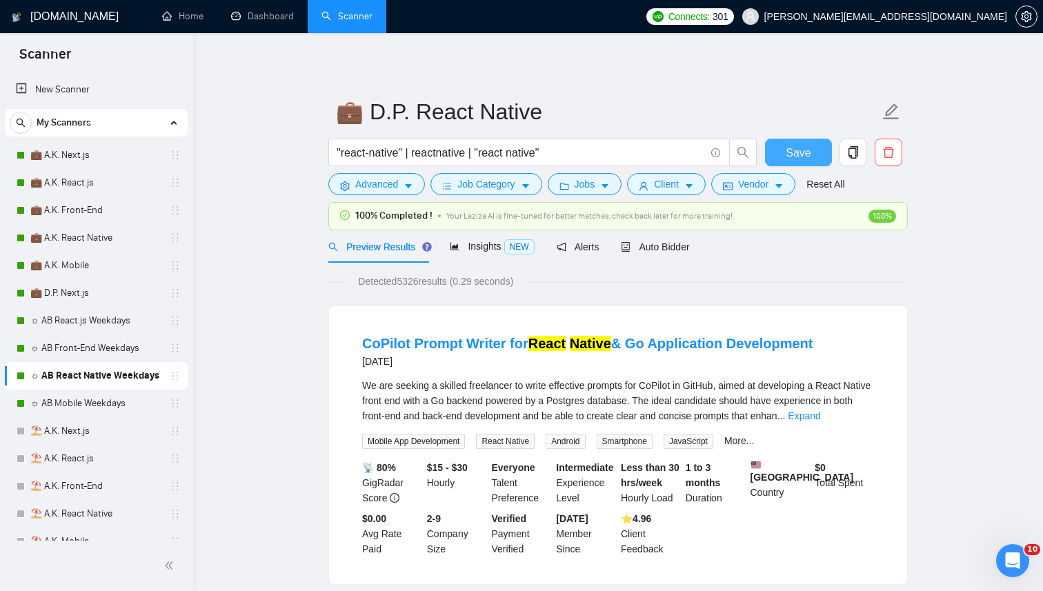
click at [794, 146] on span "Save" at bounding box center [798, 152] width 25 height 17
click at [678, 249] on span "Auto Bidder" at bounding box center [655, 247] width 68 height 11
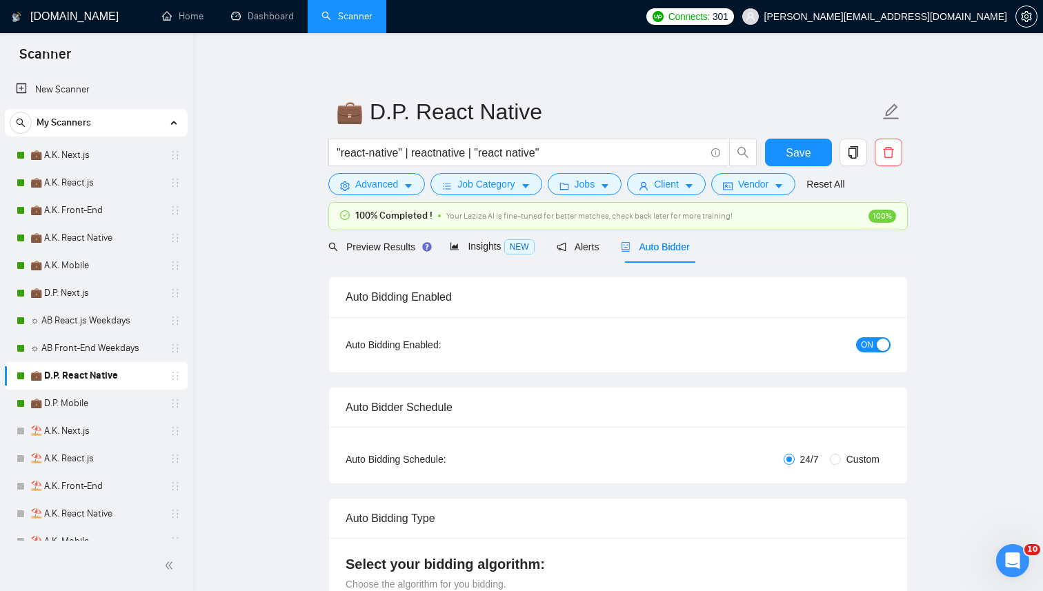
radio input "false"
radio input "true"
checkbox input "true"
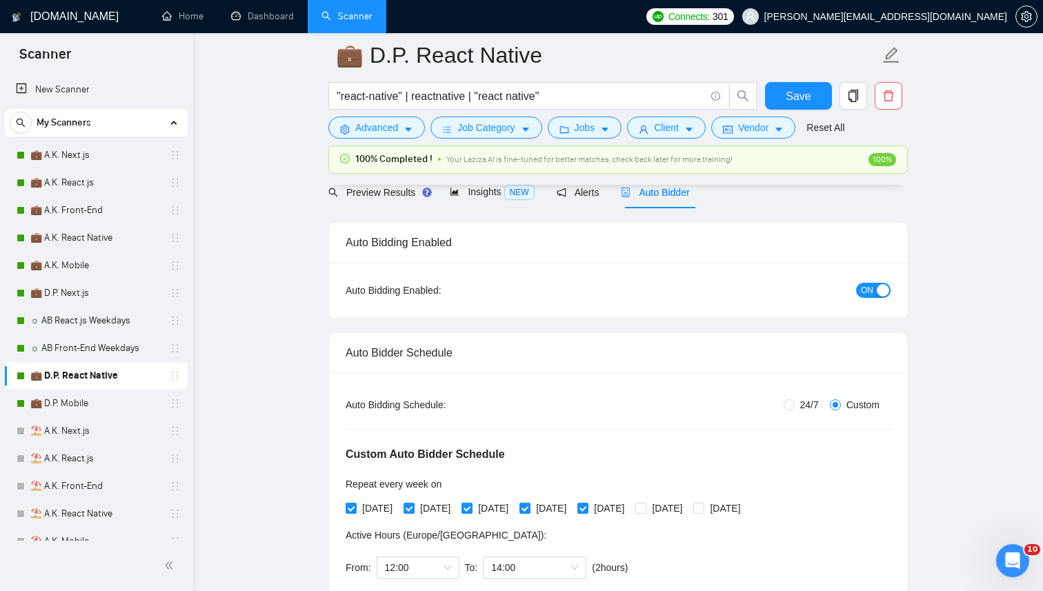
scroll to position [59, 0]
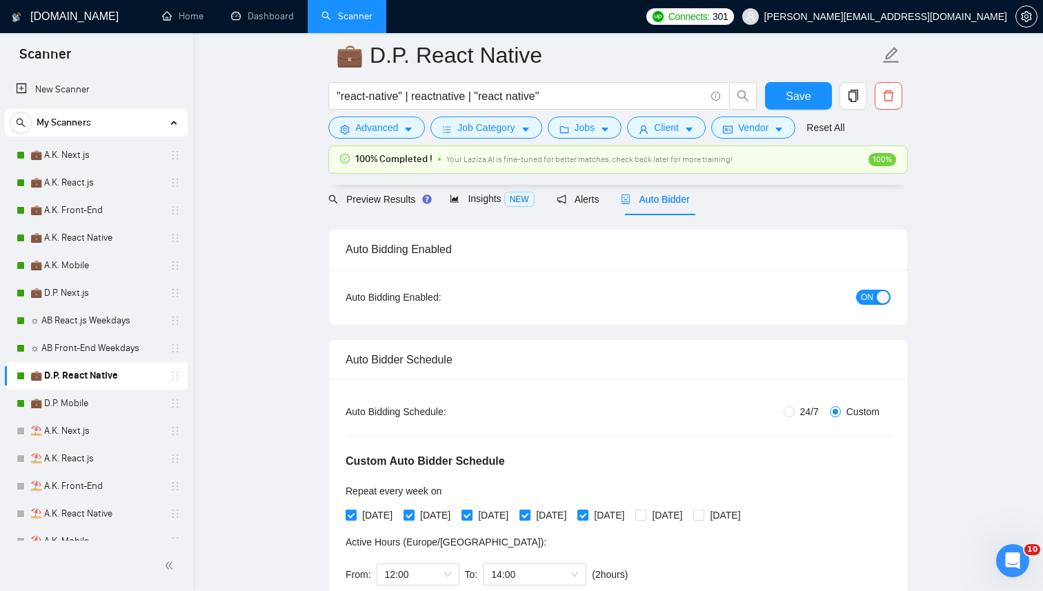
click at [778, 416] on div "24/7 Custom" at bounding box center [709, 411] width 364 height 15
click at [796, 411] on span "24/7" at bounding box center [810, 411] width 30 height 15
click at [795, 411] on input "24/7" at bounding box center [789, 411] width 11 height 11
radio input "true"
radio input "false"
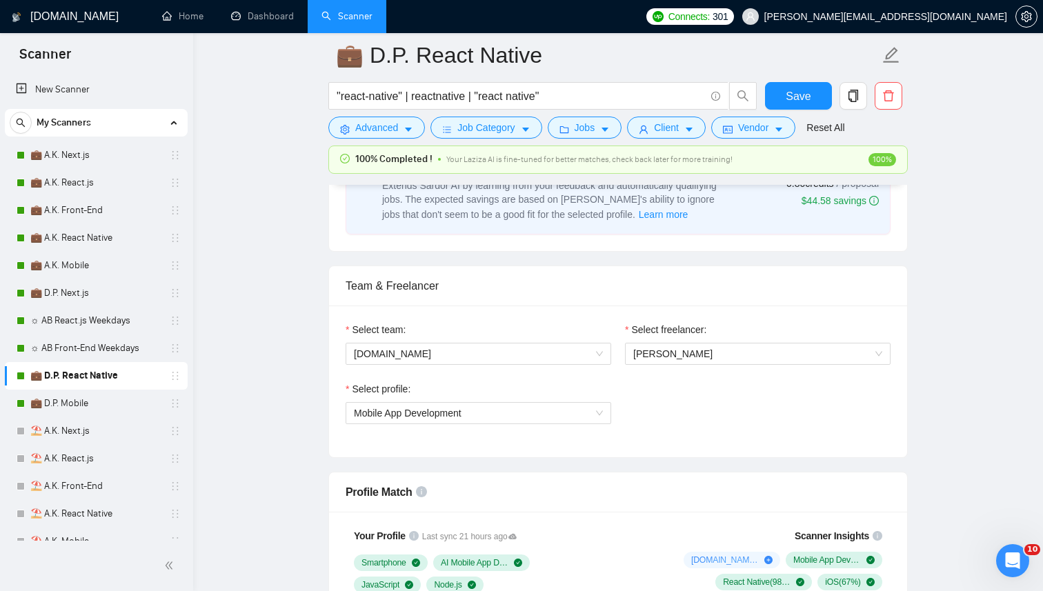
scroll to position [612, 0]
click at [669, 354] on span "Anton Koroliuk" at bounding box center [673, 353] width 79 height 11
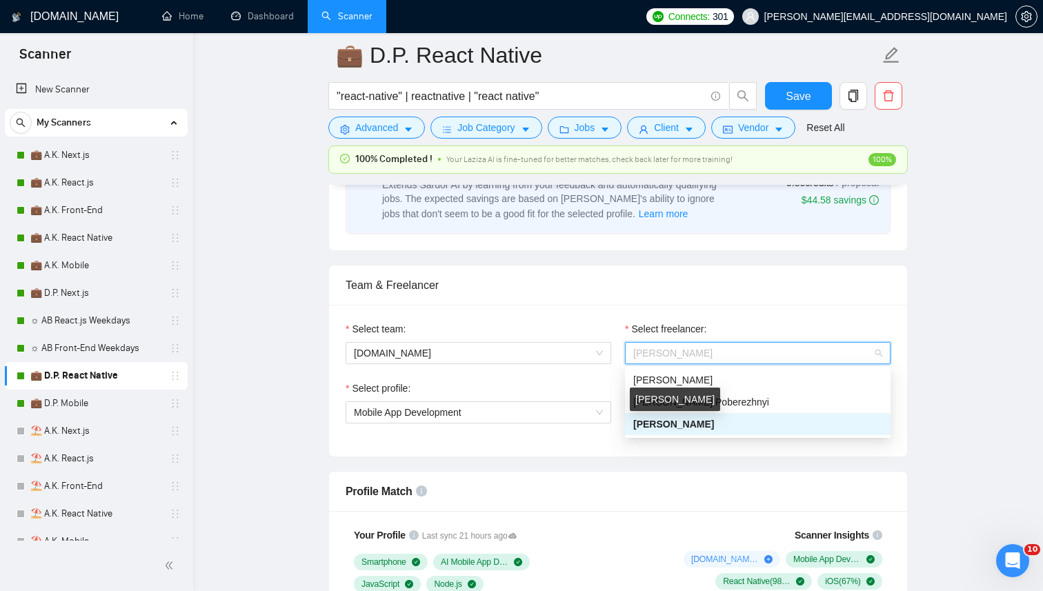
click at [669, 401] on div "Anton Koroliuk" at bounding box center [675, 399] width 90 height 23
click at [703, 360] on span "Anton Koroliuk" at bounding box center [758, 353] width 249 height 21
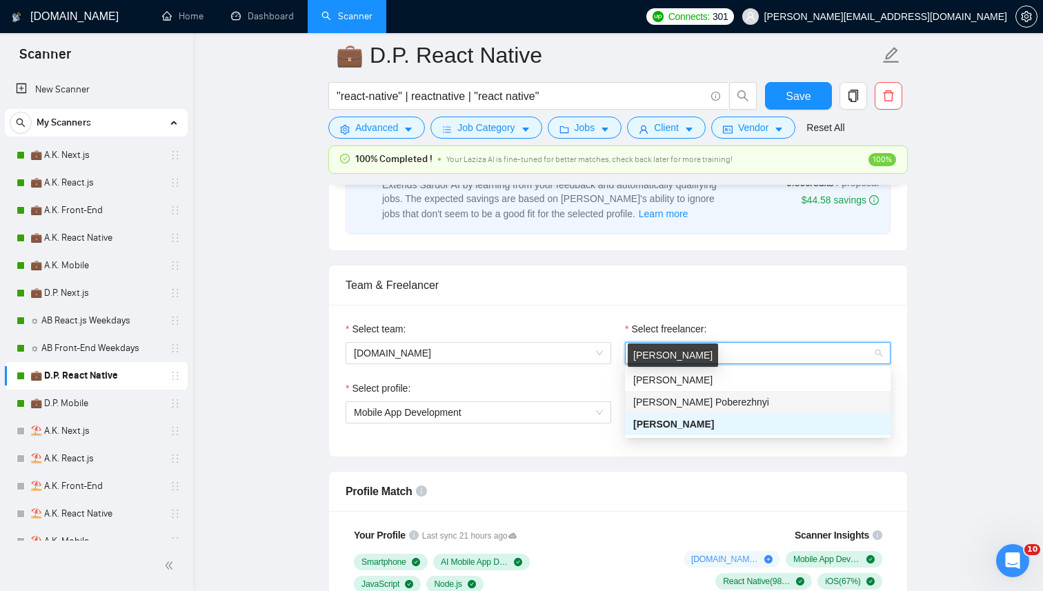
click at [691, 401] on span "[PERSON_NAME] Poberezhnyi" at bounding box center [702, 402] width 136 height 11
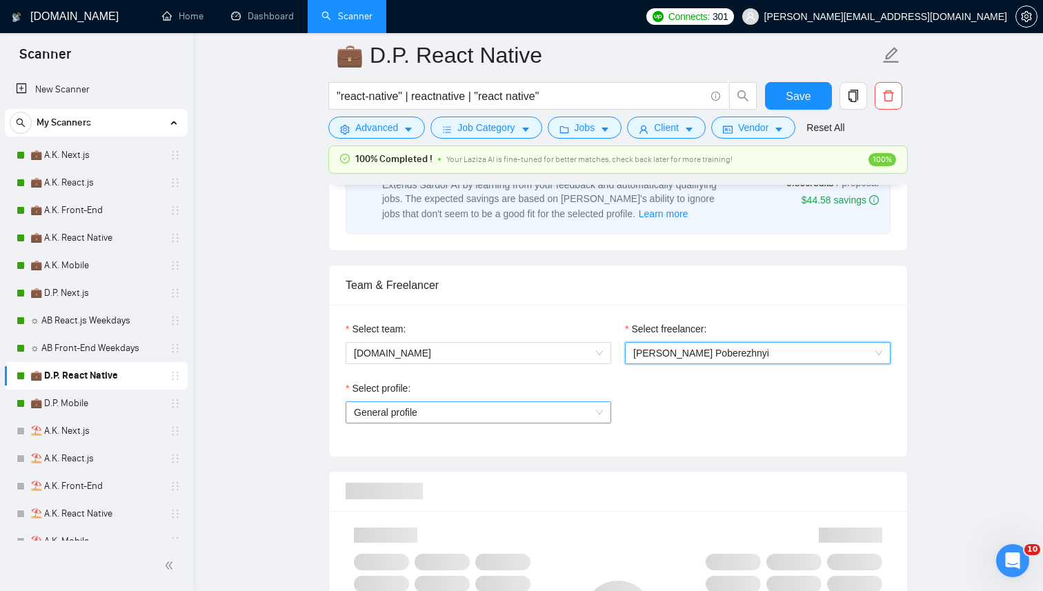
click at [551, 402] on span "General profile" at bounding box center [478, 412] width 249 height 21
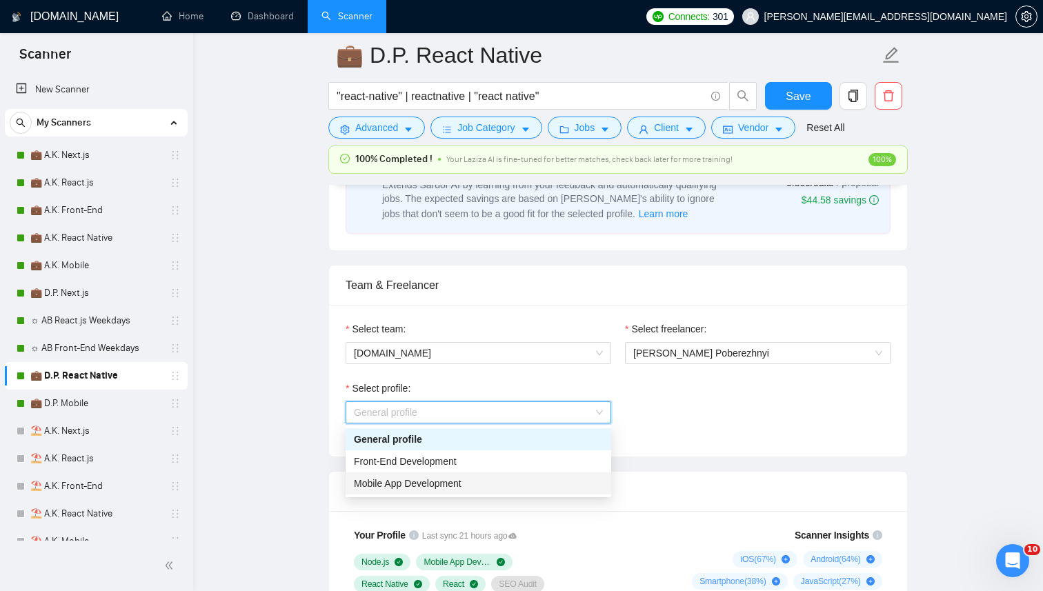
click at [450, 487] on span "Mobile App Development" at bounding box center [408, 483] width 108 height 11
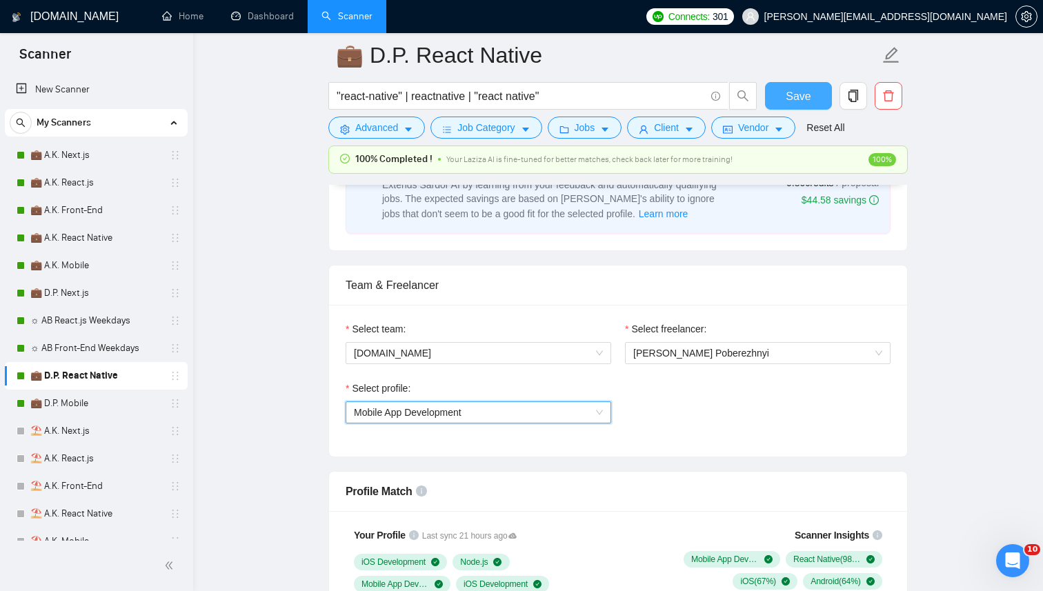
click at [803, 84] on button "Save" at bounding box center [798, 96] width 67 height 28
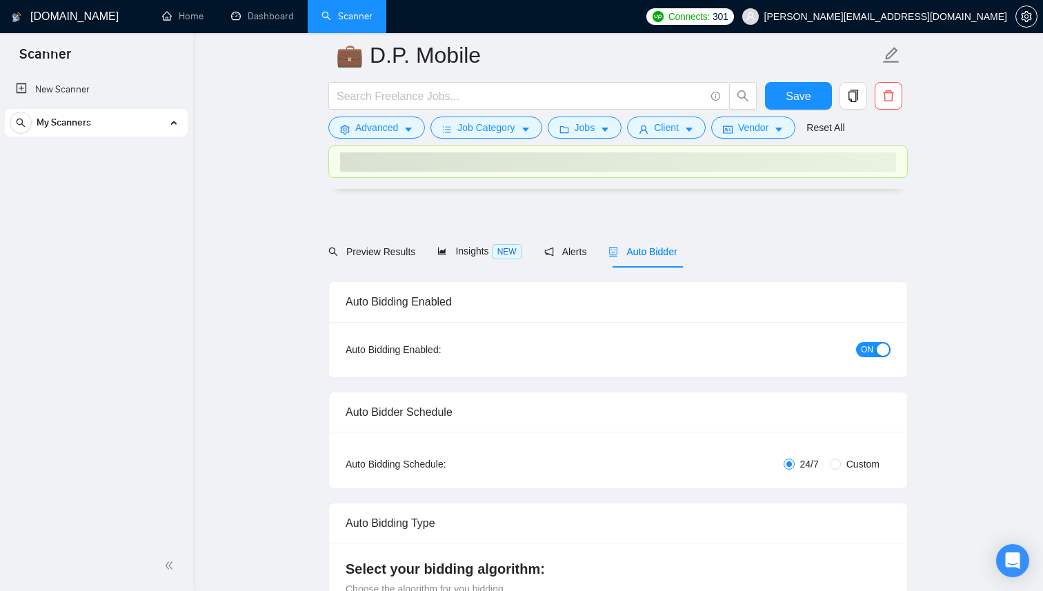
checkbox input "true"
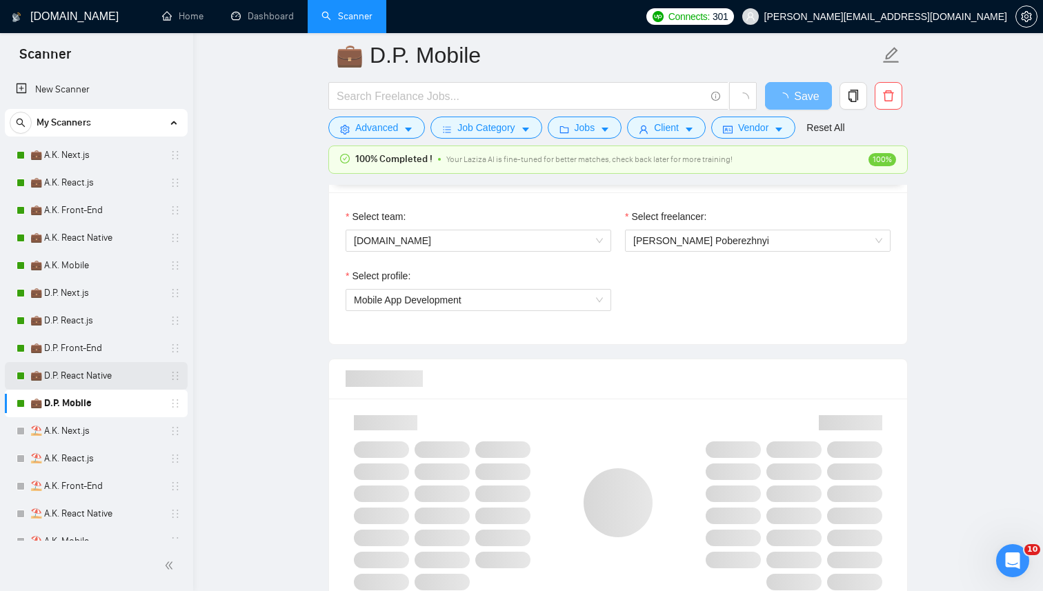
click at [96, 369] on link "💼 D.P. React Native" at bounding box center [95, 376] width 131 height 28
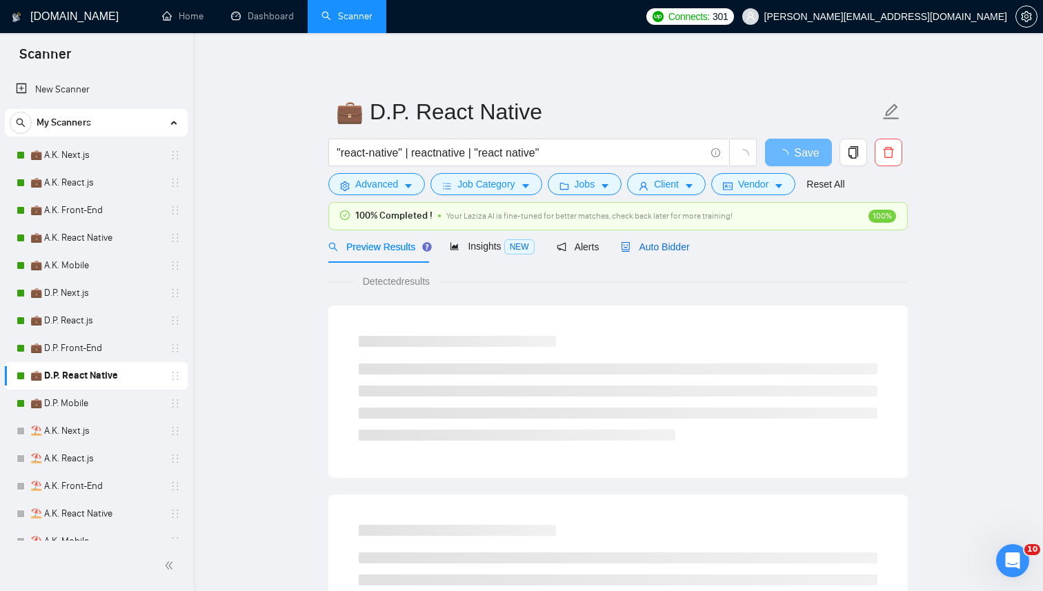
click at [678, 247] on span "Auto Bidder" at bounding box center [655, 247] width 68 height 11
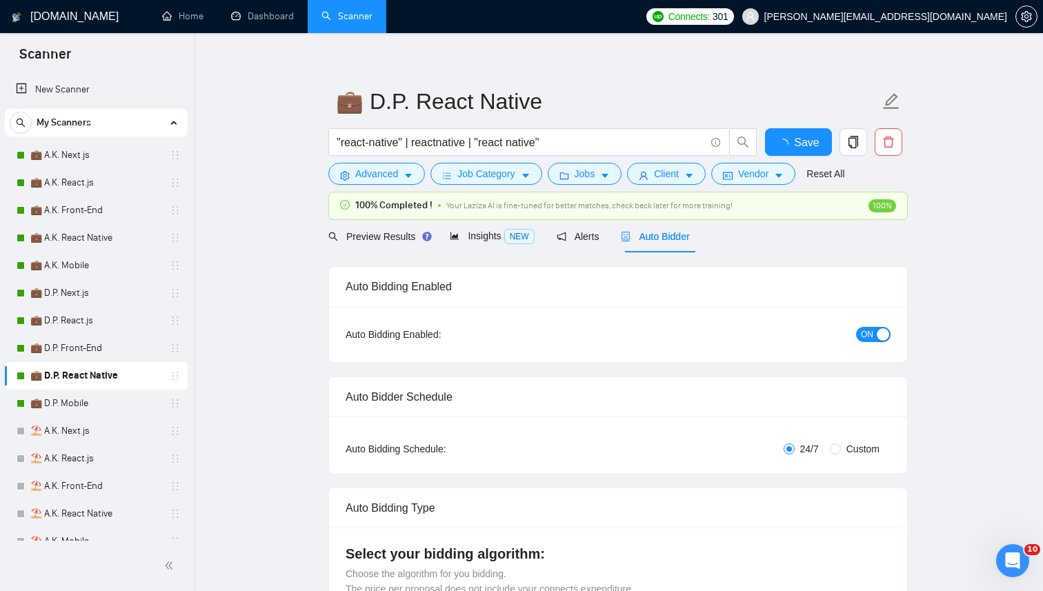
checkbox input "true"
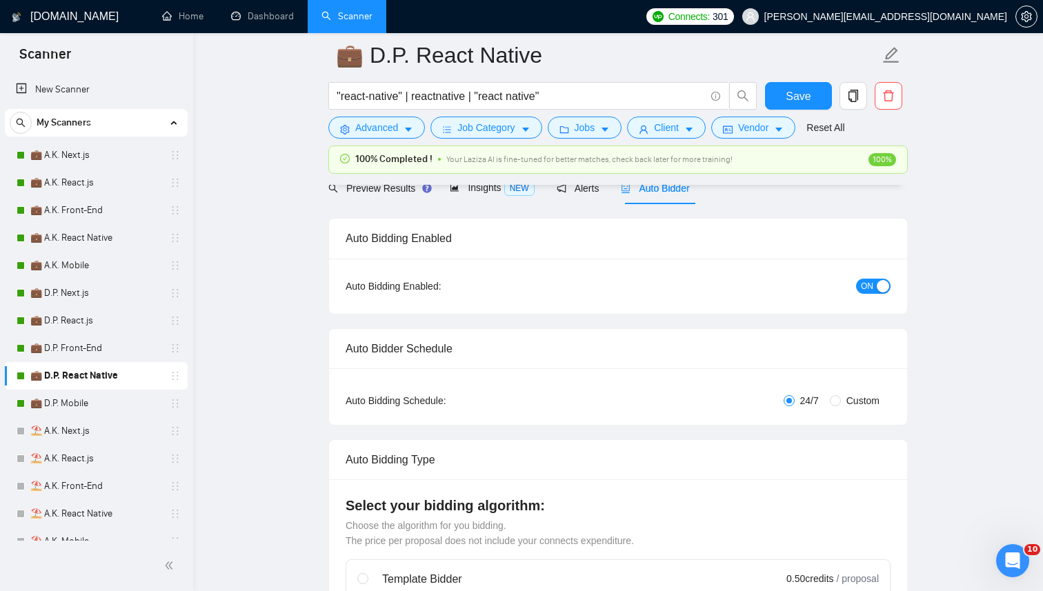
scroll to position [479, 0]
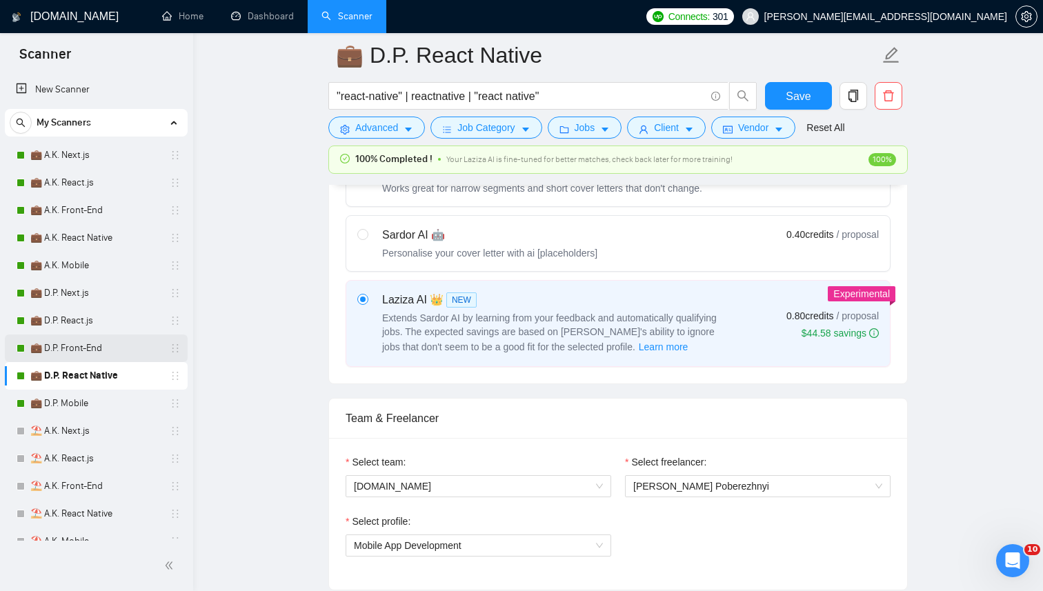
click at [98, 360] on link "💼 D.P. Front-End" at bounding box center [95, 349] width 131 height 28
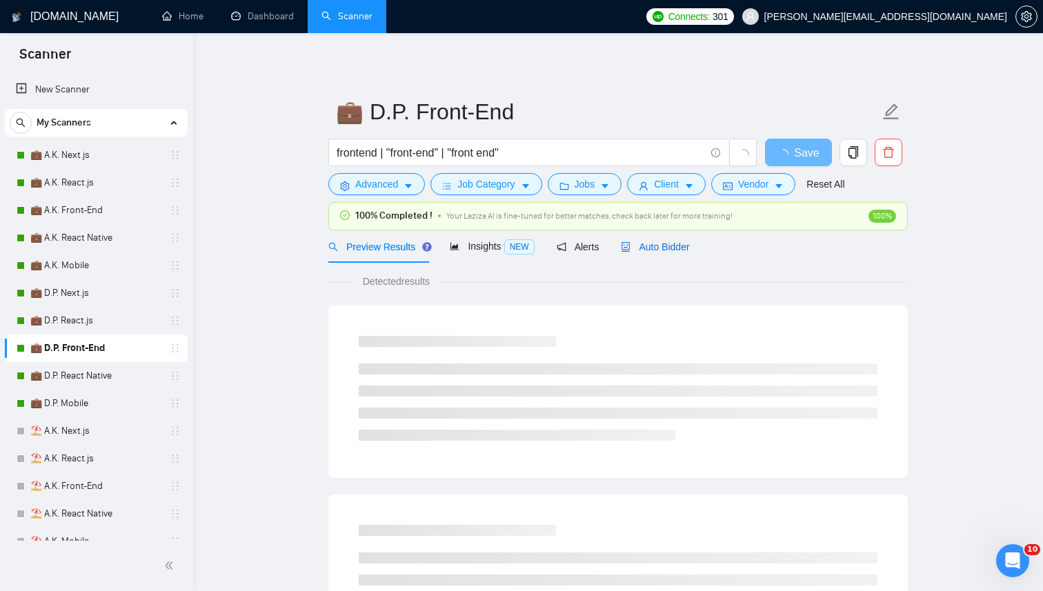
click at [670, 242] on div "Auto Bidder" at bounding box center [655, 246] width 68 height 15
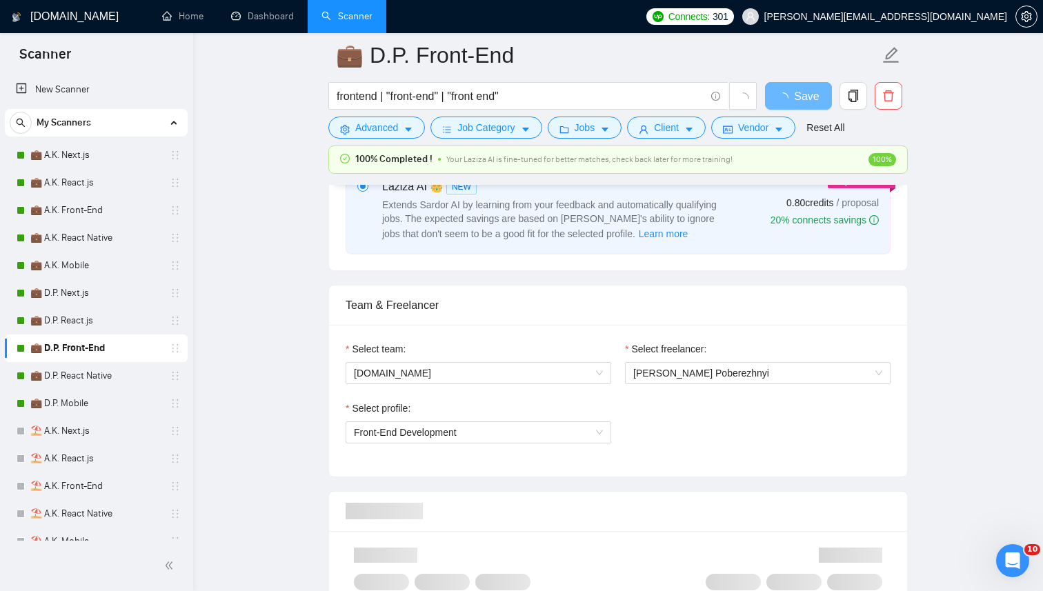
scroll to position [626, 0]
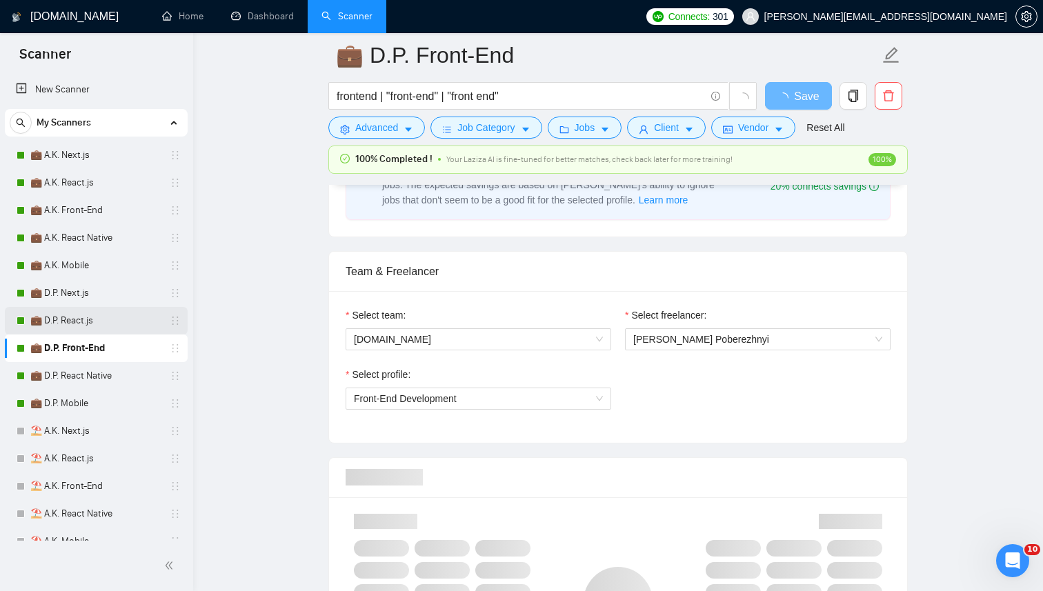
click at [70, 319] on link "💼 D.P. React.js" at bounding box center [95, 321] width 131 height 28
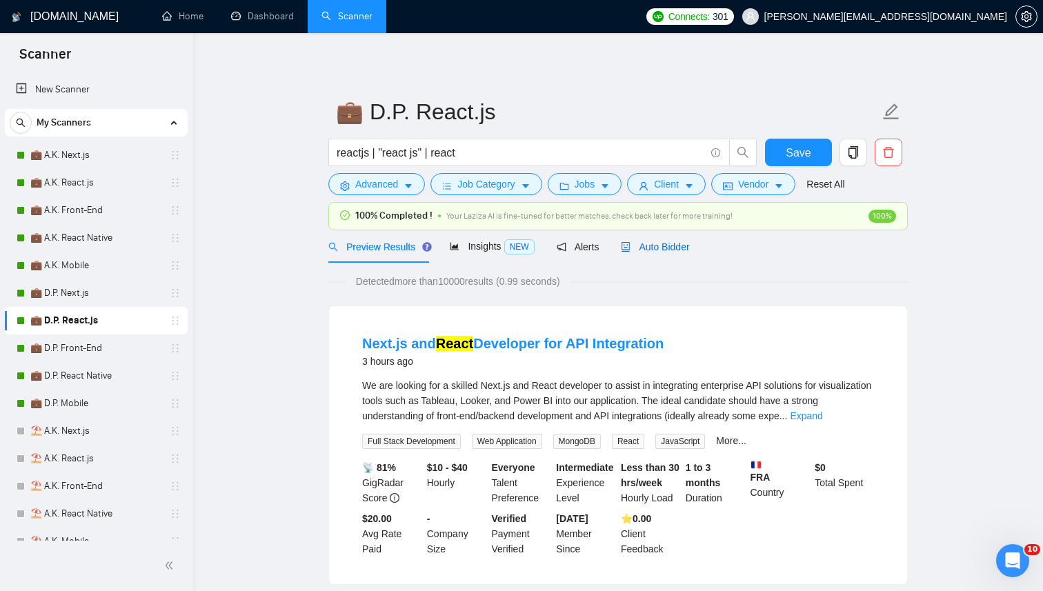
click at [669, 252] on span "Auto Bidder" at bounding box center [655, 247] width 68 height 11
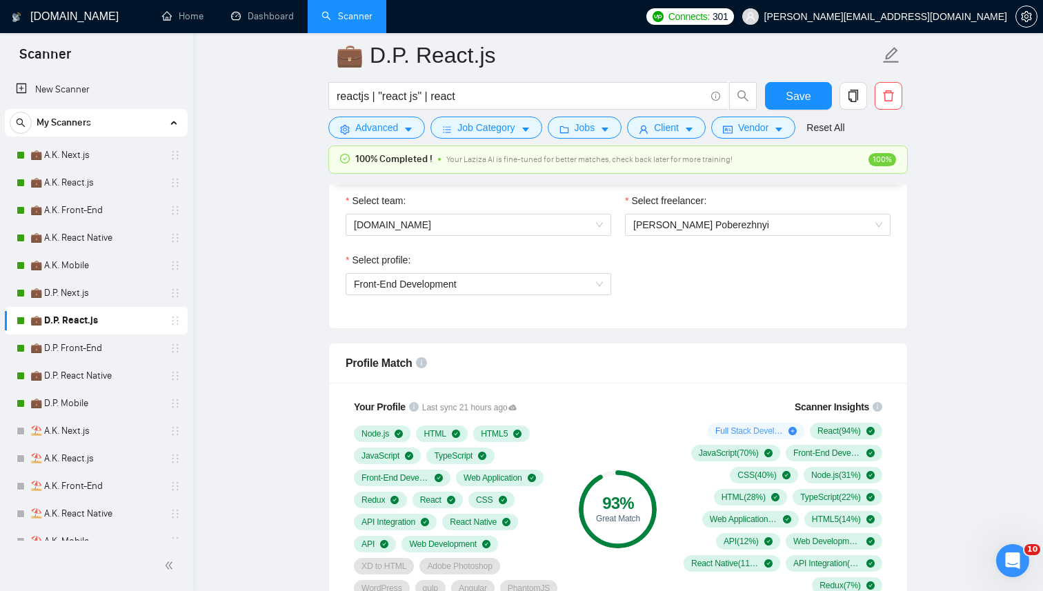
scroll to position [916, 0]
click at [150, 273] on link "💼 A.K. Mobile" at bounding box center [95, 266] width 131 height 28
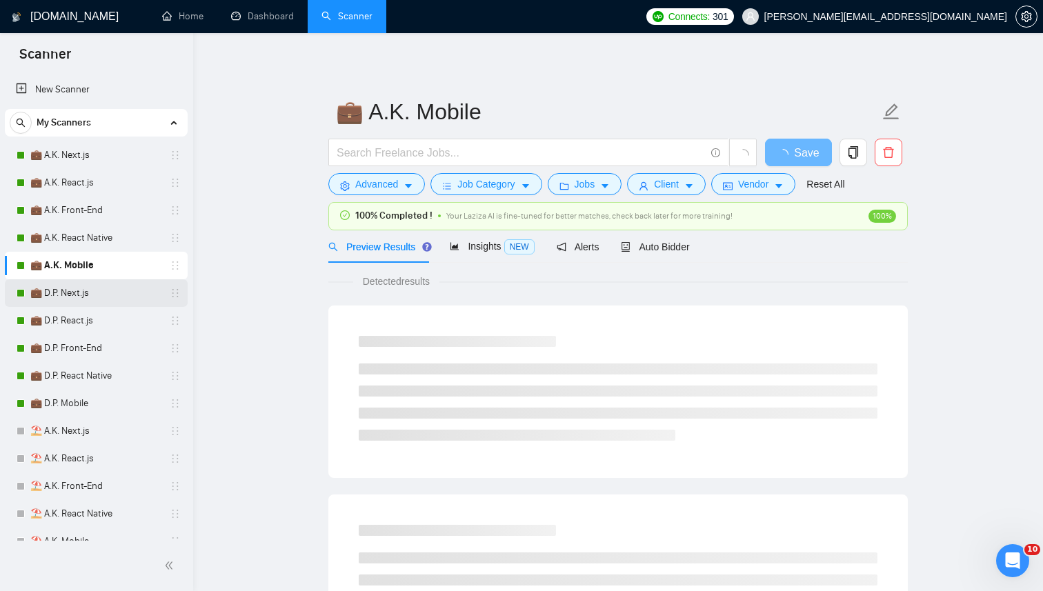
click at [85, 293] on link "💼 D.P. Next.js" at bounding box center [95, 293] width 131 height 28
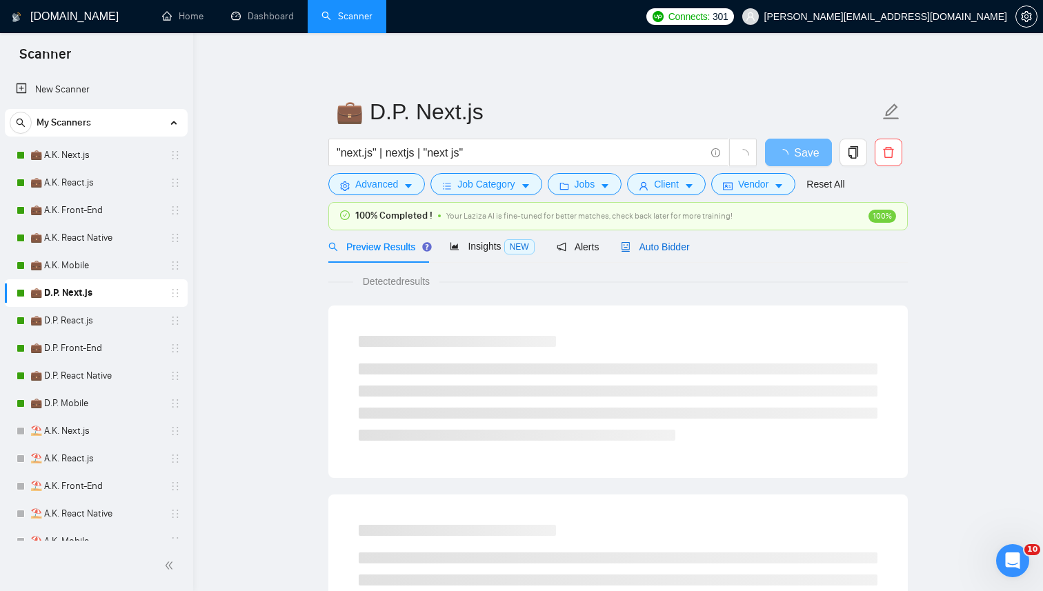
click at [684, 243] on span "Auto Bidder" at bounding box center [655, 247] width 68 height 11
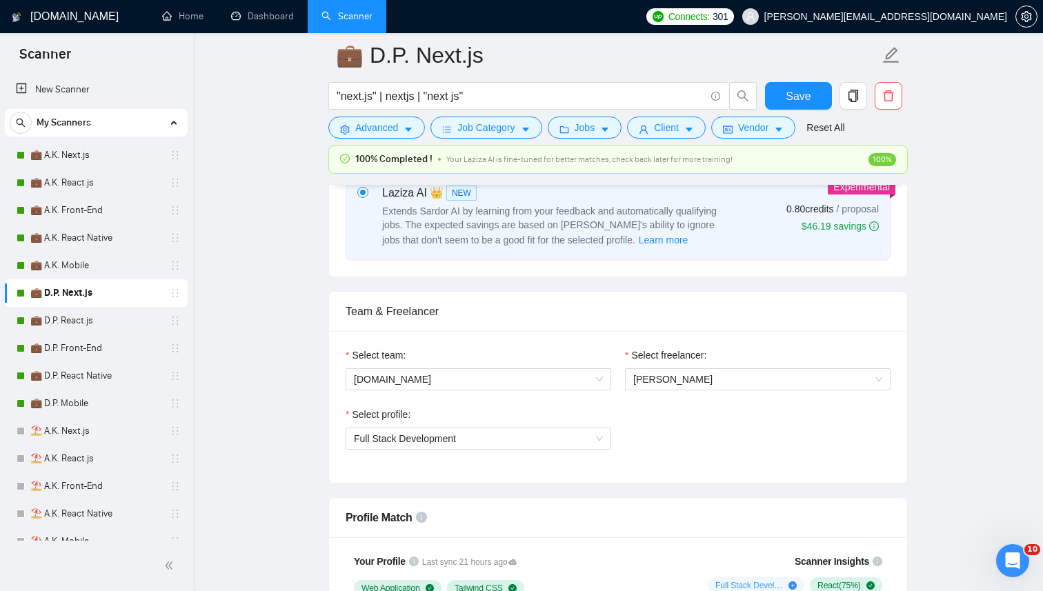
scroll to position [741, 0]
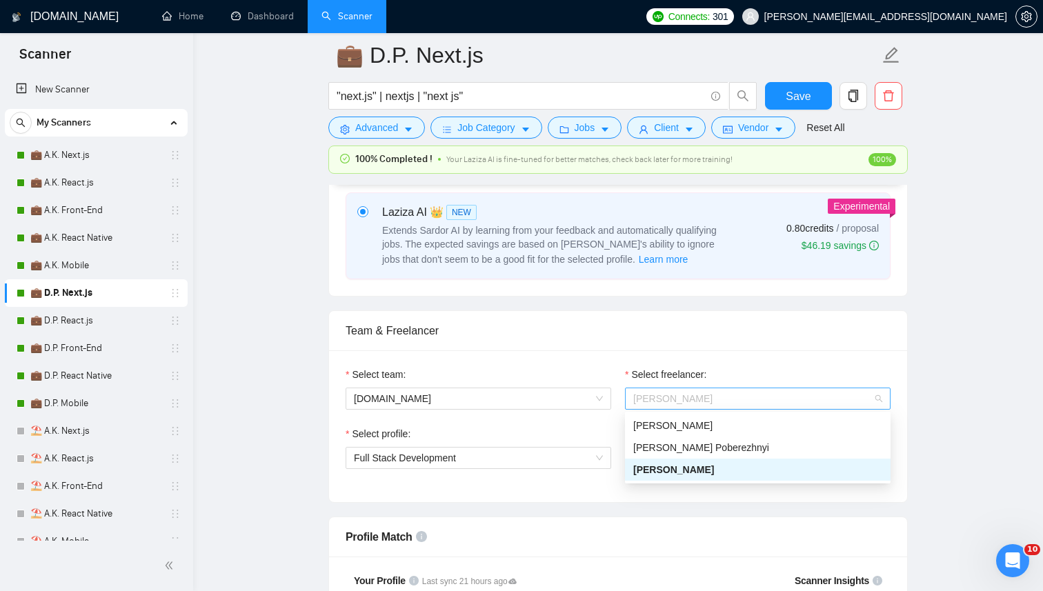
click at [662, 389] on span "Anton Koroliuk" at bounding box center [758, 399] width 249 height 21
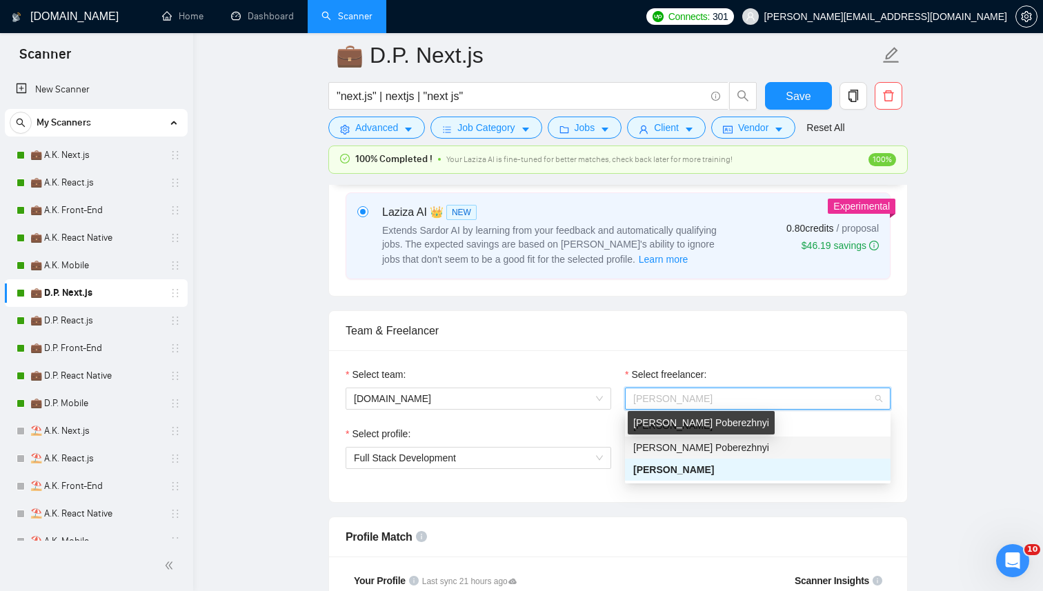
click at [668, 450] on span "[PERSON_NAME] Poberezhnyi" at bounding box center [702, 447] width 136 height 11
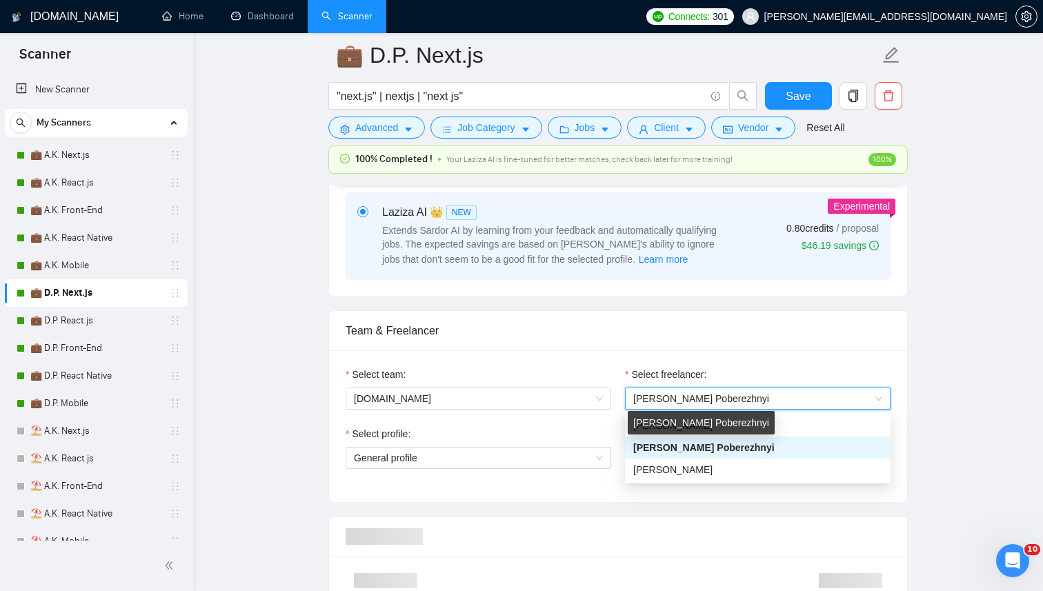
click at [668, 450] on div "Select profile: General profile" at bounding box center [618, 455] width 559 height 59
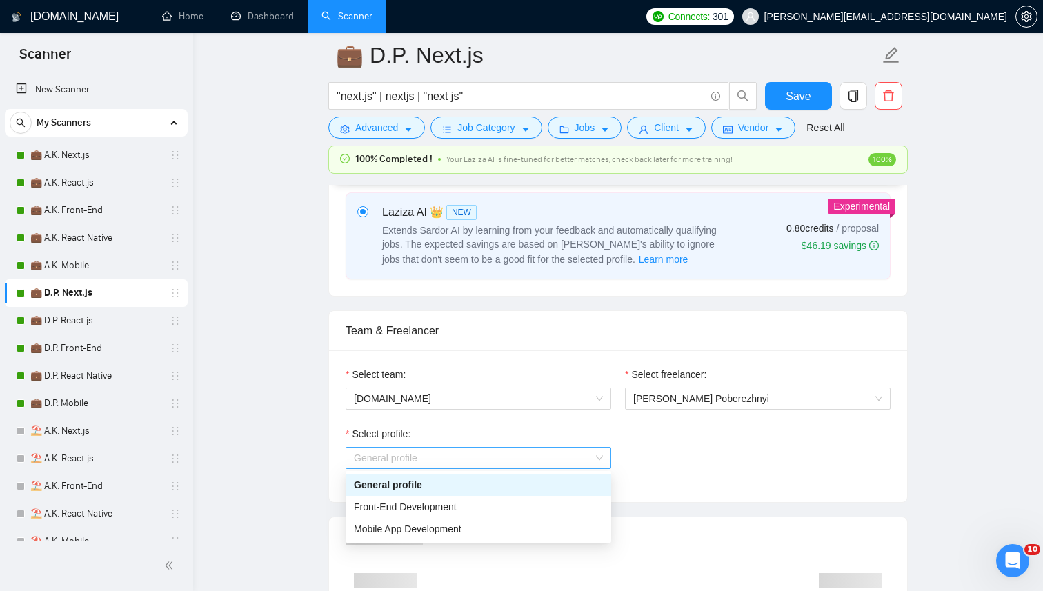
click at [487, 464] on span "General profile" at bounding box center [478, 458] width 249 height 21
click at [473, 517] on div "Front-End Development" at bounding box center [479, 507] width 266 height 22
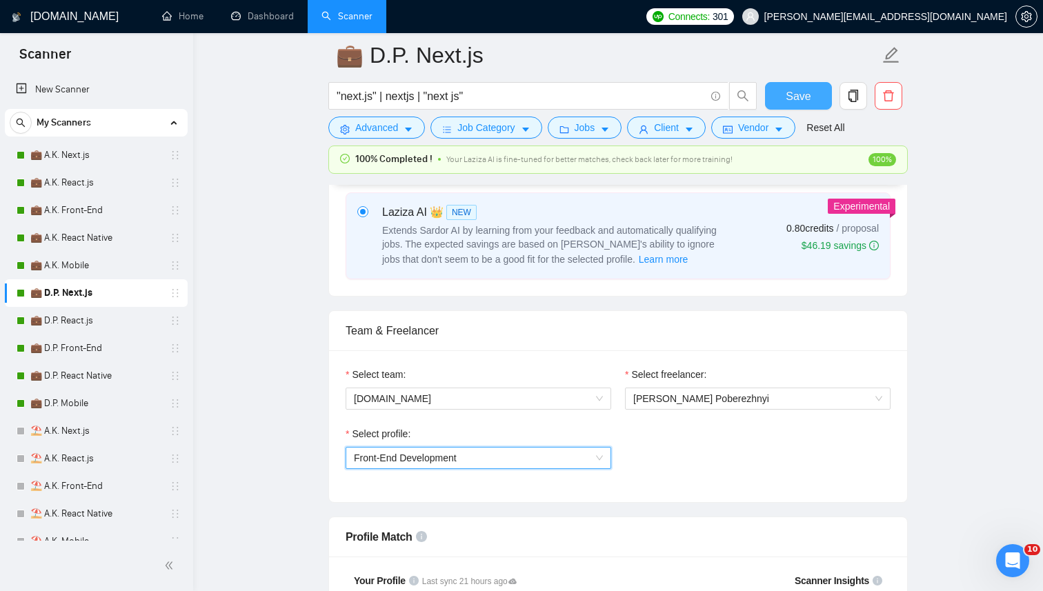
click at [799, 104] on span "Save" at bounding box center [798, 96] width 25 height 17
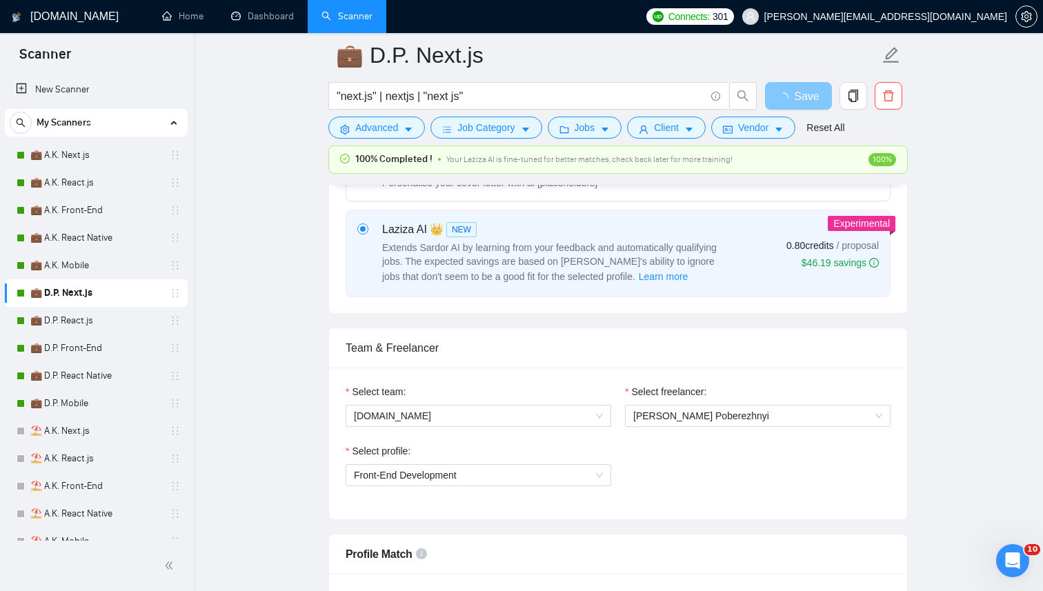
scroll to position [132, 0]
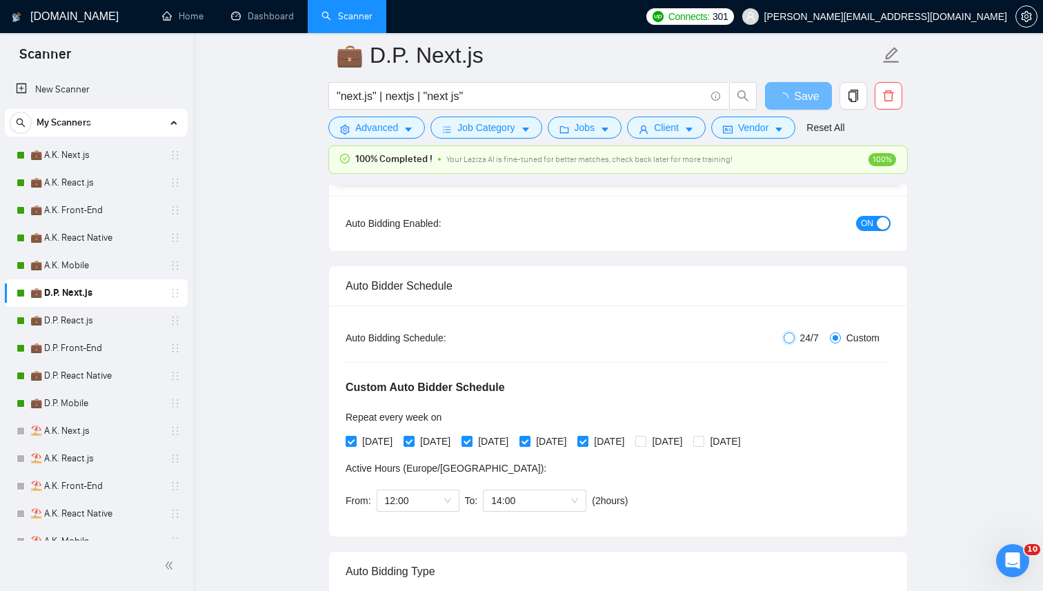
click at [785, 335] on input "24/7" at bounding box center [789, 338] width 11 height 11
radio input "true"
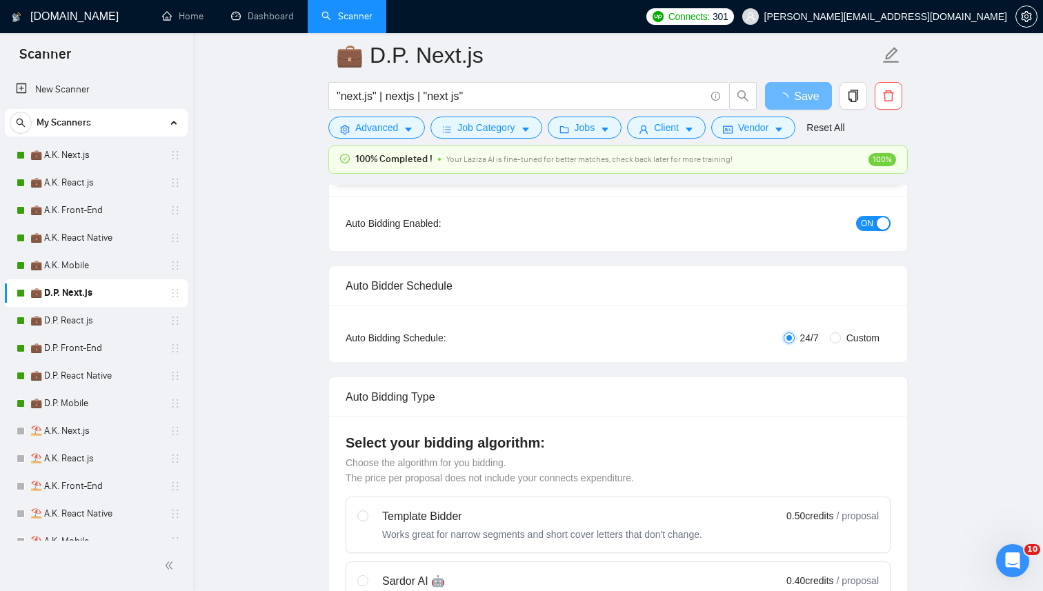
radio input "false"
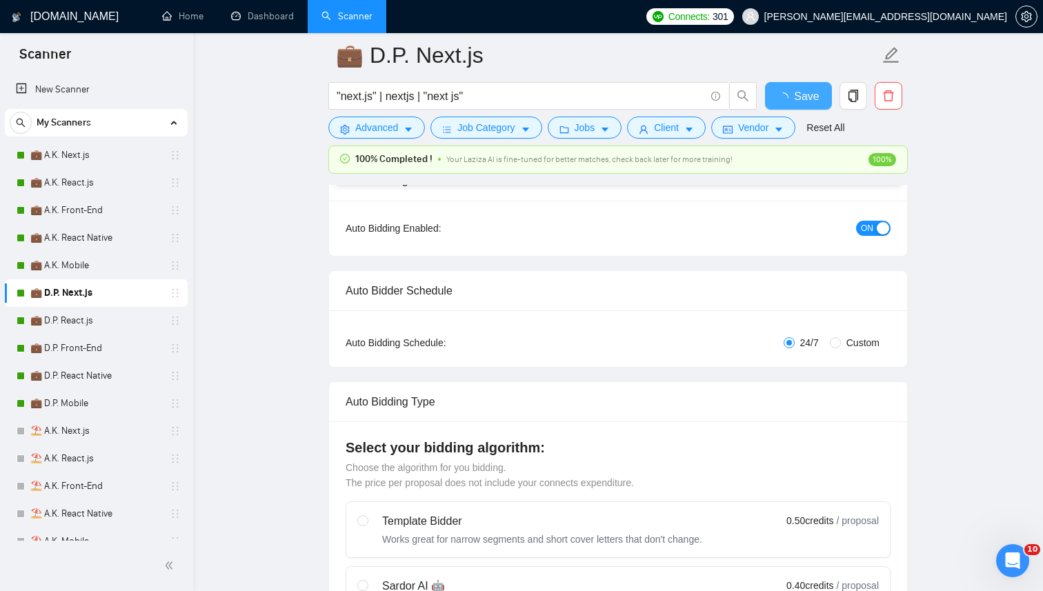
radio input "false"
radio input "true"
checkbox input "true"
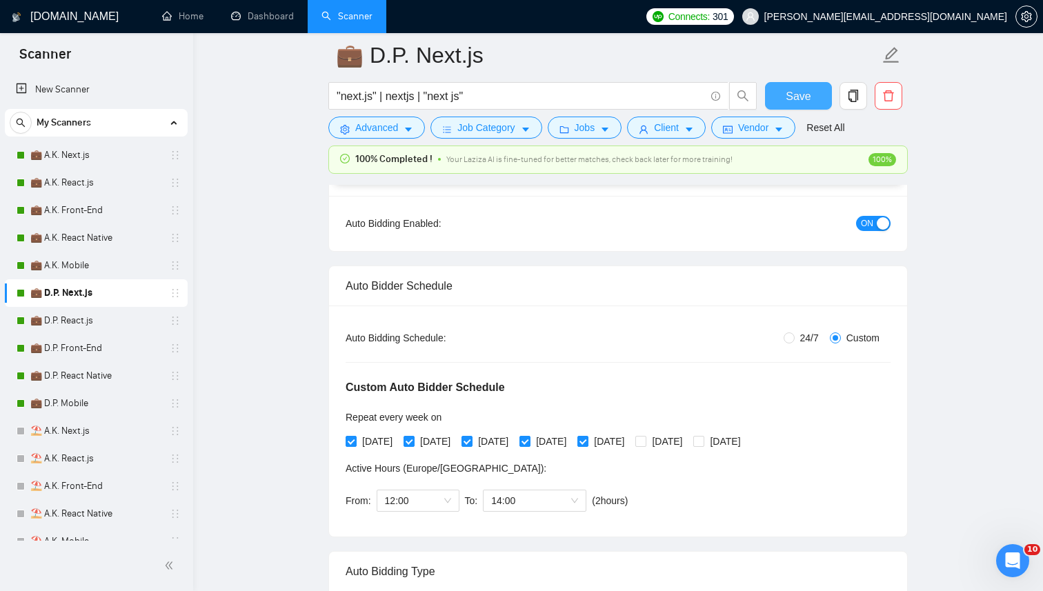
click at [793, 95] on span "Save" at bounding box center [798, 96] width 25 height 17
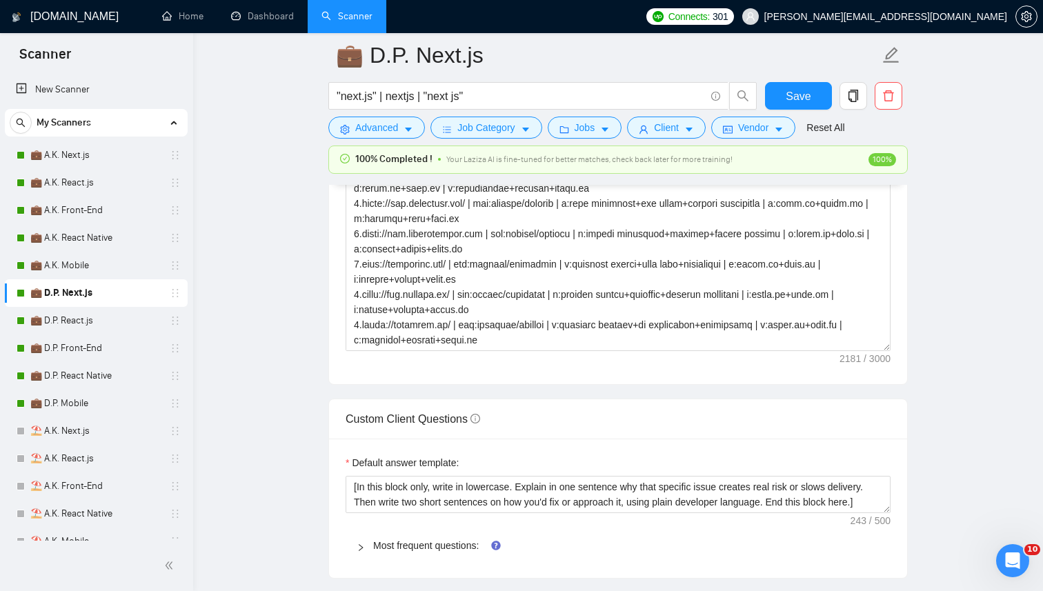
scroll to position [1866, 0]
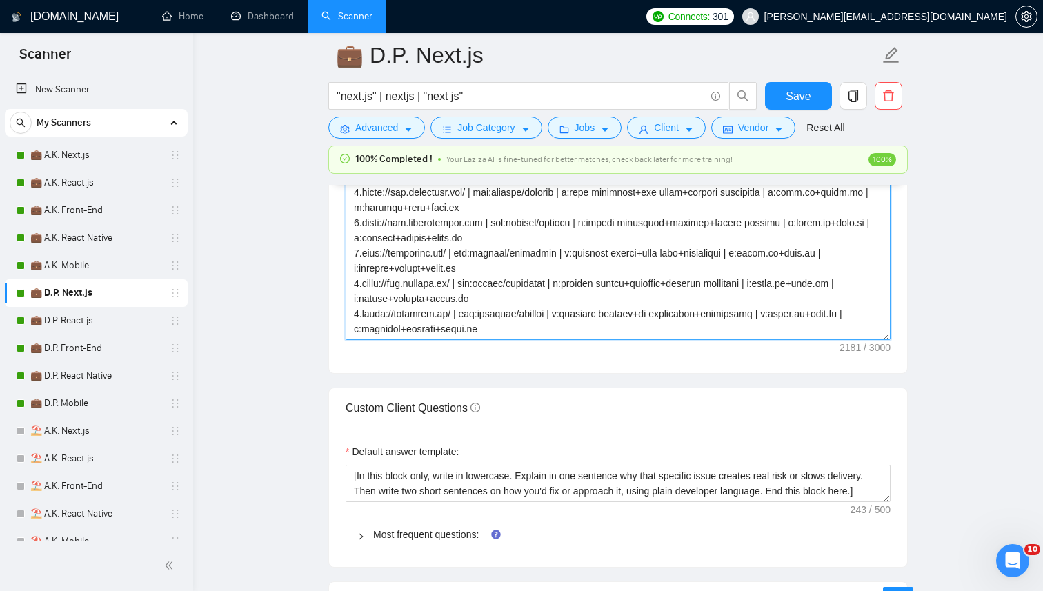
click at [498, 251] on textarea "Cover letter template:" at bounding box center [618, 185] width 545 height 311
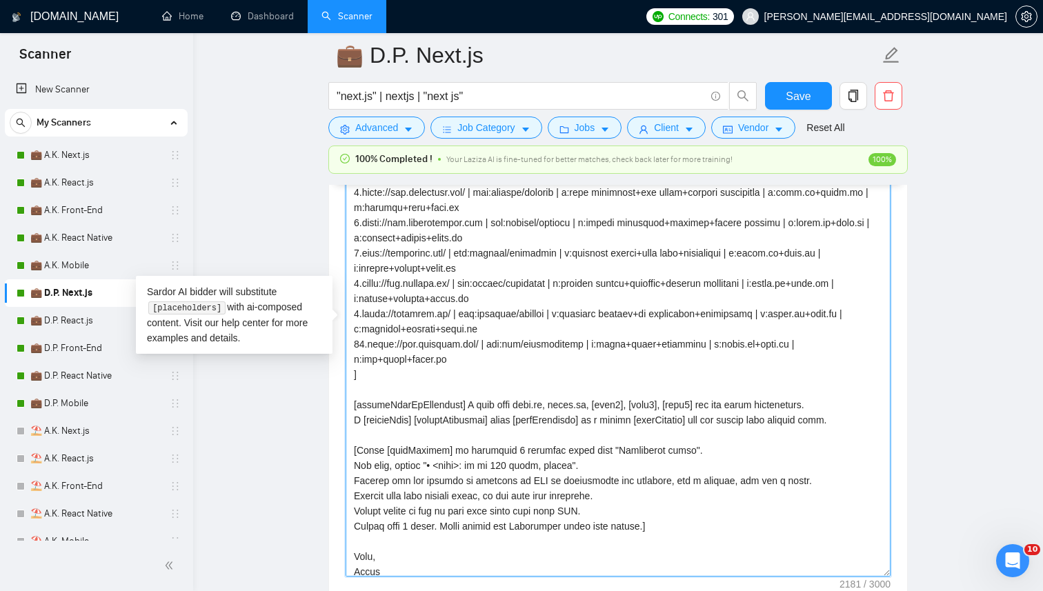
drag, startPoint x: 889, startPoint y: 354, endPoint x: 956, endPoint y: 591, distance: 246.0
click at [958, 591] on main "💼 D.P. Next.js "next.js" | nextjs | "next js" Save Advanced Job Category Jobs C…" at bounding box center [618, 423] width 806 height 4468
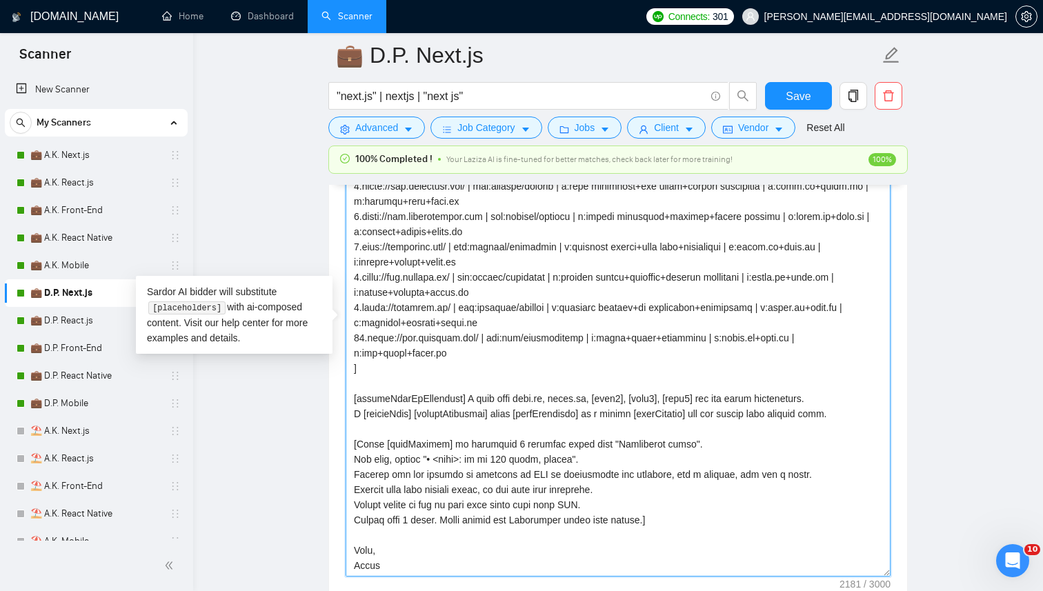
click at [753, 397] on textarea "Cover letter template:" at bounding box center [618, 303] width 545 height 547
click at [609, 442] on textarea "Cover letter template:" at bounding box center [618, 303] width 545 height 547
